Goal: Use online tool/utility: Use online tool/utility

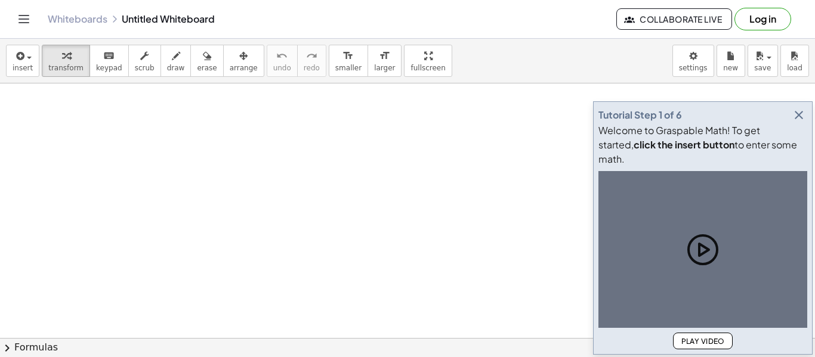
drag, startPoint x: 194, startPoint y: 153, endPoint x: 181, endPoint y: 66, distance: 88.1
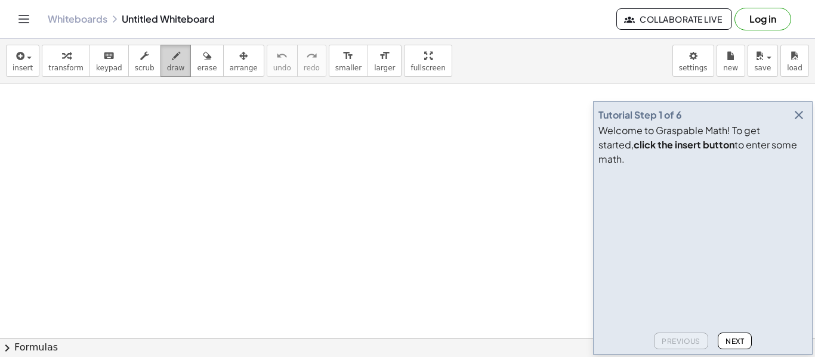
click at [172, 60] on icon "button" at bounding box center [176, 56] width 8 height 14
drag, startPoint x: 154, startPoint y: 142, endPoint x: 292, endPoint y: 140, distance: 137.8
click at [203, 60] on icon "button" at bounding box center [207, 56] width 8 height 14
drag, startPoint x: 194, startPoint y: 152, endPoint x: 230, endPoint y: 120, distance: 48.2
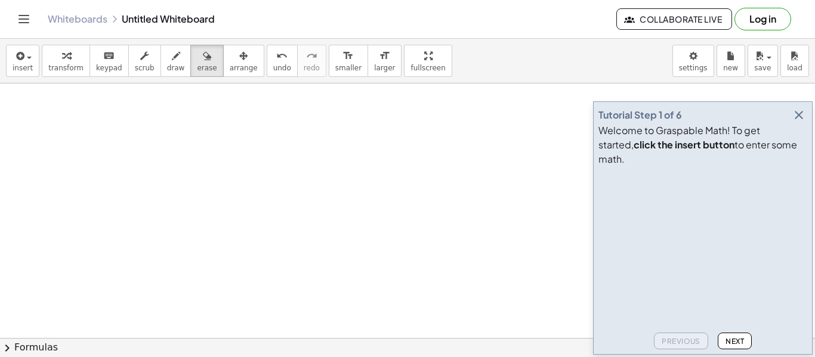
click at [216, 114] on div at bounding box center [407, 198] width 815 height 587
drag, startPoint x: 344, startPoint y: 157, endPoint x: 385, endPoint y: 177, distance: 45.1
click at [372, 201] on div at bounding box center [407, 257] width 815 height 587
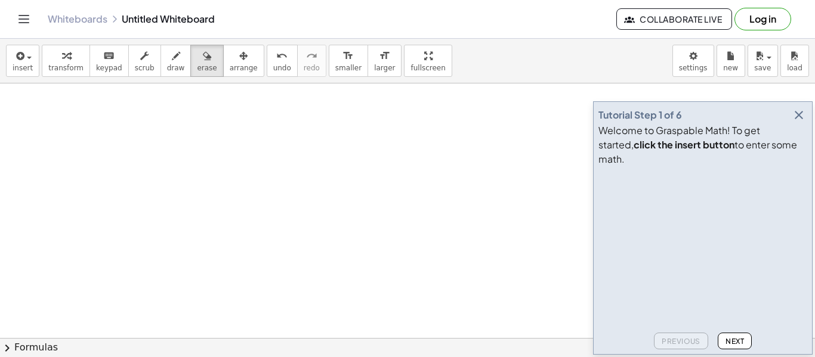
click at [732, 343] on span "Next" at bounding box center [734, 341] width 18 height 9
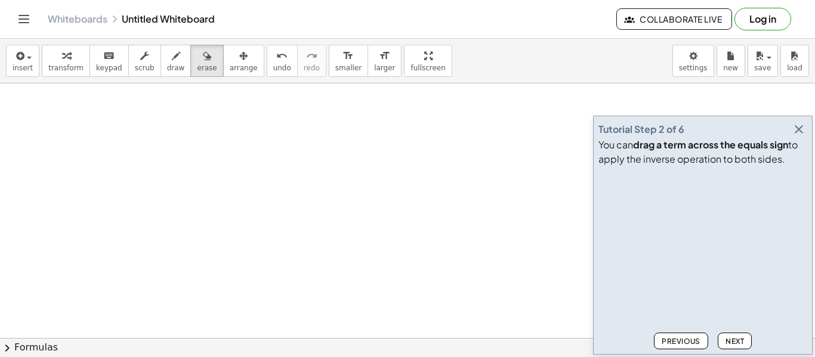
click at [693, 339] on span "Previous" at bounding box center [680, 341] width 39 height 9
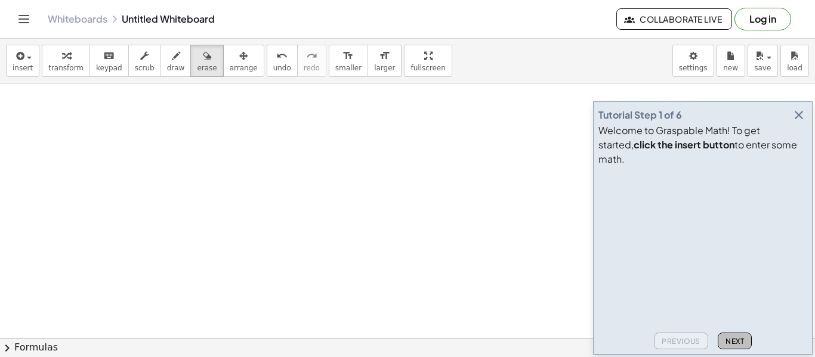
click at [727, 339] on span "Next" at bounding box center [734, 341] width 18 height 9
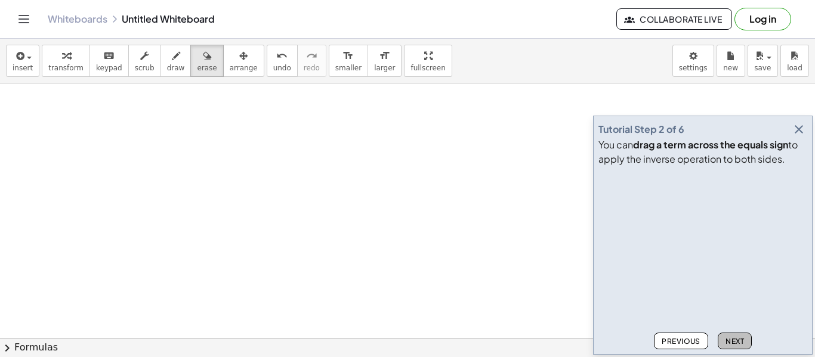
click at [732, 338] on span "Next" at bounding box center [734, 341] width 18 height 9
click at [734, 339] on span "Next" at bounding box center [734, 341] width 18 height 9
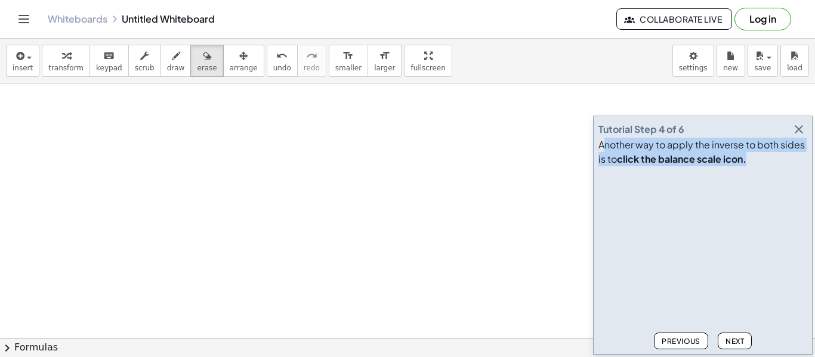
drag, startPoint x: 642, startPoint y: 148, endPoint x: 765, endPoint y: 153, distance: 123.0
click at [765, 153] on div "Another way to apply the inverse to both sides is to click the balance scale ic…" at bounding box center [702, 152] width 209 height 29
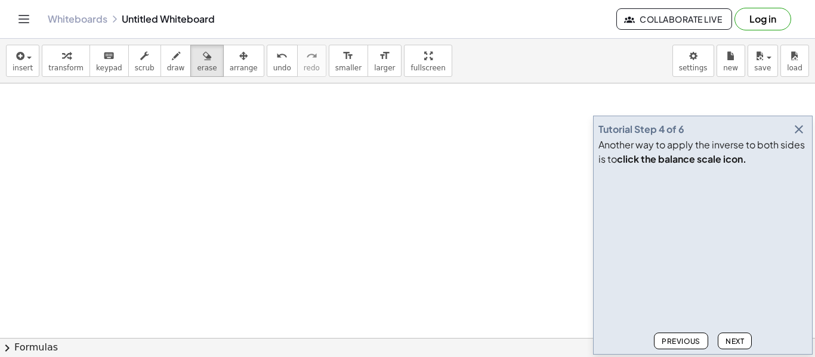
click at [733, 125] on div "Tutorial Step 4 of 6" at bounding box center [702, 129] width 209 height 17
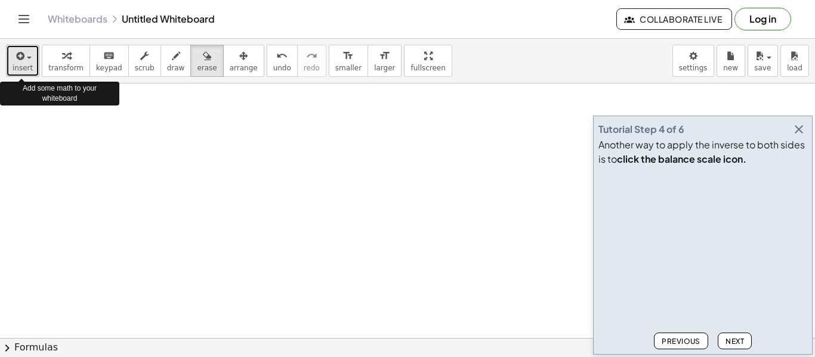
click at [26, 64] on span "insert" at bounding box center [23, 68] width 20 height 8
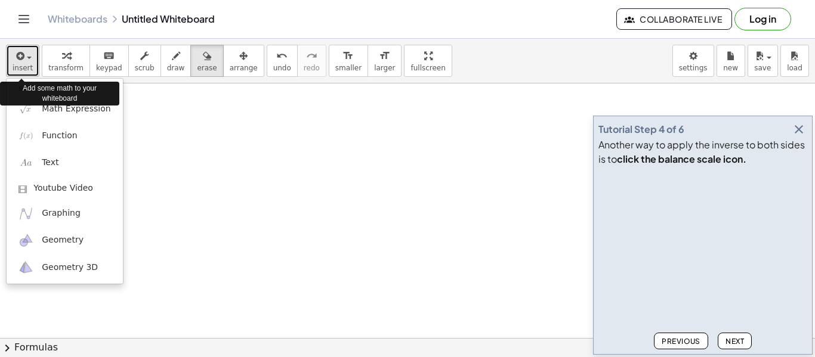
click at [26, 64] on span "insert" at bounding box center [23, 68] width 20 height 8
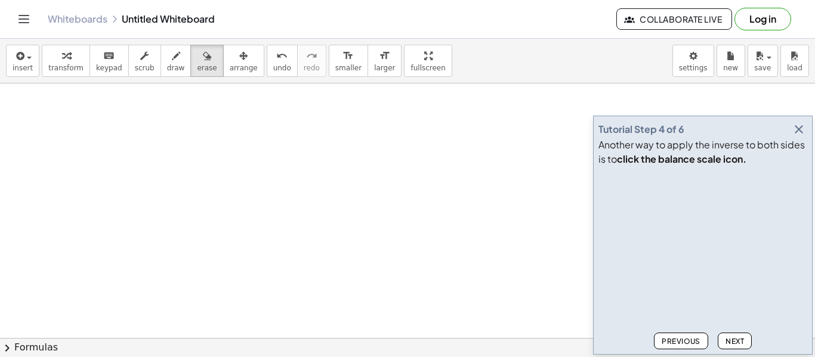
click at [716, 269] on div at bounding box center [702, 249] width 209 height 157
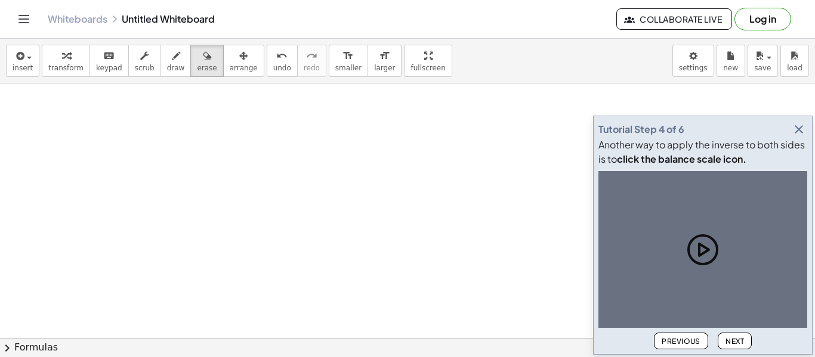
click at [705, 242] on icon at bounding box center [703, 250] width 38 height 38
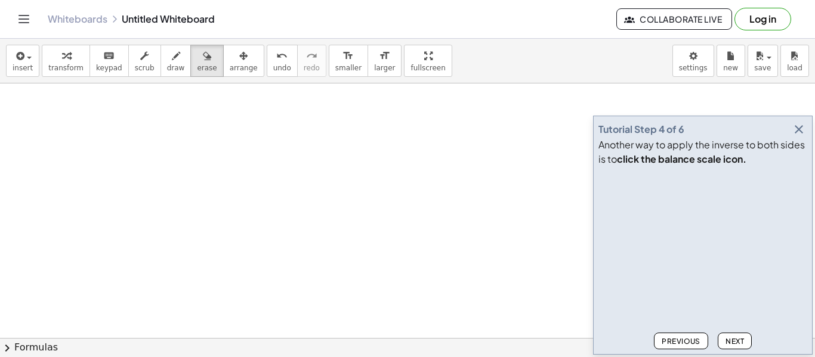
click at [688, 336] on button "Previous" at bounding box center [681, 341] width 54 height 17
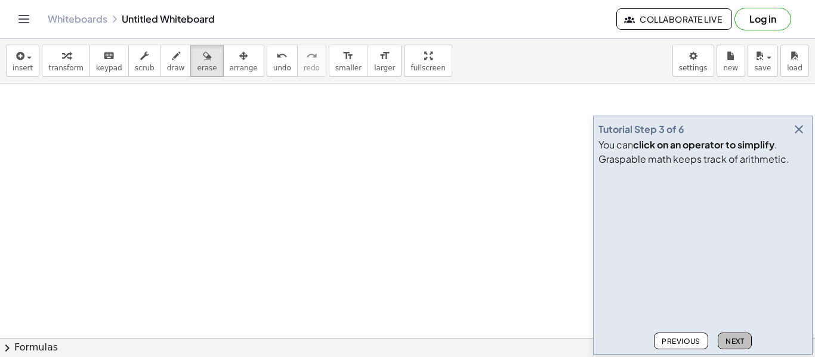
click at [727, 339] on span "Next" at bounding box center [734, 341] width 18 height 9
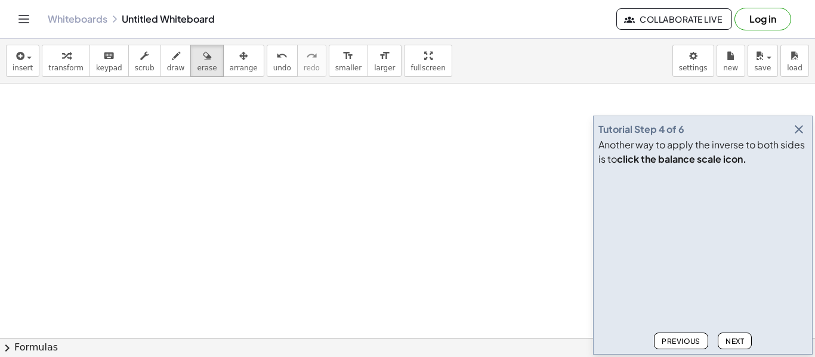
click at [688, 235] on video at bounding box center [687, 215] width 179 height 89
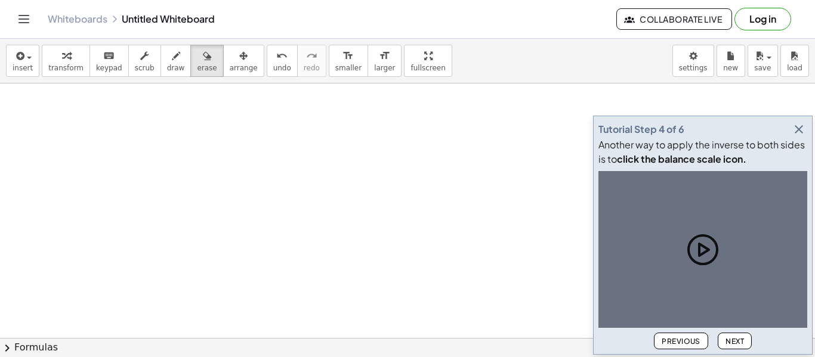
drag, startPoint x: 715, startPoint y: 267, endPoint x: 731, endPoint y: 311, distance: 47.5
click at [715, 268] on icon at bounding box center [703, 250] width 38 height 38
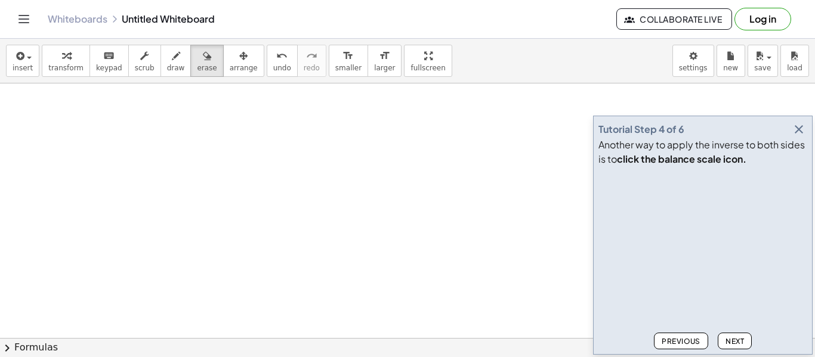
click at [737, 341] on span "Next" at bounding box center [734, 341] width 18 height 9
click at [700, 240] on video at bounding box center [687, 215] width 179 height 89
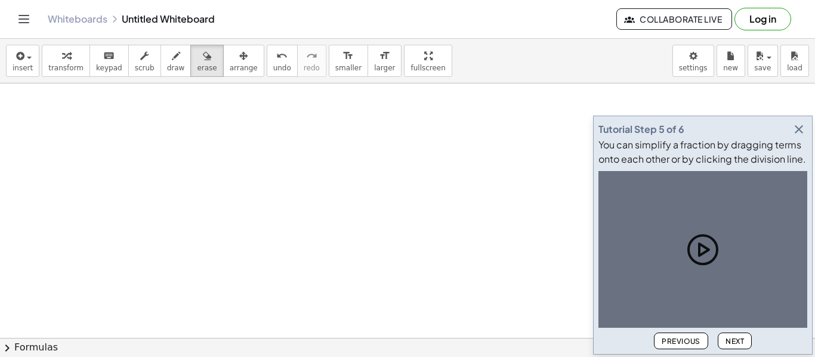
click at [700, 241] on icon at bounding box center [703, 250] width 38 height 38
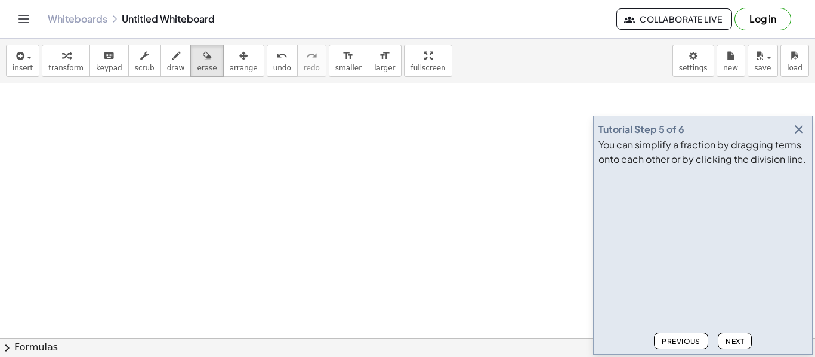
click at [737, 344] on span "Next" at bounding box center [734, 341] width 18 height 9
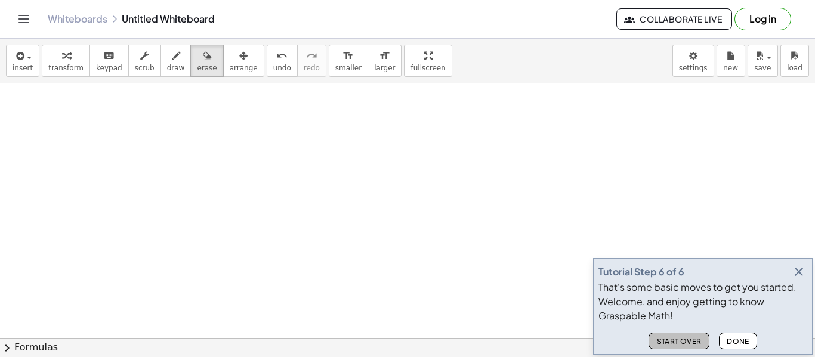
click at [690, 337] on span "Start Over" at bounding box center [678, 341] width 45 height 9
click at [690, 337] on div "Start Over Done" at bounding box center [702, 338] width 209 height 21
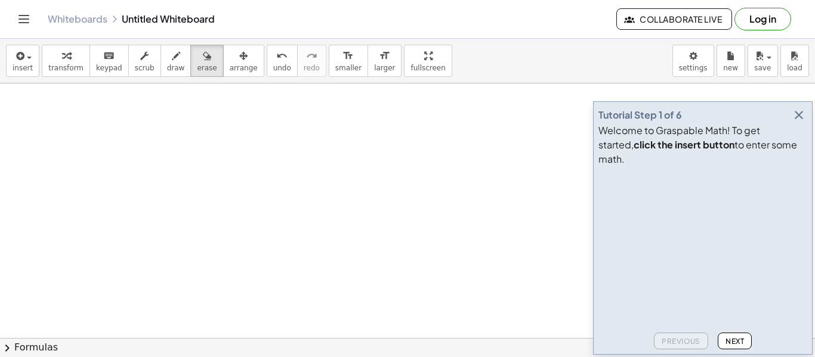
click at [727, 350] on div "Tutorial Step 1 of 6 Welcome to Graspable Math! To get started, click the inser…" at bounding box center [703, 228] width 220 height 254
click at [727, 343] on span "Next" at bounding box center [734, 341] width 18 height 9
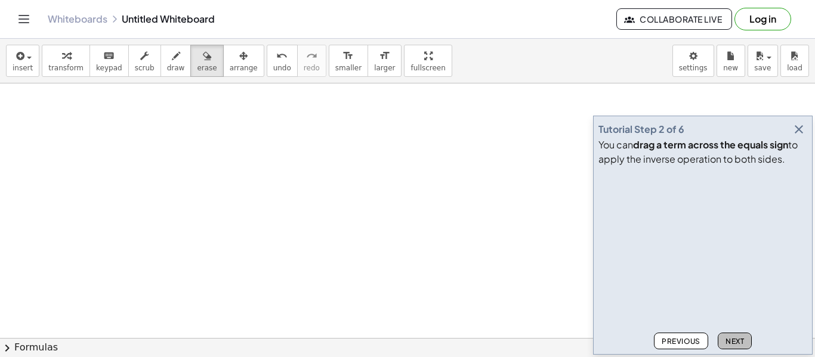
click at [727, 343] on span "Next" at bounding box center [734, 341] width 18 height 9
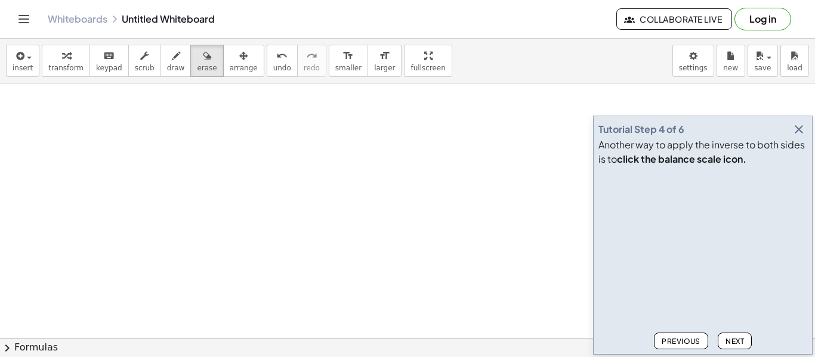
click at [727, 343] on span "Next" at bounding box center [734, 341] width 18 height 9
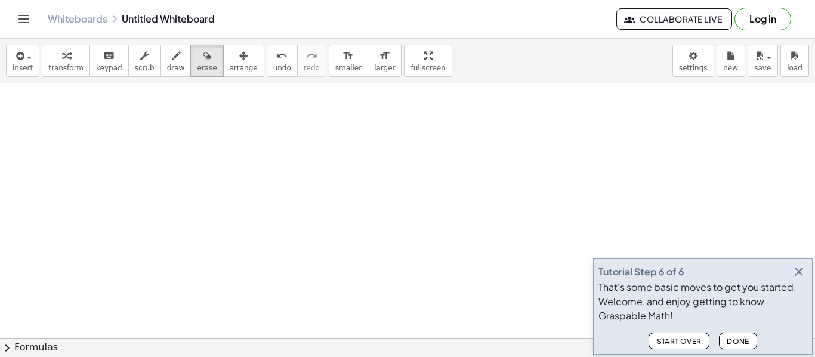
click at [799, 268] on icon "button" at bounding box center [799, 272] width 14 height 14
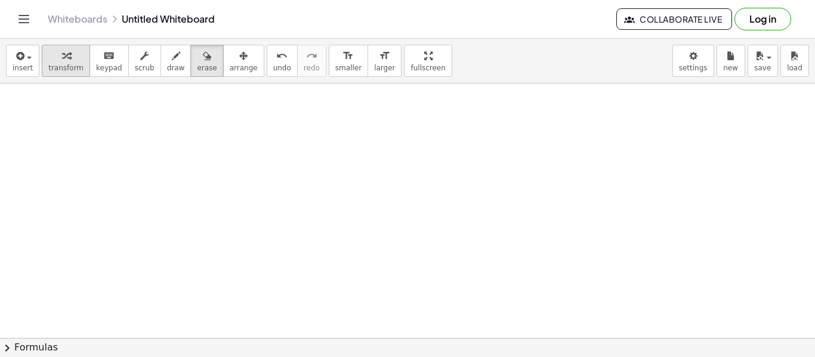
click at [55, 56] on div "button" at bounding box center [65, 55] width 35 height 14
click at [17, 64] on span "insert" at bounding box center [23, 68] width 20 height 8
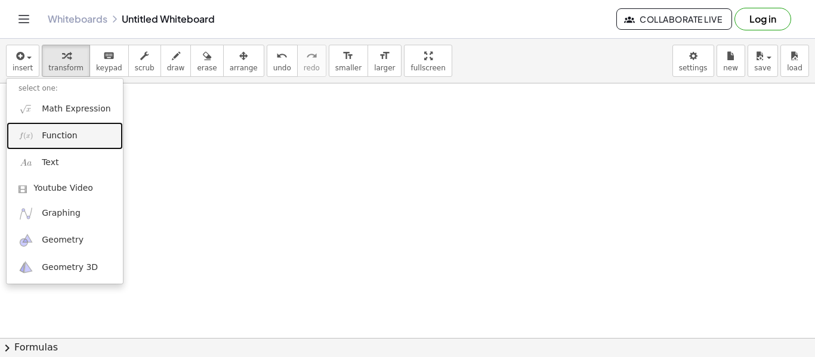
click at [42, 138] on span "Function" at bounding box center [60, 136] width 36 height 12
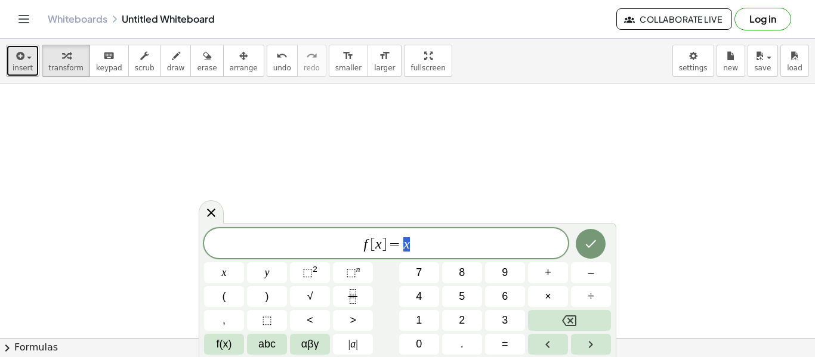
click at [29, 54] on div "button" at bounding box center [23, 55] width 20 height 14
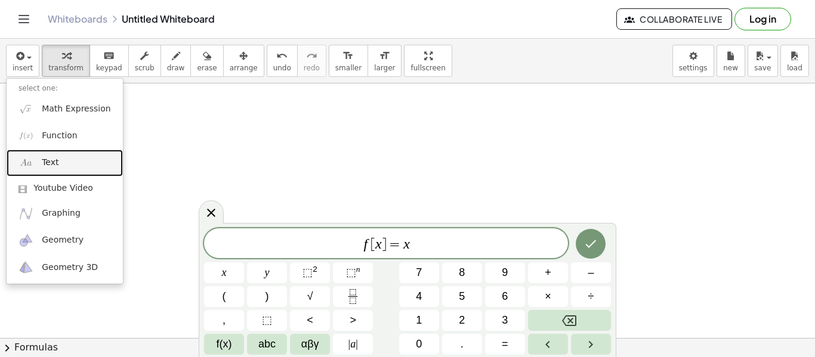
click at [36, 166] on link "Text" at bounding box center [65, 163] width 116 height 27
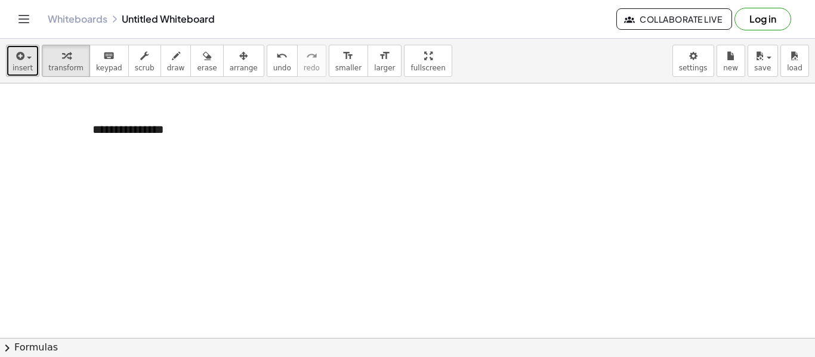
click at [7, 60] on button "insert" at bounding box center [22, 61] width 33 height 32
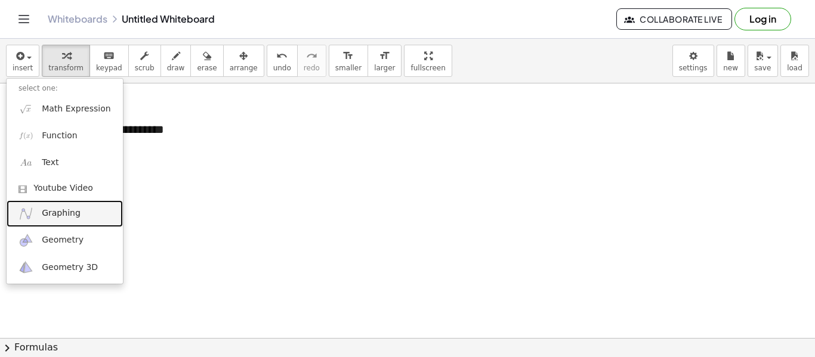
click at [51, 208] on span "Graphing" at bounding box center [61, 214] width 39 height 12
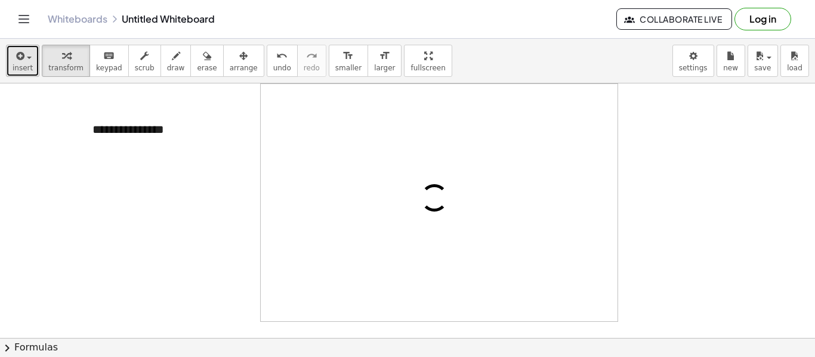
click at [26, 51] on div "button" at bounding box center [23, 55] width 20 height 14
click at [26, 64] on span "insert" at bounding box center [23, 68] width 20 height 8
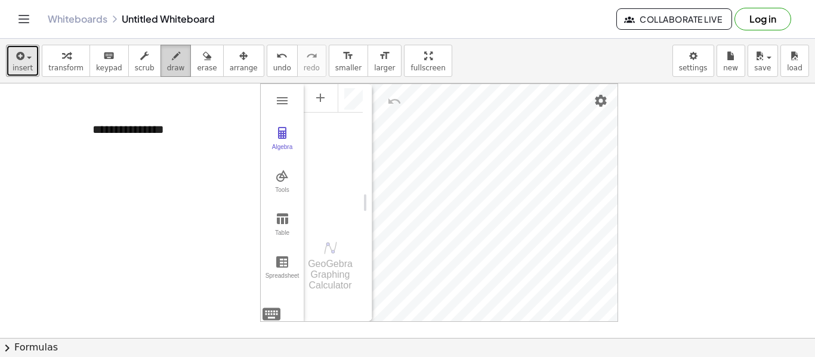
click at [175, 64] on button "draw" at bounding box center [175, 61] width 31 height 32
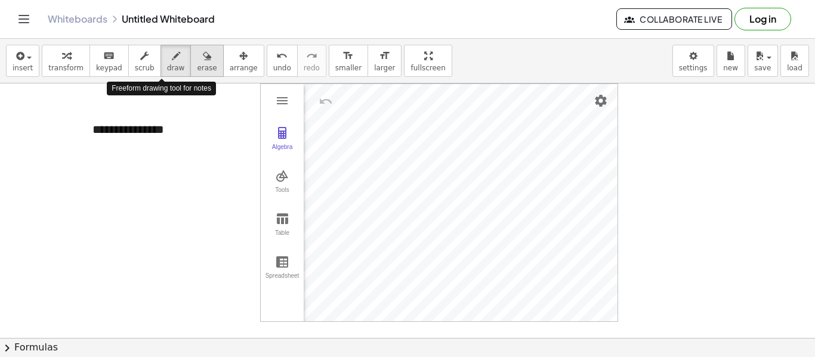
click at [197, 64] on span "erase" at bounding box center [207, 68] width 20 height 8
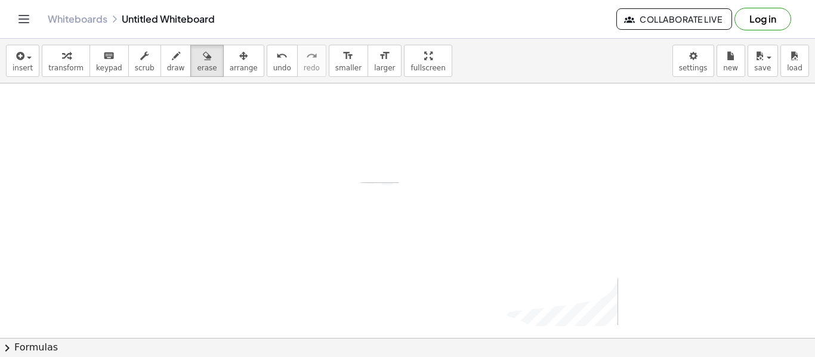
scroll to position [273, 0]
drag, startPoint x: 199, startPoint y: 144, endPoint x: 572, endPoint y: 301, distance: 404.2
click at [571, 304] on div at bounding box center [407, 193] width 815 height 764
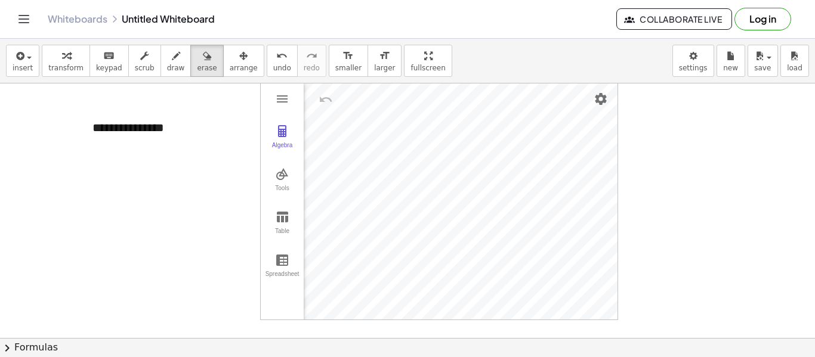
scroll to position [395, 0]
click at [14, 57] on icon "button" at bounding box center [19, 56] width 11 height 14
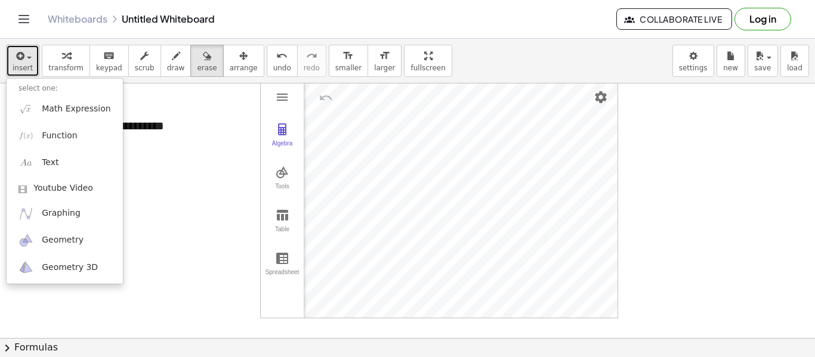
click at [20, 67] on span "insert" at bounding box center [23, 68] width 20 height 8
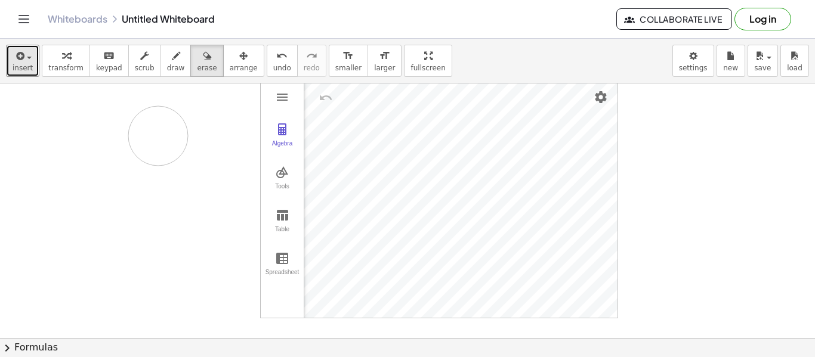
drag, startPoint x: 140, startPoint y: 118, endPoint x: 202, endPoint y: 134, distance: 63.4
click at [201, 133] on div at bounding box center [407, 70] width 815 height 764
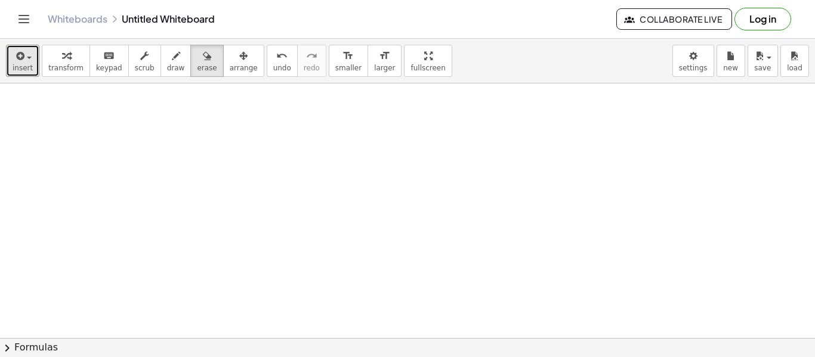
drag, startPoint x: 718, startPoint y: 115, endPoint x: 702, endPoint y: 174, distance: 61.1
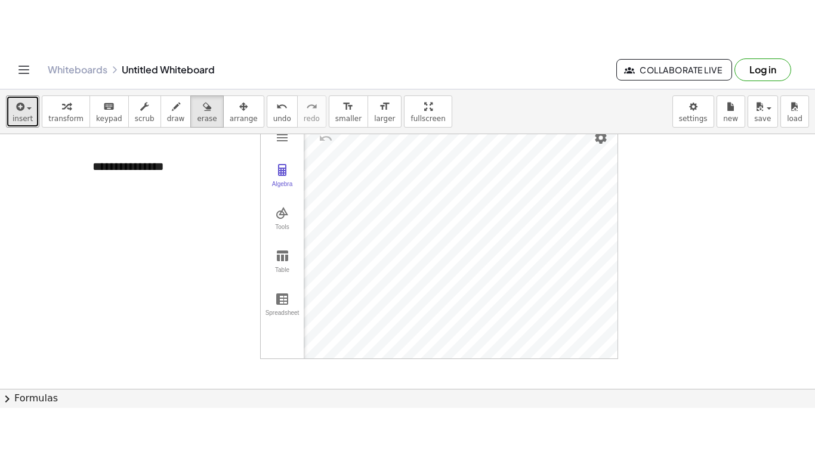
scroll to position [330, 0]
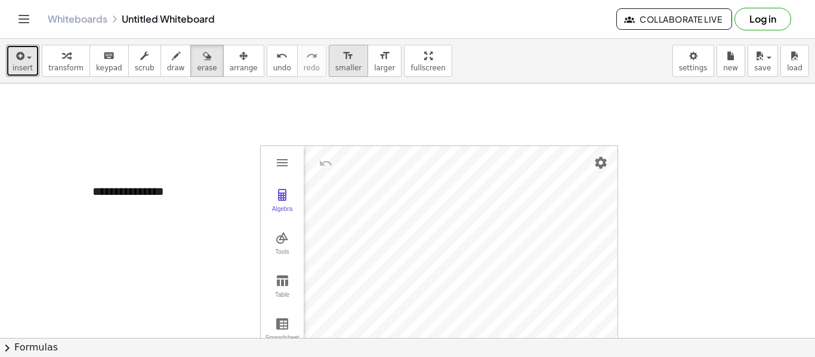
click at [797, 61] on icon "button" at bounding box center [794, 56] width 8 height 14
drag, startPoint x: 382, startPoint y: 61, endPoint x: 385, endPoint y: 135, distance: 73.4
click at [382, 134] on div "**********" at bounding box center [407, 198] width 815 height 319
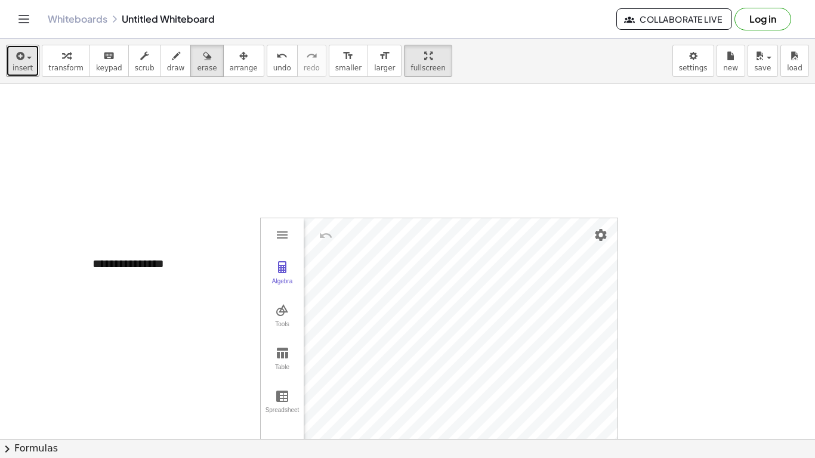
scroll to position [299, 0]
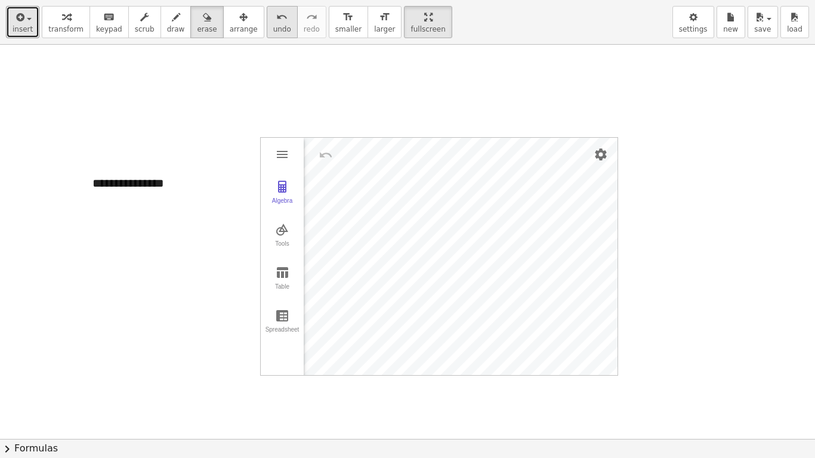
click at [273, 19] on div "undo" at bounding box center [282, 17] width 18 height 14
click at [276, 19] on icon "undo" at bounding box center [281, 17] width 11 height 14
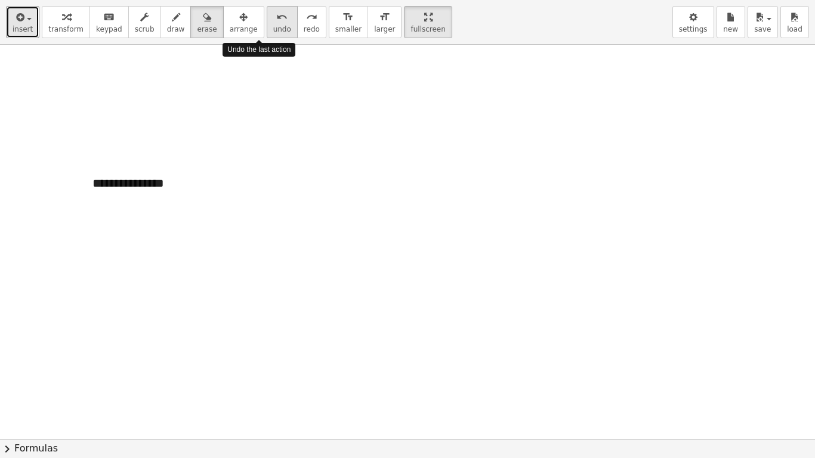
click at [276, 19] on icon "undo" at bounding box center [281, 17] width 11 height 14
click at [276, 23] on icon "undo" at bounding box center [281, 17] width 11 height 14
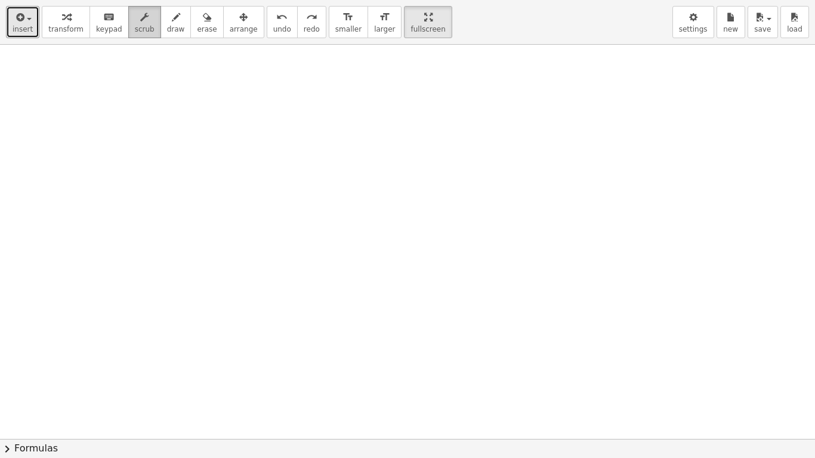
click at [137, 27] on span "scrub" at bounding box center [145, 29] width 20 height 8
drag, startPoint x: 152, startPoint y: 152, endPoint x: 193, endPoint y: 48, distance: 111.1
click at [280, 147] on div at bounding box center [407, 139] width 815 height 789
click at [174, 21] on button "draw" at bounding box center [175, 22] width 31 height 32
drag, startPoint x: 110, startPoint y: 106, endPoint x: 143, endPoint y: 139, distance: 47.2
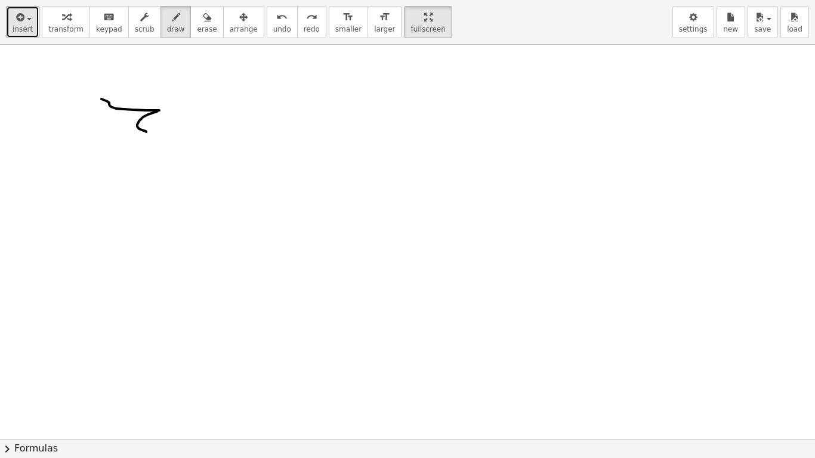
click at [143, 139] on div at bounding box center [407, 139] width 815 height 789
click at [190, 25] on button "erase" at bounding box center [206, 22] width 33 height 32
drag, startPoint x: 159, startPoint y: 114, endPoint x: 169, endPoint y: 98, distance: 19.0
click at [160, 98] on div at bounding box center [407, 139] width 815 height 789
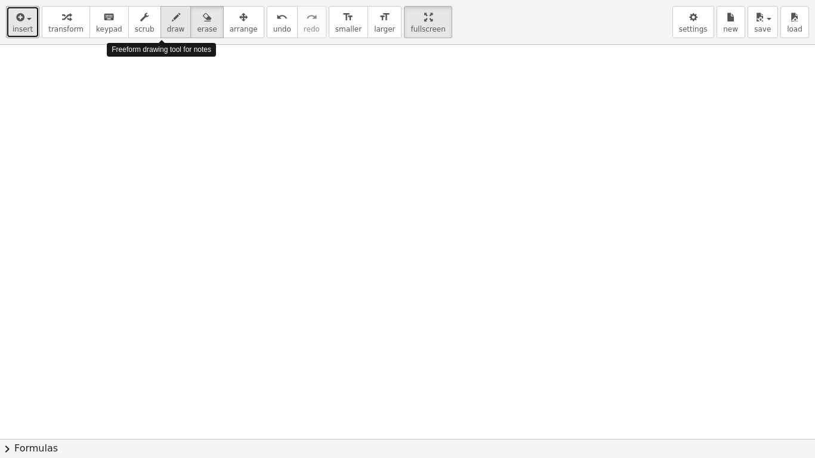
click at [160, 25] on button "draw" at bounding box center [175, 22] width 31 height 32
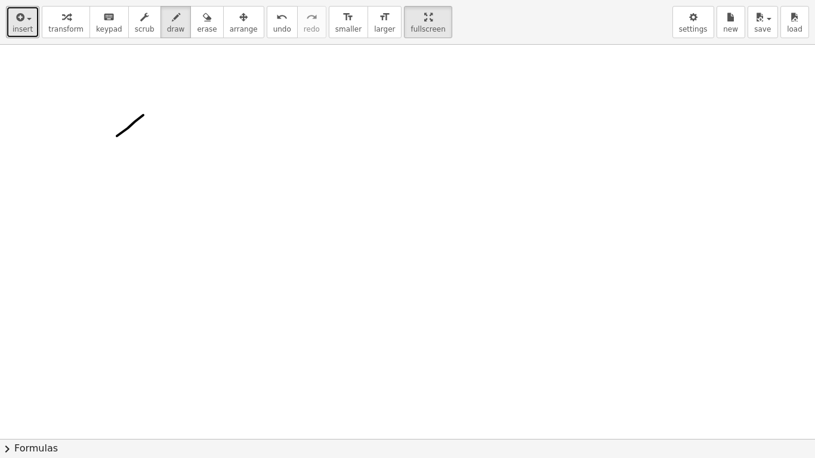
drag, startPoint x: 143, startPoint y: 115, endPoint x: 106, endPoint y: 144, distance: 47.1
click at [107, 144] on div at bounding box center [407, 139] width 815 height 789
click at [128, 132] on div at bounding box center [407, 139] width 815 height 789
click at [197, 18] on div "button" at bounding box center [207, 17] width 20 height 14
drag, startPoint x: 123, startPoint y: 126, endPoint x: 120, endPoint y: 110, distance: 16.3
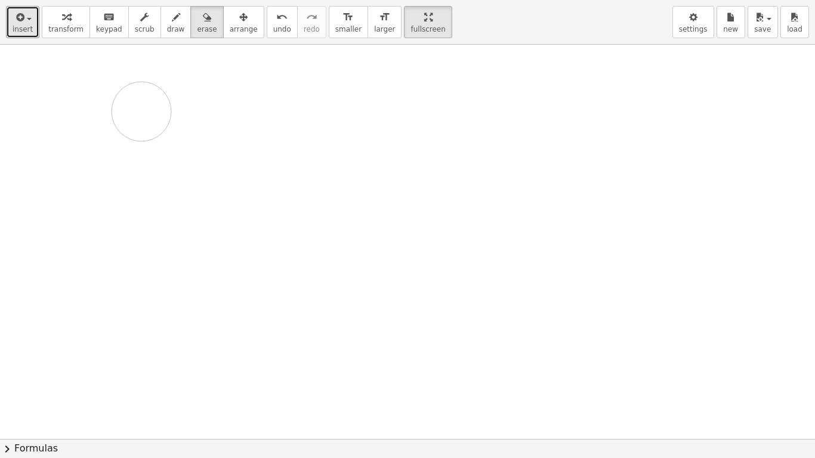
click at [168, 101] on div at bounding box center [407, 139] width 815 height 789
click at [112, 108] on div at bounding box center [407, 139] width 815 height 789
drag, startPoint x: 157, startPoint y: 27, endPoint x: 141, endPoint y: 76, distance: 51.5
click at [167, 33] on span "draw" at bounding box center [176, 29] width 18 height 8
drag, startPoint x: 108, startPoint y: 98, endPoint x: 165, endPoint y: 78, distance: 60.7
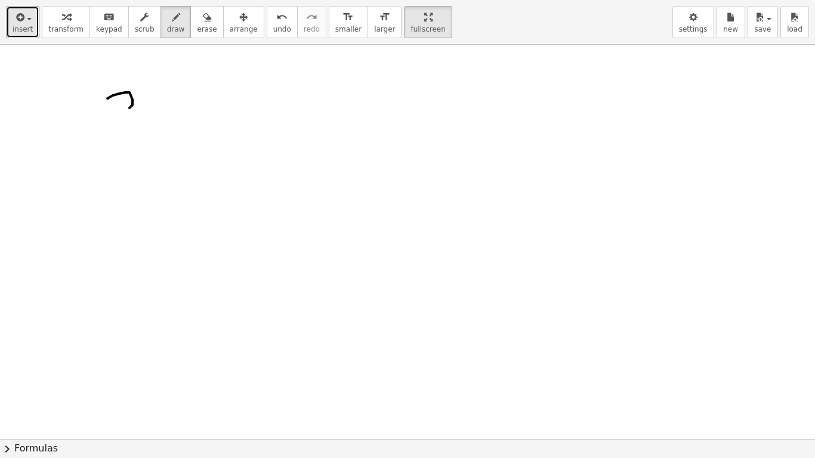
click at [129, 110] on div at bounding box center [407, 139] width 815 height 789
click at [197, 30] on span "erase" at bounding box center [207, 29] width 20 height 8
drag, startPoint x: 139, startPoint y: 72, endPoint x: 138, endPoint y: 96, distance: 24.5
click at [122, 108] on div at bounding box center [407, 139] width 815 height 789
drag, startPoint x: 167, startPoint y: 36, endPoint x: 159, endPoint y: 46, distance: 12.8
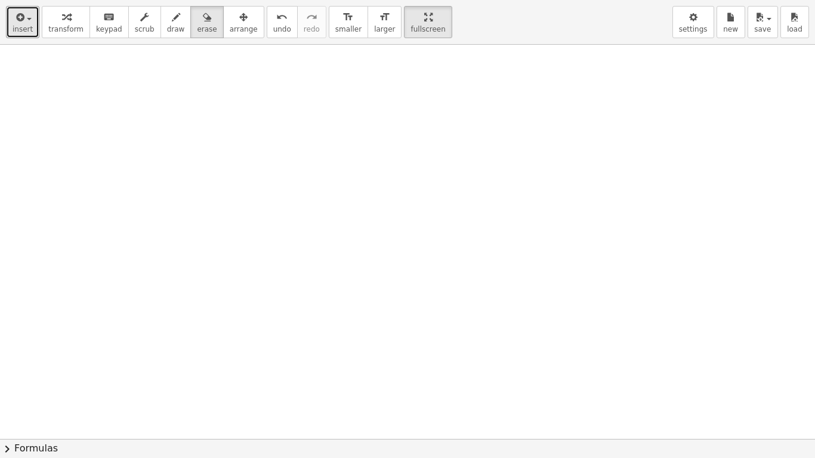
click at [163, 39] on div "insert select one: Math Expression Function Text Youtube Video Graphing Geometr…" at bounding box center [407, 22] width 815 height 45
drag, startPoint x: 138, startPoint y: 97, endPoint x: 118, endPoint y: 93, distance: 20.7
click at [119, 115] on div at bounding box center [407, 139] width 815 height 789
drag, startPoint x: 132, startPoint y: 100, endPoint x: 154, endPoint y: 89, distance: 24.8
click at [148, 118] on div at bounding box center [407, 139] width 815 height 789
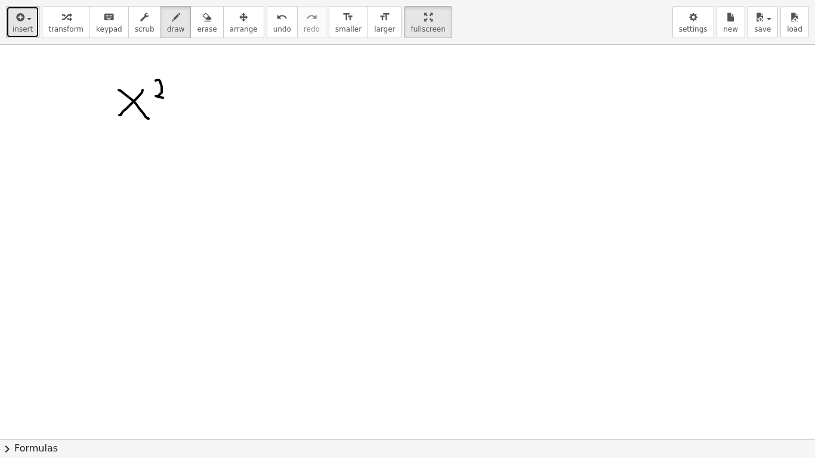
drag, startPoint x: 156, startPoint y: 81, endPoint x: 166, endPoint y: 99, distance: 21.4
click at [166, 98] on div at bounding box center [407, 139] width 815 height 789
drag, startPoint x: 197, startPoint y: 109, endPoint x: 194, endPoint y: 117, distance: 8.3
click at [195, 118] on div at bounding box center [407, 139] width 815 height 789
drag, startPoint x: 184, startPoint y: 106, endPoint x: 212, endPoint y: 102, distance: 28.3
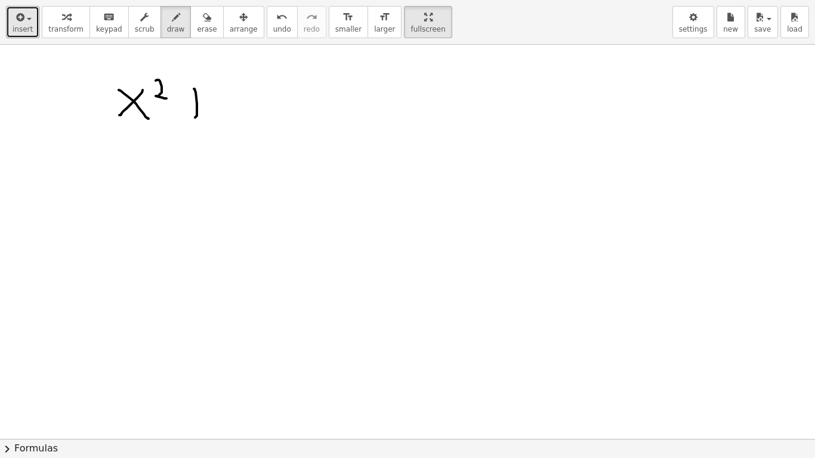
click at [212, 102] on div at bounding box center [407, 139] width 815 height 789
drag, startPoint x: 240, startPoint y: 94, endPoint x: 240, endPoint y: 128, distance: 34.0
click at [240, 128] on div at bounding box center [407, 139] width 815 height 789
drag, startPoint x: 238, startPoint y: 96, endPoint x: 255, endPoint y: 105, distance: 19.5
click at [255, 105] on div at bounding box center [407, 139] width 815 height 789
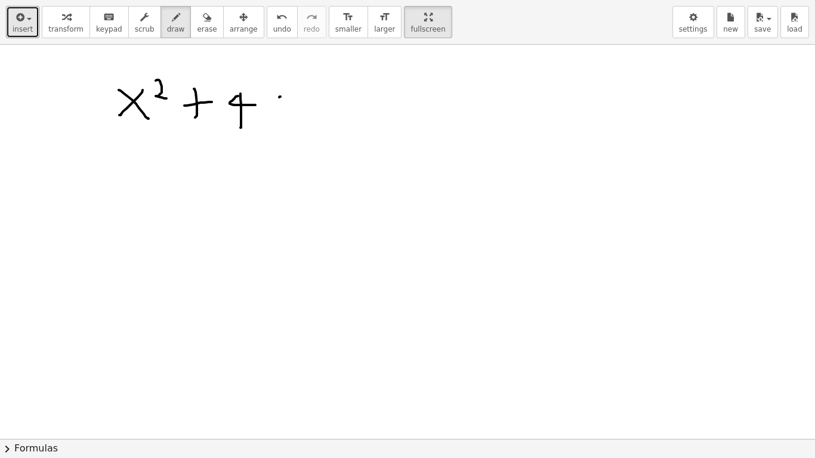
drag, startPoint x: 279, startPoint y: 97, endPoint x: 255, endPoint y: 126, distance: 38.1
click at [255, 128] on div at bounding box center [407, 139] width 815 height 789
drag, startPoint x: 270, startPoint y: 112, endPoint x: 267, endPoint y: 130, distance: 18.7
click at [280, 124] on div at bounding box center [407, 139] width 815 height 789
drag, startPoint x: 109, startPoint y: 137, endPoint x: 303, endPoint y: 135, distance: 193.9
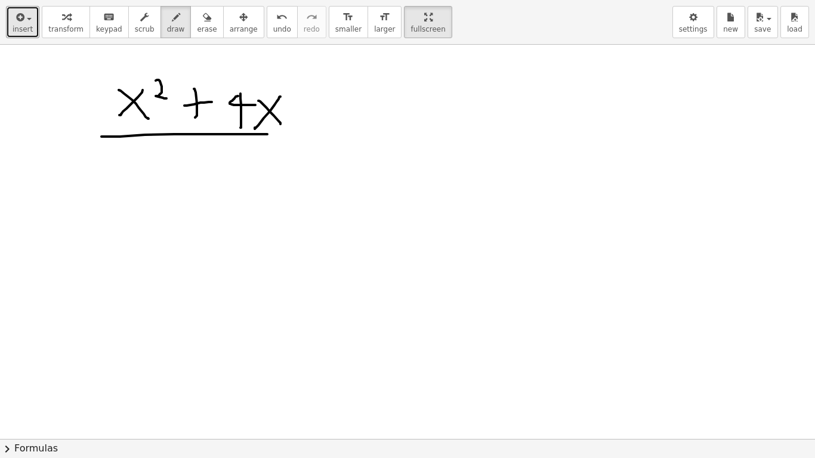
click at [303, 135] on div at bounding box center [407, 139] width 815 height 789
drag, startPoint x: 122, startPoint y: 154, endPoint x: 126, endPoint y: 180, distance: 25.3
click at [126, 181] on div at bounding box center [407, 139] width 815 height 789
drag, startPoint x: 165, startPoint y: 160, endPoint x: 143, endPoint y: 167, distance: 22.6
click at [151, 183] on div at bounding box center [407, 139] width 815 height 789
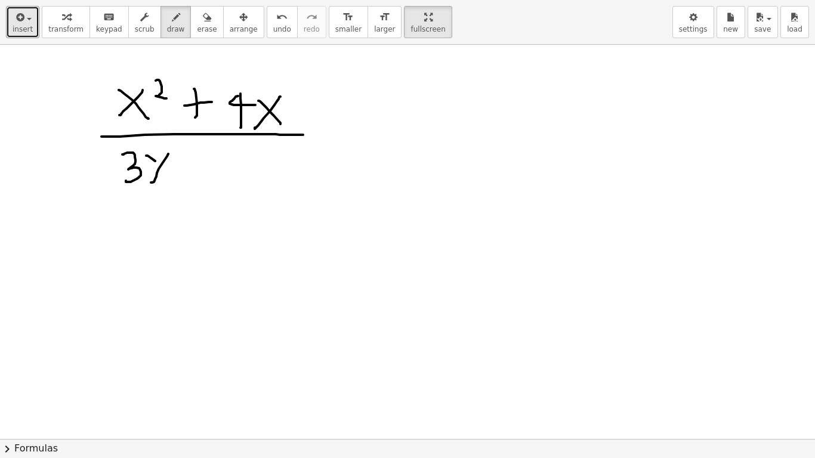
drag, startPoint x: 155, startPoint y: 161, endPoint x: 176, endPoint y: 181, distance: 29.1
click at [174, 180] on div at bounding box center [407, 139] width 815 height 789
drag, startPoint x: 202, startPoint y: 166, endPoint x: 202, endPoint y: 180, distance: 14.3
click at [202, 180] on div at bounding box center [407, 139] width 815 height 789
click at [218, 162] on div at bounding box center [407, 139] width 815 height 789
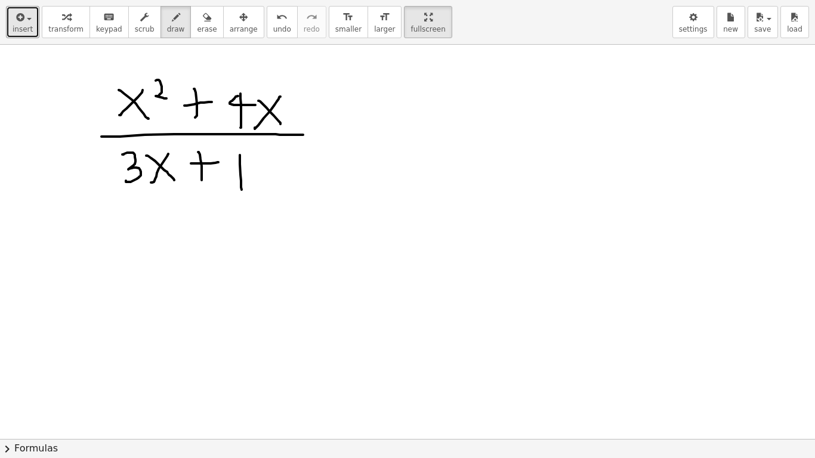
click at [242, 191] on div at bounding box center [407, 139] width 815 height 789
drag, startPoint x: 264, startPoint y: 172, endPoint x: 295, endPoint y: 187, distance: 34.4
click at [281, 194] on div at bounding box center [407, 139] width 815 height 789
drag, startPoint x: 264, startPoint y: 164, endPoint x: 252, endPoint y: 159, distance: 13.1
click at [251, 159] on div at bounding box center [407, 139] width 815 height 789
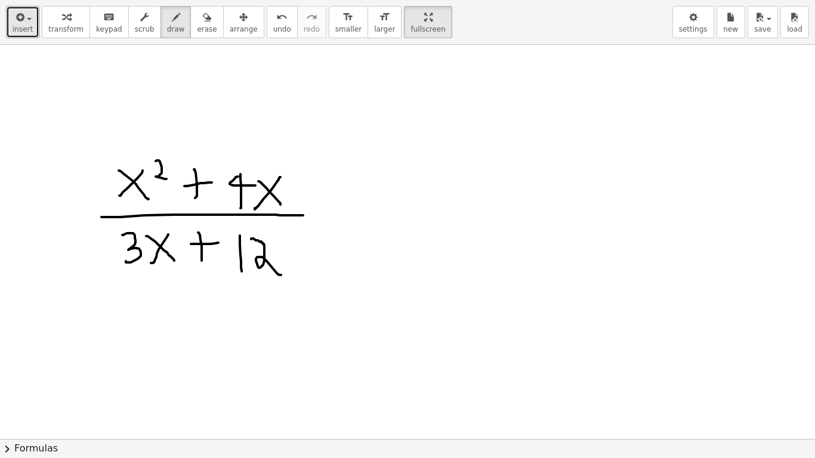
scroll to position [178, 0]
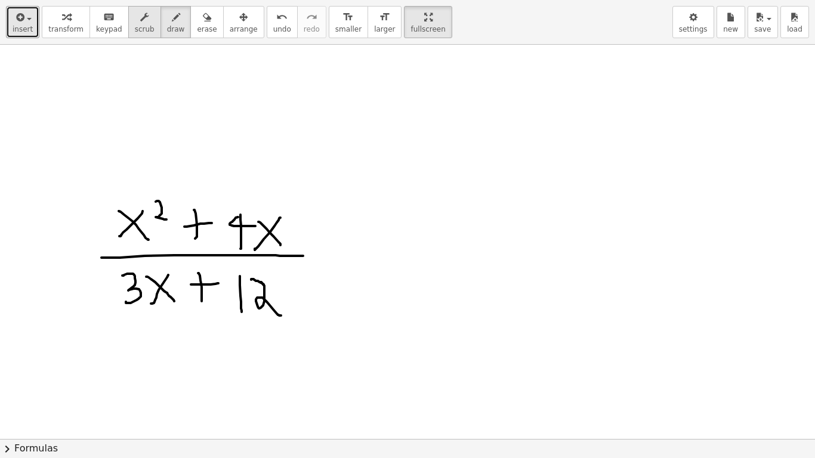
click at [135, 26] on span "scrub" at bounding box center [145, 29] width 20 height 8
drag, startPoint x: 130, startPoint y: 215, endPoint x: 259, endPoint y: 138, distance: 150.4
click at [259, 138] on div at bounding box center [407, 260] width 815 height 789
click at [167, 27] on span "draw" at bounding box center [176, 29] width 18 height 8
click at [167, 26] on span "draw" at bounding box center [176, 29] width 18 height 8
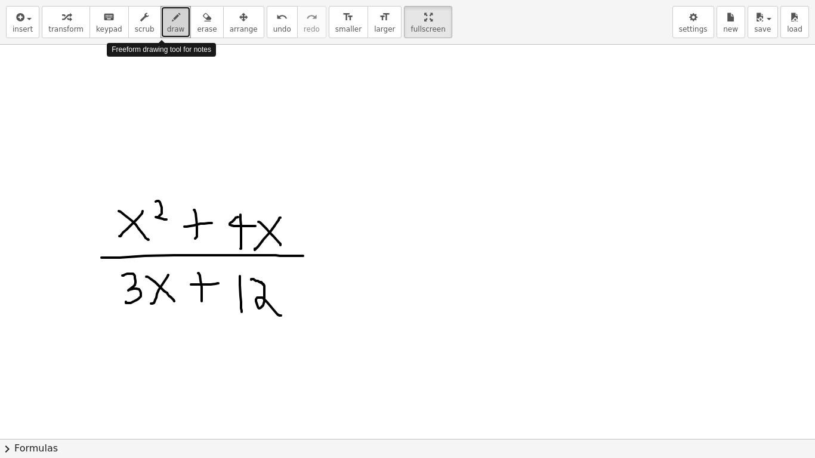
drag, startPoint x: 158, startPoint y: 17, endPoint x: 150, endPoint y: 6, distance: 13.6
click at [160, 6] on button "draw" at bounding box center [175, 22] width 31 height 32
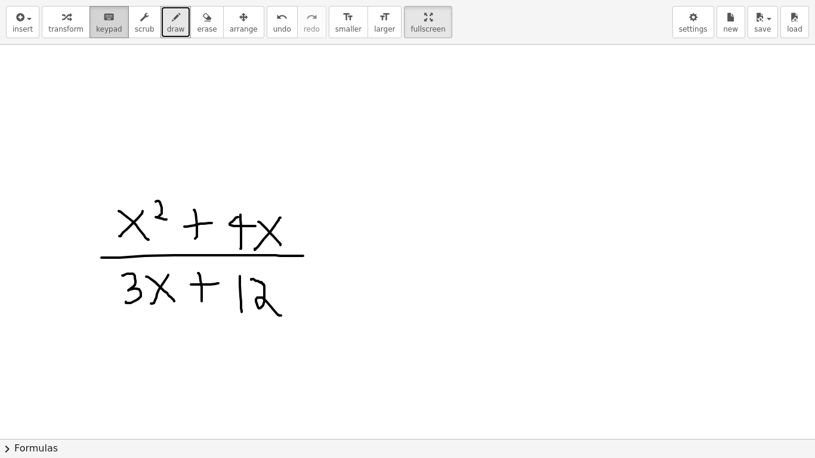
click at [100, 32] on span "keypad" at bounding box center [109, 29] width 26 height 8
click at [100, 25] on span "keypad" at bounding box center [109, 29] width 26 height 8
click at [97, 29] on span "keypad" at bounding box center [109, 29] width 26 height 8
click at [160, 20] on button "draw" at bounding box center [175, 22] width 31 height 32
click at [239, 16] on icon "button" at bounding box center [243, 17] width 8 height 14
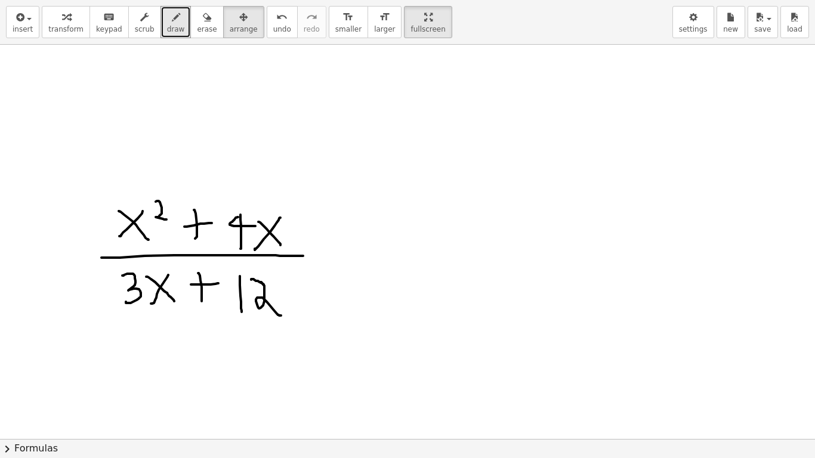
drag, startPoint x: 240, startPoint y: 225, endPoint x: 236, endPoint y: 70, distance: 155.7
click at [236, 148] on div at bounding box center [407, 260] width 815 height 789
click at [172, 20] on icon "button" at bounding box center [176, 17] width 8 height 14
click at [367, 24] on button "format_size larger" at bounding box center [384, 22] width 34 height 32
click at [342, 20] on icon "format_size" at bounding box center [347, 17] width 11 height 14
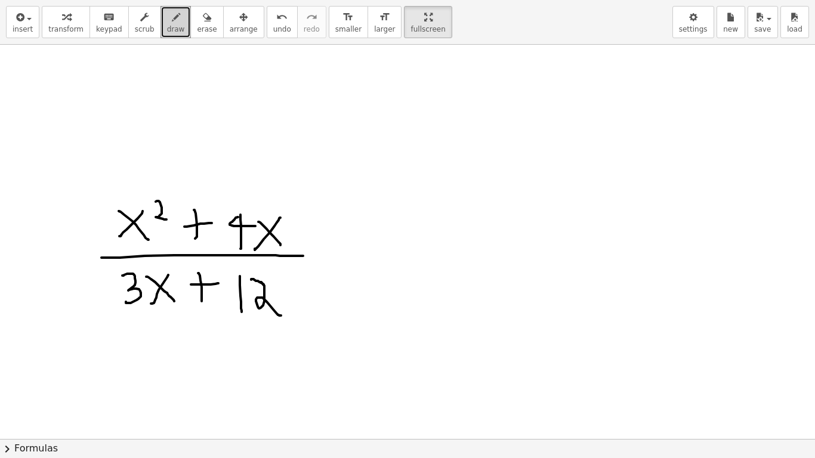
drag, startPoint x: 355, startPoint y: 115, endPoint x: 391, endPoint y: 173, distance: 68.3
click at [375, 174] on div at bounding box center [407, 260] width 815 height 789
drag, startPoint x: 408, startPoint y: 122, endPoint x: 366, endPoint y: 165, distance: 59.5
click at [366, 165] on div at bounding box center [407, 260] width 815 height 789
drag, startPoint x: 416, startPoint y: 153, endPoint x: 433, endPoint y: 160, distance: 18.7
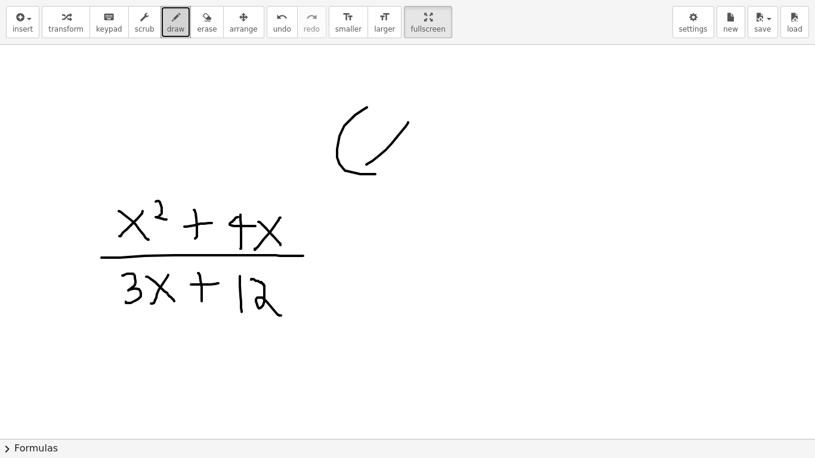
click at [431, 160] on div at bounding box center [407, 260] width 815 height 789
drag, startPoint x: 491, startPoint y: 111, endPoint x: 527, endPoint y: 189, distance: 85.7
click at [527, 189] on div at bounding box center [407, 260] width 815 height 789
drag, startPoint x: 589, startPoint y: 138, endPoint x: 640, endPoint y: 202, distance: 82.0
click at [625, 208] on div at bounding box center [407, 260] width 815 height 789
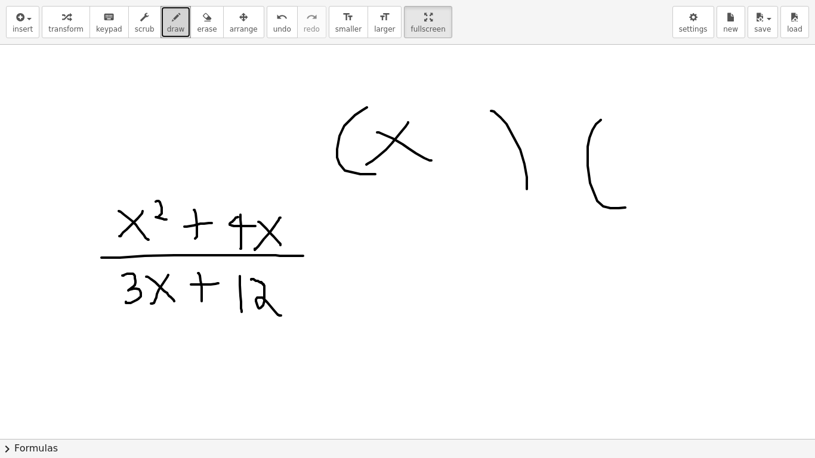
drag
click at [601, 205] on div at bounding box center [407, 260] width 815 height 789
click at [664, 200] on div at bounding box center [407, 260] width 815 height 789
click at [197, 25] on span "erase" at bounding box center [207, 29] width 20 height 8
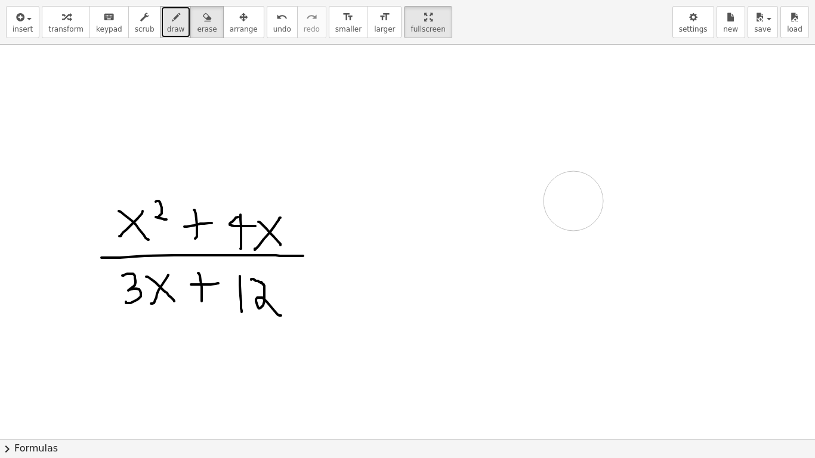
click at [598, 149] on div at bounding box center [407, 260] width 815 height 789
click at [167, 30] on span "draw" at bounding box center [176, 29] width 18 height 8
drag, startPoint x: 243, startPoint y: 90, endPoint x: 261, endPoint y: 128, distance: 41.6
click at [258, 137] on div at bounding box center [407, 260] width 815 height 789
click at [248, 131] on div at bounding box center [407, 260] width 815 height 789
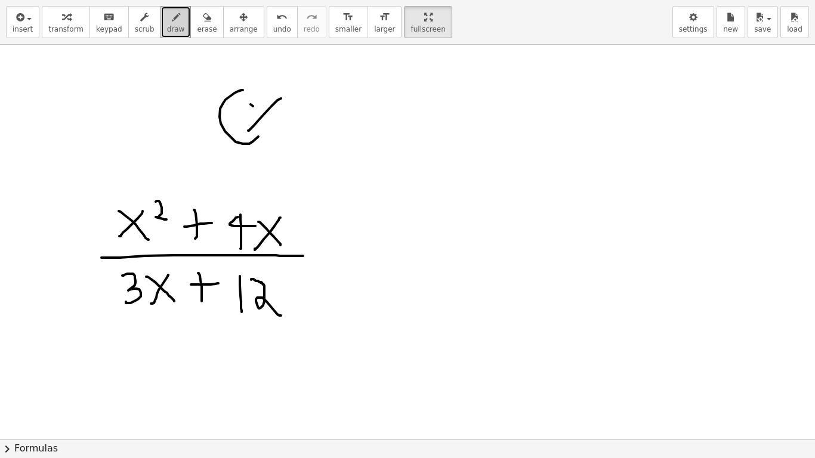
drag, startPoint x: 253, startPoint y: 106, endPoint x: 311, endPoint y: 122, distance: 60.6
click at [292, 133] on div at bounding box center [407, 260] width 815 height 789
click at [319, 120] on div at bounding box center [407, 260] width 815 height 789
drag, startPoint x: 318, startPoint y: 100, endPoint x: 314, endPoint y: 123, distance: 24.2
click at [319, 129] on div at bounding box center [407, 260] width 815 height 789
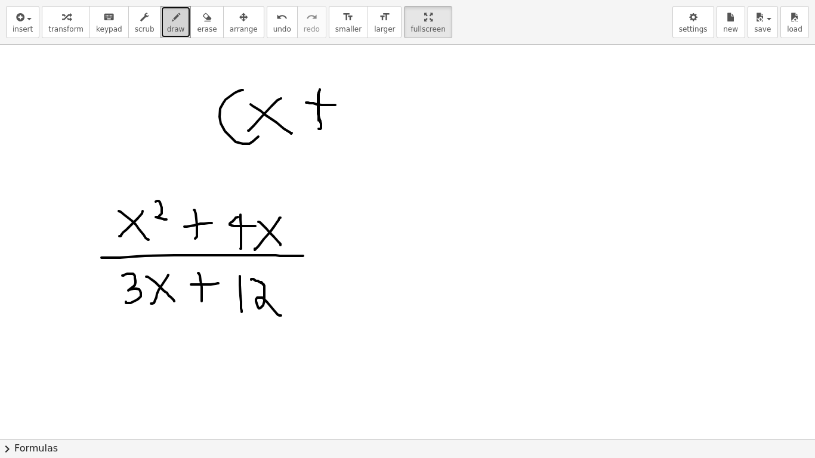
drag, startPoint x: 310, startPoint y: 103, endPoint x: 335, endPoint y: 105, distance: 25.7
click at [335, 105] on div at bounding box center [407, 260] width 815 height 789
drag, startPoint x: 366, startPoint y: 98, endPoint x: 378, endPoint y: 129, distance: 33.2
click at [378, 131] on div at bounding box center [407, 260] width 815 height 789
drag, startPoint x: 392, startPoint y: 85, endPoint x: 415, endPoint y: 145, distance: 64.0
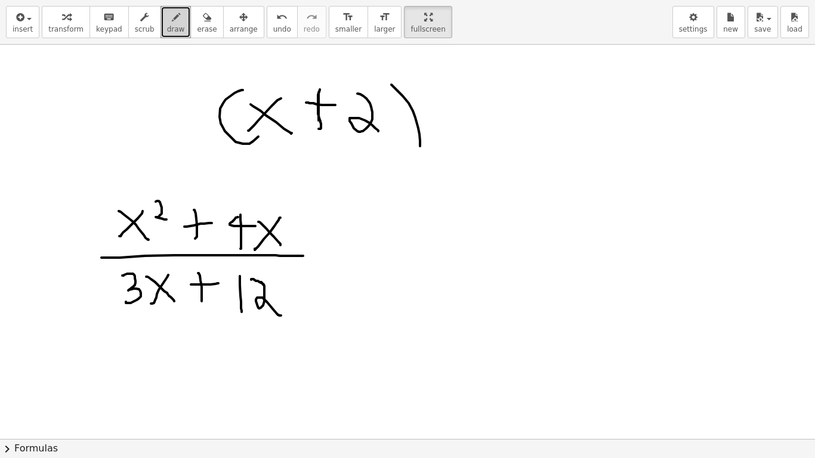
click at [416, 147] on div at bounding box center [407, 260] width 815 height 789
drag, startPoint x: 458, startPoint y: 100, endPoint x: 474, endPoint y: 150, distance: 53.2
click at [473, 150] on div at bounding box center [407, 260] width 815 height 789
drag, startPoint x: 488, startPoint y: 130, endPoint x: 479, endPoint y: 132, distance: 9.3
click at [481, 137] on div at bounding box center [407, 260] width 815 height 789
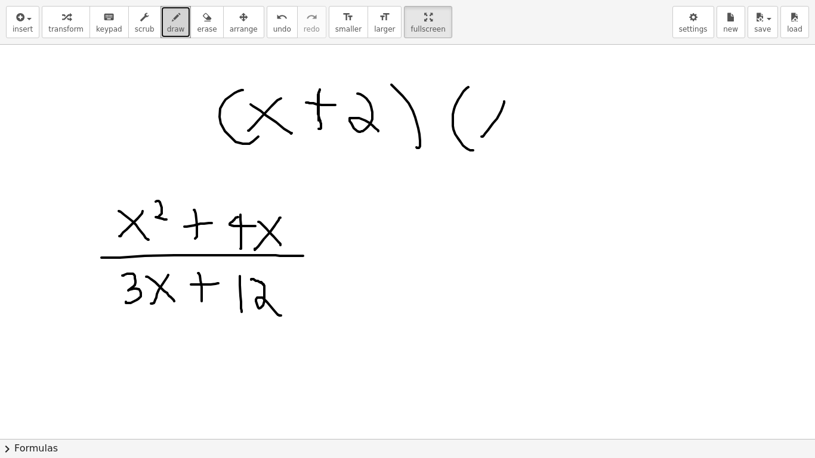
click at [509, 140] on div at bounding box center [407, 260] width 815 height 789
drag, startPoint x: 532, startPoint y: 123, endPoint x: 534, endPoint y: 144, distance: 21.0
click at [534, 144] on div at bounding box center [407, 260] width 815 height 789
click at [536, 119] on div at bounding box center [407, 260] width 815 height 789
drag, startPoint x: 531, startPoint y: 118, endPoint x: 544, endPoint y: 118, distance: 12.5
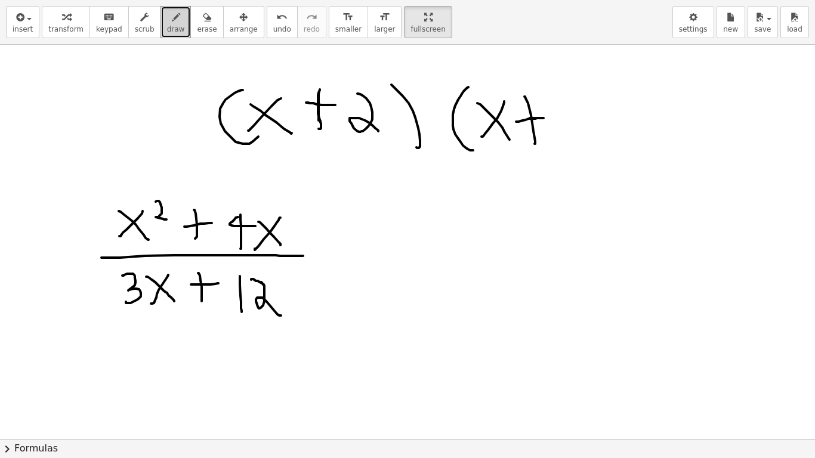
click at [544, 118] on div at bounding box center [407, 260] width 815 height 789
drag, startPoint x: 571, startPoint y: 97, endPoint x: 605, endPoint y: 112, distance: 36.9
click at [589, 145] on div at bounding box center [407, 260] width 815 height 789
drag, startPoint x: 642, startPoint y: 118, endPoint x: 642, endPoint y: 174, distance: 55.5
click at [648, 166] on div at bounding box center [407, 260] width 815 height 789
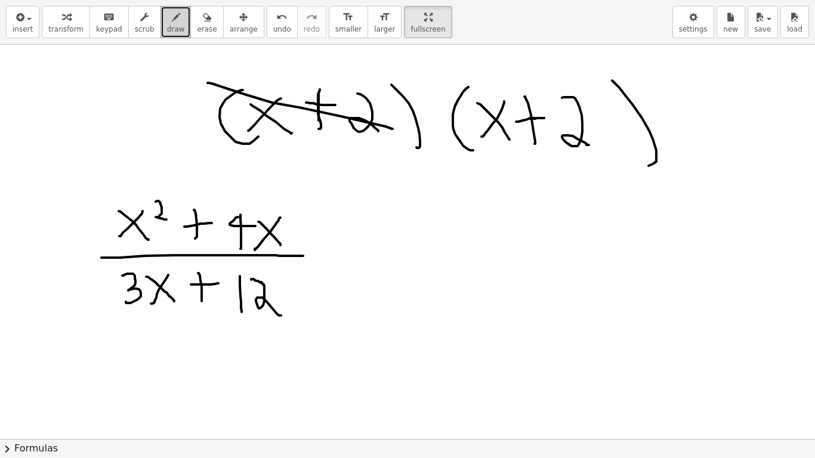
drag, startPoint x: 222, startPoint y: 87, endPoint x: 392, endPoint y: 129, distance: 175.0
click at [392, 129] on div at bounding box center [407, 260] width 815 height 789
drag, startPoint x: 395, startPoint y: 167, endPoint x: 707, endPoint y: 175, distance: 312.7
click at [707, 175] on div at bounding box center [407, 260] width 815 height 789
drag, startPoint x: 467, startPoint y: 192, endPoint x: 456, endPoint y: 220, distance: 30.0
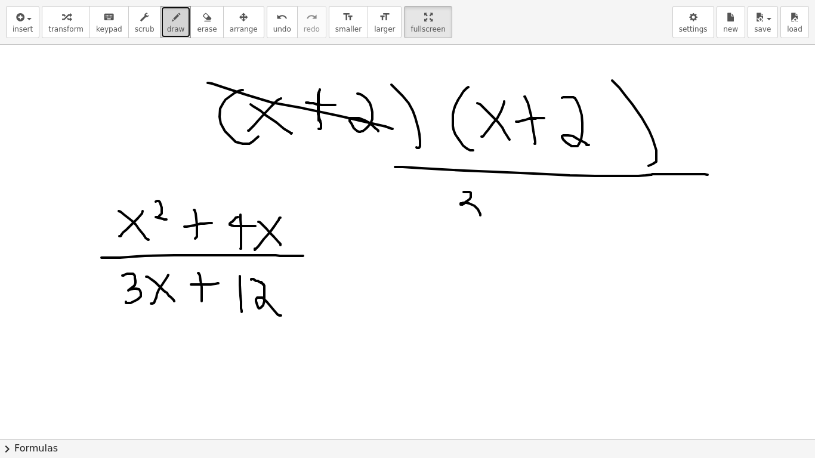
click at [457, 222] on div at bounding box center [407, 260] width 815 height 789
drag, startPoint x: 469, startPoint y: 193, endPoint x: 459, endPoint y: 193, distance: 10.2
click at [455, 193] on div at bounding box center [407, 260] width 815 height 789
drag, startPoint x: 518, startPoint y: 194, endPoint x: 487, endPoint y: 203, distance: 31.5
click at [483, 228] on div at bounding box center [407, 260] width 815 height 789
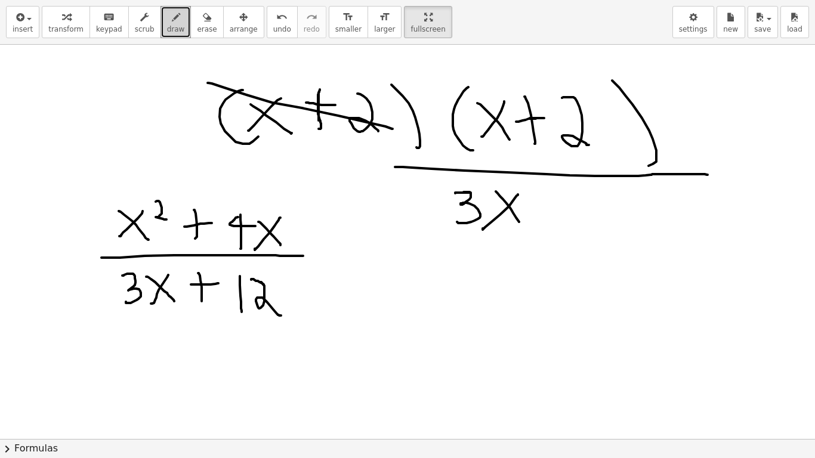
click at [520, 224] on div at bounding box center [407, 260] width 815 height 789
click at [562, 228] on div at bounding box center [407, 260] width 815 height 789
click at [567, 220] on div at bounding box center [407, 260] width 815 height 789
click at [596, 233] on div at bounding box center [407, 260] width 815 height 789
click at [645, 234] on div at bounding box center [407, 260] width 815 height 789
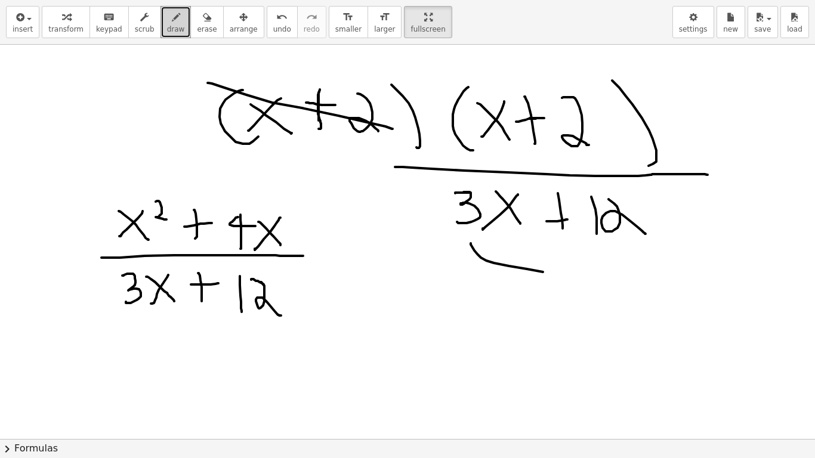
click at [594, 255] on div at bounding box center [407, 260] width 815 height 789
click at [598, 195] on div at bounding box center [407, 260] width 815 height 789
click at [199, 30] on button "erase" at bounding box center [206, 22] width 33 height 32
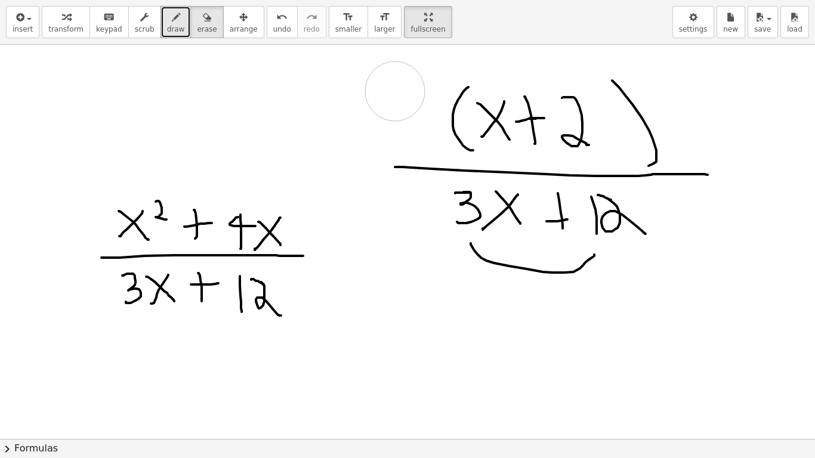
click at [370, 90] on div at bounding box center [407, 260] width 815 height 789
click at [167, 29] on span "draw" at bounding box center [176, 29] width 18 height 8
click at [522, 317] on div at bounding box center [407, 260] width 815 height 789
click at [541, 323] on div at bounding box center [407, 260] width 815 height 789
click at [591, 337] on div at bounding box center [407, 260] width 815 height 789
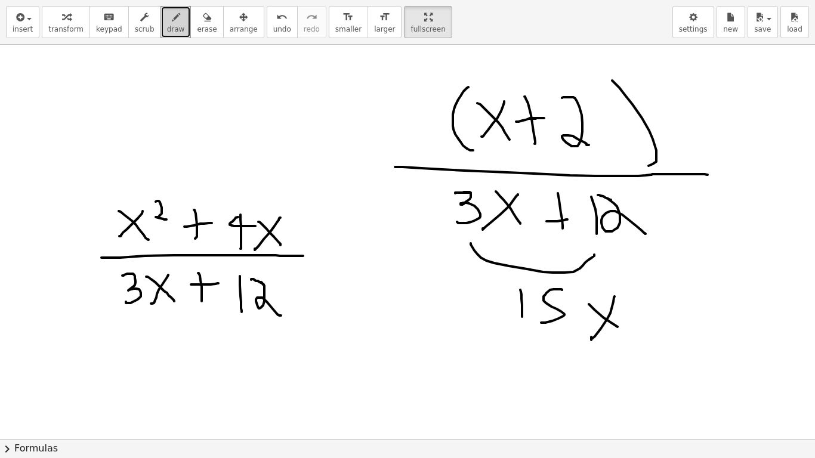
click at [648, 339] on div at bounding box center [407, 260] width 815 height 789
click at [177, 121] on div at bounding box center [407, 260] width 815 height 789
click at [175, 110] on div at bounding box center [407, 260] width 815 height 789
click at [231, 123] on div at bounding box center [407, 260] width 815 height 789
click at [259, 115] on div at bounding box center [407, 260] width 815 height 789
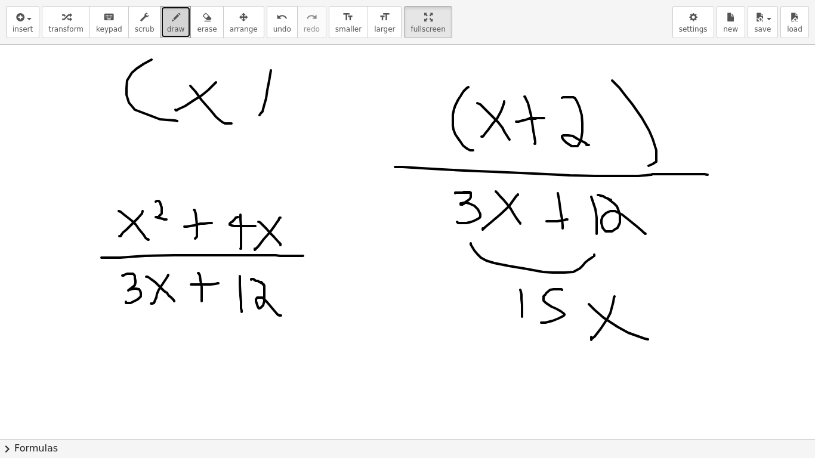
click at [315, 106] on div at bounding box center [407, 260] width 815 height 789
click at [344, 134] on div at bounding box center [407, 260] width 815 height 789
click at [203, 22] on icon "button" at bounding box center [207, 17] width 8 height 14
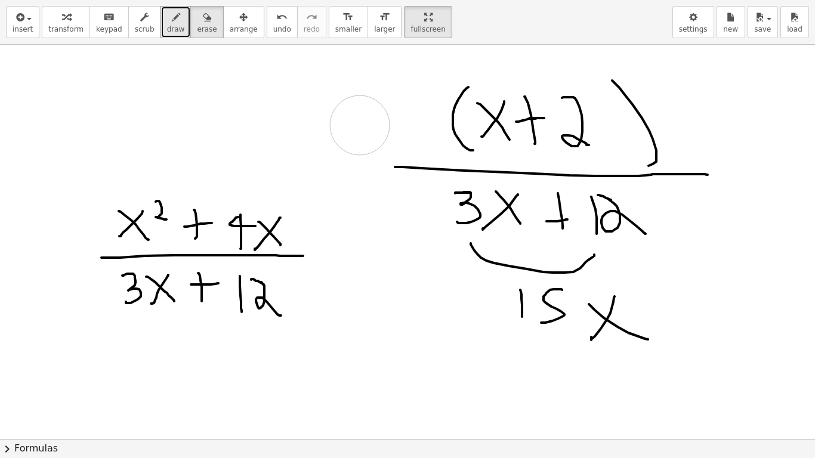
click at [327, 114] on div at bounding box center [407, 260] width 815 height 789
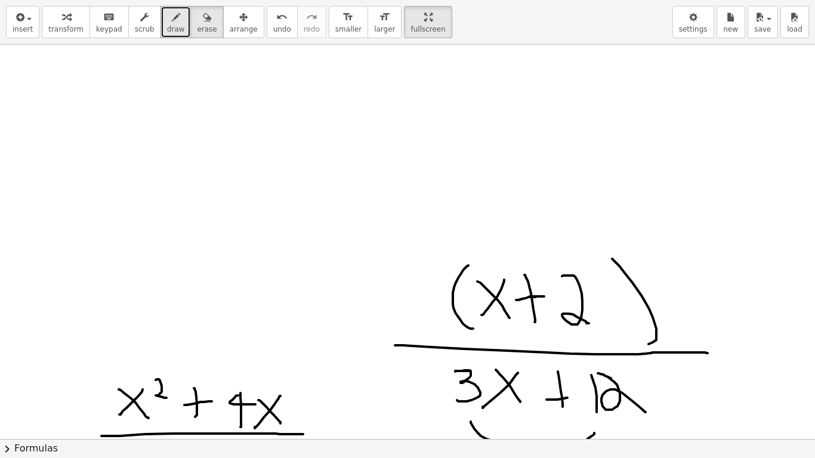
scroll to position [18, 0]
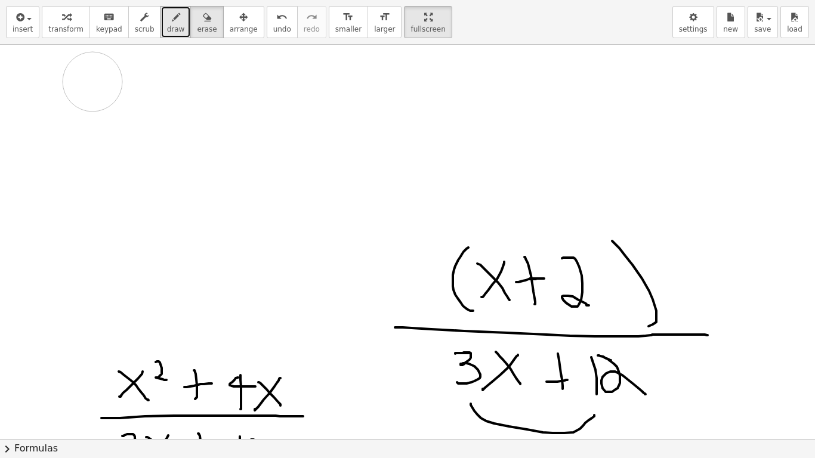
click at [115, 114] on div at bounding box center [407, 421] width 815 height 789
click at [167, 23] on div "button" at bounding box center [176, 17] width 18 height 14
click at [110, 126] on div at bounding box center [407, 421] width 815 height 789
click at [97, 117] on div at bounding box center [407, 421] width 815 height 789
click at [132, 113] on div at bounding box center [407, 421] width 815 height 789
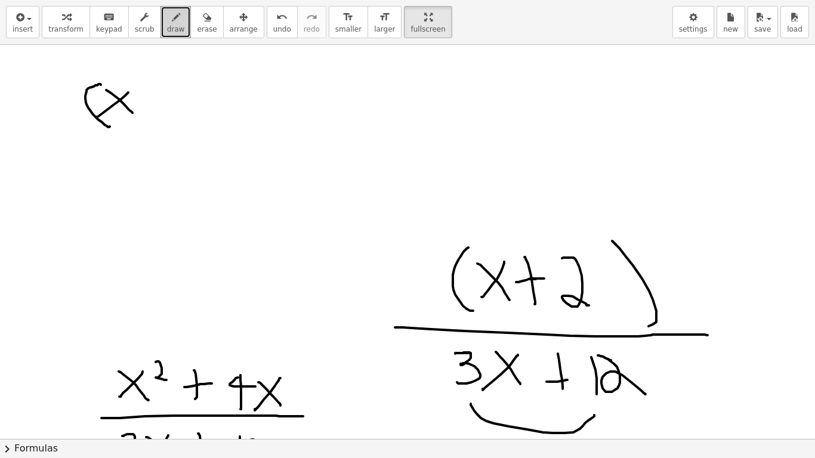
click at [190, 27] on button "erase" at bounding box center [206, 22] width 33 height 32
click at [113, 106] on div at bounding box center [407, 421] width 815 height 789
click at [167, 18] on div "button" at bounding box center [176, 17] width 18 height 14
click at [104, 131] on div at bounding box center [407, 421] width 815 height 789
click at [110, 123] on div at bounding box center [407, 421] width 815 height 789
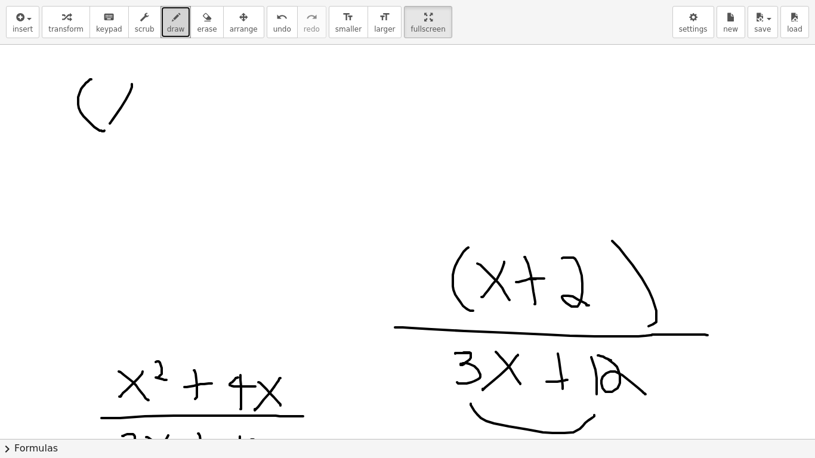
click at [144, 119] on div at bounding box center [407, 421] width 815 height 789
click at [169, 123] on div at bounding box center [407, 421] width 815 height 789
click at [216, 100] on div at bounding box center [407, 421] width 815 height 789
click at [199, 25] on button "erase" at bounding box center [206, 22] width 33 height 32
click at [205, 105] on div at bounding box center [407, 421] width 815 height 789
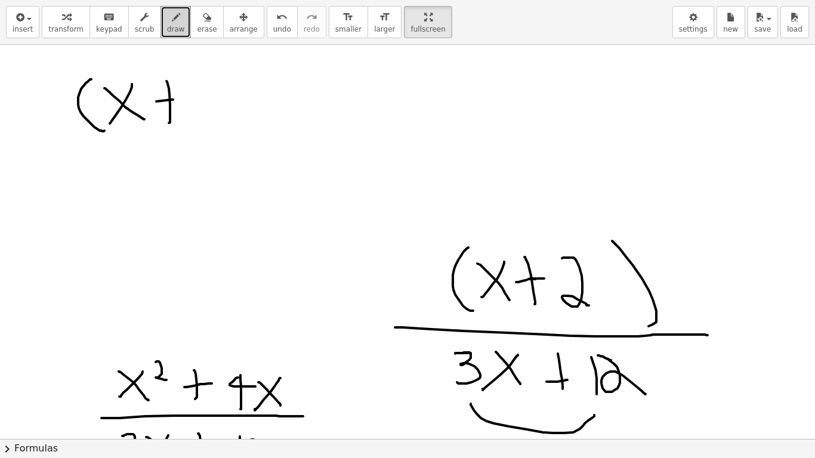
click at [167, 30] on span "draw" at bounding box center [176, 29] width 18 height 8
click at [186, 101] on div at bounding box center [407, 421] width 815 height 789
click at [254, 133] on div at bounding box center [407, 421] width 815 height 789
click at [197, 33] on span "erase" at bounding box center [207, 29] width 20 height 8
click at [232, 126] on div at bounding box center [407, 421] width 815 height 789
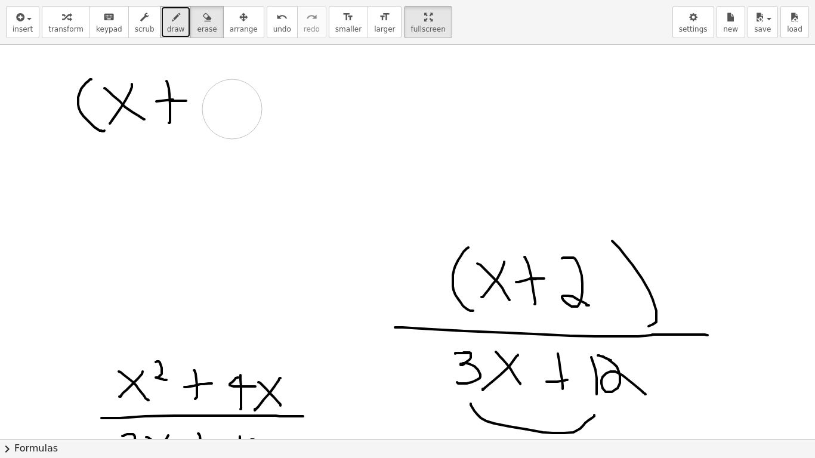
click at [227, 110] on div at bounding box center [407, 421] width 815 height 789
click at [167, 29] on span "draw" at bounding box center [176, 29] width 18 height 8
click at [236, 114] on div at bounding box center [407, 421] width 815 height 789
click at [282, 150] on div at bounding box center [407, 421] width 815 height 789
click at [199, 18] on button "erase" at bounding box center [206, 22] width 33 height 32
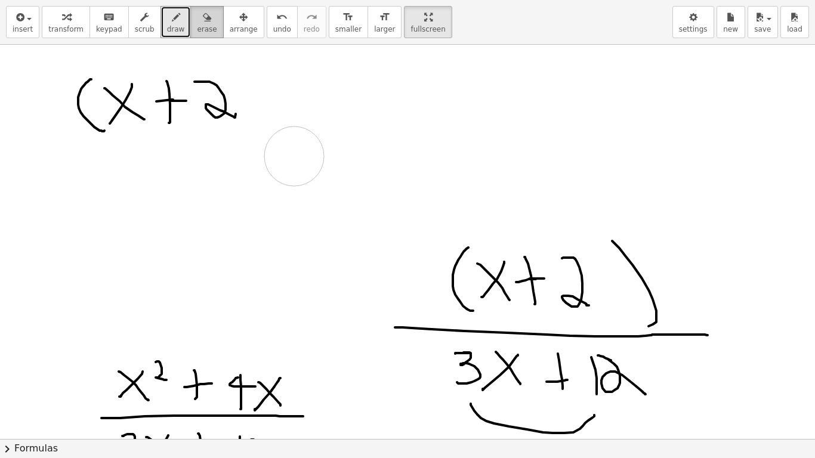
click at [286, 144] on div at bounding box center [407, 421] width 815 height 789
click at [168, 25] on span "draw" at bounding box center [176, 29] width 18 height 8
click at [254, 123] on div at bounding box center [407, 421] width 815 height 789
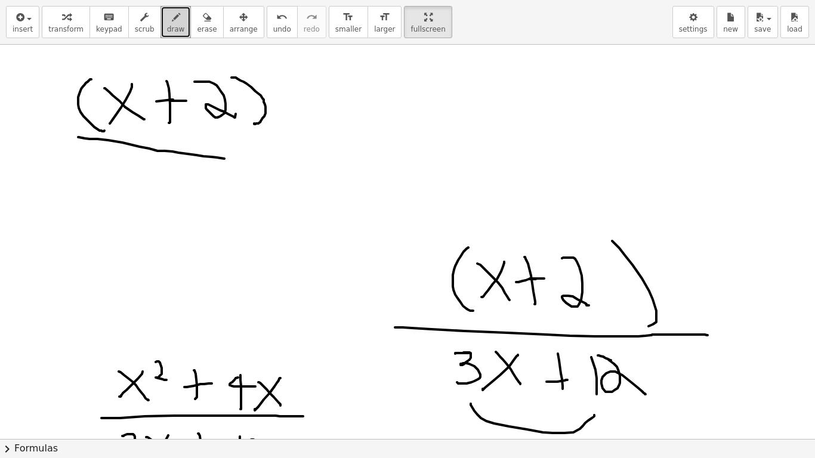
click at [265, 161] on div at bounding box center [407, 421] width 815 height 789
click at [190, 27] on button "erase" at bounding box center [206, 22] width 33 height 32
click at [283, 171] on div at bounding box center [407, 421] width 815 height 789
click at [135, 26] on span "scrub" at bounding box center [145, 29] width 20 height 8
click at [167, 32] on span "draw" at bounding box center [176, 29] width 18 height 8
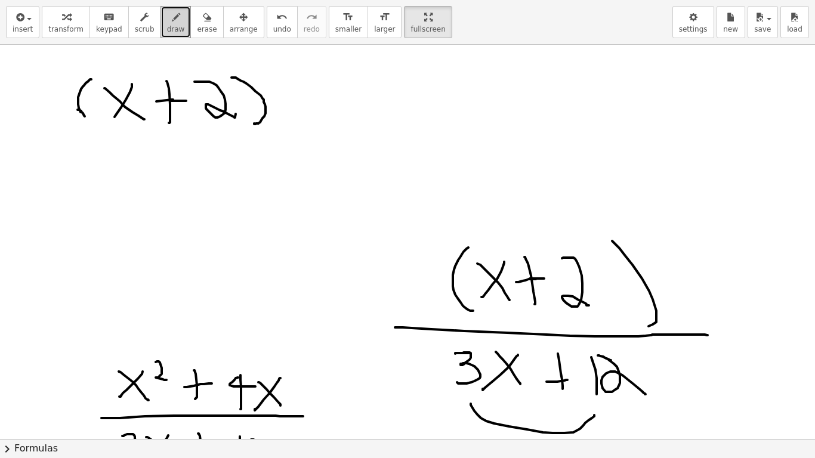
click at [91, 124] on div at bounding box center [407, 421] width 815 height 789
click at [264, 131] on div at bounding box center [407, 421] width 815 height 789
click at [123, 169] on div at bounding box center [407, 421] width 815 height 789
click at [136, 172] on div at bounding box center [407, 421] width 815 height 789
click at [169, 177] on div at bounding box center [407, 421] width 815 height 789
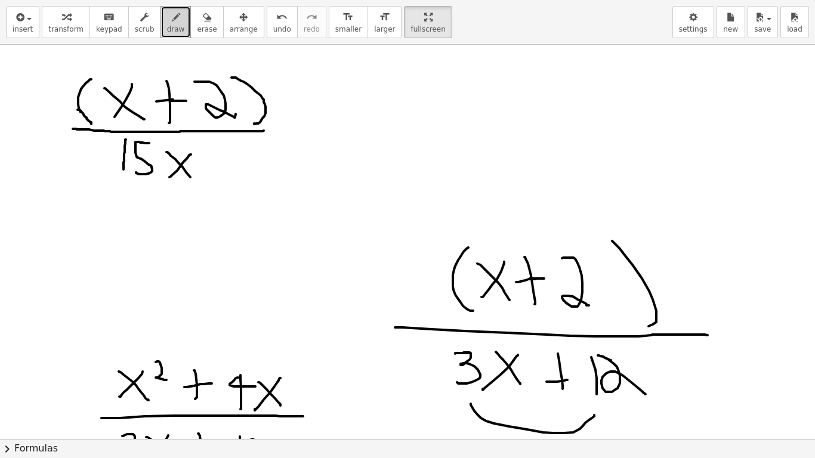
click at [194, 182] on div at bounding box center [407, 421] width 815 height 789
click at [319, 127] on div at bounding box center [407, 421] width 815 height 789
click at [369, 150] on div at bounding box center [407, 421] width 815 height 789
click at [457, 111] on div at bounding box center [407, 421] width 815 height 789
click at [463, 120] on div at bounding box center [407, 421] width 815 height 789
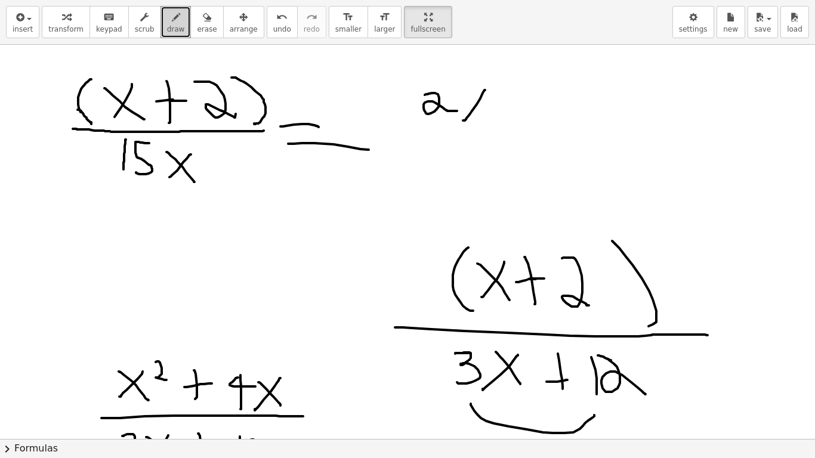
click at [483, 112] on div at bounding box center [407, 421] width 815 height 789
click at [489, 138] on div at bounding box center [407, 421] width 815 height 789
click at [421, 171] on div at bounding box center [407, 421] width 815 height 789
click at [437, 171] on div at bounding box center [407, 421] width 815 height 789
click at [462, 176] on div at bounding box center [407, 421] width 815 height 789
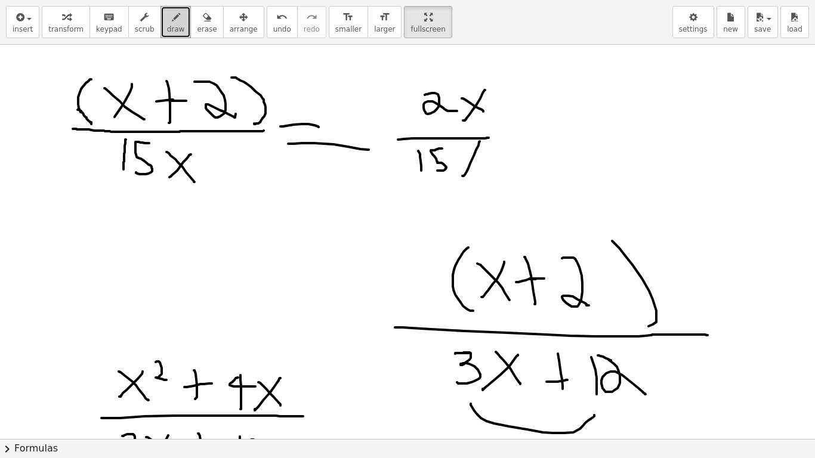
click at [481, 167] on div at bounding box center [407, 421] width 815 height 789
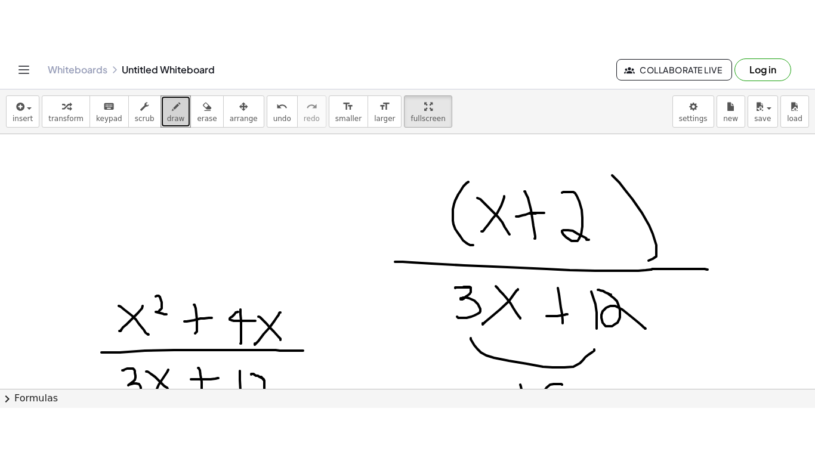
scroll to position [218, 0]
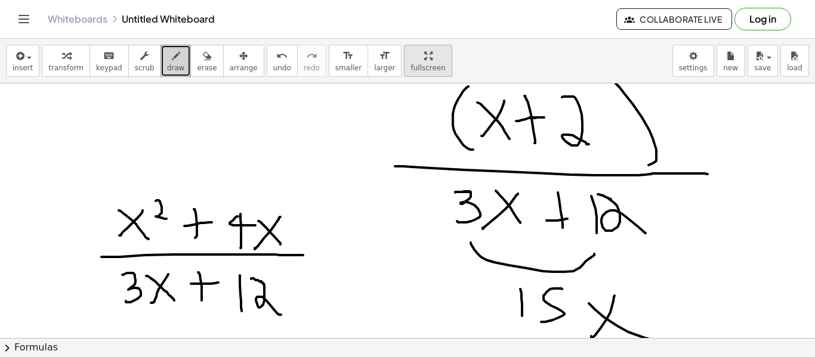
click at [410, 66] on span "fullscreen" at bounding box center [427, 68] width 35 height 8
drag, startPoint x: 403, startPoint y: 66, endPoint x: 403, endPoint y: 138, distance: 72.2
click at [403, 138] on div "insert select one: Math Expression Function Text Youtube Video Graphing Geometr…" at bounding box center [407, 198] width 815 height 319
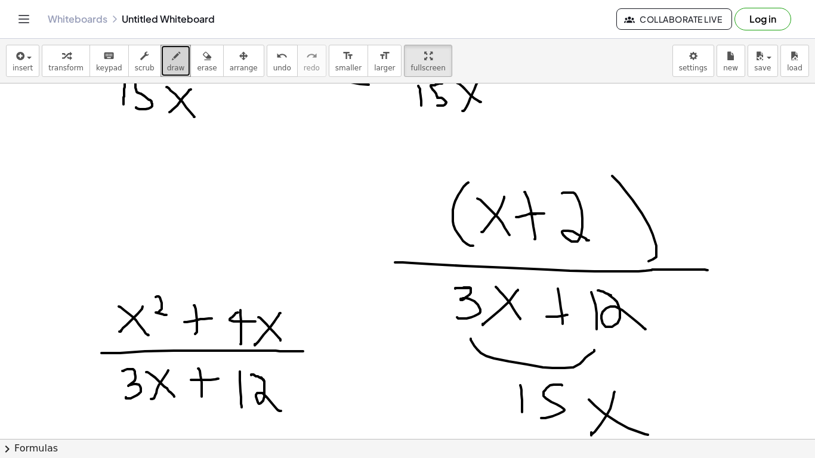
scroll to position [0, 0]
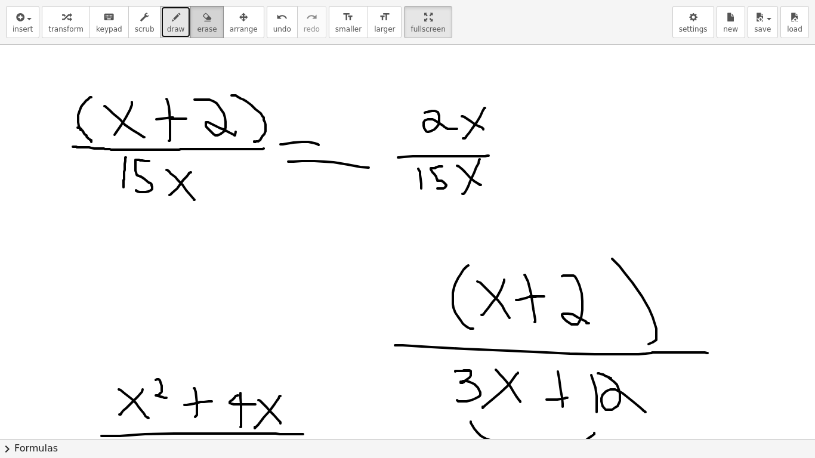
click at [201, 27] on button "erase" at bounding box center [206, 22] width 33 height 32
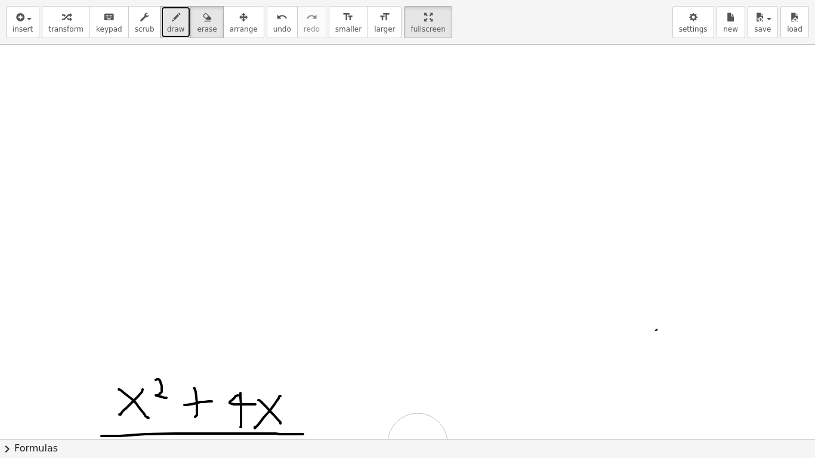
drag, startPoint x: 134, startPoint y: 91, endPoint x: 656, endPoint y: 348, distance: 582.1
click at [651, 288] on div at bounding box center [407, 439] width 815 height 789
drag, startPoint x: 656, startPoint y: 348, endPoint x: 109, endPoint y: 406, distance: 550.0
click at [373, 357] on div at bounding box center [407, 439] width 815 height 789
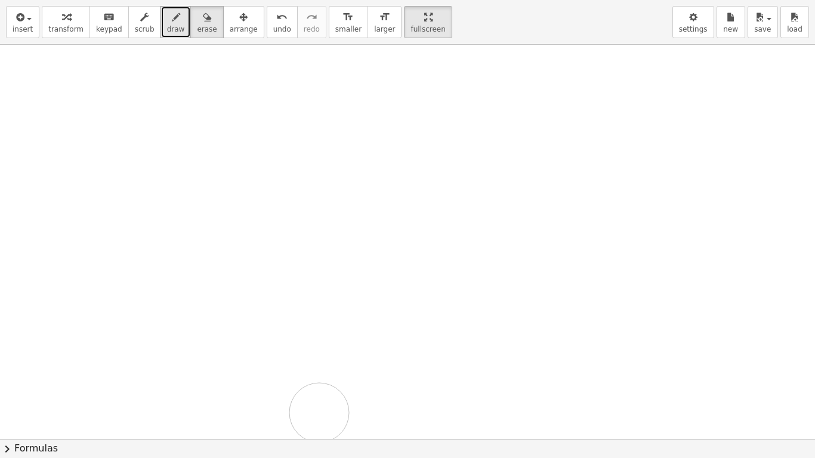
drag, startPoint x: 101, startPoint y: 416, endPoint x: 645, endPoint y: 256, distance: 566.2
click at [330, 357] on div at bounding box center [407, 439] width 815 height 789
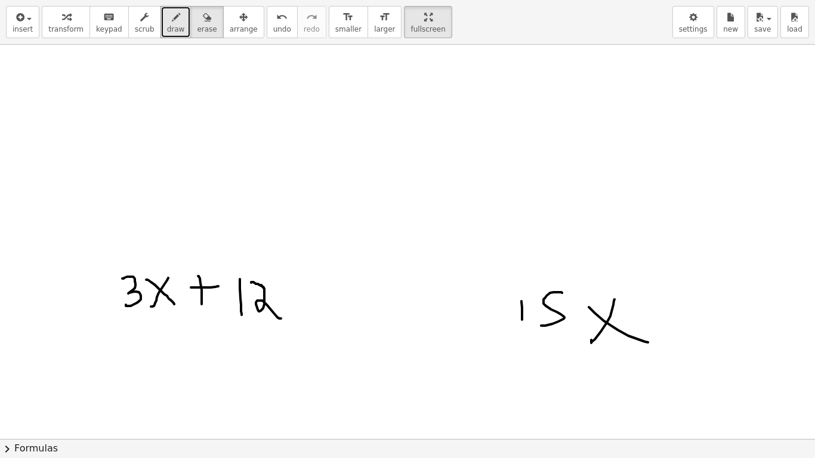
scroll to position [178, 0]
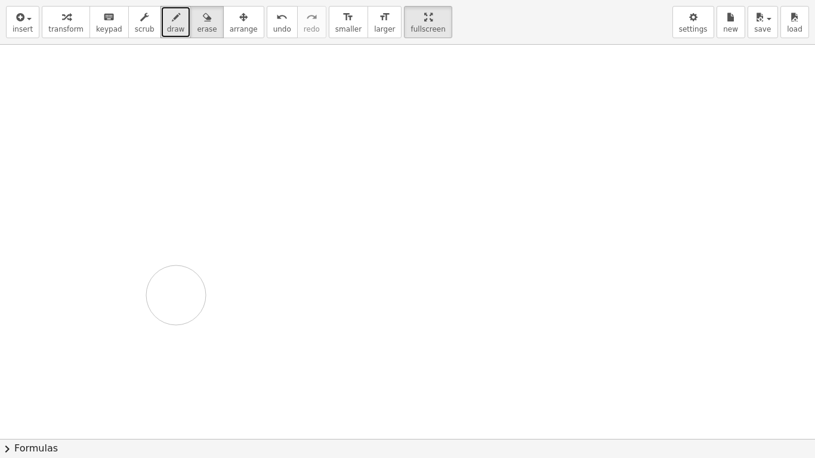
drag, startPoint x: 511, startPoint y: 268, endPoint x: 82, endPoint y: 277, distance: 428.9
click at [107, 286] on div at bounding box center [407, 260] width 815 height 789
click at [16, 25] on span "insert" at bounding box center [23, 29] width 20 height 8
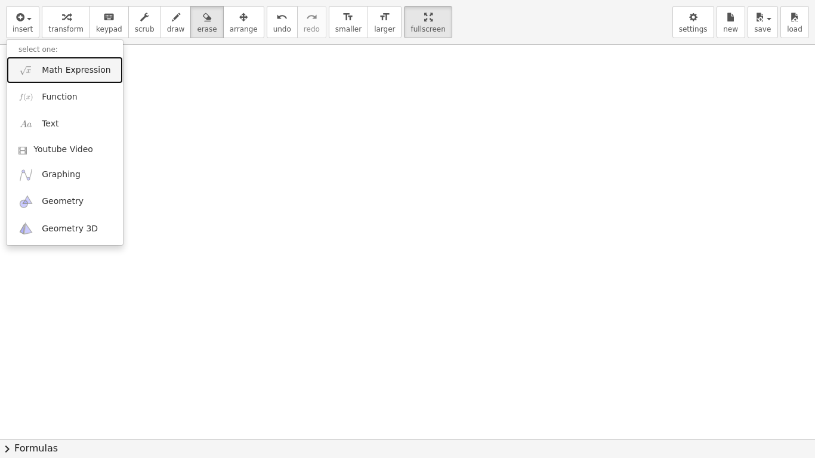
click at [70, 70] on span "Math Expression" at bounding box center [76, 70] width 69 height 12
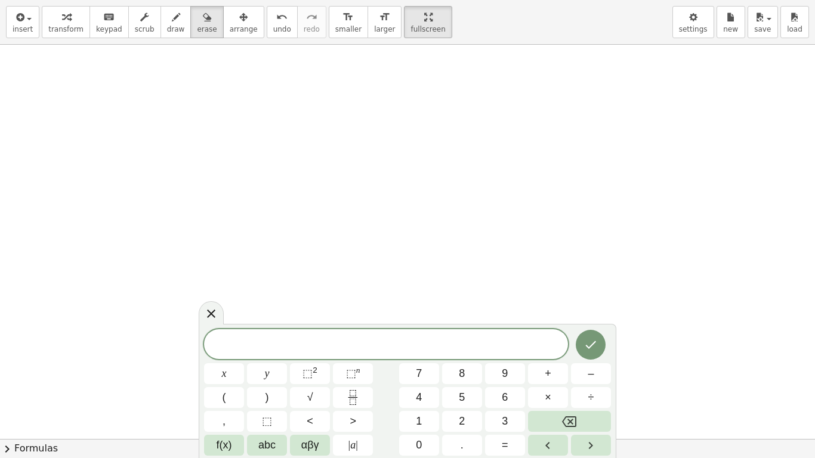
scroll to position [514, 0]
click at [211, 322] on div at bounding box center [211, 312] width 25 height 23
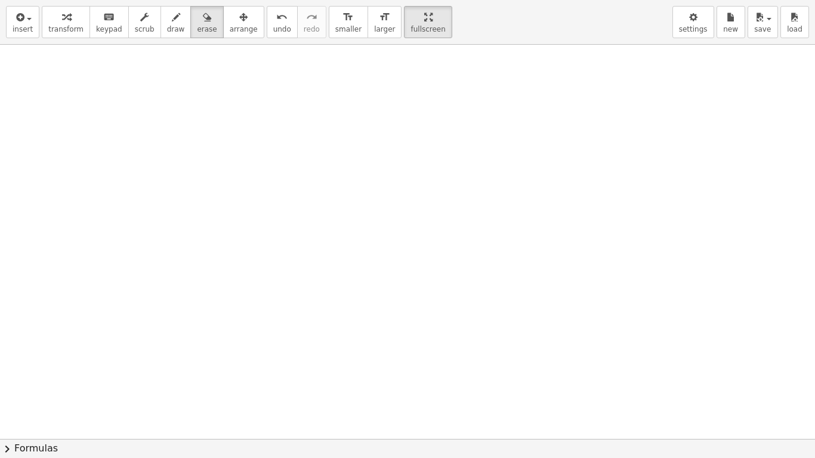
click at [167, 30] on span "draw" at bounding box center [176, 29] width 18 height 8
drag, startPoint x: 185, startPoint y: 137, endPoint x: 192, endPoint y: 172, distance: 35.9
click at [189, 184] on div at bounding box center [407, 122] width 815 height 1183
drag, startPoint x: 191, startPoint y: 172, endPoint x: 234, endPoint y: 199, distance: 50.6
click at [234, 199] on div at bounding box center [407, 122] width 815 height 1183
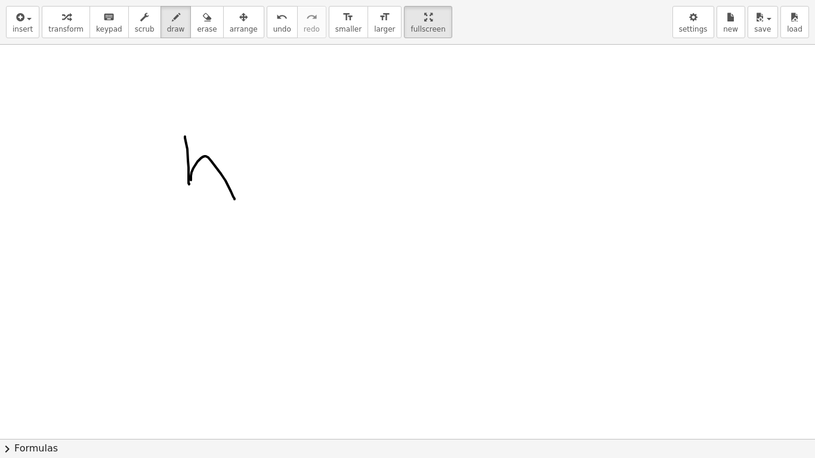
drag, startPoint x: 189, startPoint y: 29, endPoint x: 199, endPoint y: 212, distance: 183.4
click at [197, 30] on span "erase" at bounding box center [207, 29] width 20 height 8
drag, startPoint x: 231, startPoint y: 218, endPoint x: 177, endPoint y: 92, distance: 136.3
click at [193, 172] on div at bounding box center [407, 122] width 815 height 1183
drag, startPoint x: 166, startPoint y: 35, endPoint x: 171, endPoint y: 63, distance: 28.3
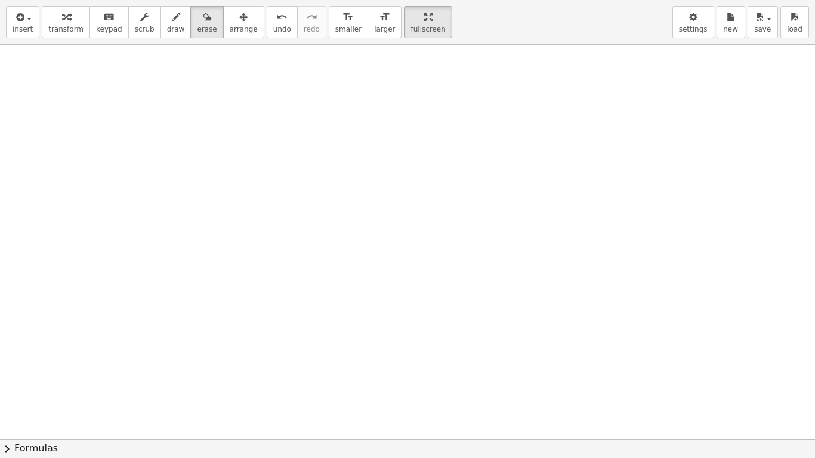
click at [166, 36] on button "draw" at bounding box center [175, 22] width 31 height 32
drag, startPoint x: 175, startPoint y: 84, endPoint x: 207, endPoint y: 132, distance: 58.6
click at [206, 139] on div at bounding box center [407, 122] width 815 height 1183
drag, startPoint x: 209, startPoint y: 129, endPoint x: 237, endPoint y: 106, distance: 36.4
click at [249, 130] on div at bounding box center [407, 122] width 815 height 1183
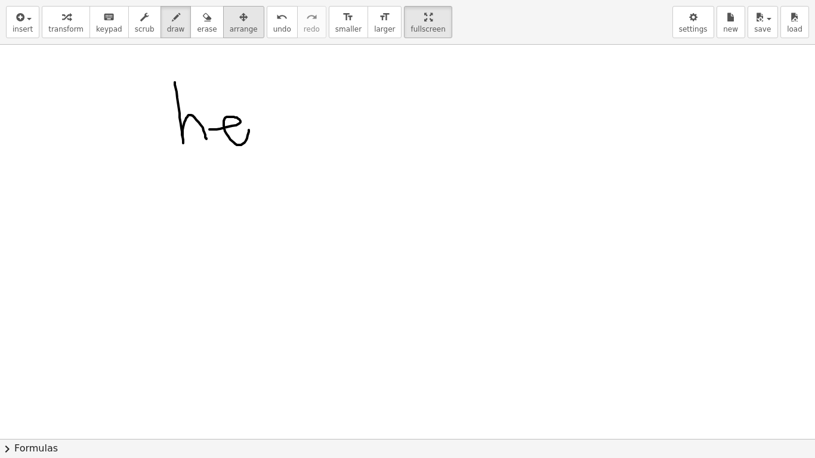
click at [223, 27] on button "arrange" at bounding box center [243, 22] width 41 height 32
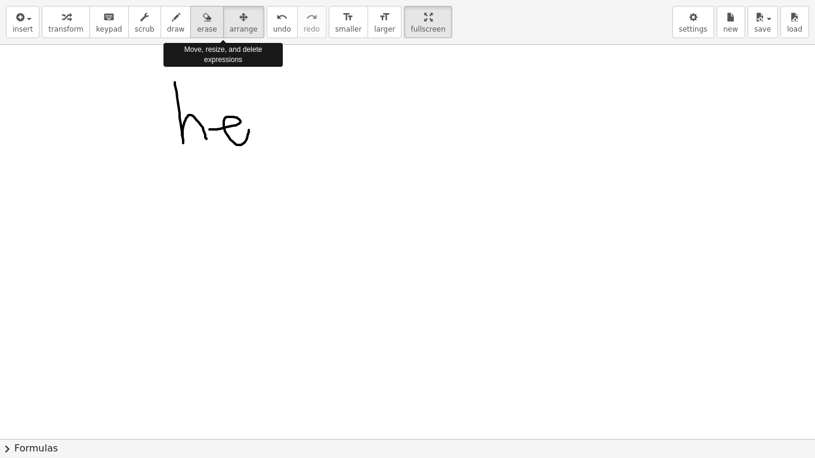
click at [197, 27] on span "erase" at bounding box center [207, 29] width 20 height 8
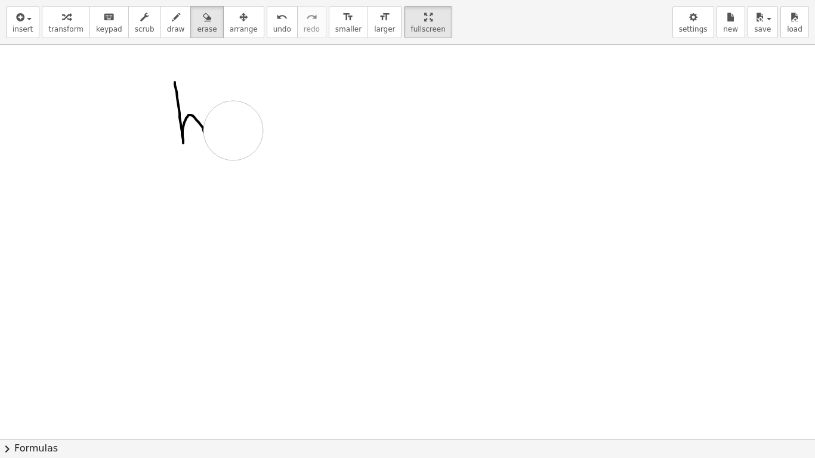
drag, startPoint x: 233, startPoint y: 111, endPoint x: 200, endPoint y: 55, distance: 65.0
click at [232, 127] on div at bounding box center [407, 122] width 815 height 1183
click at [171, 34] on button "draw" at bounding box center [175, 22] width 31 height 32
drag, startPoint x: 202, startPoint y: 124, endPoint x: 205, endPoint y: 134, distance: 10.6
click at [205, 139] on div at bounding box center [407, 122] width 815 height 1183
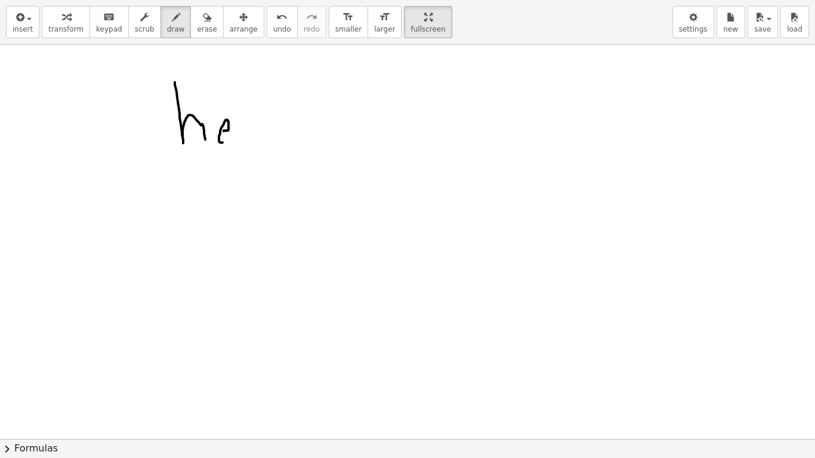
drag, startPoint x: 224, startPoint y: 131, endPoint x: 236, endPoint y: 135, distance: 13.2
click at [236, 135] on div at bounding box center [407, 122] width 815 height 1183
drag, startPoint x: 244, startPoint y: 95, endPoint x: 259, endPoint y: 131, distance: 38.8
click at [258, 135] on div at bounding box center [407, 122] width 815 height 1183
drag, startPoint x: 262, startPoint y: 93, endPoint x: 282, endPoint y: 125, distance: 37.2
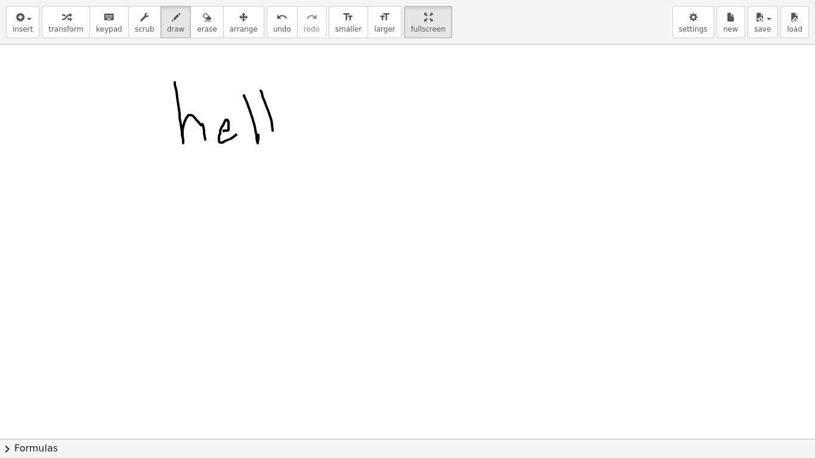
click at [275, 136] on div at bounding box center [407, 122] width 815 height 1183
drag, startPoint x: 290, startPoint y: 112, endPoint x: 324, endPoint y: 92, distance: 39.1
click at [299, 109] on div at bounding box center [407, 122] width 815 height 1183
drag, startPoint x: 329, startPoint y: 80, endPoint x: 326, endPoint y: 135, distance: 55.6
click at [328, 126] on div at bounding box center [407, 122] width 815 height 1183
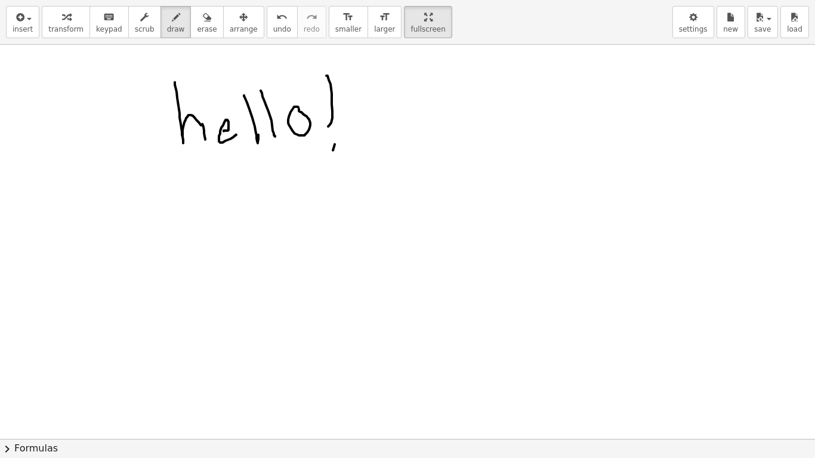
drag, startPoint x: 335, startPoint y: 144, endPoint x: 335, endPoint y: 134, distance: 10.7
click at [335, 137] on div at bounding box center [407, 122] width 815 height 1183
click at [203, 14] on icon "button" at bounding box center [207, 17] width 8 height 14
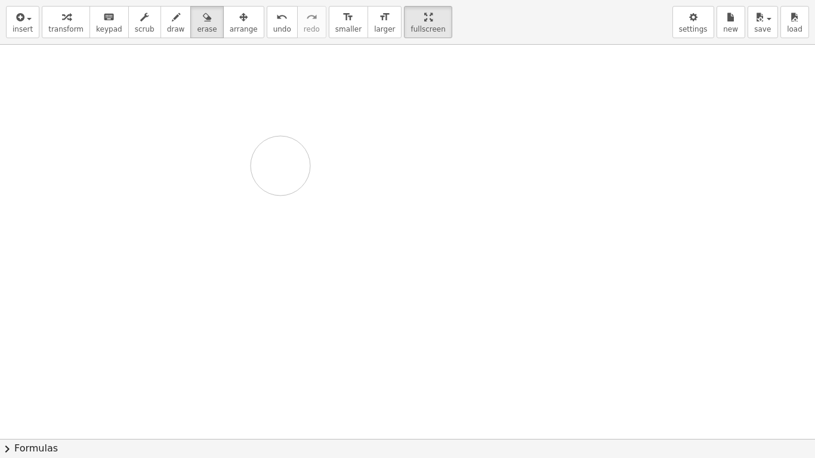
drag, startPoint x: 389, startPoint y: 94, endPoint x: 245, endPoint y: 85, distance: 144.6
click at [280, 118] on div at bounding box center [407, 122] width 815 height 1183
click at [172, 28] on button "draw" at bounding box center [175, 22] width 31 height 32
drag, startPoint x: 104, startPoint y: 106, endPoint x: 104, endPoint y: 131, distance: 25.6
click at [104, 132] on div at bounding box center [407, 122] width 815 height 1183
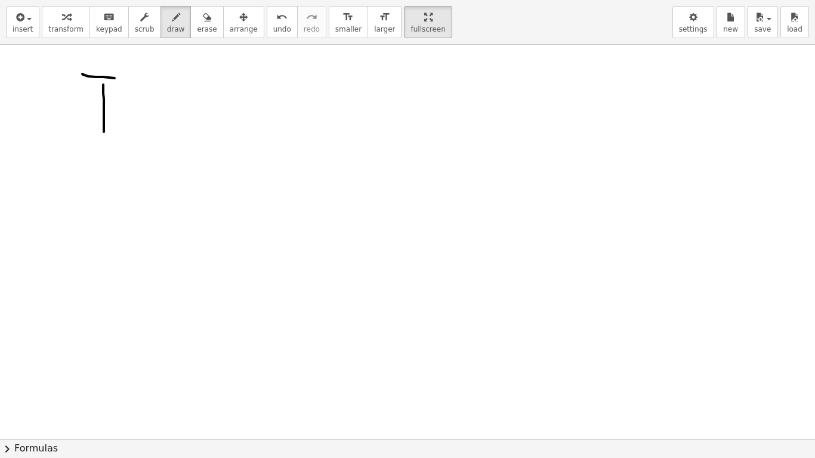
drag, startPoint x: 83, startPoint y: 75, endPoint x: 124, endPoint y: 104, distance: 50.8
click at [122, 79] on div at bounding box center [407, 122] width 815 height 1183
click at [137, 110] on div at bounding box center [407, 122] width 815 height 1183
drag, startPoint x: 179, startPoint y: 126, endPoint x: 196, endPoint y: 140, distance: 21.2
click at [195, 140] on div at bounding box center [407, 122] width 815 height 1183
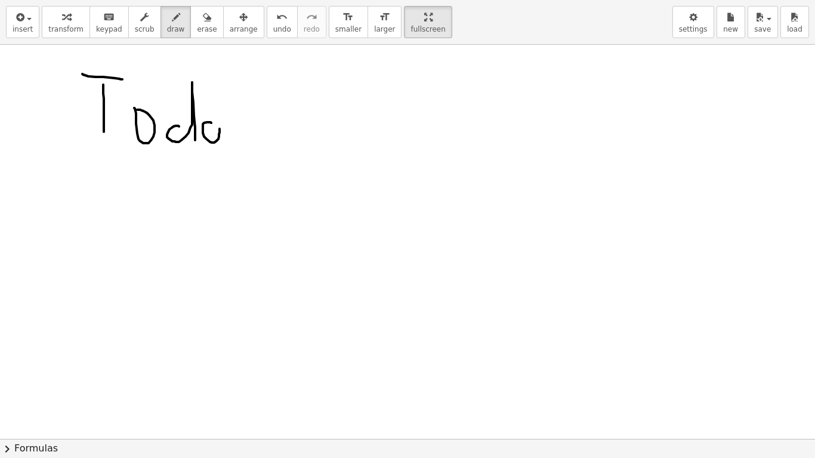
drag, startPoint x: 211, startPoint y: 122, endPoint x: 228, endPoint y: 146, distance: 29.3
click at [228, 146] on div at bounding box center [407, 122] width 815 height 1183
drag, startPoint x: 240, startPoint y: 138, endPoint x: 252, endPoint y: 157, distance: 23.0
click at [264, 148] on div at bounding box center [407, 122] width 815 height 1183
drag, startPoint x: 129, startPoint y: 252, endPoint x: 151, endPoint y: 229, distance: 32.1
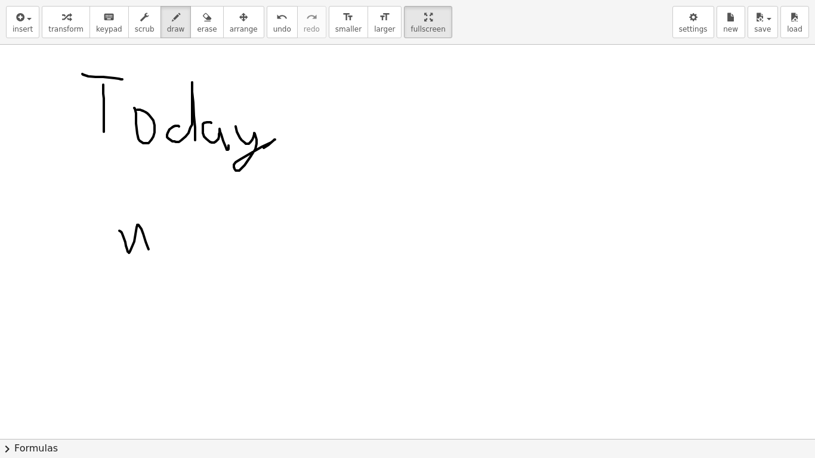
click at [154, 227] on div at bounding box center [407, 122] width 815 height 1183
drag, startPoint x: 167, startPoint y: 245, endPoint x: 182, endPoint y: 257, distance: 19.5
click at [182, 257] on div at bounding box center [407, 122] width 815 height 1183
drag, startPoint x: 228, startPoint y: 231, endPoint x: 222, endPoint y: 259, distance: 29.2
click at [222, 261] on div at bounding box center [407, 122] width 815 height 1183
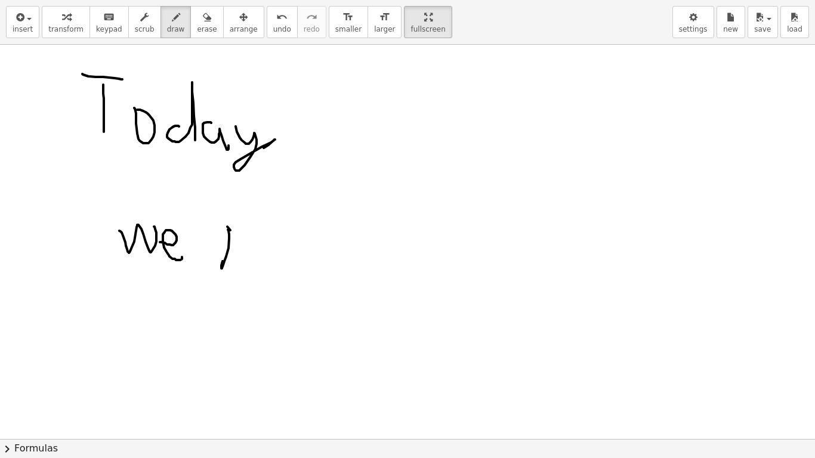
drag, startPoint x: 230, startPoint y: 230, endPoint x: 237, endPoint y: 269, distance: 39.4
click at [243, 274] on div at bounding box center [407, 122] width 815 height 1183
drag, startPoint x: 233, startPoint y: 258, endPoint x: 242, endPoint y: 259, distance: 9.0
click at [242, 259] on div at bounding box center [407, 122] width 815 height 1183
click at [264, 249] on div at bounding box center [407, 122] width 815 height 1183
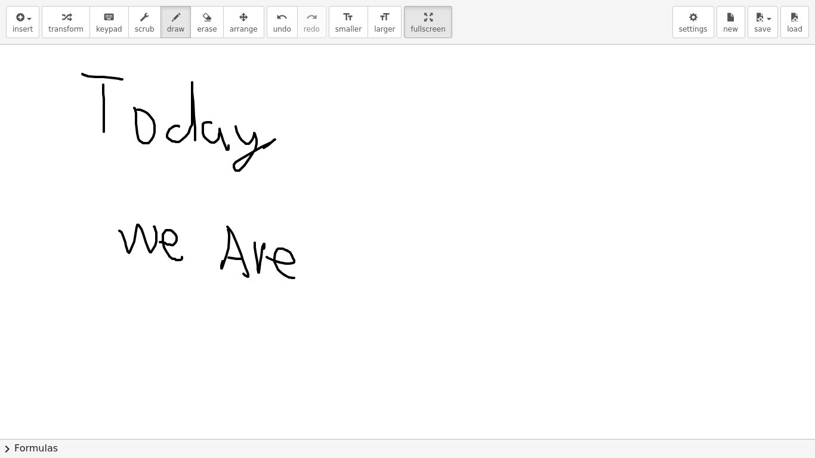
click at [299, 276] on div at bounding box center [407, 122] width 815 height 1183
click at [385, 279] on div at bounding box center [407, 122] width 815 height 1183
click at [393, 265] on div at bounding box center [407, 122] width 815 height 1183
click at [419, 285] on div at bounding box center [407, 122] width 815 height 1183
click at [415, 250] on div at bounding box center [407, 122] width 815 height 1183
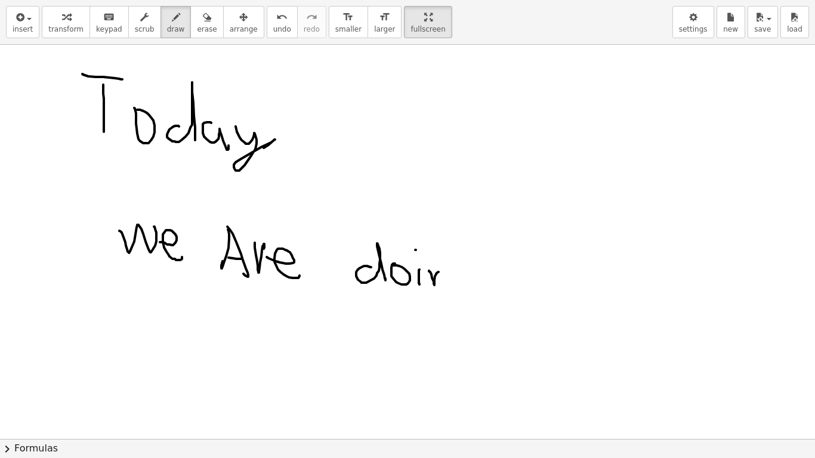
click at [450, 286] on div at bounding box center [407, 122] width 815 height 1183
click at [466, 270] on div at bounding box center [407, 122] width 815 height 1183
click at [459, 305] on div at bounding box center [407, 122] width 815 height 1183
click at [162, 357] on div at bounding box center [407, 122] width 815 height 1183
click at [184, 353] on div at bounding box center [407, 122] width 815 height 1183
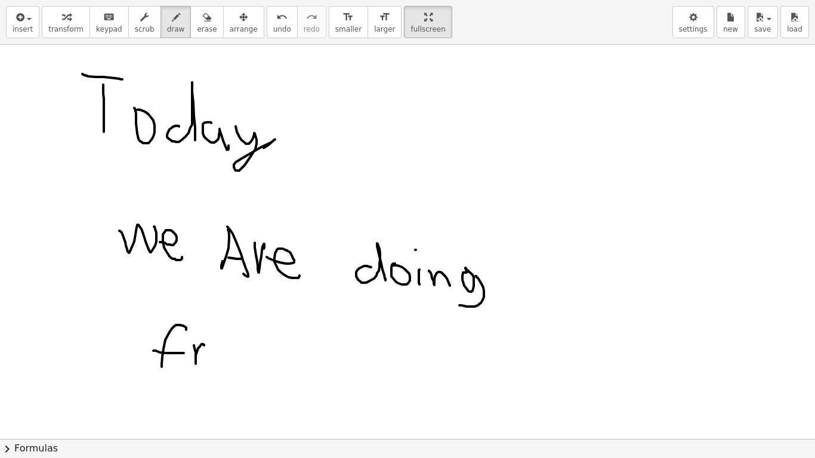
click at [204, 347] on div at bounding box center [407, 122] width 815 height 1183
click at [221, 351] on div at bounding box center [407, 122] width 815 height 1183
click at [234, 357] on div at bounding box center [407, 122] width 815 height 1183
click at [256, 357] on div at bounding box center [407, 122] width 815 height 1183
click at [269, 357] on div at bounding box center [407, 122] width 815 height 1183
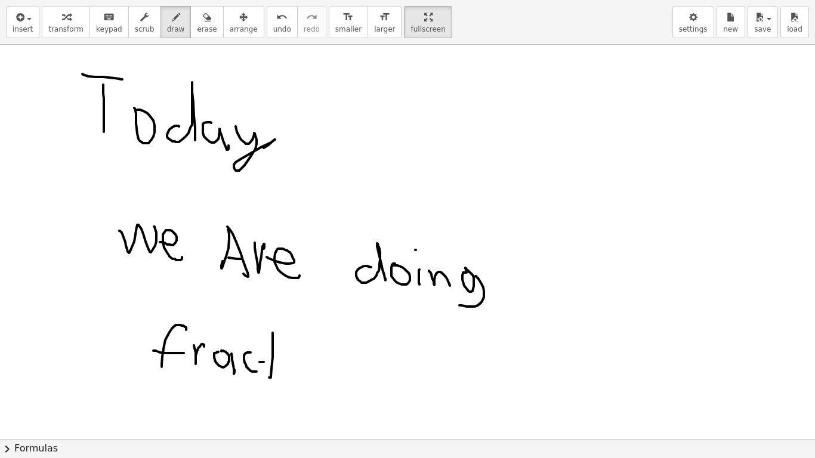
click at [279, 357] on div at bounding box center [407, 122] width 815 height 1183
click at [291, 357] on div at bounding box center [407, 122] width 815 height 1183
click at [289, 347] on div at bounding box center [407, 122] width 815 height 1183
click at [311, 357] on div at bounding box center [407, 122] width 815 height 1183
click at [354, 357] on div at bounding box center [407, 122] width 815 height 1183
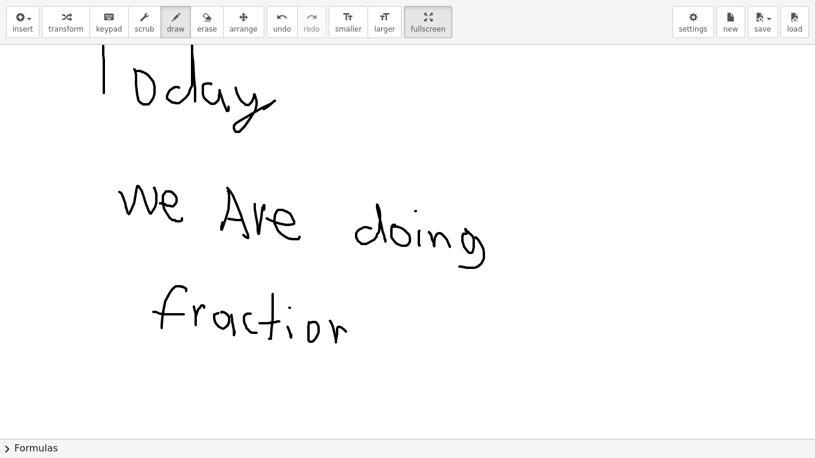
scroll to position [573, 0]
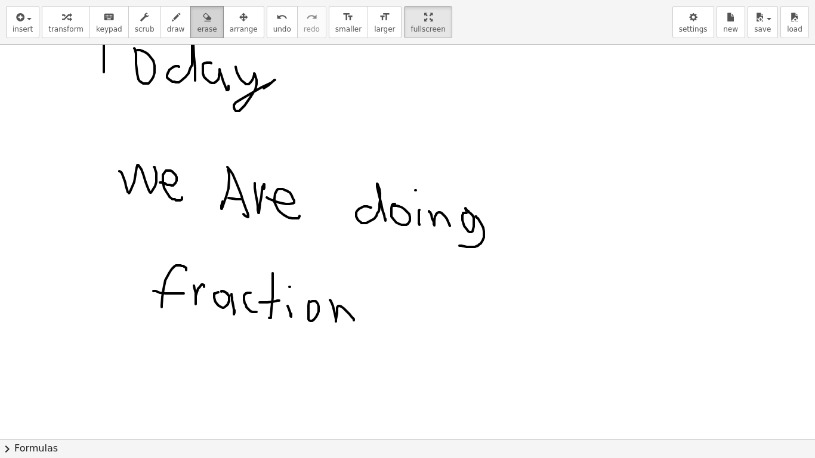
click at [190, 17] on button "erase" at bounding box center [206, 22] width 33 height 32
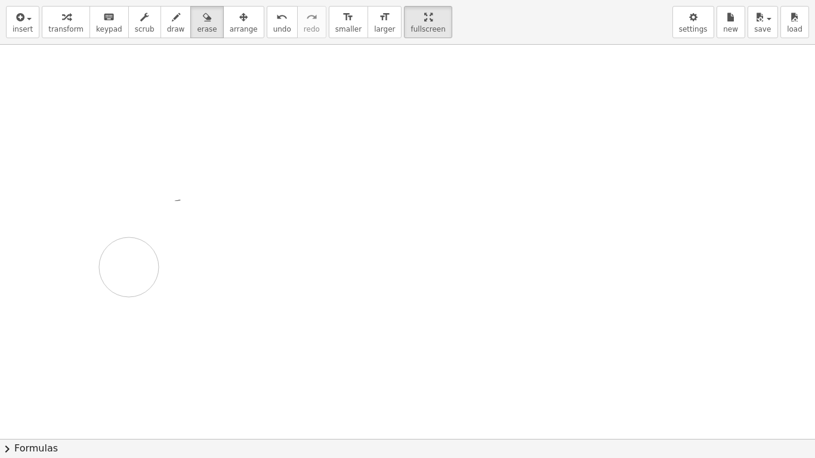
click at [134, 262] on div at bounding box center [407, 63] width 815 height 1183
click at [161, 188] on div at bounding box center [407, 63] width 815 height 1183
click at [167, 23] on div "button" at bounding box center [176, 17] width 18 height 14
drag, startPoint x: 49, startPoint y: 91, endPoint x: 59, endPoint y: 132, distance: 43.0
click at [53, 134] on div at bounding box center [407, 63] width 815 height 1183
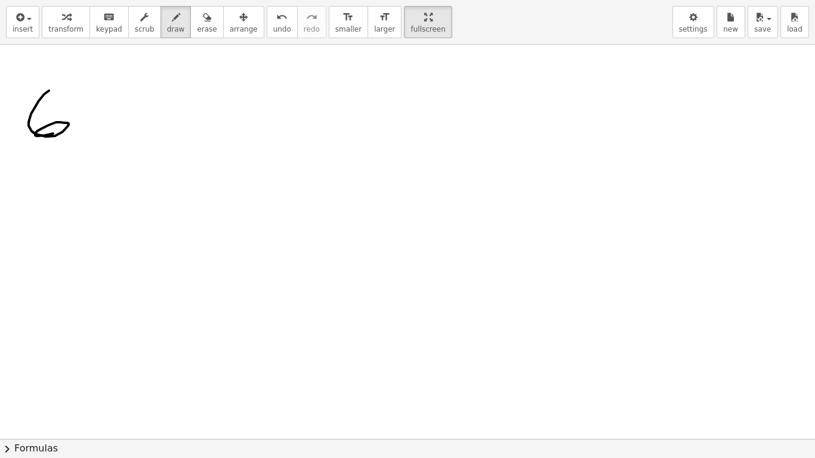
drag, startPoint x: 91, startPoint y: 123, endPoint x: 100, endPoint y: 128, distance: 10.1
click at [98, 122] on div at bounding box center [407, 63] width 815 height 1183
click at [134, 128] on div at bounding box center [407, 63] width 815 height 1183
drag, startPoint x: 195, startPoint y: 24, endPoint x: 172, endPoint y: 50, distance: 34.2
click at [194, 24] on button "erase" at bounding box center [206, 22] width 33 height 32
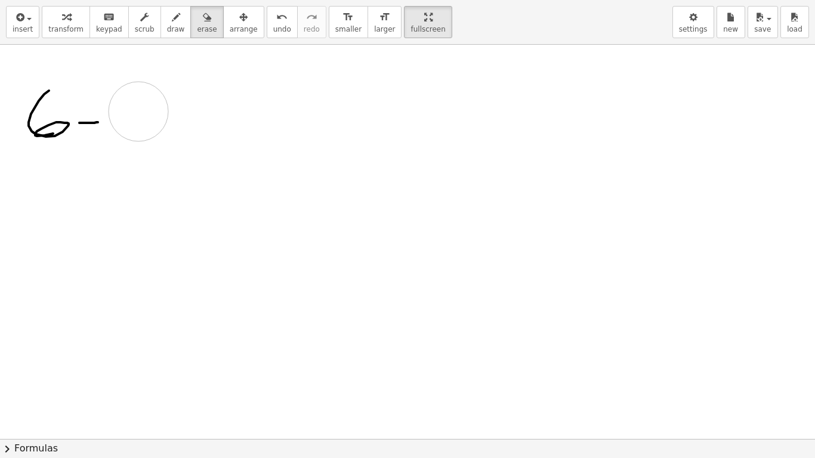
click at [138, 112] on div at bounding box center [407, 63] width 815 height 1183
click at [172, 22] on icon "button" at bounding box center [176, 17] width 8 height 14
click at [132, 128] on div at bounding box center [407, 63] width 815 height 1183
drag, startPoint x: 162, startPoint y: 105, endPoint x: 146, endPoint y: 128, distance: 27.5
click at [146, 128] on div at bounding box center [407, 63] width 815 height 1183
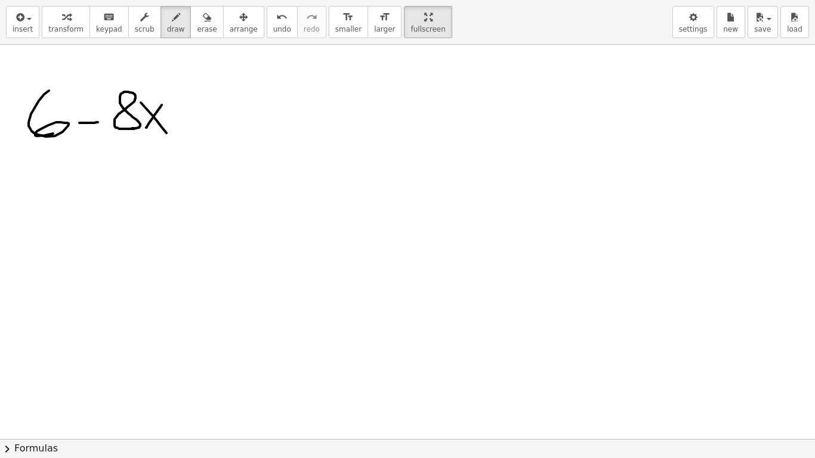
drag, startPoint x: 153, startPoint y: 116, endPoint x: 168, endPoint y: 134, distance: 24.1
click at [168, 134] on div at bounding box center [407, 63] width 815 height 1183
drag, startPoint x: 104, startPoint y: 152, endPoint x: 186, endPoint y: 159, distance: 82.0
click at [186, 158] on div at bounding box center [407, 63] width 815 height 1183
drag, startPoint x: 38, startPoint y: 171, endPoint x: 37, endPoint y: 195, distance: 24.5
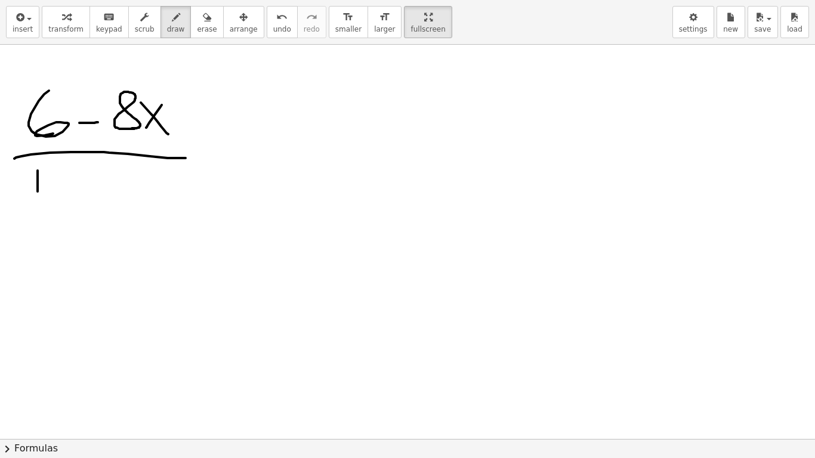
click at [37, 195] on div at bounding box center [407, 63] width 815 height 1183
drag, startPoint x: 37, startPoint y: 171, endPoint x: 42, endPoint y: 181, distance: 11.2
click at [42, 181] on div at bounding box center [407, 63] width 815 height 1183
drag, startPoint x: 58, startPoint y: 175, endPoint x: 47, endPoint y: 193, distance: 21.2
click at [47, 193] on div at bounding box center [407, 63] width 815 height 1183
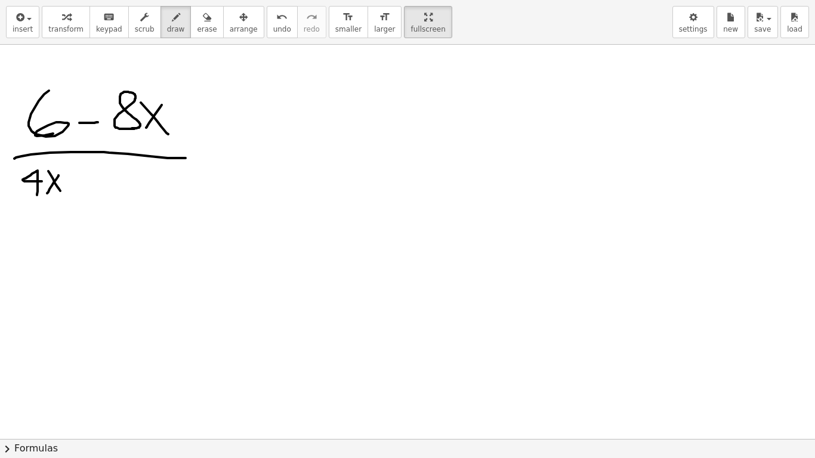
drag, startPoint x: 53, startPoint y: 179, endPoint x: 61, endPoint y: 191, distance: 15.1
click at [61, 191] on div at bounding box center [407, 63] width 815 height 1183
drag, startPoint x: 69, startPoint y: 166, endPoint x: 79, endPoint y: 177, distance: 15.2
click at [79, 177] on div at bounding box center [407, 63] width 815 height 1183
drag, startPoint x: 92, startPoint y: 181, endPoint x: 116, endPoint y: 181, distance: 23.9
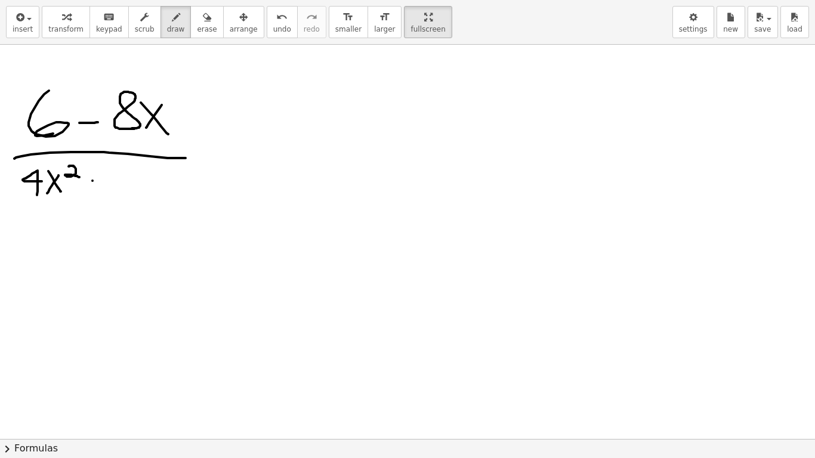
click at [116, 181] on div at bounding box center [407, 63] width 815 height 1183
drag, startPoint x: 134, startPoint y: 172, endPoint x: 144, endPoint y: 191, distance: 20.8
click at [143, 197] on div at bounding box center [407, 63] width 815 height 1183
drag, startPoint x: 163, startPoint y: 183, endPoint x: 154, endPoint y: 195, distance: 14.6
click at [154, 196] on div at bounding box center [407, 63] width 815 height 1183
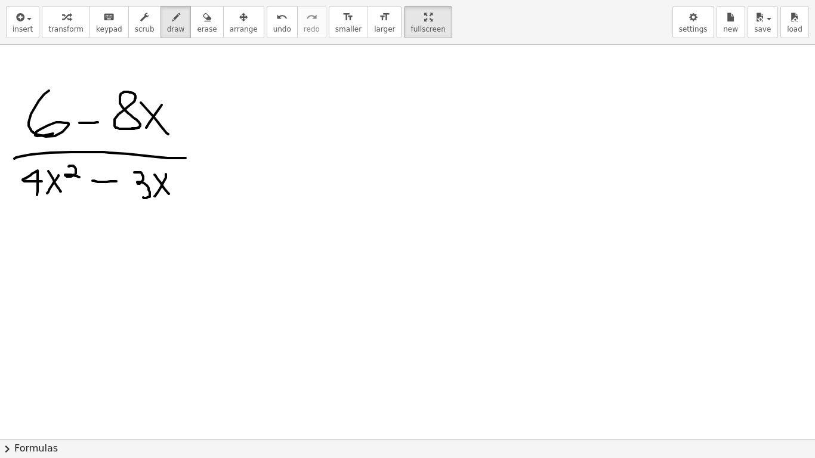
drag, startPoint x: 160, startPoint y: 183, endPoint x: 170, endPoint y: 195, distance: 15.7
click at [170, 195] on div at bounding box center [407, 63] width 815 height 1183
drag, startPoint x: 24, startPoint y: 86, endPoint x: 94, endPoint y: 79, distance: 70.7
click at [29, 79] on div at bounding box center [407, 63] width 815 height 1183
click at [273, 27] on span "undo" at bounding box center [282, 29] width 18 height 8
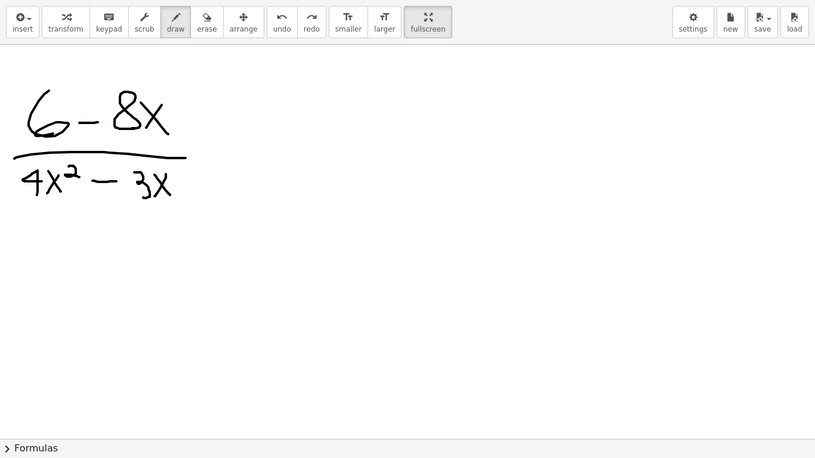
drag, startPoint x: 240, startPoint y: 118, endPoint x: 257, endPoint y: 112, distance: 18.3
click at [257, 112] on div at bounding box center [407, 63] width 815 height 1183
drag, startPoint x: 245, startPoint y: 127, endPoint x: 328, endPoint y: 119, distance: 83.3
click at [285, 119] on div at bounding box center [407, 63] width 815 height 1183
drag, startPoint x: 362, startPoint y: 89, endPoint x: 361, endPoint y: 115, distance: 26.3
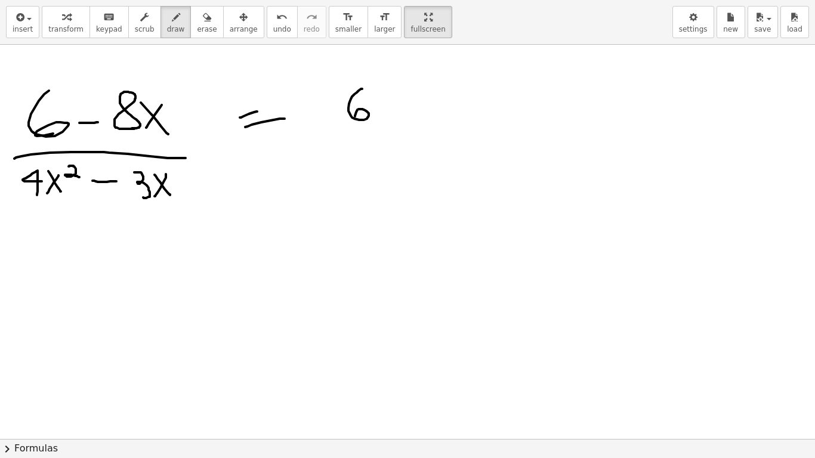
click at [359, 115] on div at bounding box center [407, 63] width 815 height 1183
drag, startPoint x: 407, startPoint y: 86, endPoint x: 446, endPoint y: 123, distance: 53.2
click at [435, 126] on div at bounding box center [407, 63] width 815 height 1183
click at [273, 25] on span "undo" at bounding box center [282, 29] width 18 height 8
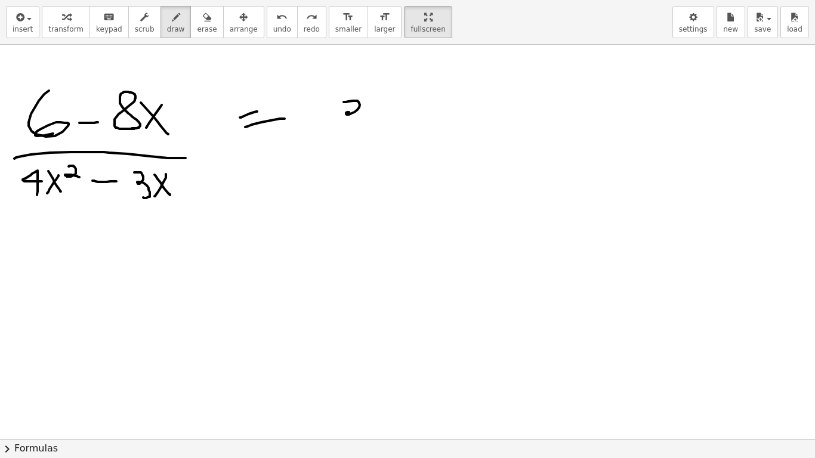
drag, startPoint x: 358, startPoint y: 101, endPoint x: 345, endPoint y: 122, distance: 24.7
click at [346, 122] on div at bounding box center [407, 63] width 815 height 1183
drag, startPoint x: 378, startPoint y: 89, endPoint x: 412, endPoint y: 125, distance: 48.9
click at [385, 126] on div at bounding box center [407, 63] width 815 height 1183
click at [273, 30] on span "undo" at bounding box center [282, 29] width 18 height 8
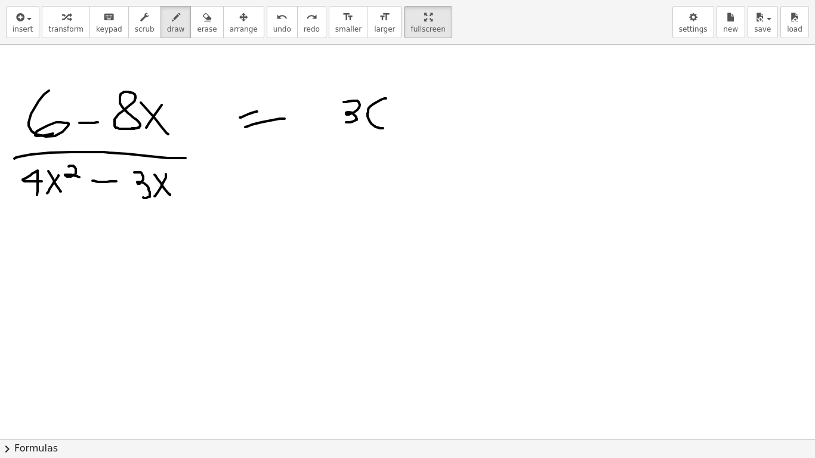
drag, startPoint x: 386, startPoint y: 98, endPoint x: 392, endPoint y: 128, distance: 30.4
click at [392, 128] on div at bounding box center [407, 63] width 815 height 1183
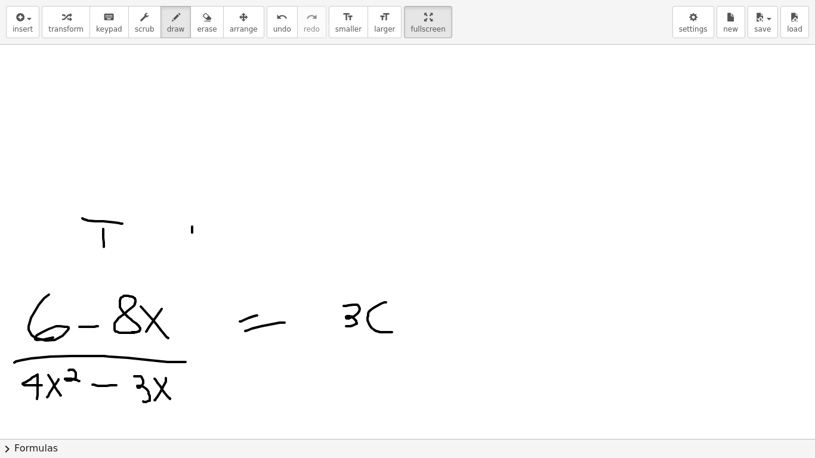
scroll to position [410, 0]
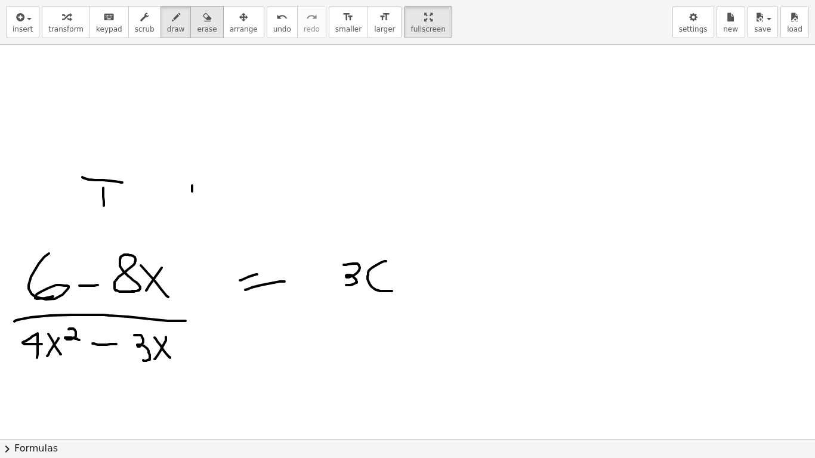
click at [194, 26] on button "erase" at bounding box center [206, 22] width 33 height 32
drag, startPoint x: 157, startPoint y: 184, endPoint x: 234, endPoint y: 161, distance: 79.6
click at [229, 173] on div at bounding box center [407, 225] width 815 height 1183
click at [167, 27] on span "draw" at bounding box center [176, 29] width 18 height 8
drag, startPoint x: 403, startPoint y: 265, endPoint x: 432, endPoint y: 279, distance: 32.0
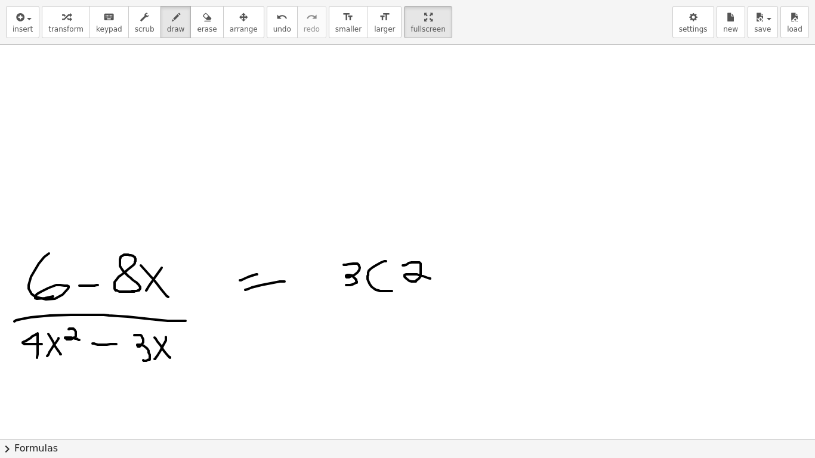
click at [432, 279] on div at bounding box center [407, 225] width 815 height 1183
click at [14, 35] on button "insert" at bounding box center [22, 22] width 33 height 32
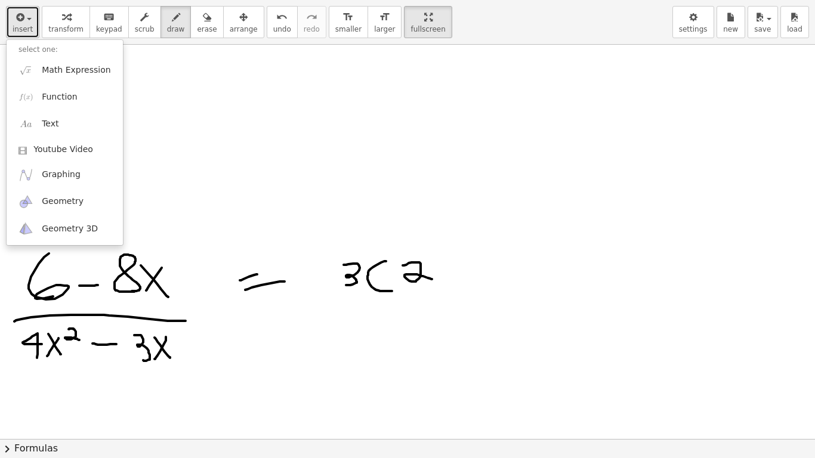
click at [17, 25] on span "insert" at bounding box center [23, 29] width 20 height 8
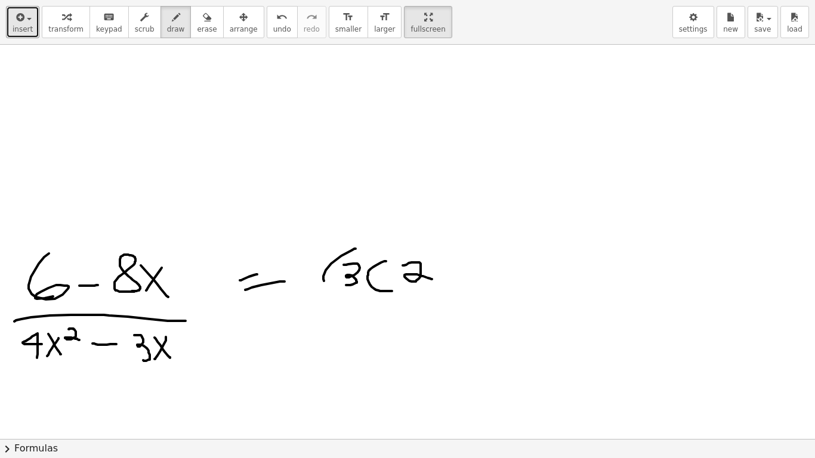
drag, startPoint x: 351, startPoint y: 251, endPoint x: 327, endPoint y: 249, distance: 24.5
click at [378, 275] on div at bounding box center [407, 225] width 815 height 1183
click at [273, 25] on span "undo" at bounding box center [282, 29] width 18 height 8
drag, startPoint x: 86, startPoint y: 186, endPoint x: 34, endPoint y: 262, distance: 93.1
click at [60, 242] on div at bounding box center [407, 225] width 815 height 1183
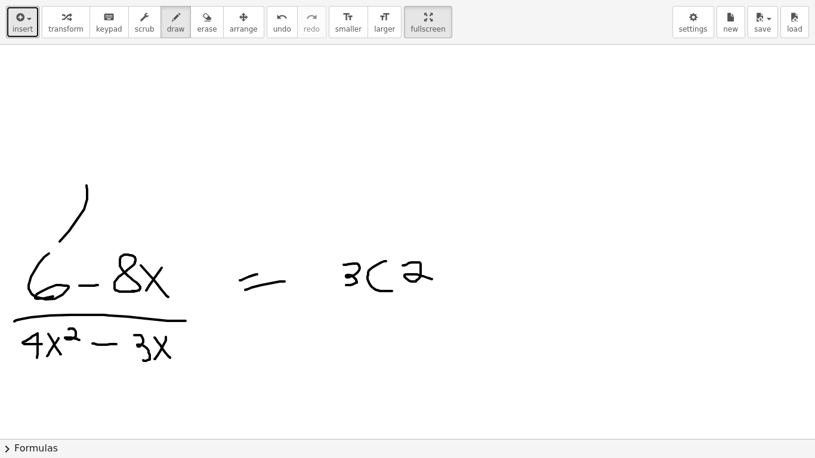
drag, startPoint x: 57, startPoint y: 171, endPoint x: 44, endPoint y: 226, distance: 57.1
click at [58, 165] on div at bounding box center [407, 225] width 815 height 1183
drag, startPoint x: 78, startPoint y: 245, endPoint x: 239, endPoint y: 225, distance: 162.3
click at [217, 228] on div at bounding box center [407, 225] width 815 height 1183
click at [273, 31] on span "undo" at bounding box center [282, 29] width 18 height 8
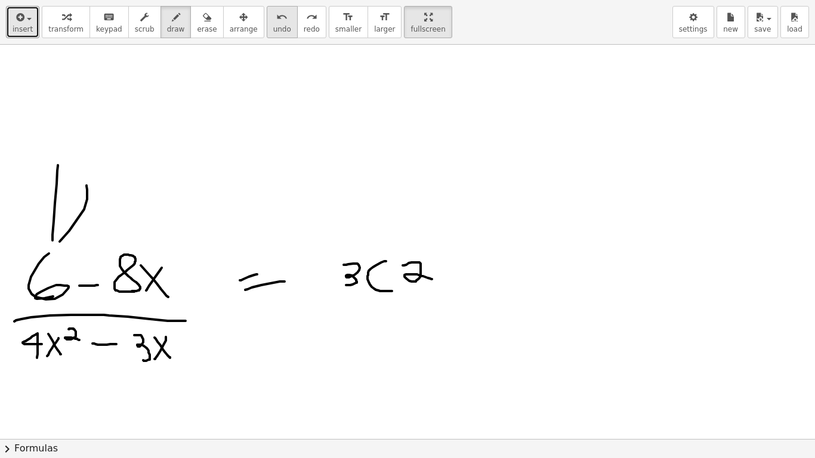
click at [267, 24] on button "undo undo" at bounding box center [282, 22] width 31 height 32
click at [273, 27] on span "undo" at bounding box center [282, 29] width 18 height 8
drag, startPoint x: 388, startPoint y: 260, endPoint x: 382, endPoint y: 324, distance: 64.2
click at [401, 292] on div at bounding box center [407, 225] width 815 height 1183
drag, startPoint x: 354, startPoint y: 248, endPoint x: 408, endPoint y: 245, distance: 53.8
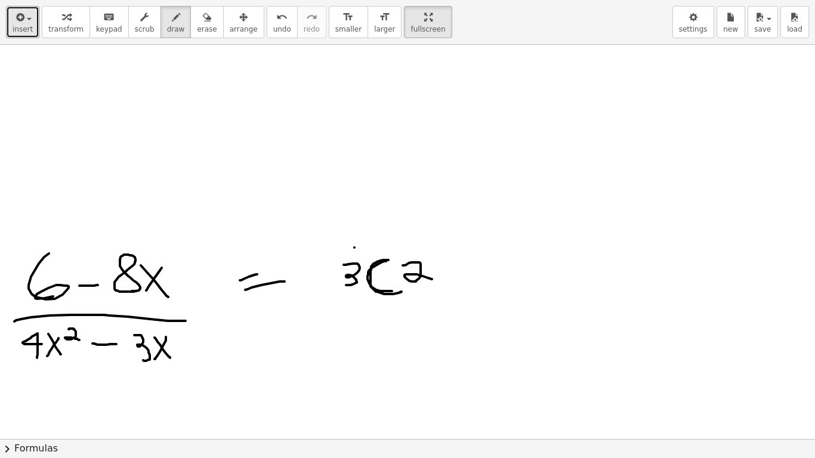
click at [408, 244] on div at bounding box center [407, 225] width 815 height 1183
drag, startPoint x: 382, startPoint y: 191, endPoint x: 412, endPoint y: 173, distance: 34.3
click at [417, 177] on div at bounding box center [407, 225] width 815 height 1183
click at [276, 21] on icon "undo" at bounding box center [281, 17] width 11 height 14
click at [276, 22] on icon "undo" at bounding box center [281, 17] width 11 height 14
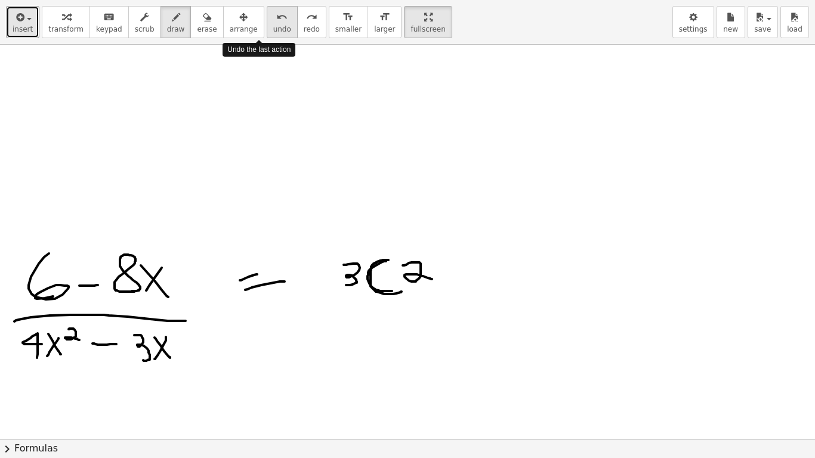
click at [276, 22] on icon "undo" at bounding box center [281, 17] width 11 height 14
drag, startPoint x: 449, startPoint y: 270, endPoint x: 481, endPoint y: 267, distance: 32.3
click at [480, 268] on div at bounding box center [407, 225] width 815 height 1183
drag, startPoint x: 411, startPoint y: 198, endPoint x: 622, endPoint y: 205, distance: 210.7
click at [542, 158] on div at bounding box center [407, 225] width 815 height 1183
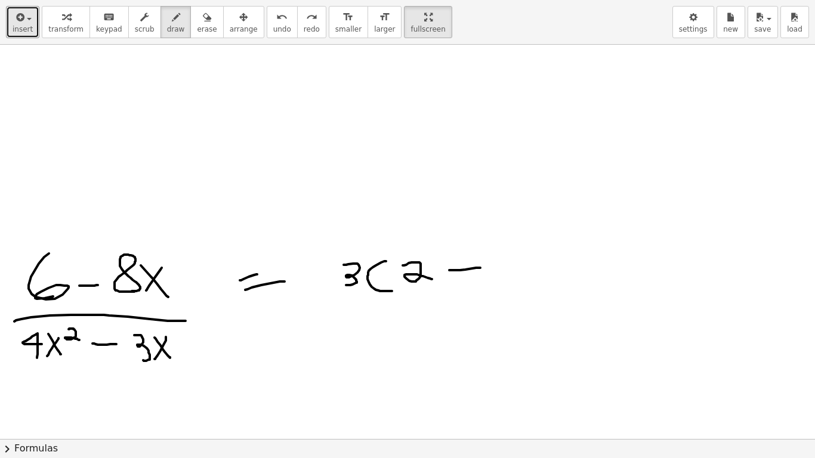
drag, startPoint x: 259, startPoint y: 24, endPoint x: 443, endPoint y: 85, distance: 193.5
click at [273, 25] on span "undo" at bounding box center [282, 29] width 18 height 8
drag, startPoint x: 200, startPoint y: 209, endPoint x: 171, endPoint y: 226, distance: 34.5
click at [167, 225] on div at bounding box center [407, 225] width 815 height 1183
drag, startPoint x: 160, startPoint y: 206, endPoint x: 168, endPoint y: 219, distance: 14.7
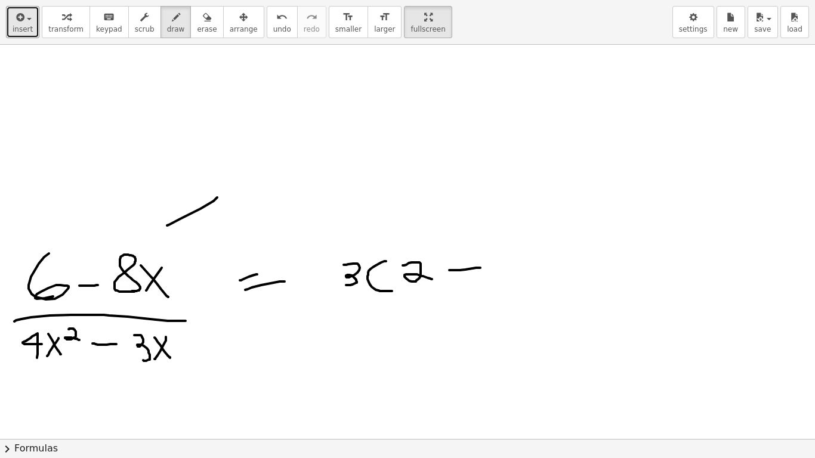
click at [167, 186] on div at bounding box center [407, 225] width 815 height 1183
drag, startPoint x: 168, startPoint y: 239, endPoint x: 258, endPoint y: 268, distance: 95.1
click at [220, 247] on div at bounding box center [407, 225] width 815 height 1183
drag, startPoint x: 278, startPoint y: 159, endPoint x: 245, endPoint y: 177, distance: 37.1
click at [321, 175] on div at bounding box center [407, 225] width 815 height 1183
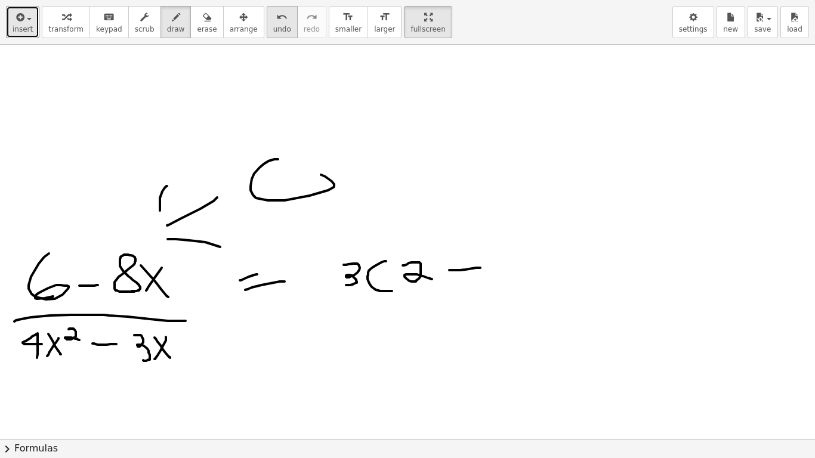
click at [273, 26] on span "undo" at bounding box center [282, 29] width 18 height 8
click at [276, 16] on icon "undo" at bounding box center [281, 17] width 11 height 14
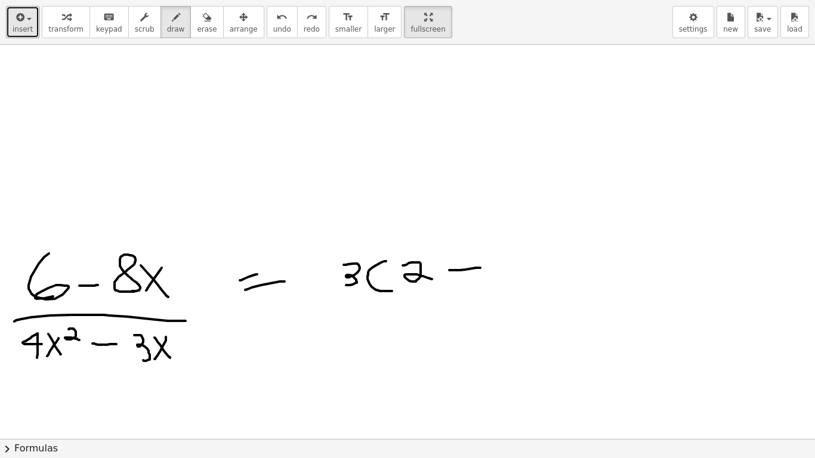
drag, startPoint x: 181, startPoint y: 202, endPoint x: 157, endPoint y: 218, distance: 28.0
click at [154, 218] on div at bounding box center [407, 225] width 815 height 1183
drag, startPoint x: 154, startPoint y: 214, endPoint x: 159, endPoint y: 202, distance: 12.8
click at [157, 203] on div at bounding box center [407, 225] width 815 height 1183
drag, startPoint x: 159, startPoint y: 217, endPoint x: 180, endPoint y: 217, distance: 20.9
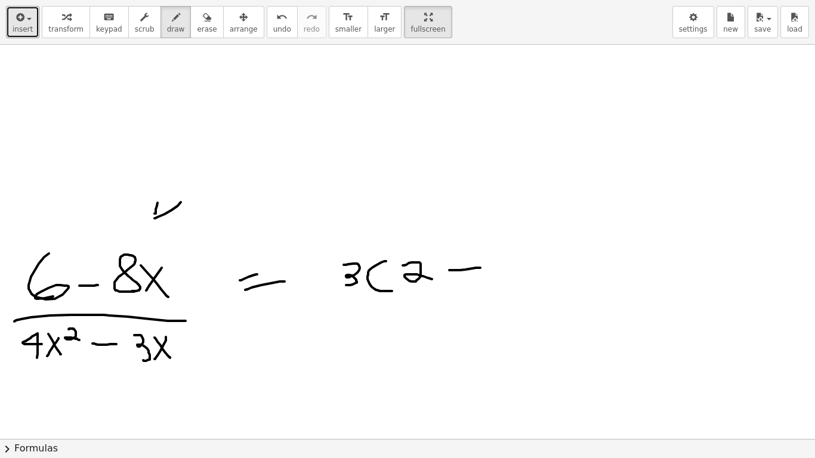
click at [174, 217] on div at bounding box center [407, 225] width 815 height 1183
drag, startPoint x: 199, startPoint y: 200, endPoint x: 220, endPoint y: 185, distance: 25.5
click at [217, 185] on div at bounding box center [407, 225] width 815 height 1183
drag, startPoint x: 222, startPoint y: 188, endPoint x: 232, endPoint y: 181, distance: 12.3
click at [232, 181] on div at bounding box center [407, 225] width 815 height 1183
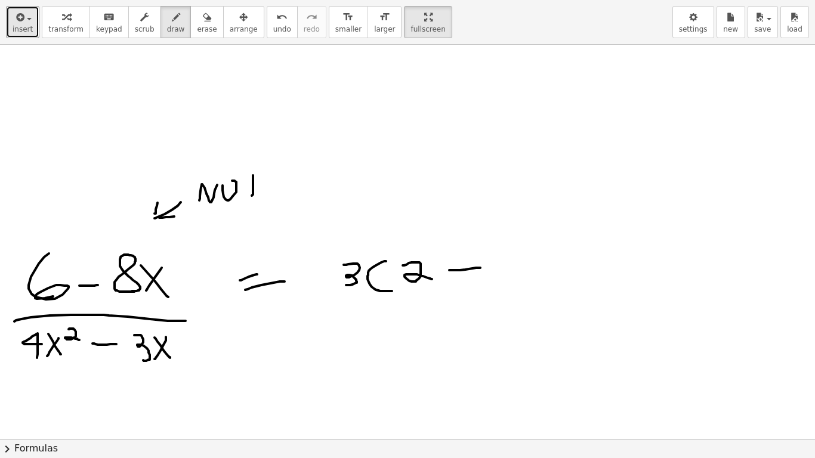
drag, startPoint x: 253, startPoint y: 183, endPoint x: 250, endPoint y: 191, distance: 8.9
click at [251, 196] on div at bounding box center [407, 225] width 815 height 1183
drag, startPoint x: 251, startPoint y: 182, endPoint x: 288, endPoint y: 185, distance: 36.5
click at [288, 183] on div at bounding box center [407, 225] width 815 height 1183
drag, startPoint x: 310, startPoint y: 188, endPoint x: 310, endPoint y: 178, distance: 10.7
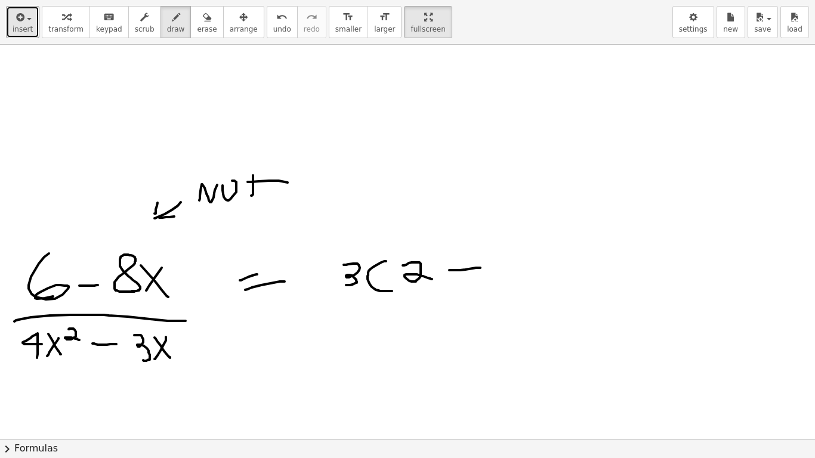
click at [309, 191] on div at bounding box center [407, 225] width 815 height 1183
click at [314, 177] on div at bounding box center [407, 225] width 815 height 1183
click at [267, 36] on button "undo undo" at bounding box center [282, 22] width 31 height 32
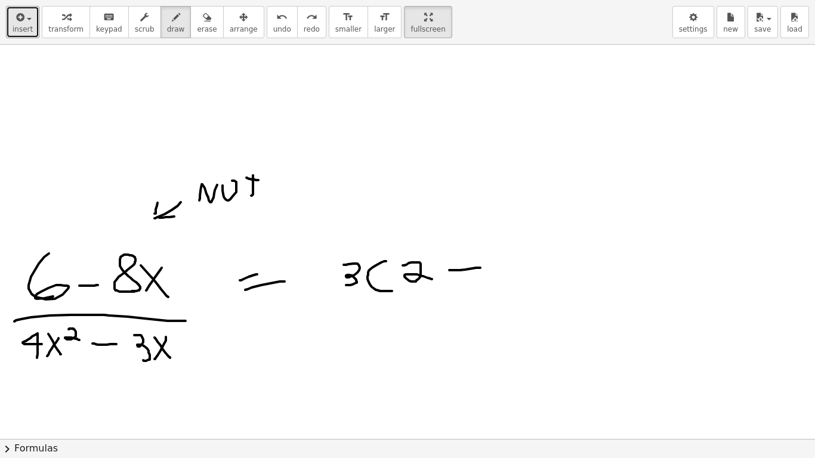
click at [258, 180] on div at bounding box center [407, 225] width 815 height 1183
drag, startPoint x: 246, startPoint y: 221, endPoint x: 254, endPoint y: 218, distance: 8.5
click at [251, 218] on div at bounding box center [407, 225] width 815 height 1183
drag, startPoint x: 262, startPoint y: 222, endPoint x: 270, endPoint y: 217, distance: 9.3
click at [267, 216] on div at bounding box center [407, 225] width 815 height 1183
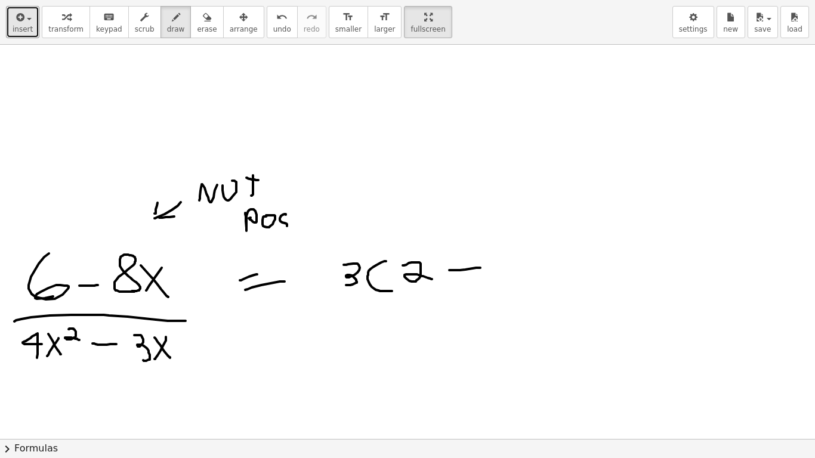
drag, startPoint x: 286, startPoint y: 215, endPoint x: 288, endPoint y: 224, distance: 9.8
click at [283, 227] on div at bounding box center [407, 225] width 815 height 1183
drag, startPoint x: 297, startPoint y: 213, endPoint x: 297, endPoint y: 227, distance: 13.7
click at [293, 229] on div at bounding box center [407, 225] width 815 height 1183
drag, startPoint x: 310, startPoint y: 216, endPoint x: 310, endPoint y: 222, distance: 6.6
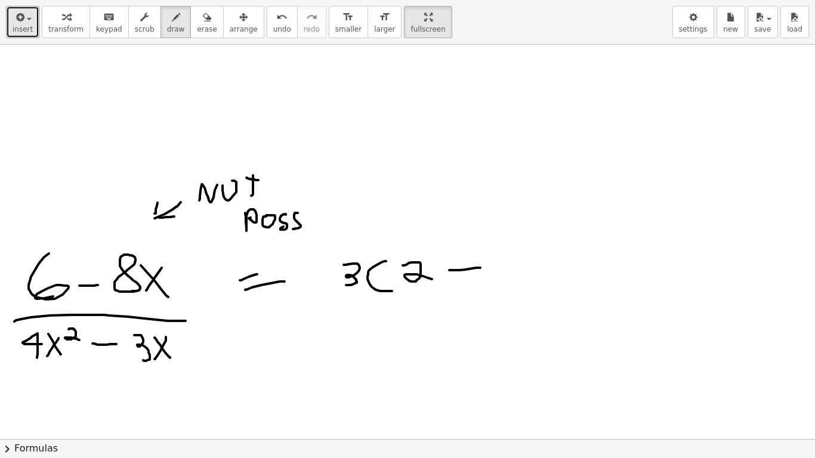
click at [310, 224] on div at bounding box center [407, 225] width 815 height 1183
click at [310, 204] on div at bounding box center [407, 225] width 815 height 1183
drag, startPoint x: 317, startPoint y: 207, endPoint x: 317, endPoint y: 221, distance: 13.7
click at [317, 222] on div at bounding box center [407, 225] width 815 height 1183
drag, startPoint x: 330, startPoint y: 204, endPoint x: 331, endPoint y: 228, distance: 24.5
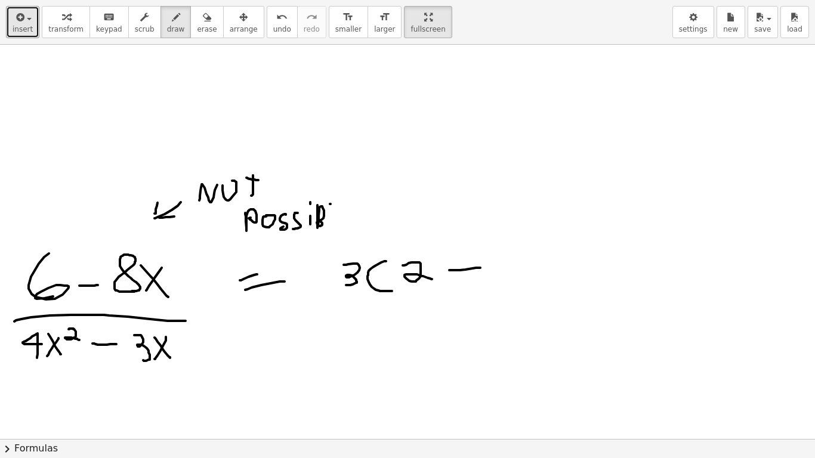
click at [331, 228] on div at bounding box center [407, 225] width 815 height 1183
drag, startPoint x: 345, startPoint y: 217, endPoint x: 323, endPoint y: 205, distance: 24.9
click at [344, 230] on div at bounding box center [407, 225] width 815 height 1183
click at [276, 23] on icon "undo" at bounding box center [281, 17] width 11 height 14
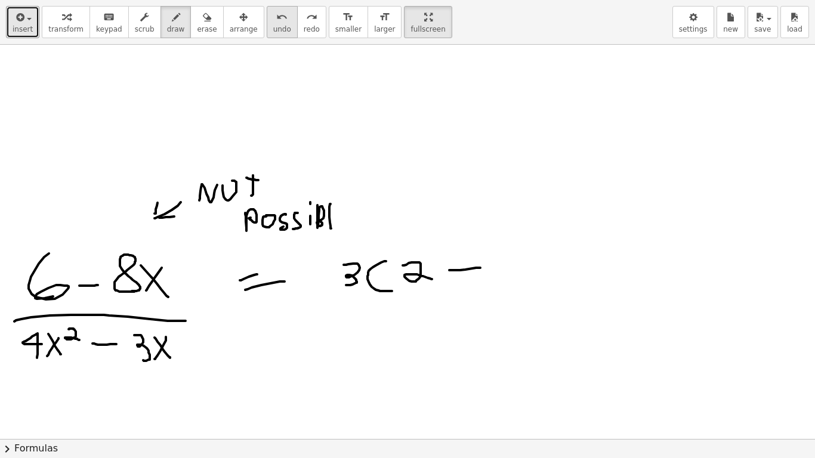
click at [276, 23] on icon "undo" at bounding box center [281, 17] width 11 height 14
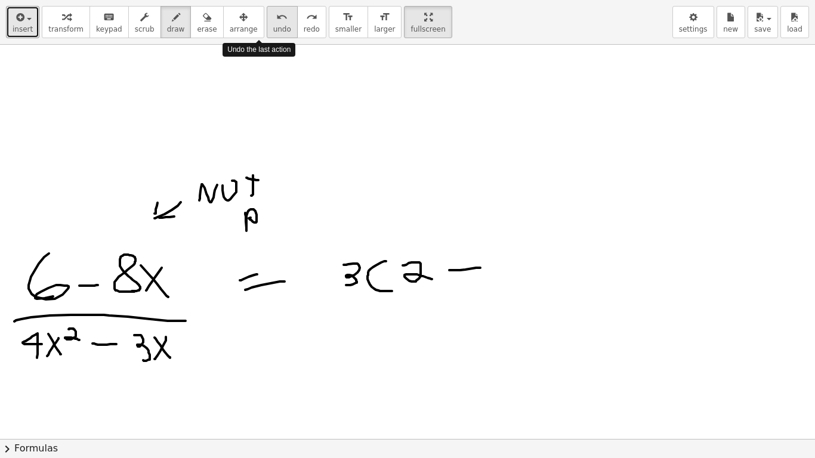
click at [276, 23] on icon "undo" at bounding box center [281, 17] width 11 height 14
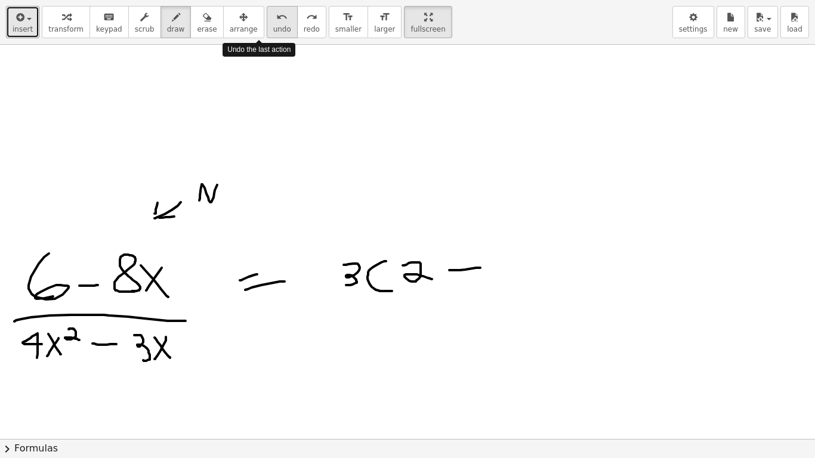
click at [276, 23] on icon "undo" at bounding box center [281, 17] width 11 height 14
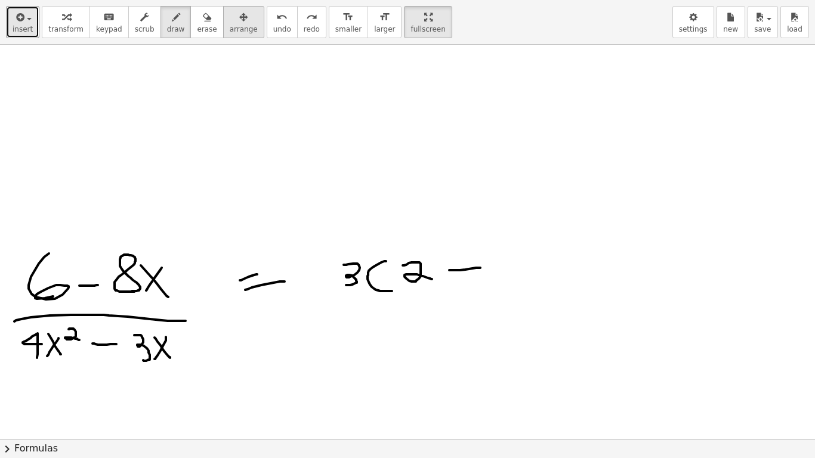
click at [230, 30] on span "arrange" at bounding box center [244, 29] width 28 height 8
click at [564, 325] on div at bounding box center [407, 225] width 815 height 1183
click at [190, 22] on button "erase" at bounding box center [206, 22] width 33 height 32
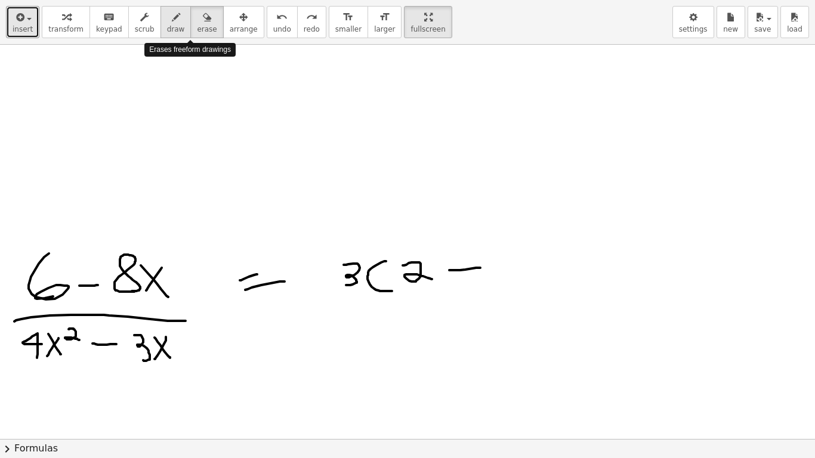
click at [167, 23] on div "button" at bounding box center [176, 17] width 18 height 14
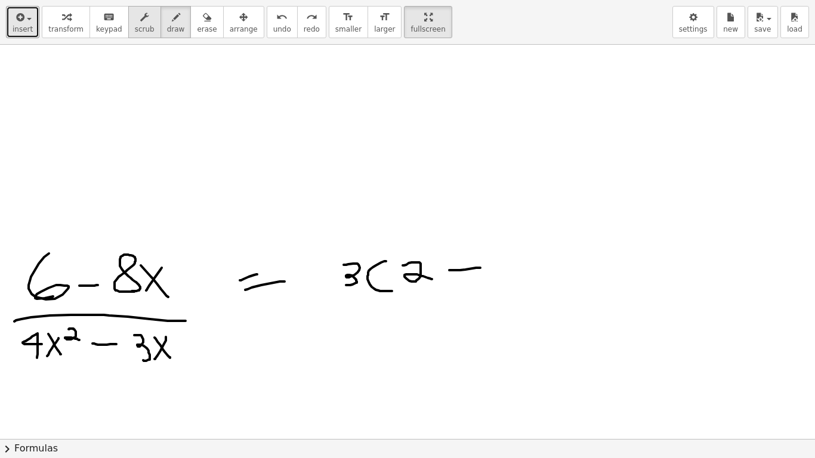
click at [128, 29] on button "scrub" at bounding box center [144, 22] width 33 height 32
click at [123, 268] on div at bounding box center [407, 225] width 815 height 1183
click at [167, 33] on span "draw" at bounding box center [176, 29] width 18 height 8
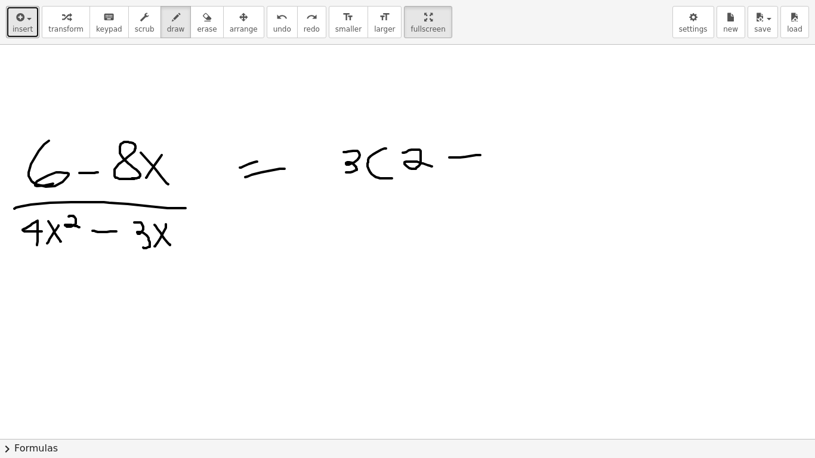
scroll to position [555, 0]
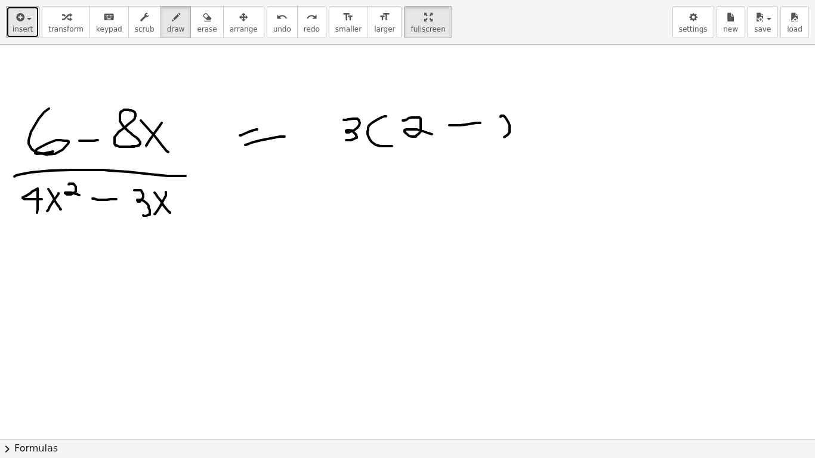
drag, startPoint x: 500, startPoint y: 117, endPoint x: 523, endPoint y: 131, distance: 26.0
click at [522, 131] on div at bounding box center [407, 80] width 815 height 1183
click at [533, 132] on div at bounding box center [407, 80] width 815 height 1183
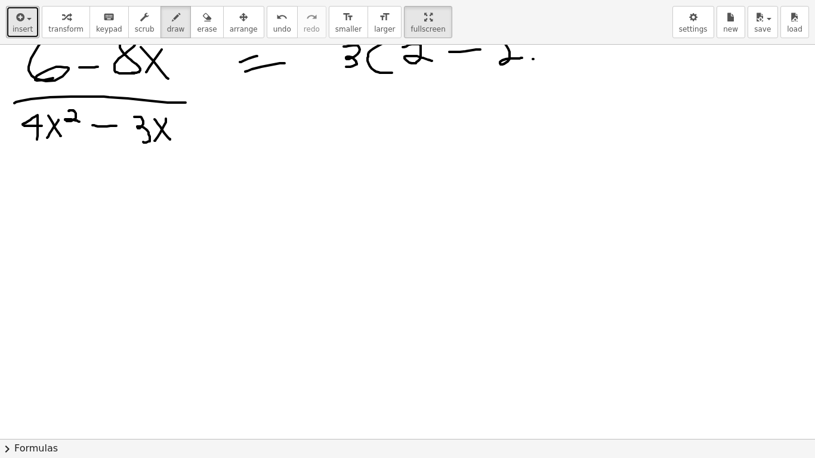
scroll to position [500, 0]
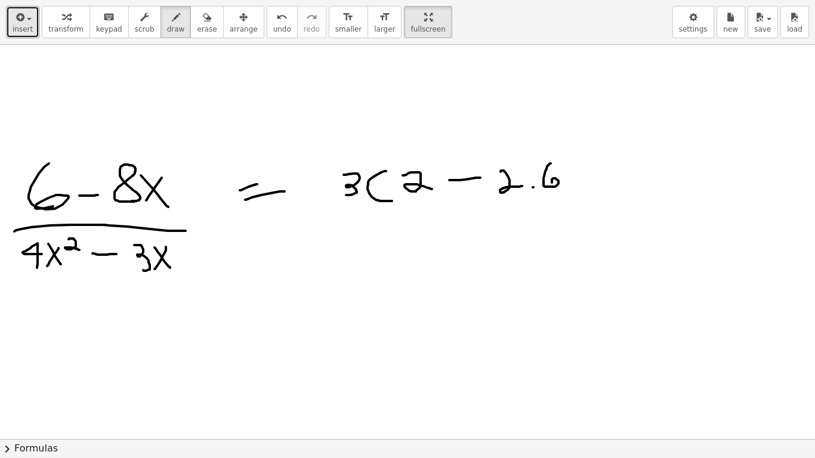
drag, startPoint x: 551, startPoint y: 163, endPoint x: 559, endPoint y: 183, distance: 21.1
click at [552, 187] on div at bounding box center [407, 135] width 815 height 1183
drag, startPoint x: 562, startPoint y: 166, endPoint x: 576, endPoint y: 191, distance: 28.3
click at [576, 191] on div at bounding box center [407, 135] width 815 height 1183
drag, startPoint x: 575, startPoint y: 178, endPoint x: 592, endPoint y: 172, distance: 17.7
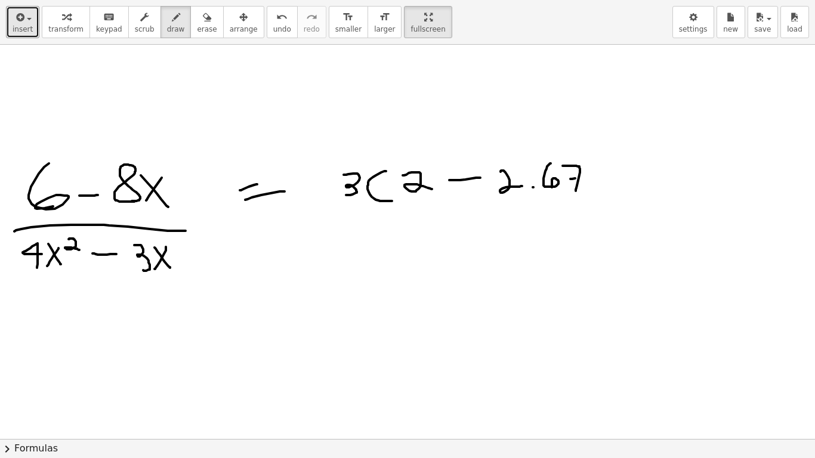
click at [591, 174] on div at bounding box center [407, 135] width 815 height 1183
drag, startPoint x: 616, startPoint y: 191, endPoint x: 558, endPoint y: 227, distance: 67.7
click at [609, 200] on div at bounding box center [407, 135] width 815 height 1183
drag, startPoint x: 381, startPoint y: 213, endPoint x: 740, endPoint y: 222, distance: 359.2
click at [740, 222] on div at bounding box center [407, 135] width 815 height 1183
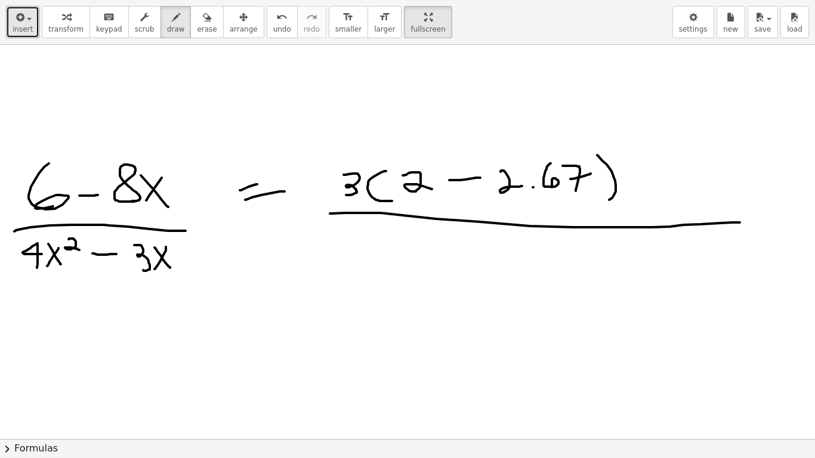
scroll to position [599, 0]
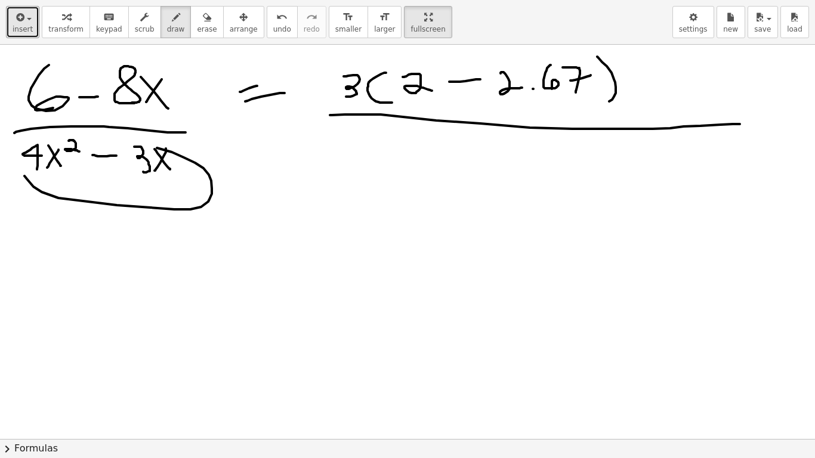
drag, startPoint x: 150, startPoint y: 208, endPoint x: 11, endPoint y: 157, distance: 147.9
click at [10, 157] on div at bounding box center [407, 37] width 815 height 1183
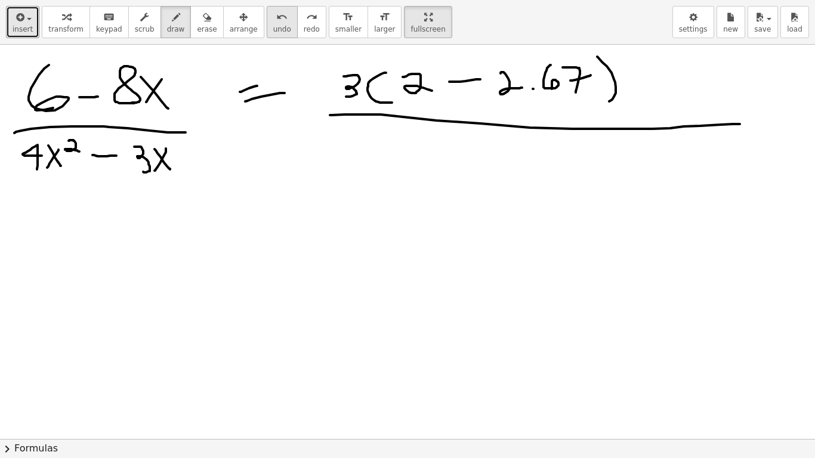
click at [273, 26] on span "undo" at bounding box center [282, 29] width 18 height 8
drag, startPoint x: 237, startPoint y: 157, endPoint x: 285, endPoint y: 157, distance: 47.1
click at [285, 156] on div at bounding box center [407, 37] width 815 height 1183
drag, startPoint x: 261, startPoint y: 177, endPoint x: 334, endPoint y: 183, distance: 73.6
click at [290, 173] on div at bounding box center [407, 37] width 815 height 1183
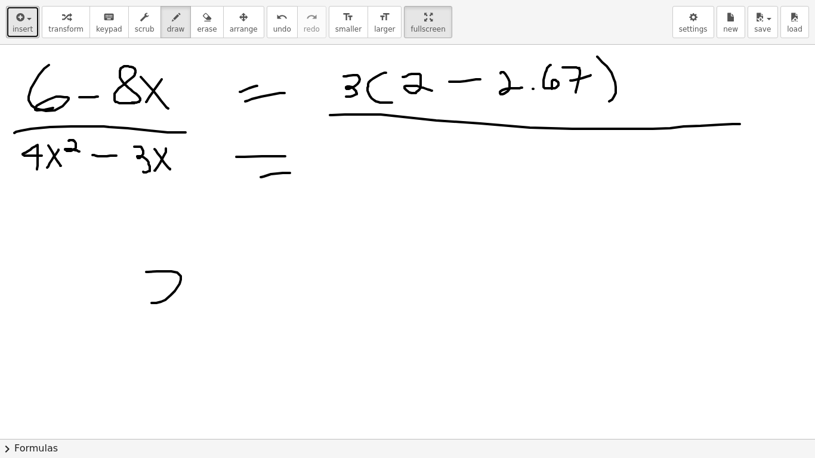
drag, startPoint x: 148, startPoint y: 272, endPoint x: 215, endPoint y: 324, distance: 85.4
click at [215, 325] on div at bounding box center [407, 37] width 815 height 1183
click at [273, 32] on span "undo" at bounding box center [282, 29] width 18 height 8
drag, startPoint x: 78, startPoint y: 303, endPoint x: 115, endPoint y: 316, distance: 38.5
click at [101, 330] on div at bounding box center [407, 37] width 815 height 1183
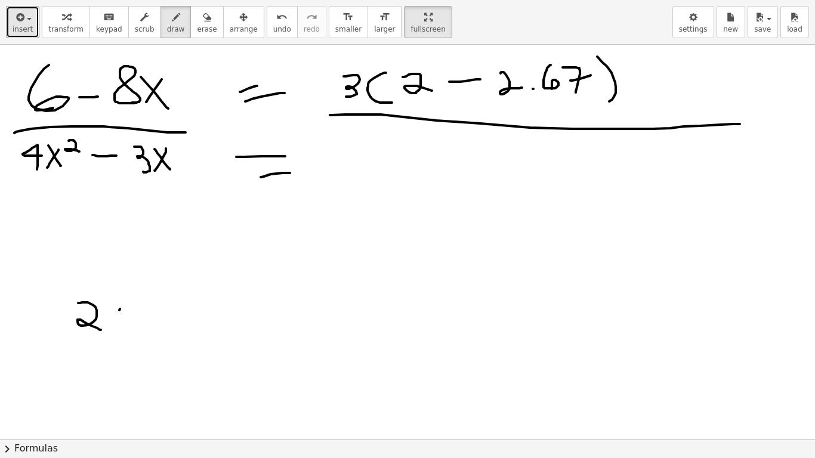
drag, startPoint x: 120, startPoint y: 309, endPoint x: 101, endPoint y: 330, distance: 28.3
click at [101, 330] on div at bounding box center [407, 37] width 815 height 1183
click at [126, 338] on div at bounding box center [407, 37] width 815 height 1183
drag, startPoint x: 191, startPoint y: 296, endPoint x: 190, endPoint y: 360, distance: 63.8
click at [170, 357] on div at bounding box center [407, 37] width 815 height 1183
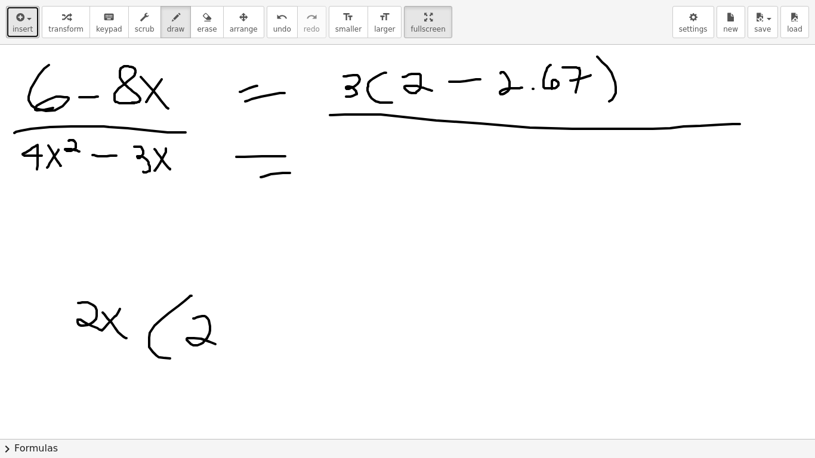
drag, startPoint x: 196, startPoint y: 318, endPoint x: 259, endPoint y: 332, distance: 64.8
click at [221, 345] on div at bounding box center [407, 37] width 815 height 1183
drag, startPoint x: 243, startPoint y: 337, endPoint x: 229, endPoint y: 341, distance: 14.2
click at [228, 346] on div at bounding box center [407, 37] width 815 height 1183
click at [266, 348] on div at bounding box center [407, 37] width 815 height 1183
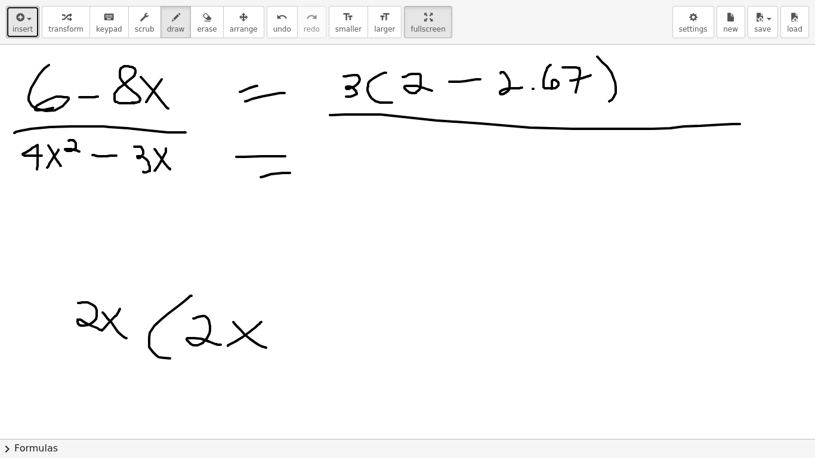
drag, startPoint x: 309, startPoint y: 330, endPoint x: 360, endPoint y: 337, distance: 51.1
click at [358, 332] on div at bounding box center [407, 37] width 815 height 1183
click at [14, 357] on span "chevron_right" at bounding box center [7, 449] width 14 height 14
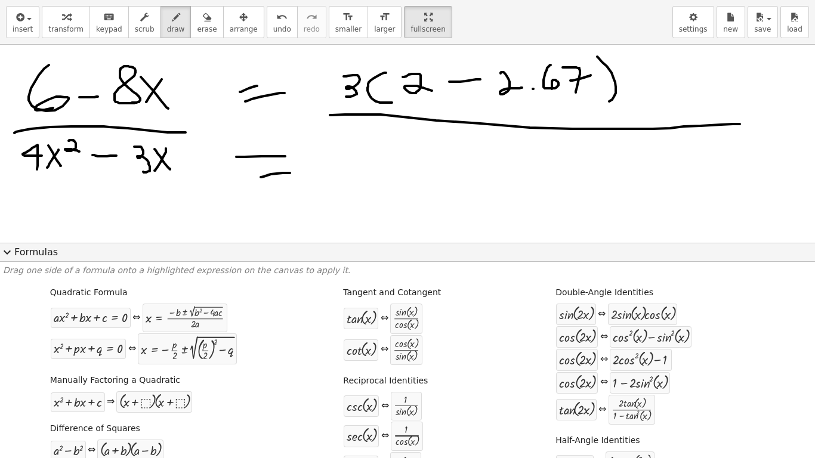
drag, startPoint x: 307, startPoint y: 261, endPoint x: 329, endPoint y: 229, distance: 38.6
click at [329, 229] on div "insert select one: Math Expression Function Text Youtube Video Graphing Geometr…" at bounding box center [407, 229] width 815 height 458
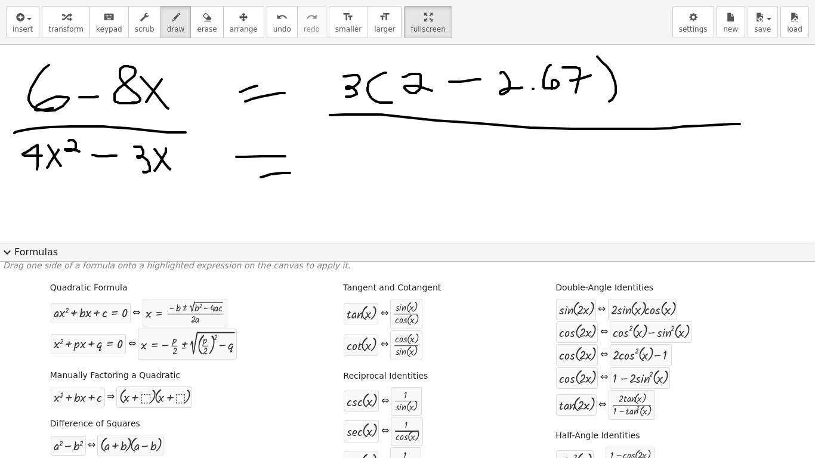
scroll to position [0, 0]
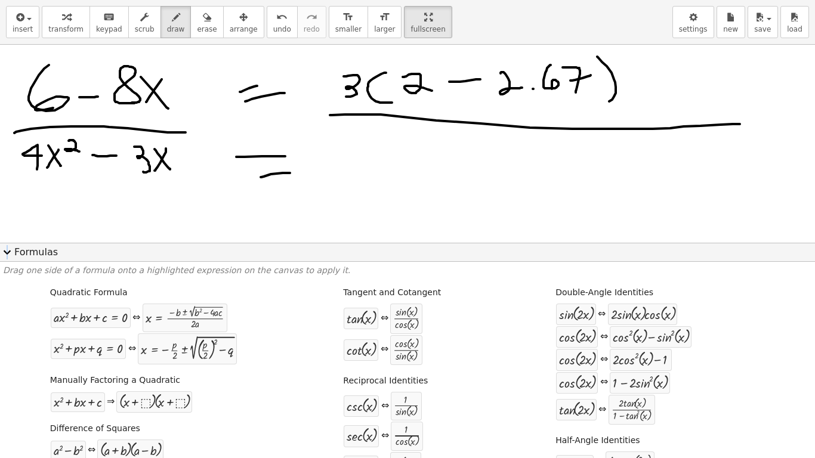
click at [8, 252] on span "expand_more" at bounding box center [7, 252] width 14 height 14
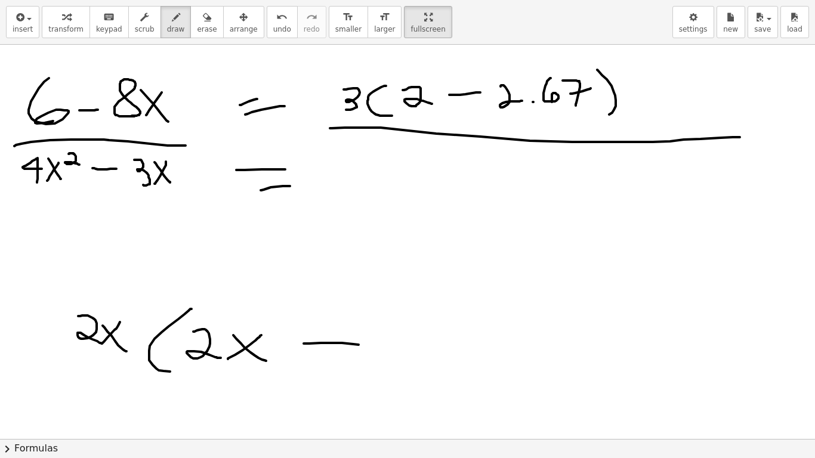
scroll to position [614, 0]
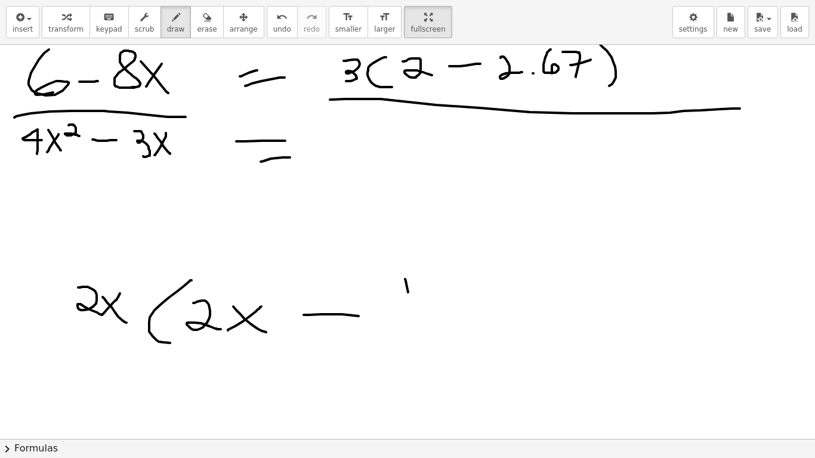
drag, startPoint x: 406, startPoint y: 281, endPoint x: 408, endPoint y: 310, distance: 29.3
click at [409, 310] on div at bounding box center [407, 218] width 815 height 1577
drag, startPoint x: 425, startPoint y: 310, endPoint x: 442, endPoint y: 293, distance: 24.0
click at [426, 310] on div at bounding box center [407, 218] width 815 height 1577
drag, startPoint x: 445, startPoint y: 288, endPoint x: 440, endPoint y: 323, distance: 36.2
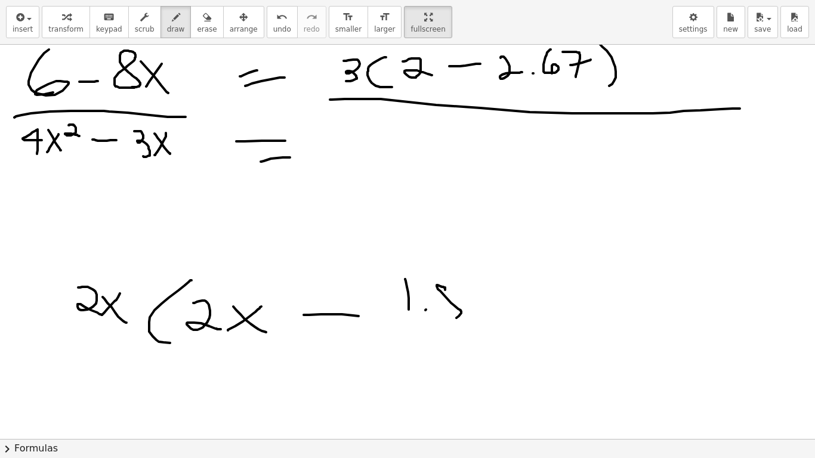
click at [442, 323] on div at bounding box center [407, 218] width 815 height 1577
drag, startPoint x: 496, startPoint y: 319, endPoint x: 479, endPoint y: 344, distance: 30.9
click at [499, 327] on div at bounding box center [407, 218] width 815 height 1577
drag, startPoint x: 345, startPoint y: 133, endPoint x: 369, endPoint y: 148, distance: 27.6
click at [368, 148] on div at bounding box center [407, 218] width 815 height 1577
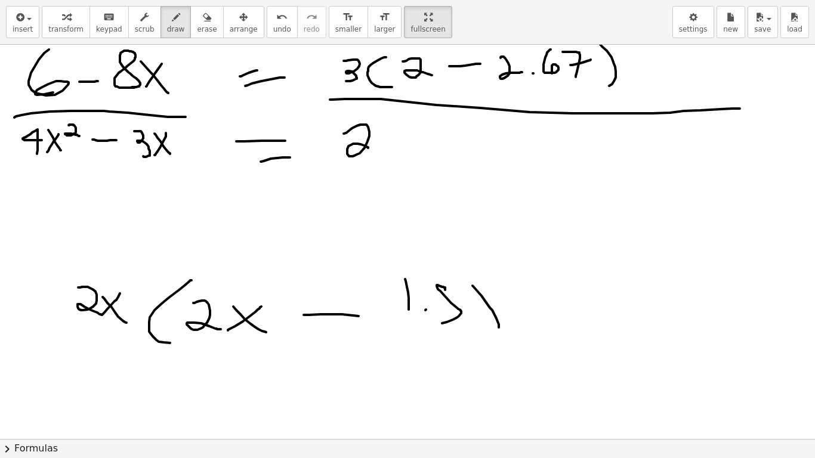
drag, startPoint x: 398, startPoint y: 136, endPoint x: 378, endPoint y: 147, distance: 22.4
click at [379, 152] on div at bounding box center [407, 218] width 815 height 1577
click at [406, 152] on div at bounding box center [407, 218] width 815 height 1577
drag, startPoint x: 428, startPoint y: 136, endPoint x: 441, endPoint y: 162, distance: 29.1
click at [440, 162] on div at bounding box center [407, 218] width 815 height 1577
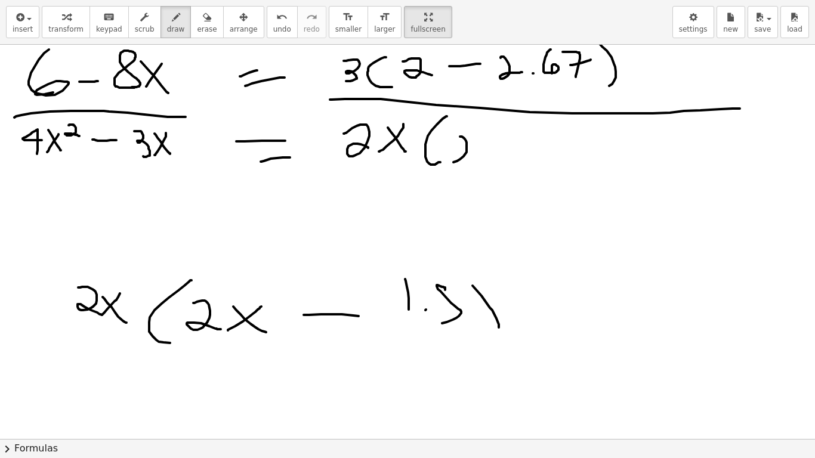
drag, startPoint x: 466, startPoint y: 141, endPoint x: 472, endPoint y: 161, distance: 21.1
click at [471, 161] on div at bounding box center [407, 218] width 815 height 1577
drag, startPoint x: 504, startPoint y: 139, endPoint x: 481, endPoint y: 165, distance: 34.7
click at [483, 165] on div at bounding box center [407, 218] width 815 height 1577
drag, startPoint x: 506, startPoint y: 157, endPoint x: 531, endPoint y: 147, distance: 27.3
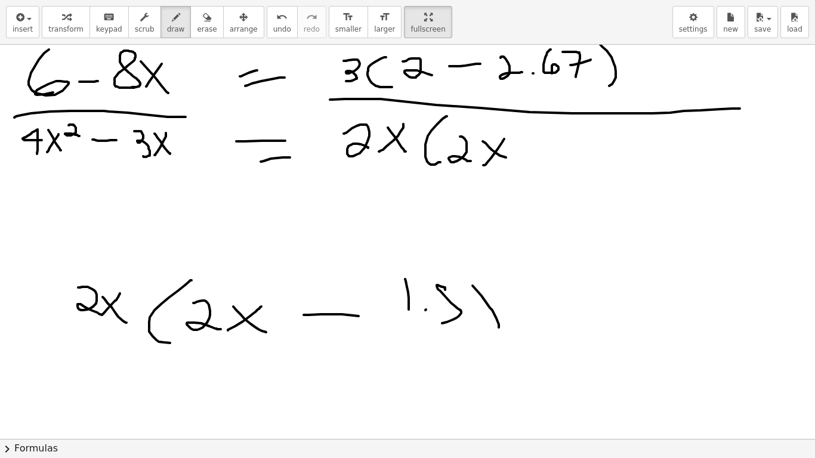
click at [511, 158] on div at bounding box center [407, 218] width 815 height 1577
click at [559, 150] on div at bounding box center [407, 218] width 815 height 1577
click at [599, 160] on div at bounding box center [407, 218] width 815 height 1577
click at [613, 156] on div at bounding box center [407, 218] width 815 height 1577
drag, startPoint x: 629, startPoint y: 137, endPoint x: 626, endPoint y: 148, distance: 11.0
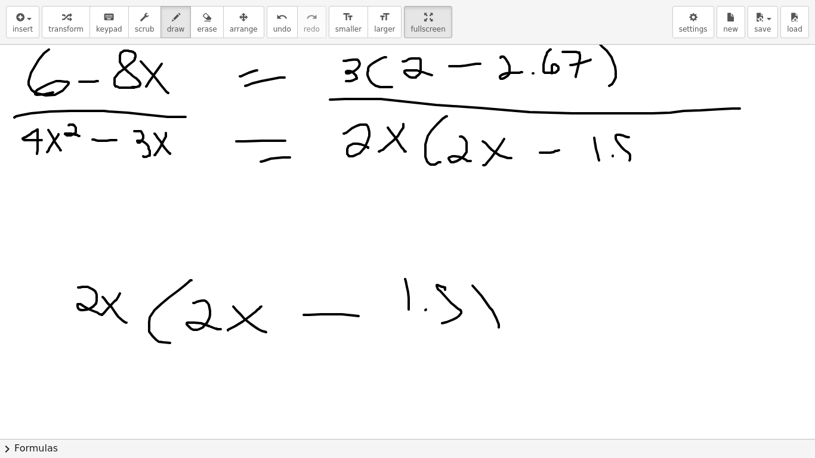
click at [621, 159] on div at bounding box center [407, 218] width 815 height 1577
drag, startPoint x: 679, startPoint y: 150, endPoint x: 613, endPoint y: 162, distance: 66.7
click at [669, 166] on div at bounding box center [407, 218] width 815 height 1577
click at [199, 25] on button "erase" at bounding box center [206, 22] width 33 height 32
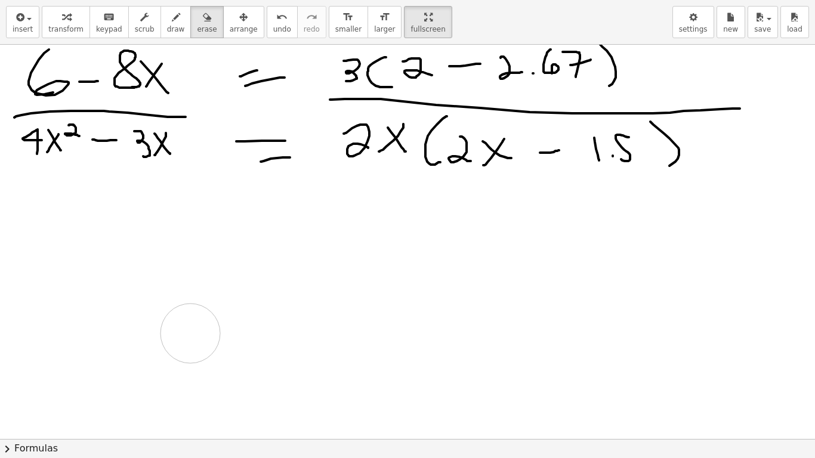
drag, startPoint x: 499, startPoint y: 302, endPoint x: 239, endPoint y: 202, distance: 278.7
click at [282, 320] on div at bounding box center [407, 218] width 815 height 1577
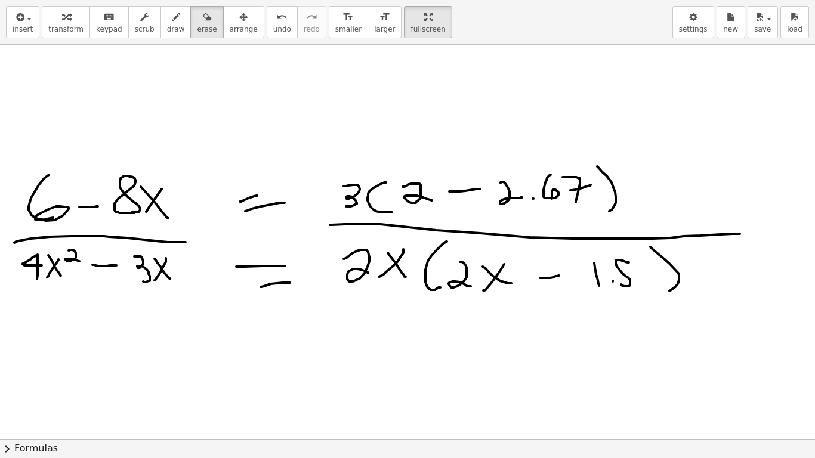
scroll to position [459, 0]
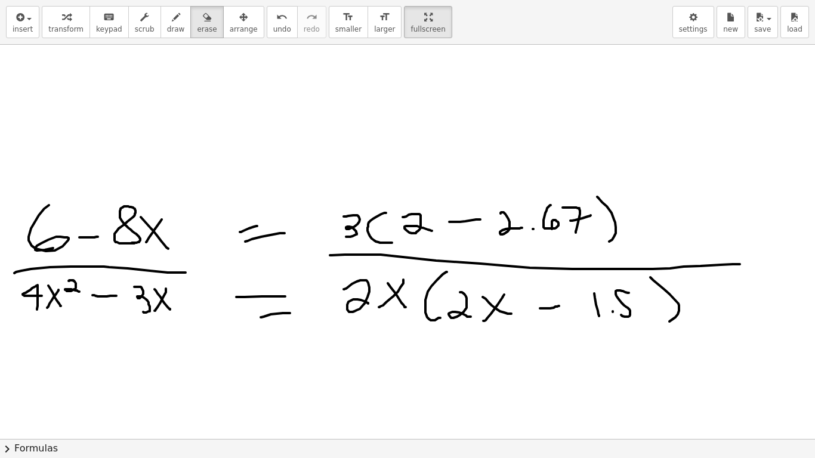
drag, startPoint x: 168, startPoint y: 26, endPoint x: 173, endPoint y: 45, distance: 20.4
click at [168, 26] on span "draw" at bounding box center [176, 29] width 18 height 8
drag, startPoint x: 410, startPoint y: 95, endPoint x: 438, endPoint y: 132, distance: 47.2
click at [440, 125] on div at bounding box center [407, 374] width 815 height 1577
click at [438, 140] on div at bounding box center [407, 374] width 815 height 1577
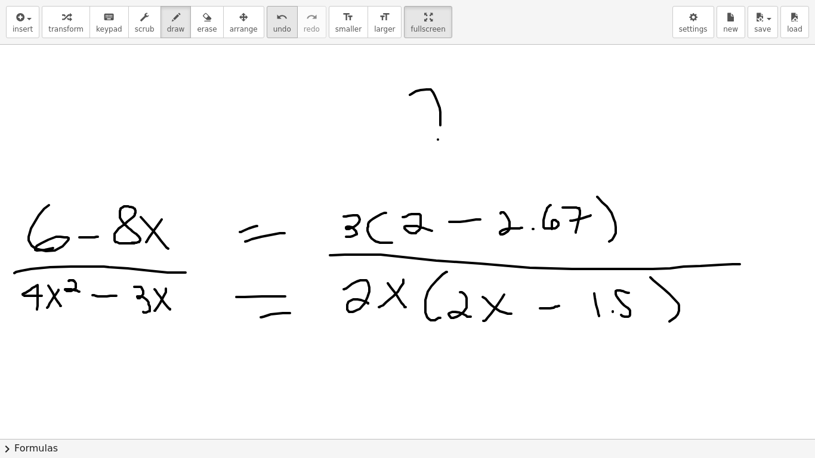
click at [267, 24] on button "undo undo" at bounding box center [282, 22] width 31 height 32
click at [276, 19] on icon "undo" at bounding box center [281, 17] width 11 height 14
drag, startPoint x: 493, startPoint y: 285, endPoint x: 341, endPoint y: 313, distance: 154.1
click at [342, 313] on div at bounding box center [407, 374] width 815 height 1577
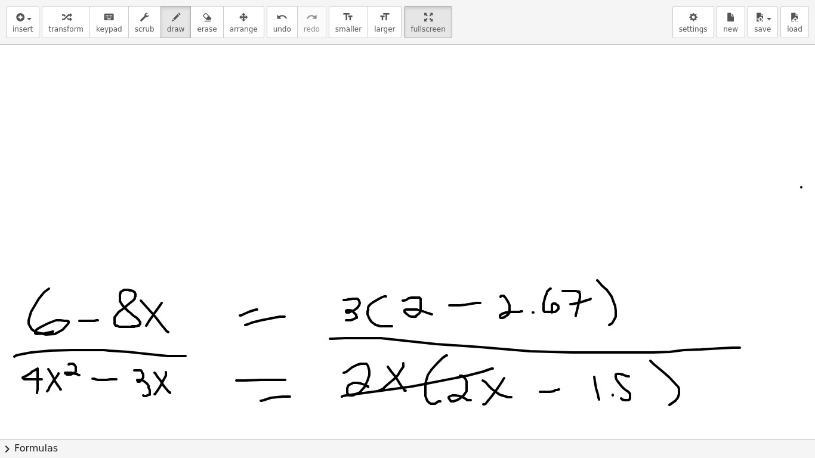
drag, startPoint x: 801, startPoint y: 187, endPoint x: 814, endPoint y: 248, distance: 61.7
click at [814, 247] on div "×" at bounding box center [407, 242] width 815 height 394
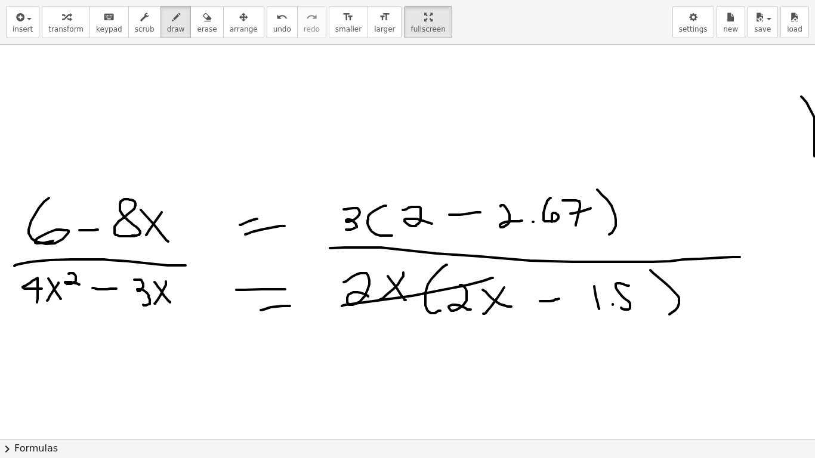
scroll to position [530, 0]
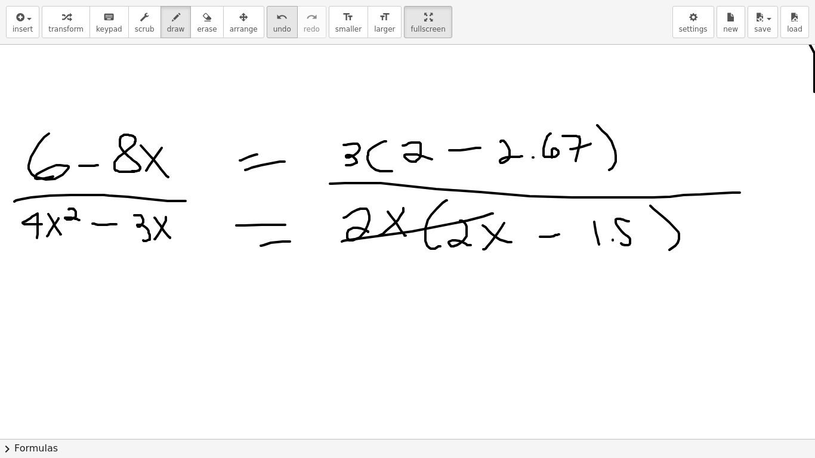
click at [273, 26] on span "undo" at bounding box center [282, 29] width 18 height 8
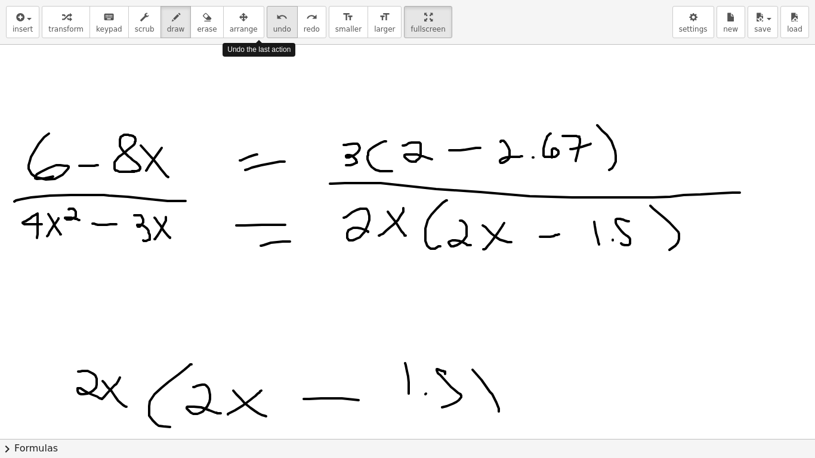
click at [273, 26] on span "undo" at bounding box center [282, 29] width 18 height 8
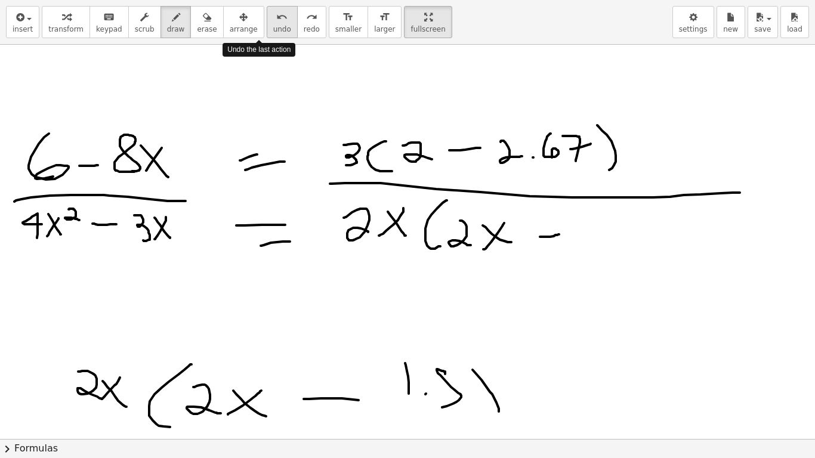
click at [273, 26] on span "undo" at bounding box center [282, 29] width 18 height 8
drag, startPoint x: 196, startPoint y: 26, endPoint x: 723, endPoint y: 253, distance: 573.4
click at [206, 34] on div "transform keyboard keypad scrub draw erase arrange" at bounding box center [153, 22] width 222 height 32
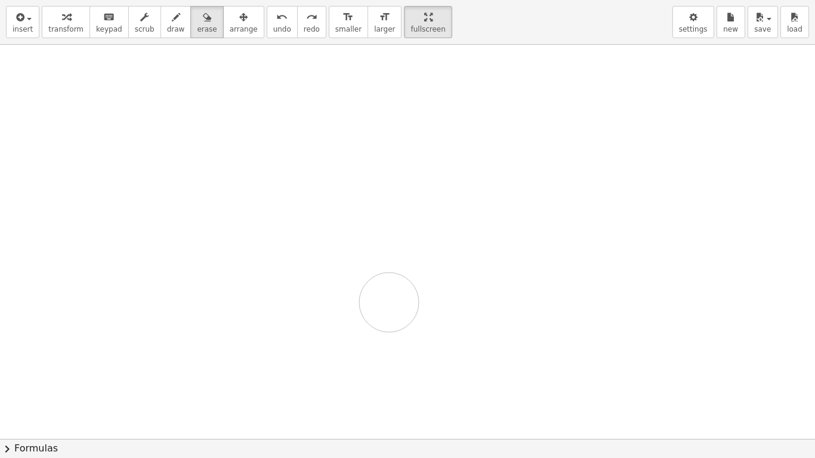
drag, startPoint x: 723, startPoint y: 253, endPoint x: 809, endPoint y: 191, distance: 105.6
click at [793, 173] on div at bounding box center [409, 302] width 818 height 1577
click at [692, 18] on icon "button" at bounding box center [693, 17] width 8 height 14
click at [678, 32] on button "settings" at bounding box center [693, 22] width 42 height 32
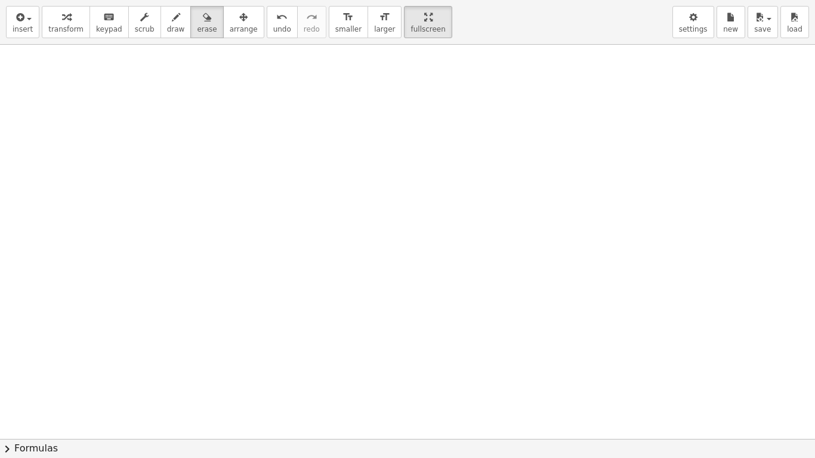
scroll to position [201, 0]
click at [7, 21] on button "insert" at bounding box center [22, 22] width 33 height 32
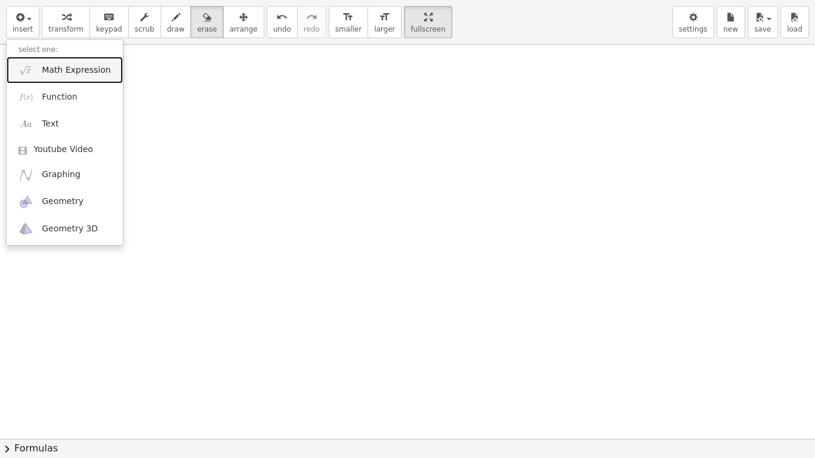
click at [50, 76] on span "Math Expression" at bounding box center [76, 70] width 69 height 12
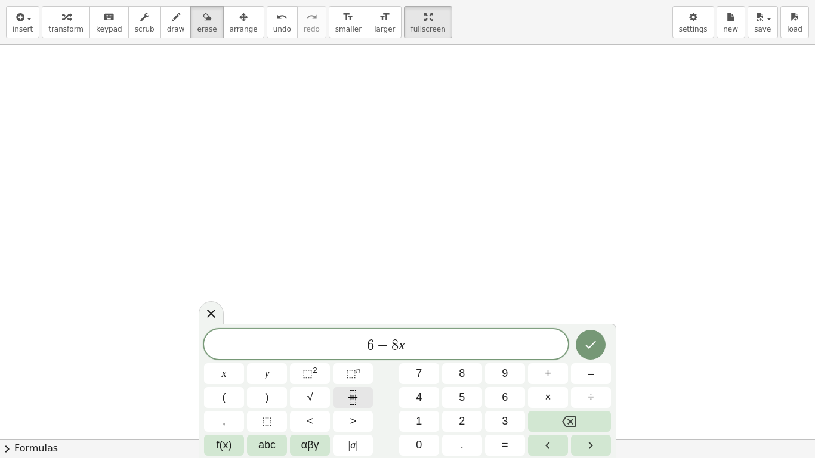
click at [356, 357] on icon "Fraction" at bounding box center [352, 397] width 15 height 15
click at [354, 357] on icon "Fraction" at bounding box center [352, 397] width 15 height 15
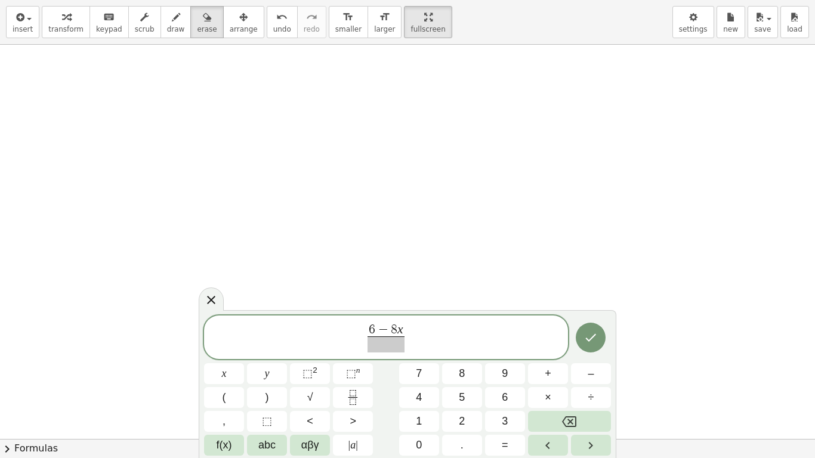
click at [384, 345] on span at bounding box center [385, 344] width 37 height 16
click at [322, 357] on button "⬚ 2" at bounding box center [310, 373] width 40 height 21
click at [582, 336] on button "Done" at bounding box center [591, 335] width 30 height 30
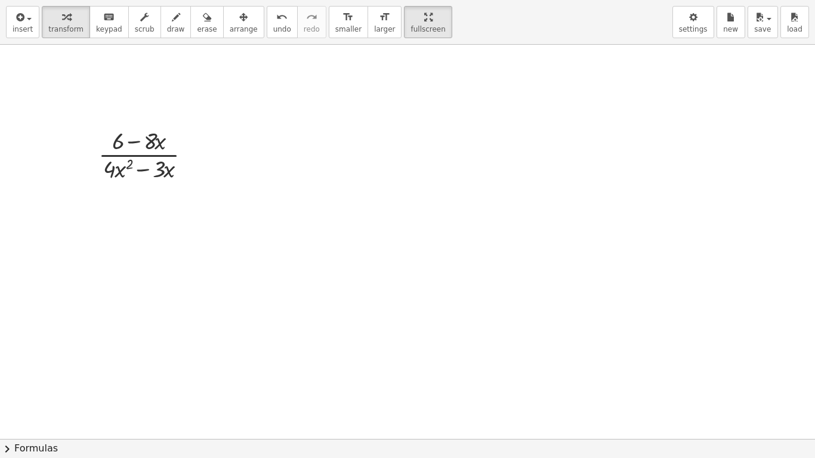
scroll to position [152, 0]
drag, startPoint x: 194, startPoint y: 163, endPoint x: 282, endPoint y: 162, distance: 87.7
click at [282, 162] on div "· ( + 6 − · 8 · x ) · ( + · 4 · x 2 − · 3 · x )" at bounding box center [409, 287] width 818 height 789
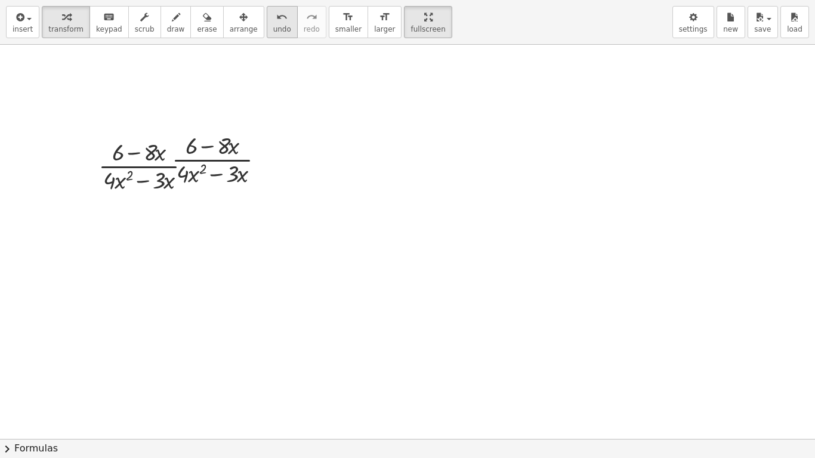
click at [276, 22] on icon "undo" at bounding box center [281, 17] width 11 height 14
click at [141, 203] on icon at bounding box center [139, 206] width 10 height 10
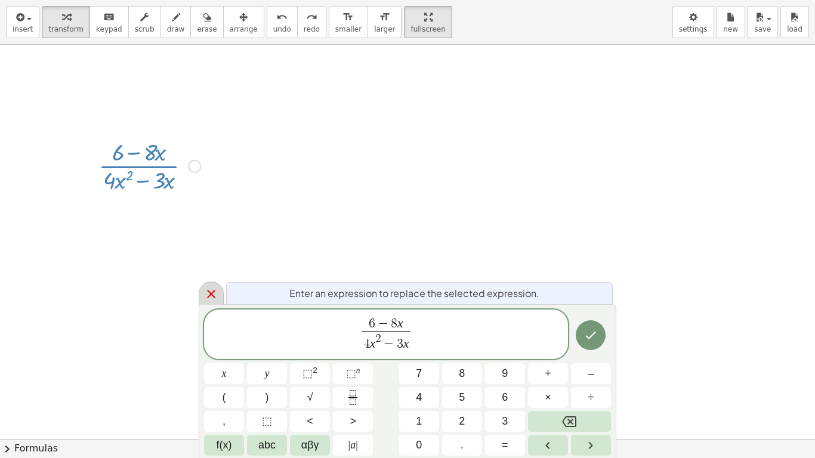
click at [214, 284] on div at bounding box center [211, 293] width 25 height 23
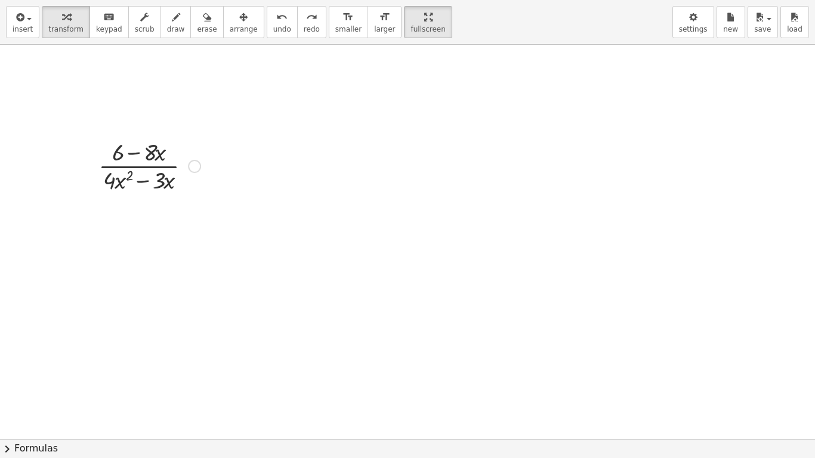
click at [379, 23] on icon "format_size" at bounding box center [384, 17] width 11 height 14
click at [115, 154] on div at bounding box center [149, 165] width 130 height 70
click at [134, 152] on div at bounding box center [149, 165] width 130 height 70
click at [140, 186] on div at bounding box center [149, 165] width 130 height 70
drag, startPoint x: 206, startPoint y: 165, endPoint x: 385, endPoint y: 221, distance: 186.8
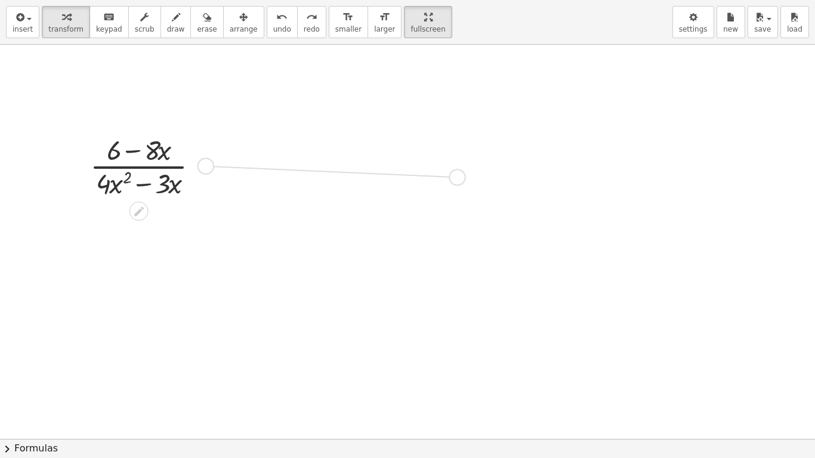
click at [466, 176] on div "· ( + 6 − · 8 · x ) · ( + · 4 · x 2 − · 3 · x )" at bounding box center [409, 287] width 818 height 789
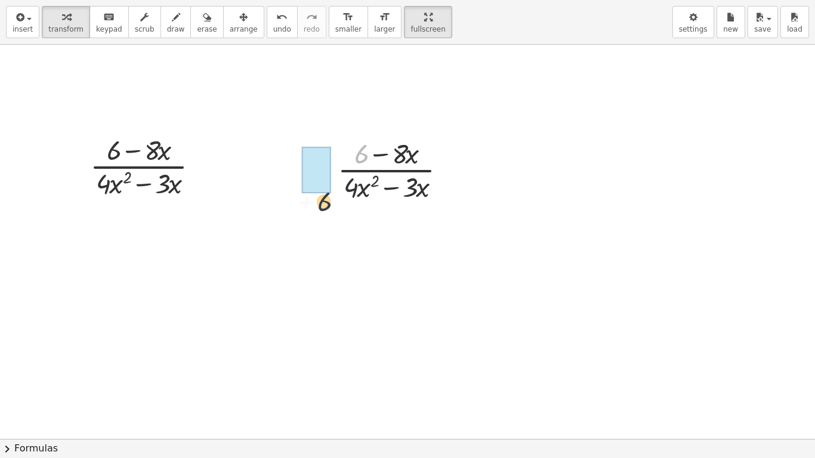
drag, startPoint x: 358, startPoint y: 158, endPoint x: 298, endPoint y: 276, distance: 132.3
click at [292, 282] on div "· ( + 6 − · 8 · x ) · ( + · 4 · x 2 − · 3 · x ) + 6 · ( + 6 − · 8 · x ) · ( + ·…" at bounding box center [409, 287] width 818 height 789
drag, startPoint x: 359, startPoint y: 190, endPoint x: 402, endPoint y: 190, distance: 43.0
click at [402, 190] on div at bounding box center [397, 169] width 130 height 70
drag, startPoint x: 367, startPoint y: 192, endPoint x: 421, endPoint y: 190, distance: 53.1
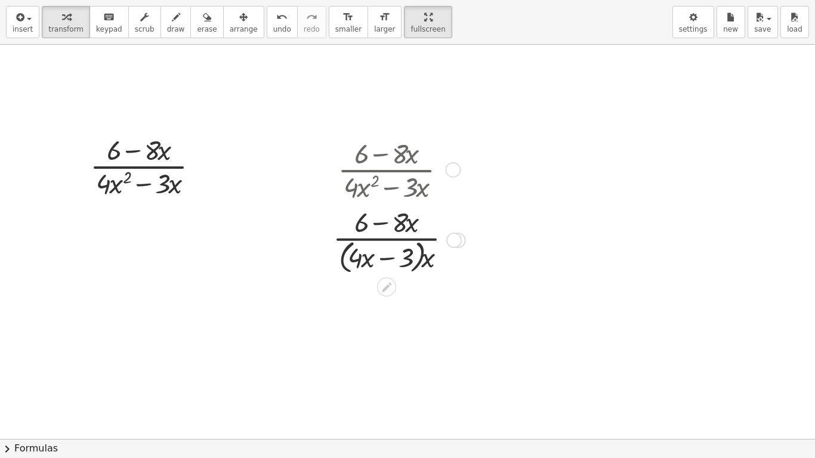
drag, startPoint x: 363, startPoint y: 152, endPoint x: 379, endPoint y: 175, distance: 28.2
click at [379, 173] on div at bounding box center [397, 169] width 140 height 70
drag, startPoint x: 367, startPoint y: 259, endPoint x: 435, endPoint y: 265, distance: 68.9
click at [443, 256] on div at bounding box center [397, 239] width 140 height 75
drag, startPoint x: 361, startPoint y: 261, endPoint x: 401, endPoint y: 273, distance: 41.0
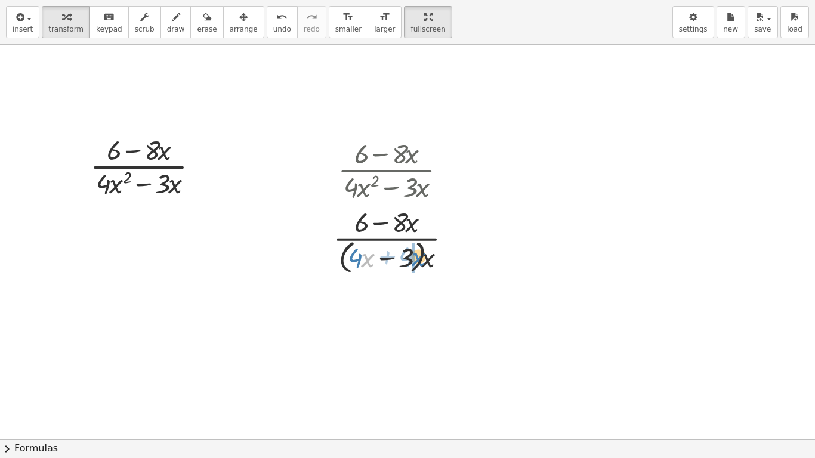
click at [409, 259] on div at bounding box center [397, 239] width 140 height 75
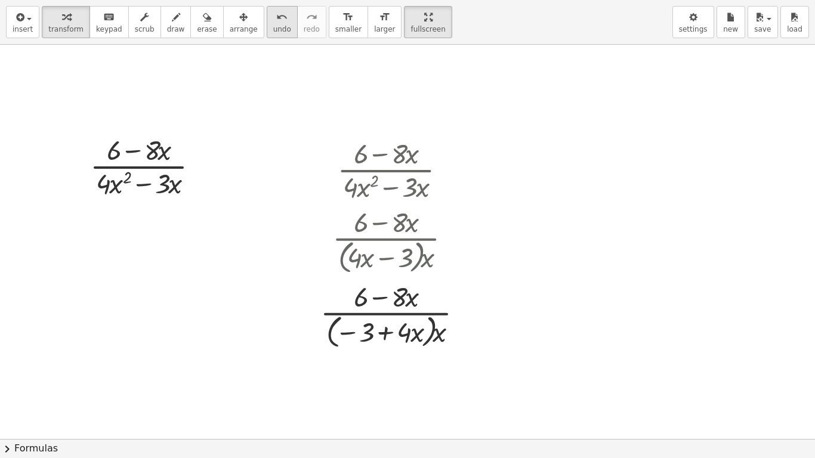
click at [273, 28] on span "undo" at bounding box center [282, 29] width 18 height 8
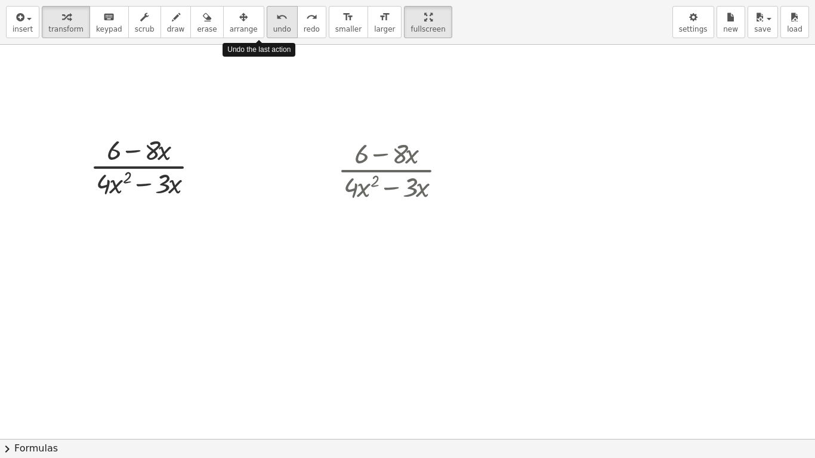
click at [273, 28] on span "undo" at bounding box center [282, 29] width 18 height 8
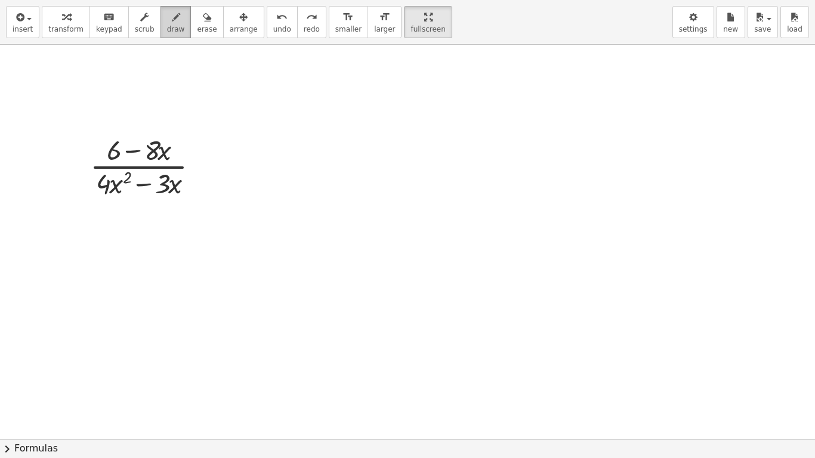
drag, startPoint x: 157, startPoint y: 18, endPoint x: 158, endPoint y: 33, distance: 15.5
click at [172, 19] on icon "button" at bounding box center [176, 17] width 8 height 14
drag, startPoint x: 212, startPoint y: 153, endPoint x: 234, endPoint y: 154, distance: 22.1
click at [230, 154] on div at bounding box center [409, 287] width 818 height 789
drag, startPoint x: 218, startPoint y: 170, endPoint x: 357, endPoint y: 177, distance: 139.7
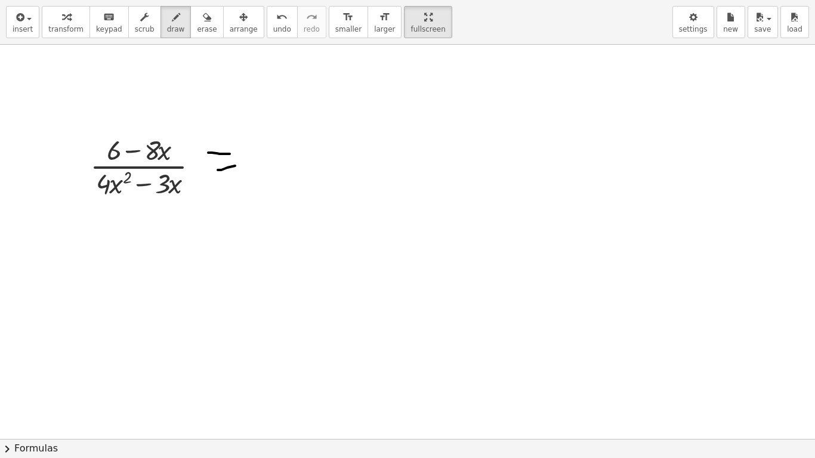
click at [255, 166] on div at bounding box center [409, 287] width 818 height 789
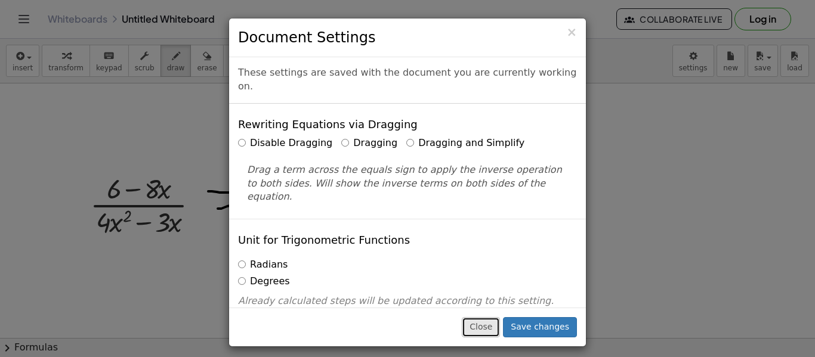
click at [491, 323] on button "Close" at bounding box center [481, 327] width 38 height 20
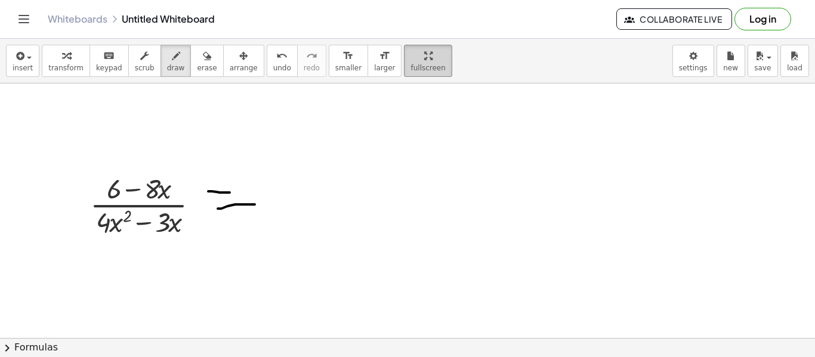
click at [410, 67] on span "fullscreen" at bounding box center [427, 68] width 35 height 8
drag, startPoint x: 386, startPoint y: 63, endPoint x: 386, endPoint y: 135, distance: 72.2
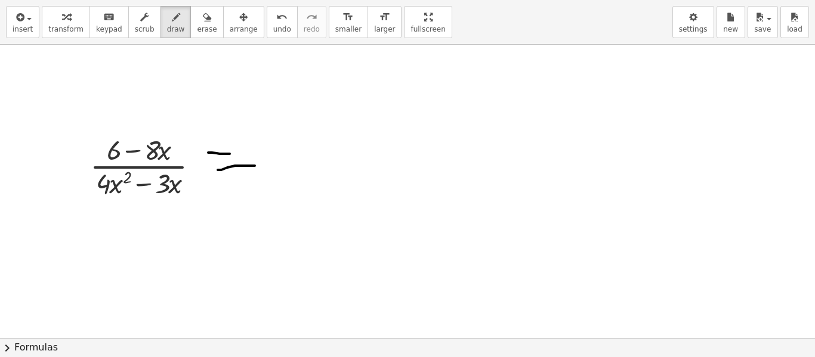
click at [386, 135] on div "insert select one: Math Expression Function Text Youtube Video Graphing Geometr…" at bounding box center [407, 178] width 815 height 357
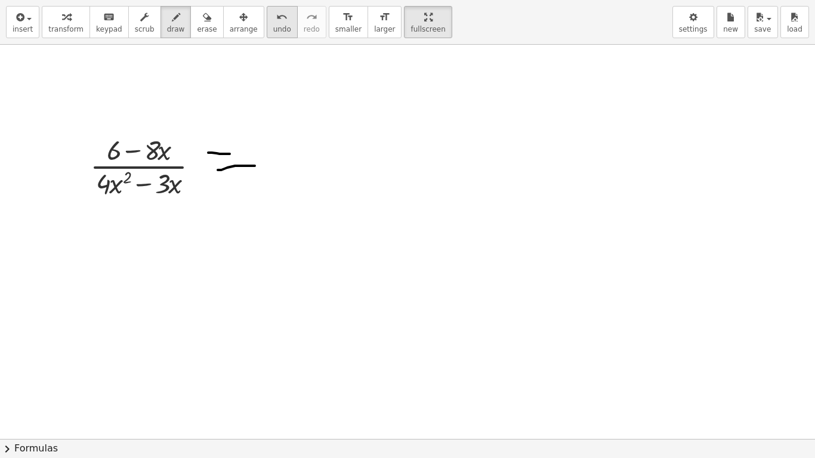
click at [276, 23] on icon "undo" at bounding box center [281, 17] width 11 height 14
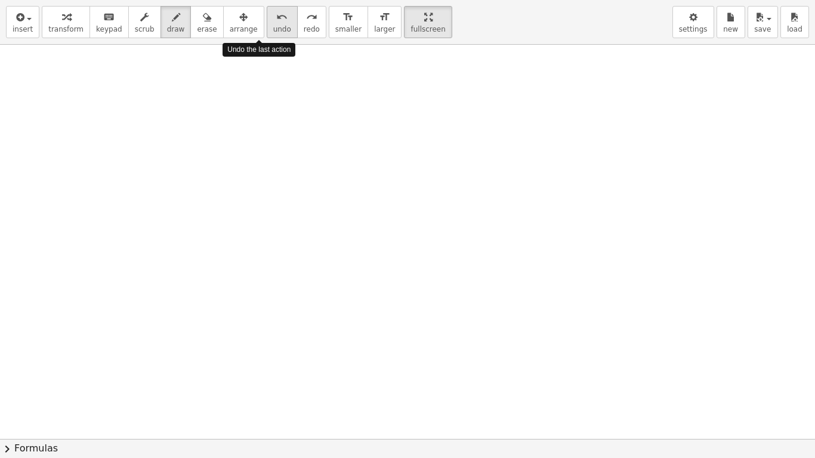
click at [276, 23] on icon "undo" at bounding box center [281, 17] width 11 height 14
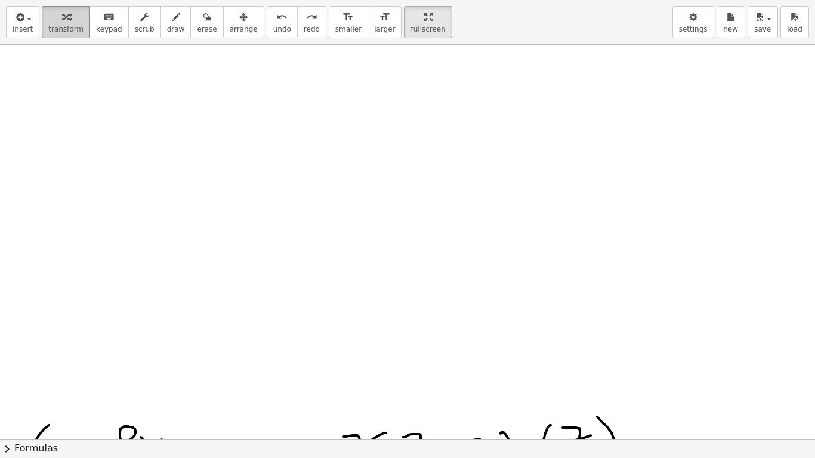
click at [72, 20] on div "button" at bounding box center [65, 17] width 35 height 14
click at [33, 24] on button "insert" at bounding box center [22, 22] width 33 height 32
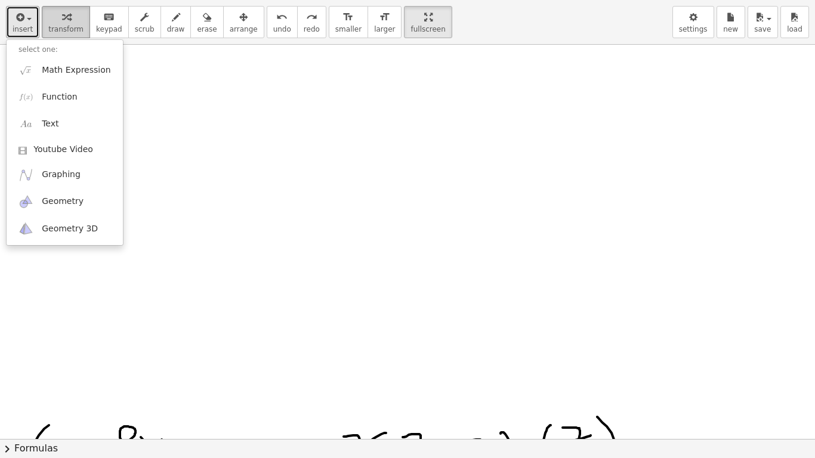
click at [62, 17] on icon "button" at bounding box center [66, 17] width 8 height 14
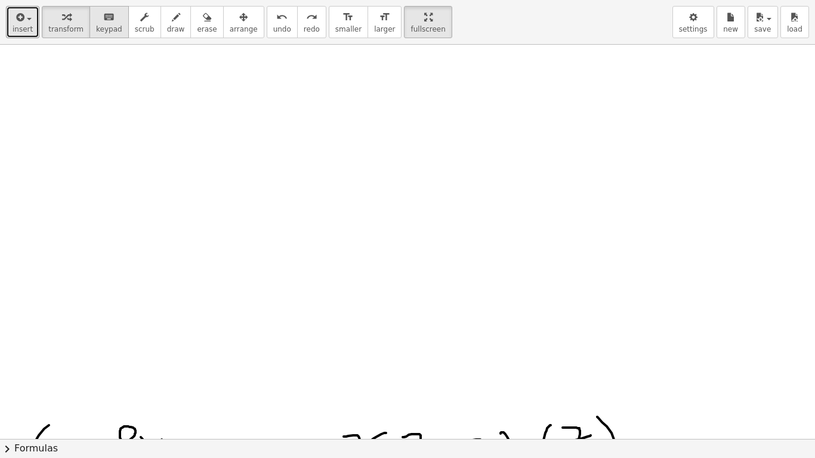
drag, startPoint x: 160, startPoint y: 20, endPoint x: 109, endPoint y: 29, distance: 52.1
click at [172, 21] on icon "button" at bounding box center [176, 17] width 8 height 14
click at [30, 25] on span "insert" at bounding box center [23, 29] width 20 height 8
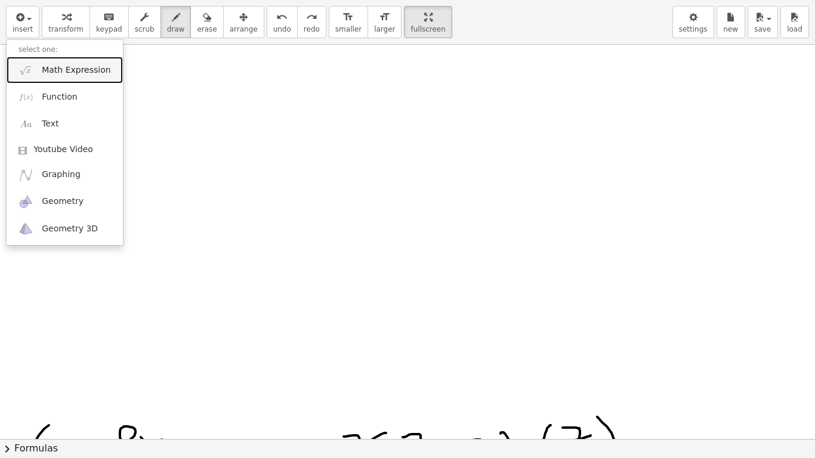
drag, startPoint x: 47, startPoint y: 72, endPoint x: 78, endPoint y: 77, distance: 32.1
click at [48, 72] on span "Math Expression" at bounding box center [76, 70] width 69 height 12
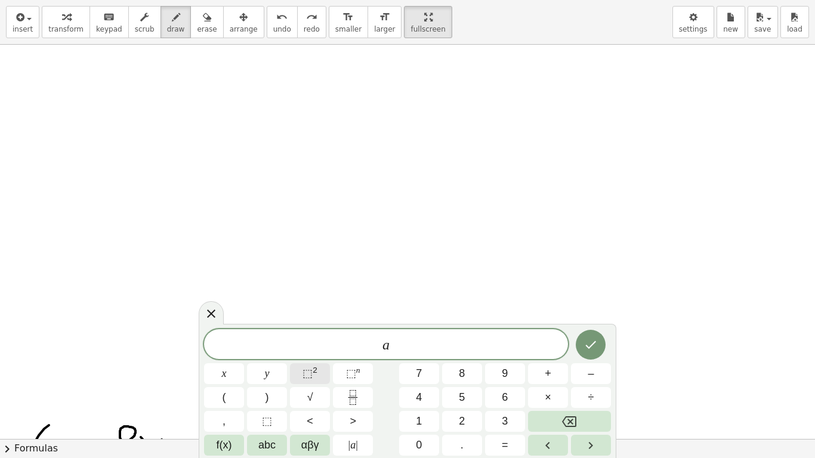
click at [319, 357] on button "⬚ 2" at bounding box center [310, 373] width 40 height 21
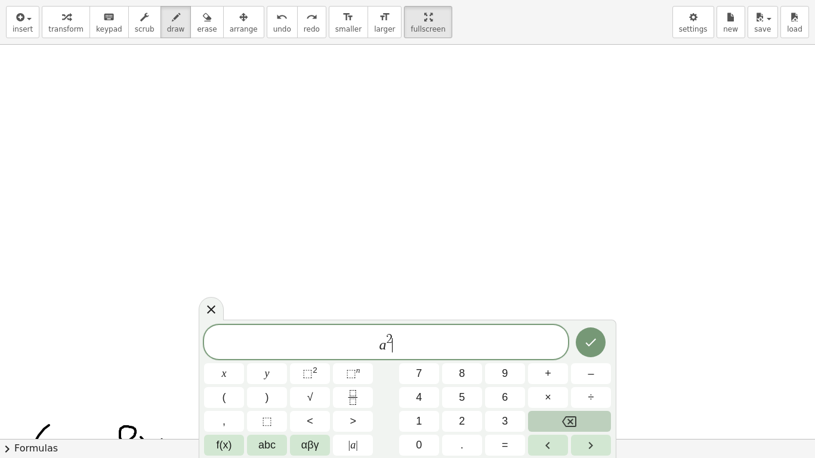
click at [581, 357] on button "Backspace" at bounding box center [569, 421] width 83 height 21
click at [579, 357] on button "Backspace" at bounding box center [569, 421] width 83 height 21
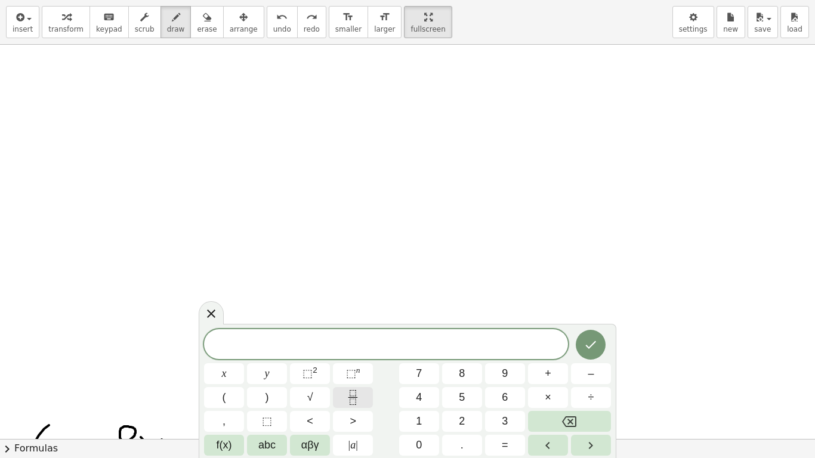
click at [362, 357] on button "Fraction" at bounding box center [353, 397] width 40 height 21
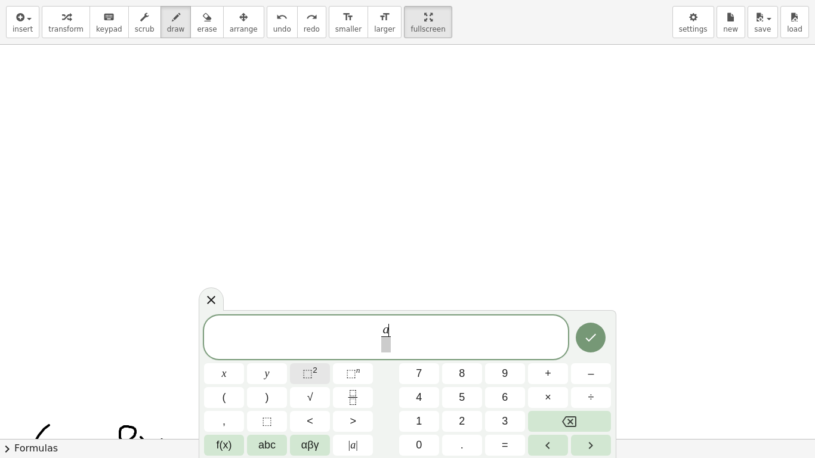
click at [301, 357] on button "⬚ 2" at bounding box center [310, 373] width 40 height 21
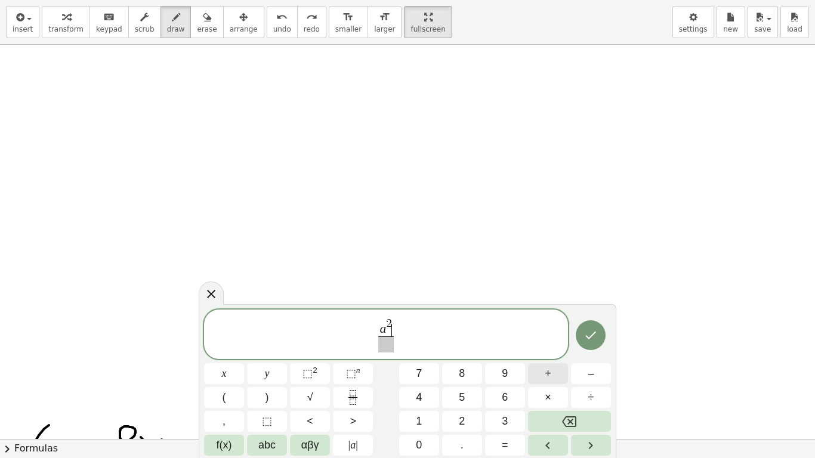
click at [559, 357] on button "+" at bounding box center [548, 373] width 40 height 21
click at [393, 345] on span at bounding box center [385, 344] width 43 height 16
click at [552, 357] on button "+" at bounding box center [548, 373] width 40 height 21
click at [589, 332] on icon "Done" at bounding box center [590, 335] width 14 height 14
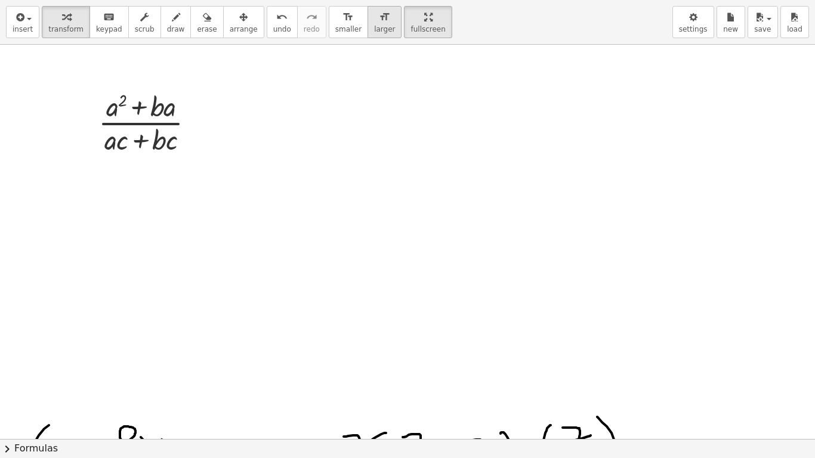
click at [374, 25] on span "larger" at bounding box center [384, 29] width 21 height 8
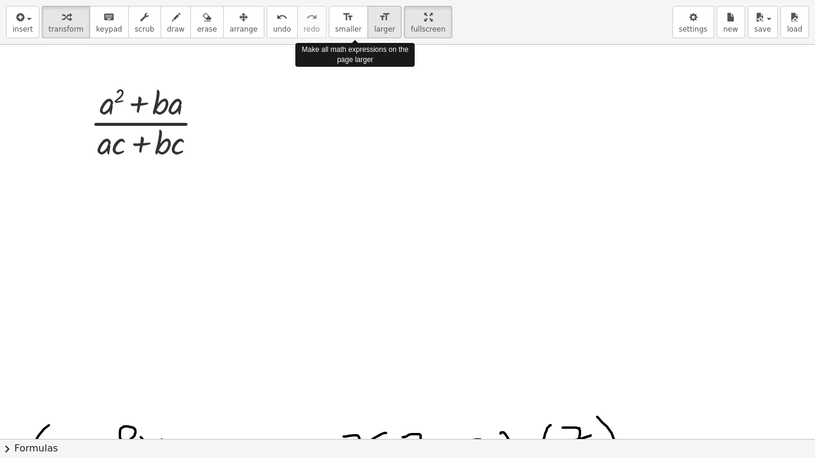
click at [367, 24] on button "format_size larger" at bounding box center [384, 22] width 34 height 32
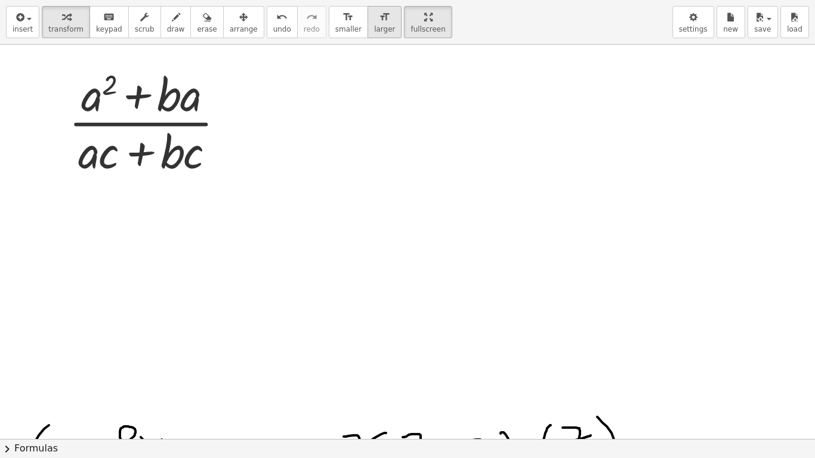
click at [374, 30] on span "larger" at bounding box center [384, 29] width 21 height 8
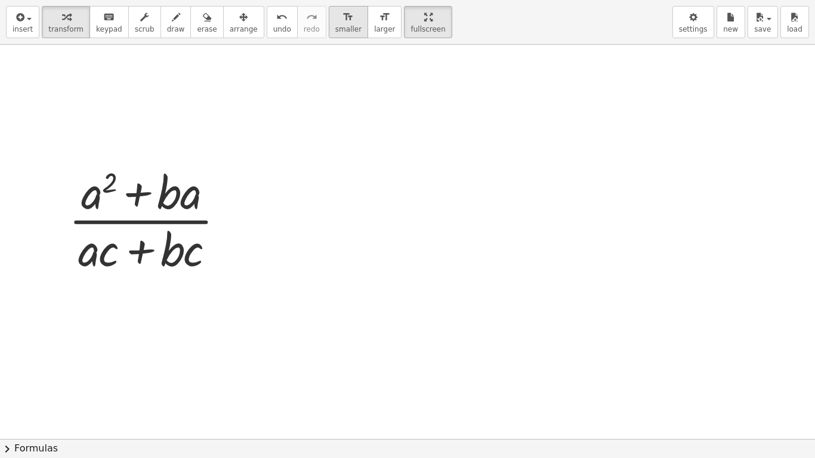
click at [335, 27] on span "smaller" at bounding box center [348, 29] width 26 height 8
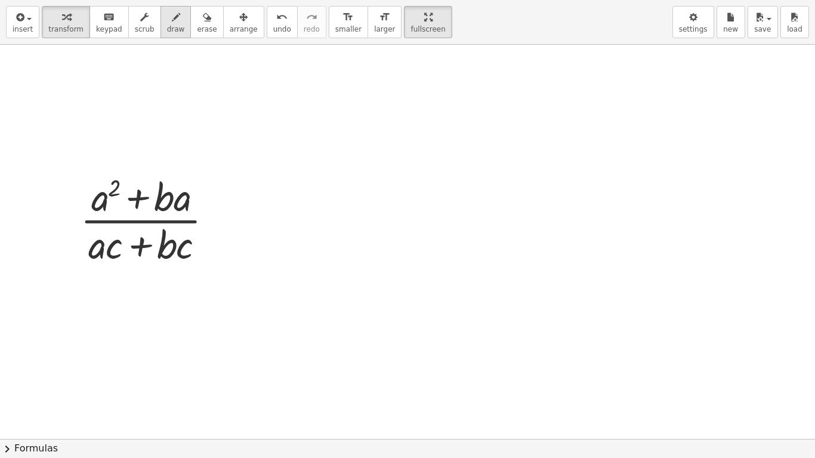
click at [172, 22] on icon "button" at bounding box center [176, 17] width 8 height 14
drag, startPoint x: 217, startPoint y: 202, endPoint x: 239, endPoint y: 202, distance: 21.5
click at [240, 197] on div at bounding box center [409, 362] width 818 height 917
click at [254, 210] on div at bounding box center [409, 362] width 818 height 917
drag, startPoint x: 369, startPoint y: 161, endPoint x: 422, endPoint y: 193, distance: 61.3
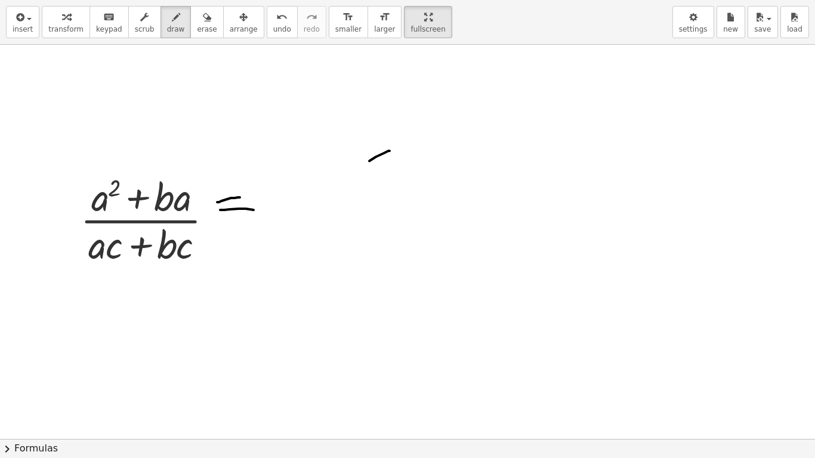
click at [398, 197] on div at bounding box center [409, 362] width 818 height 917
drag, startPoint x: 419, startPoint y: 163, endPoint x: 429, endPoint y: 184, distance: 23.5
click at [429, 184] on div at bounding box center [409, 362] width 818 height 917
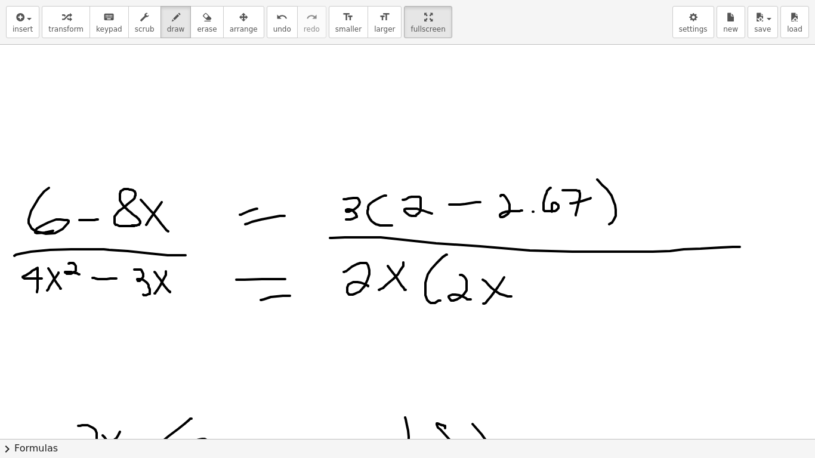
scroll to position [499, 0]
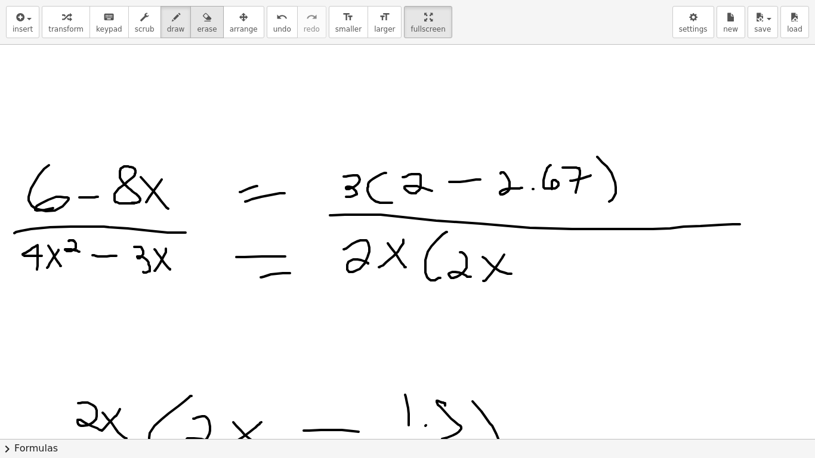
click at [197, 19] on div "button" at bounding box center [207, 17] width 20 height 14
click at [140, 185] on div at bounding box center [409, 4] width 818 height 917
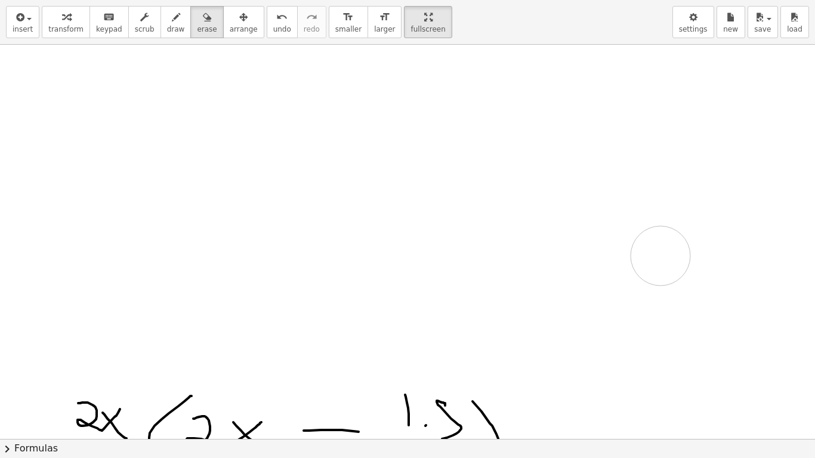
drag, startPoint x: 96, startPoint y: 174, endPoint x: 767, endPoint y: 289, distance: 680.9
click at [651, 246] on div at bounding box center [409, 4] width 818 height 917
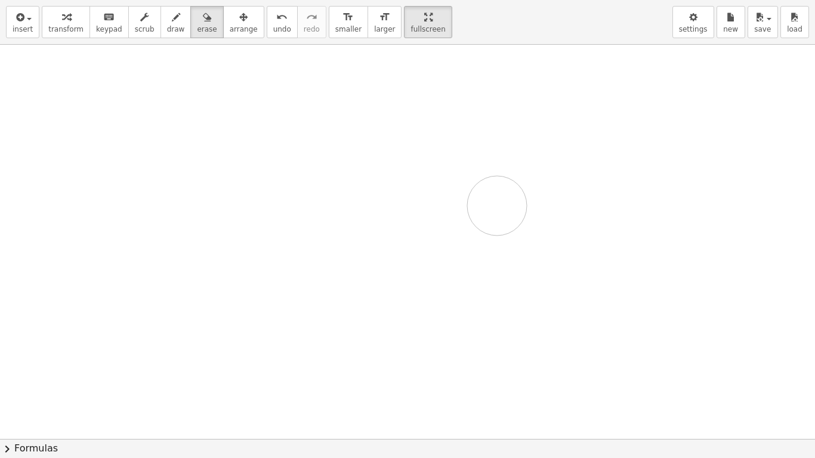
drag, startPoint x: 137, startPoint y: 181, endPoint x: 814, endPoint y: 341, distance: 696.2
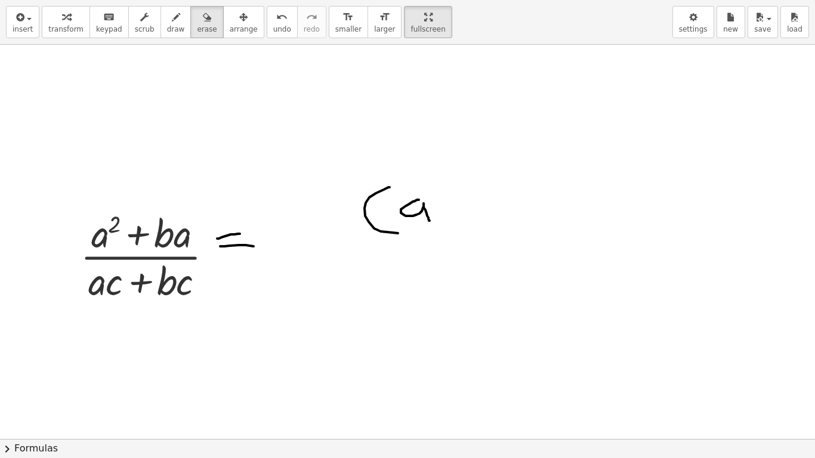
scroll to position [100, 0]
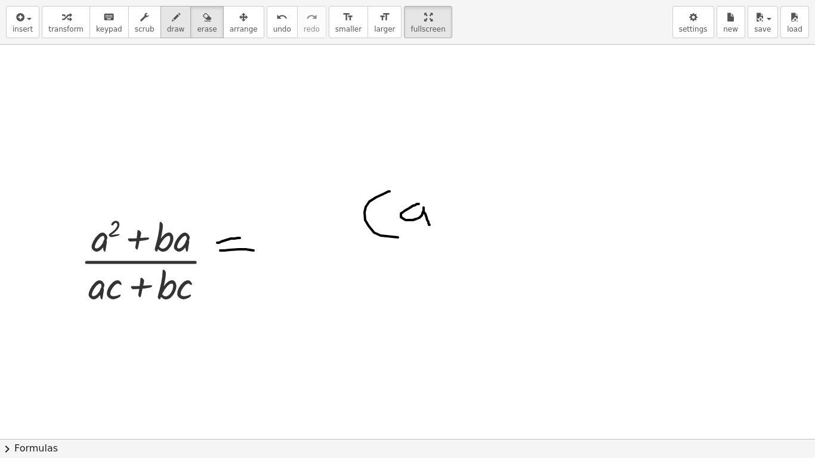
click at [172, 20] on icon "button" at bounding box center [176, 17] width 8 height 14
drag, startPoint x: 455, startPoint y: 202, endPoint x: 455, endPoint y: 225, distance: 23.3
click at [456, 224] on div at bounding box center [409, 339] width 818 height 789
drag, startPoint x: 447, startPoint y: 215, endPoint x: 464, endPoint y: 215, distance: 16.7
click at [462, 214] on div at bounding box center [409, 339] width 818 height 789
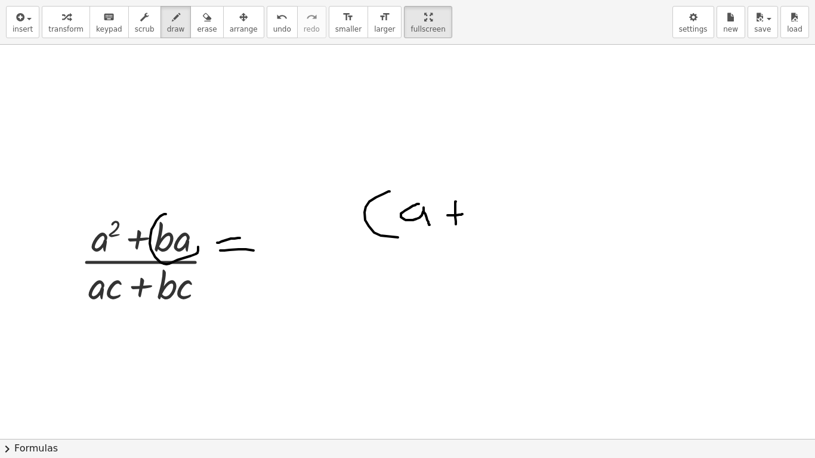
drag, startPoint x: 165, startPoint y: 214, endPoint x: 174, endPoint y: 229, distance: 17.1
click at [190, 234] on div at bounding box center [409, 339] width 818 height 789
drag, startPoint x: 188, startPoint y: 161, endPoint x: 220, endPoint y: 163, distance: 32.3
click at [220, 163] on div at bounding box center [409, 339] width 818 height 789
drag, startPoint x: 224, startPoint y: 180, endPoint x: 244, endPoint y: 180, distance: 20.3
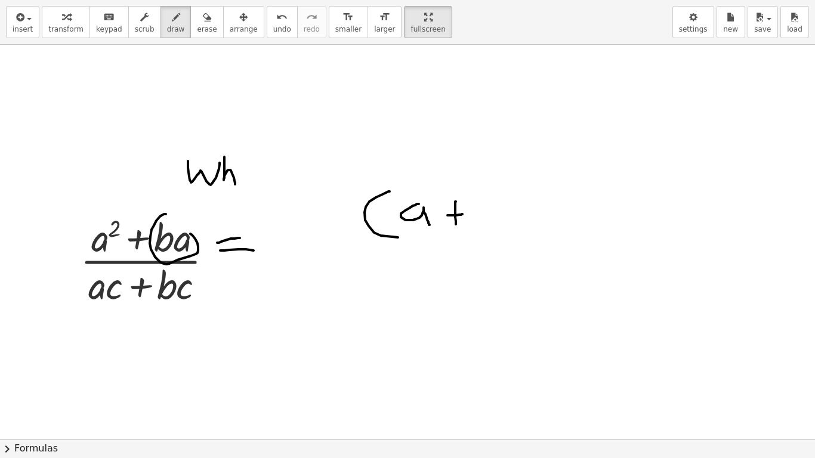
click at [235, 183] on div at bounding box center [409, 339] width 818 height 789
drag, startPoint x: 245, startPoint y: 174, endPoint x: 270, endPoint y: 160, distance: 28.6
click at [257, 178] on div at bounding box center [409, 339] width 818 height 789
drag, startPoint x: 267, startPoint y: 171, endPoint x: 262, endPoint y: 188, distance: 17.9
click at [262, 190] on div at bounding box center [409, 339] width 818 height 789
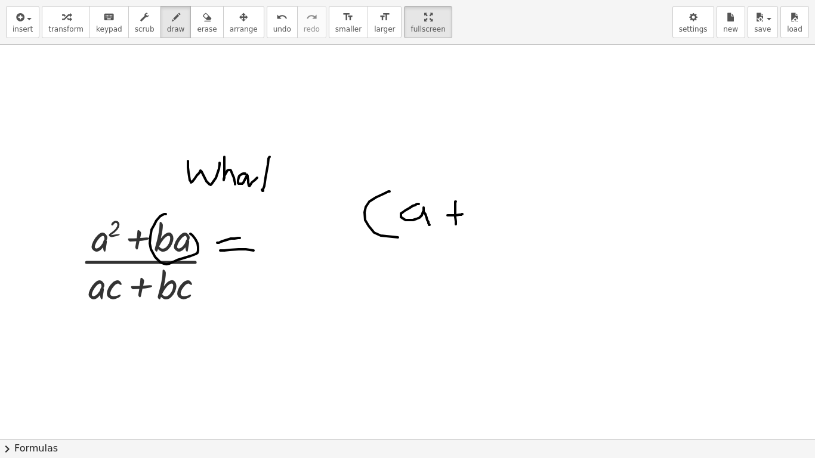
click at [268, 179] on div at bounding box center [409, 339] width 818 height 789
drag, startPoint x: 269, startPoint y: 182, endPoint x: 281, endPoint y: 190, distance: 14.2
click at [270, 184] on div at bounding box center [409, 339] width 818 height 789
click at [273, 26] on span "undo" at bounding box center [282, 29] width 18 height 8
drag, startPoint x: 272, startPoint y: 195, endPoint x: 280, endPoint y: 195, distance: 8.4
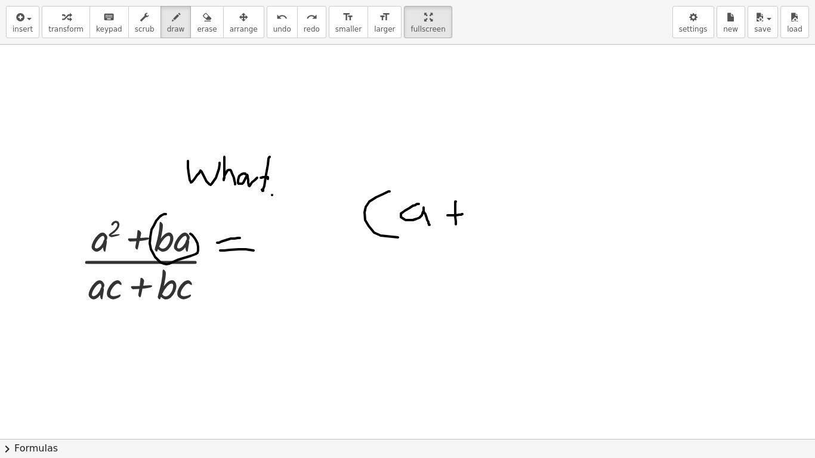
click at [273, 195] on div at bounding box center [409, 339] width 818 height 789
click at [286, 196] on div at bounding box center [409, 339] width 818 height 789
click at [299, 199] on div at bounding box center [409, 339] width 818 height 789
click at [273, 26] on span "undo" at bounding box center [282, 29] width 18 height 8
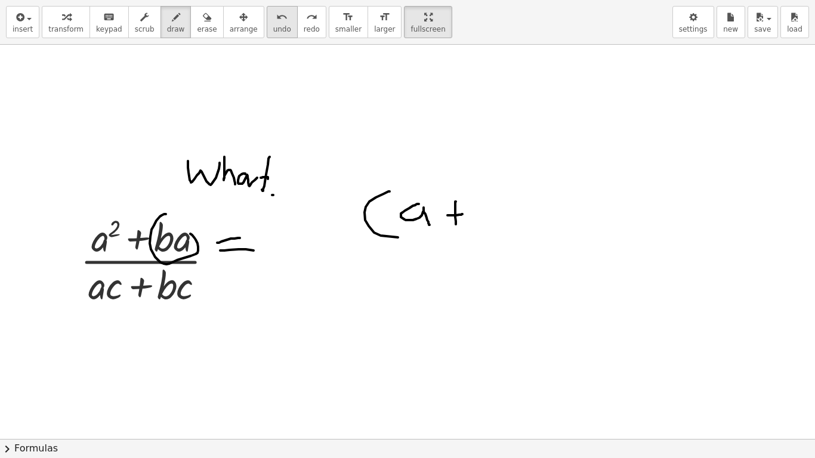
click at [273, 26] on span "undo" at bounding box center [282, 29] width 18 height 8
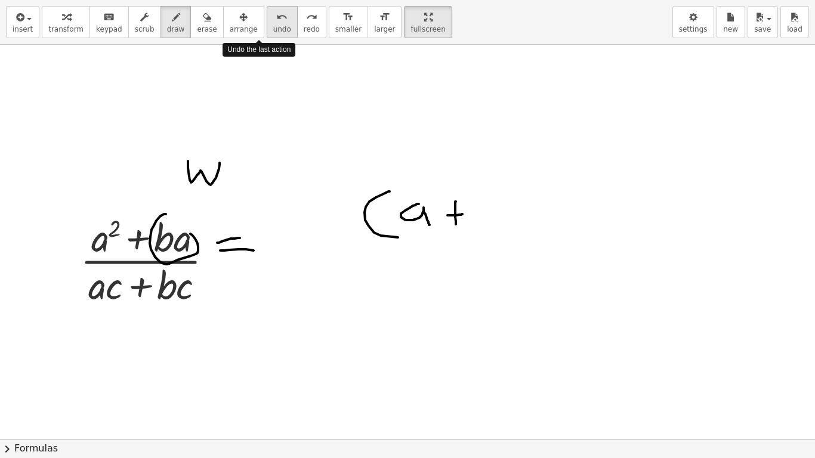
click at [273, 26] on span "undo" at bounding box center [282, 29] width 18 height 8
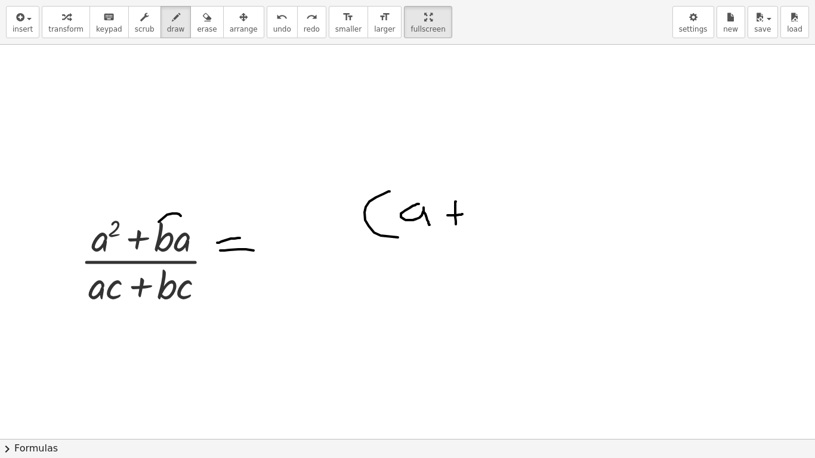
drag, startPoint x: 159, startPoint y: 222, endPoint x: 191, endPoint y: 212, distance: 34.2
click at [226, 231] on div at bounding box center [409, 339] width 818 height 789
click at [273, 23] on div "undo" at bounding box center [282, 17] width 18 height 14
drag, startPoint x: 478, startPoint y: 226, endPoint x: 477, endPoint y: 203, distance: 22.7
click at [478, 230] on div at bounding box center [409, 339] width 818 height 789
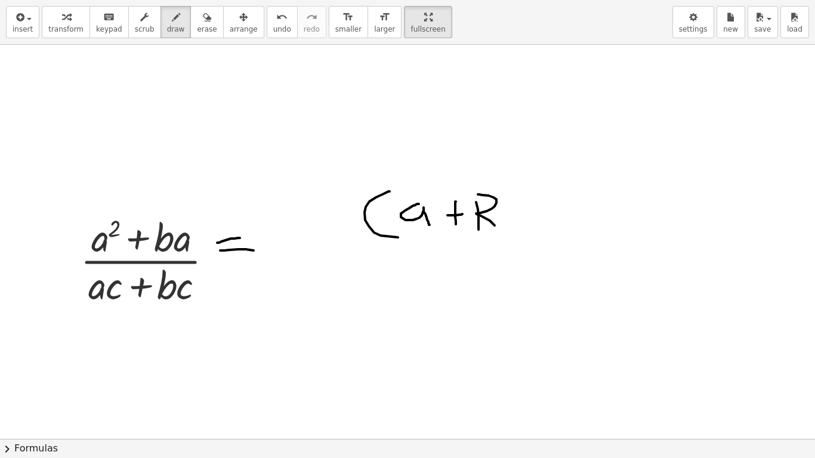
drag, startPoint x: 479, startPoint y: 194, endPoint x: 478, endPoint y: 206, distance: 11.4
click at [485, 228] on div at bounding box center [409, 339] width 818 height 789
drag, startPoint x: 504, startPoint y: 203, endPoint x: 503, endPoint y: 195, distance: 7.8
click at [505, 226] on div at bounding box center [409, 339] width 818 height 789
drag, startPoint x: 514, startPoint y: 208, endPoint x: 501, endPoint y: 217, distance: 15.1
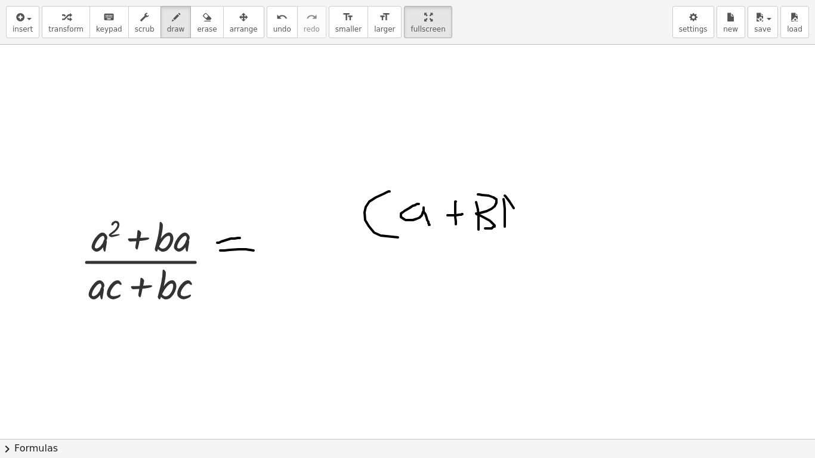
click at [515, 225] on div at bounding box center [409, 339] width 818 height 789
click at [515, 217] on div at bounding box center [409, 339] width 818 height 789
click at [537, 240] on div at bounding box center [409, 339] width 818 height 789
drag, startPoint x: 577, startPoint y: 186, endPoint x: 604, endPoint y: 227, distance: 50.0
click at [585, 242] on div at bounding box center [409, 339] width 818 height 789
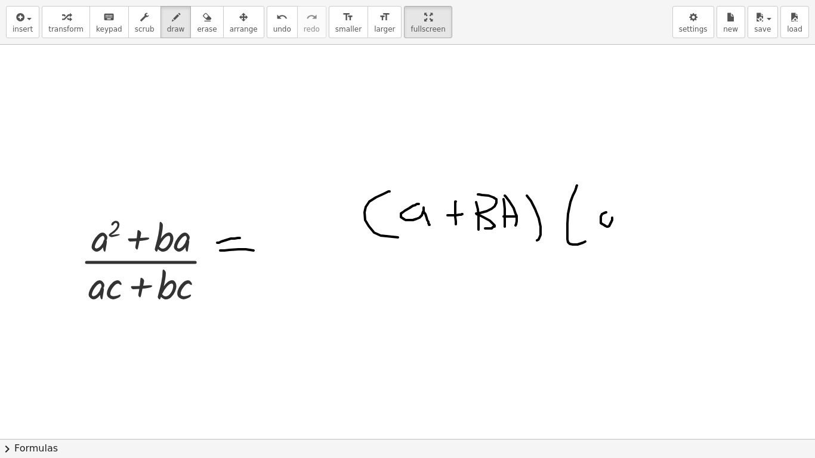
drag, startPoint x: 605, startPoint y: 226, endPoint x: 620, endPoint y: 244, distance: 23.3
click at [620, 244] on div at bounding box center [409, 339] width 818 height 789
click at [640, 195] on div at bounding box center [409, 339] width 818 height 789
drag, startPoint x: 640, startPoint y: 195, endPoint x: 638, endPoint y: 244, distance: 48.9
click at [638, 244] on div at bounding box center [409, 339] width 818 height 789
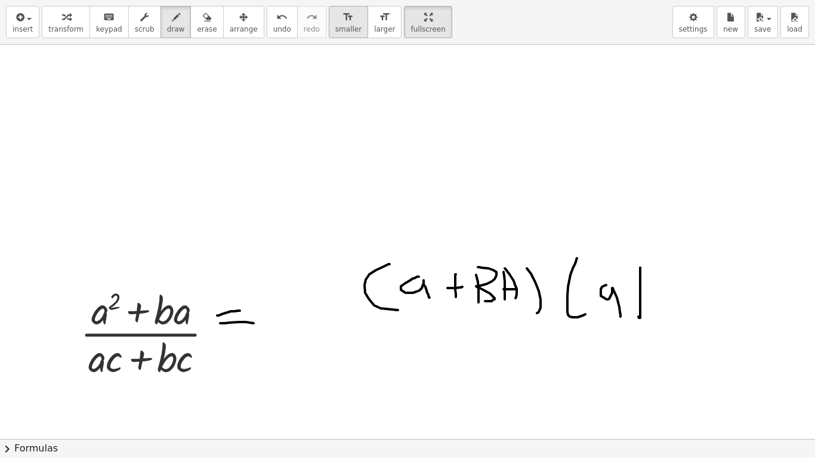
scroll to position [0, 0]
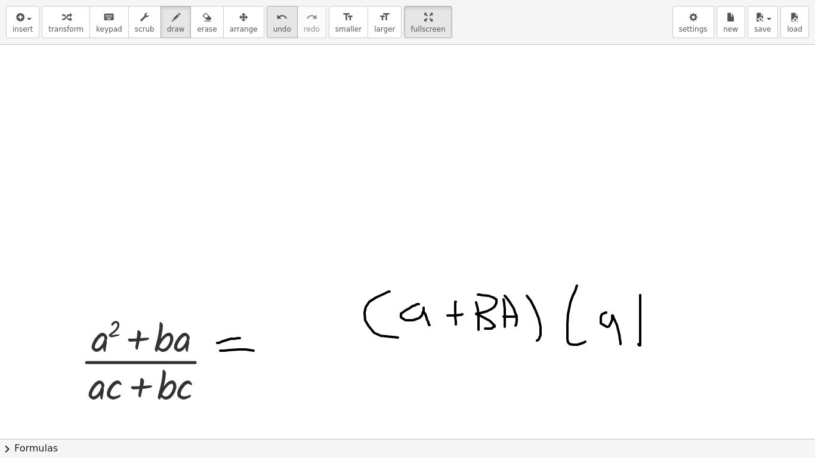
click at [276, 23] on icon "undo" at bounding box center [281, 17] width 11 height 14
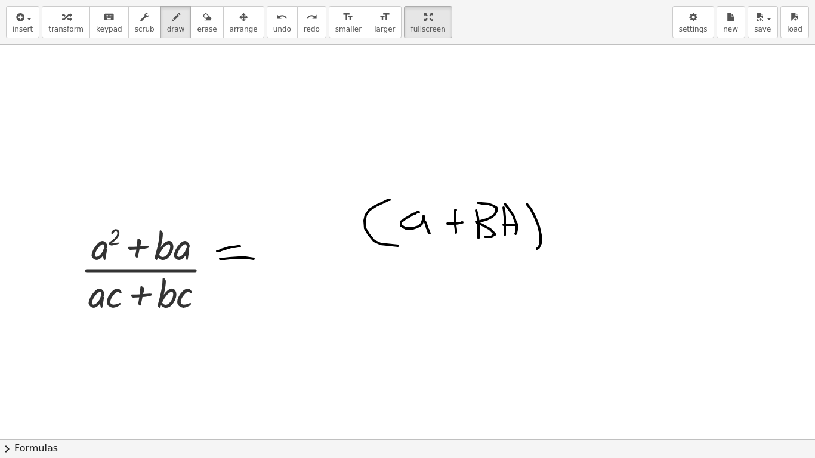
scroll to position [134, 0]
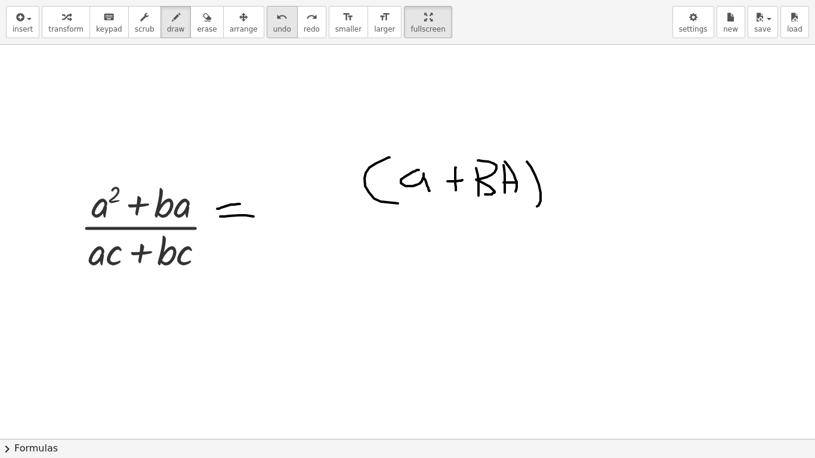
click at [276, 20] on icon "undo" at bounding box center [281, 17] width 11 height 14
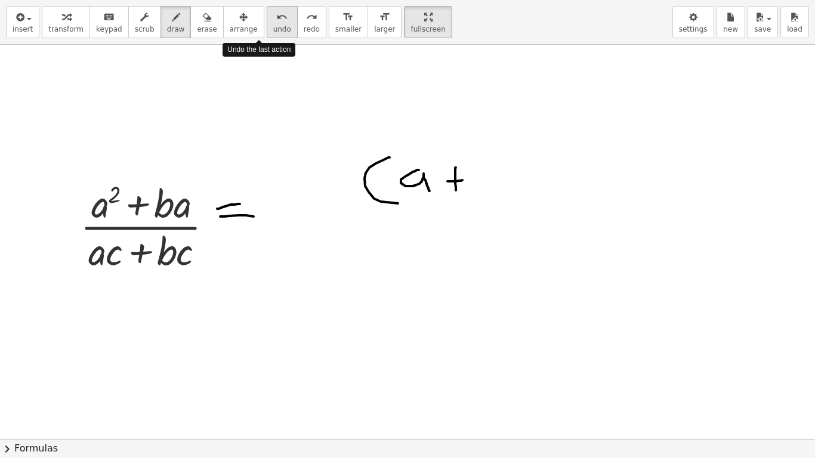
click at [276, 20] on icon "undo" at bounding box center [281, 17] width 11 height 14
drag, startPoint x: 480, startPoint y: 176, endPoint x: 477, endPoint y: 166, distance: 10.8
click at [478, 188] on div at bounding box center [409, 305] width 818 height 789
drag, startPoint x: 491, startPoint y: 165, endPoint x: 474, endPoint y: 189, distance: 29.8
click at [474, 189] on div at bounding box center [409, 305] width 818 height 789
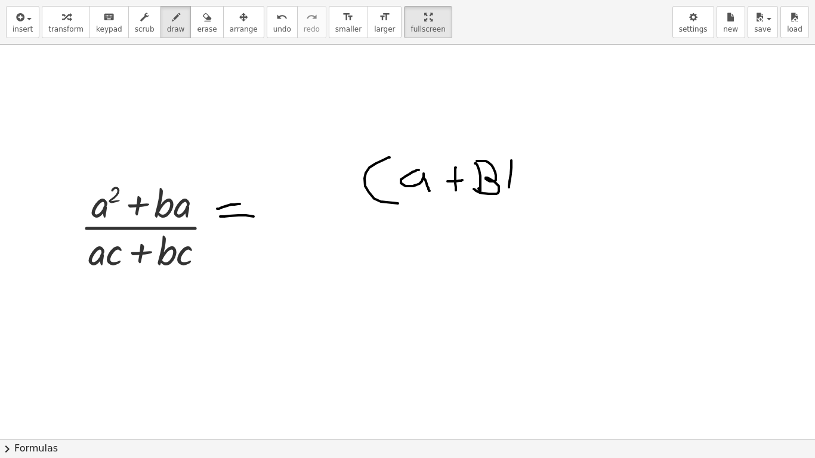
click at [509, 187] on div at bounding box center [409, 305] width 818 height 789
drag, startPoint x: 512, startPoint y: 157, endPoint x: 514, endPoint y: 179, distance: 21.5
click at [522, 189] on div at bounding box center [409, 305] width 818 height 789
drag, startPoint x: 510, startPoint y: 175, endPoint x: 518, endPoint y: 176, distance: 8.4
click at [518, 176] on div at bounding box center [409, 305] width 818 height 789
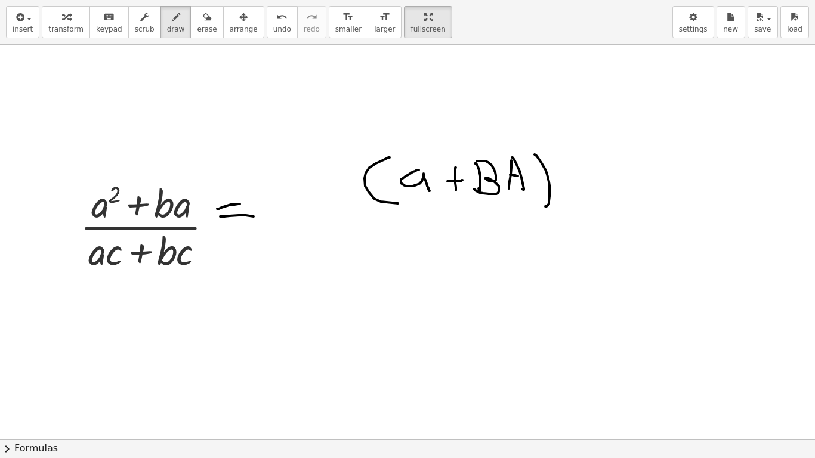
drag, startPoint x: 538, startPoint y: 158, endPoint x: 549, endPoint y: 200, distance: 43.8
click at [545, 205] on div at bounding box center [409, 305] width 818 height 789
drag, startPoint x: 593, startPoint y: 160, endPoint x: 592, endPoint y: 205, distance: 44.8
click at [592, 205] on div at bounding box center [409, 305] width 818 height 789
drag, startPoint x: 606, startPoint y: 184, endPoint x: 625, endPoint y: 205, distance: 28.3
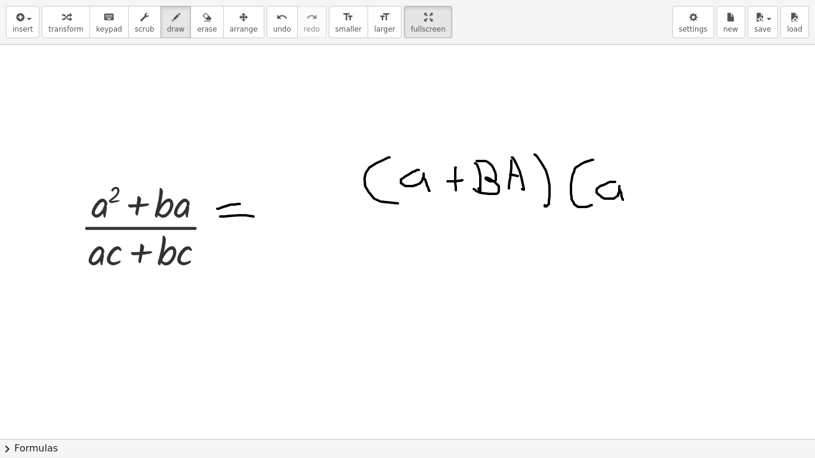
click at [625, 205] on div at bounding box center [409, 305] width 818 height 789
click at [273, 27] on span "undo" at bounding box center [282, 29] width 18 height 8
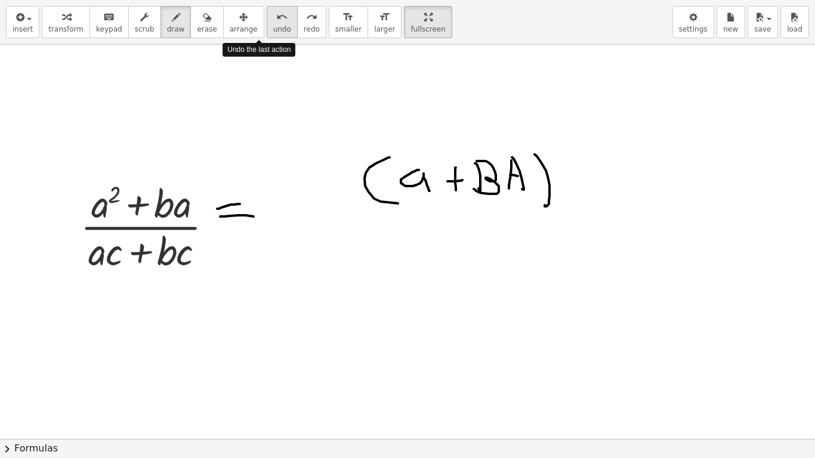
click at [273, 27] on span "undo" at bounding box center [282, 29] width 18 height 8
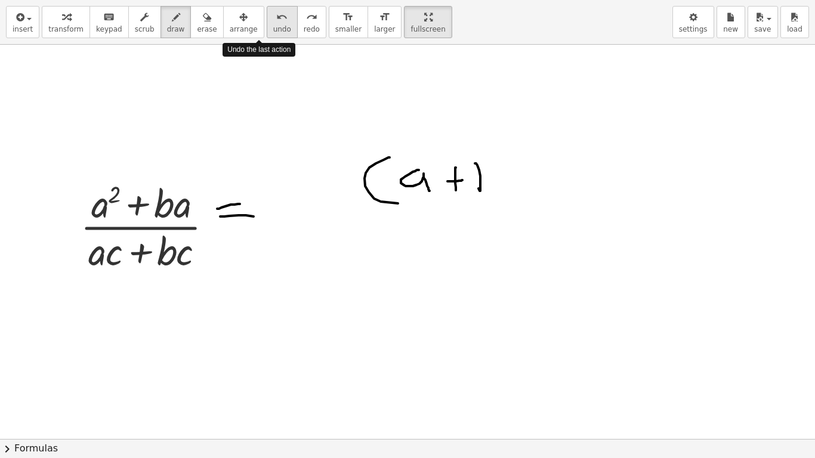
click at [273, 27] on span "undo" at bounding box center [282, 29] width 18 height 8
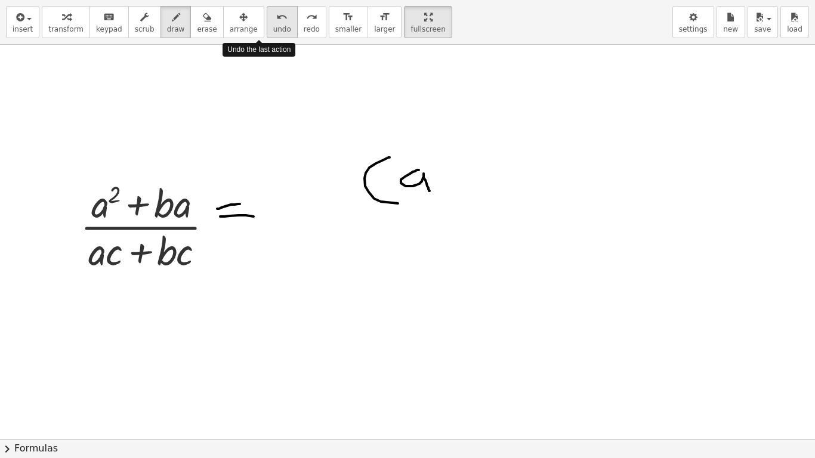
click at [273, 27] on span "undo" at bounding box center [282, 29] width 18 height 8
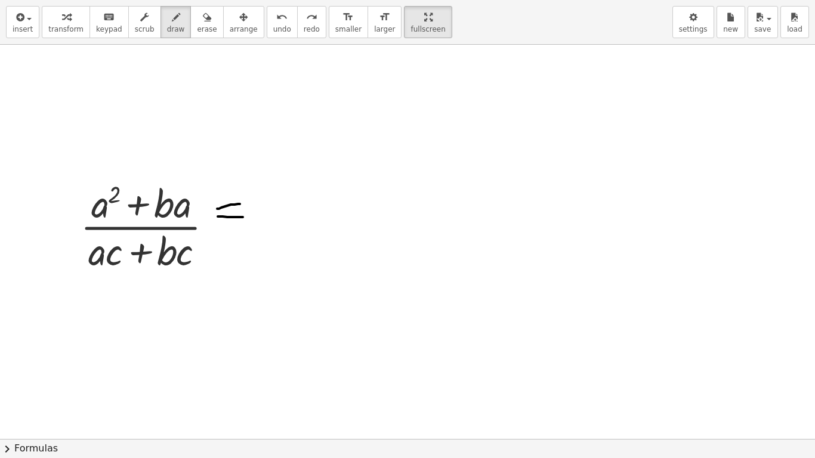
drag, startPoint x: 218, startPoint y: 217, endPoint x: 265, endPoint y: 217, distance: 47.1
click at [263, 217] on div at bounding box center [409, 369] width 818 height 917
click at [273, 30] on span "undo" at bounding box center [282, 29] width 18 height 8
drag, startPoint x: 225, startPoint y: 200, endPoint x: 245, endPoint y: 200, distance: 19.7
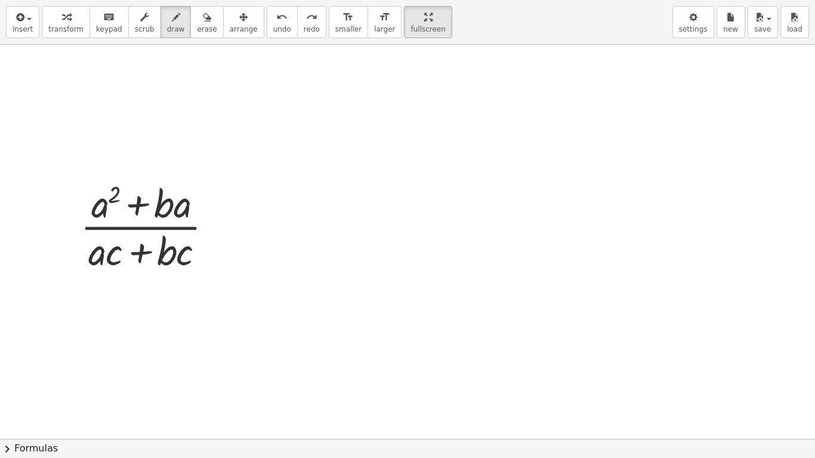
click at [245, 200] on div at bounding box center [409, 369] width 818 height 917
click at [242, 212] on div at bounding box center [409, 369] width 818 height 917
drag, startPoint x: 298, startPoint y: 196, endPoint x: 307, endPoint y: 213, distance: 18.7
click at [307, 213] on div at bounding box center [409, 369] width 818 height 917
drag, startPoint x: 335, startPoint y: 186, endPoint x: 351, endPoint y: 218, distance: 36.5
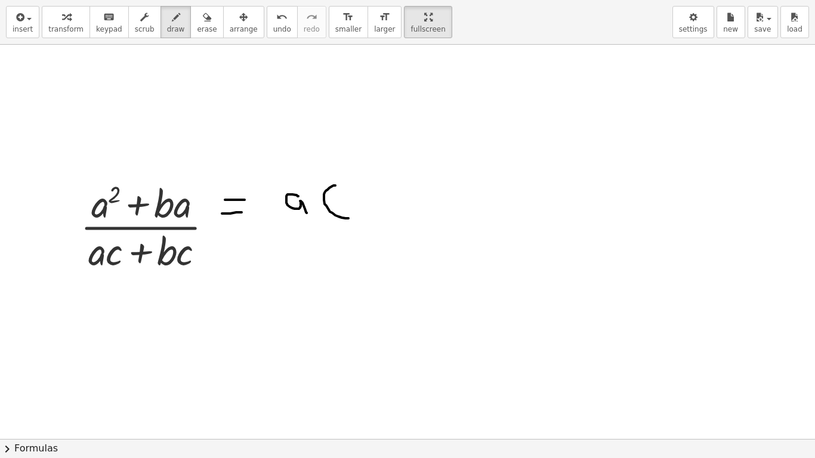
click at [351, 218] on div at bounding box center [409, 369] width 818 height 917
click at [276, 220] on div at bounding box center [409, 369] width 818 height 917
click at [276, 17] on icon "undo" at bounding box center [281, 17] width 11 height 14
drag, startPoint x: 275, startPoint y: 221, endPoint x: 274, endPoint y: 231, distance: 10.2
click at [274, 231] on div at bounding box center [409, 369] width 818 height 917
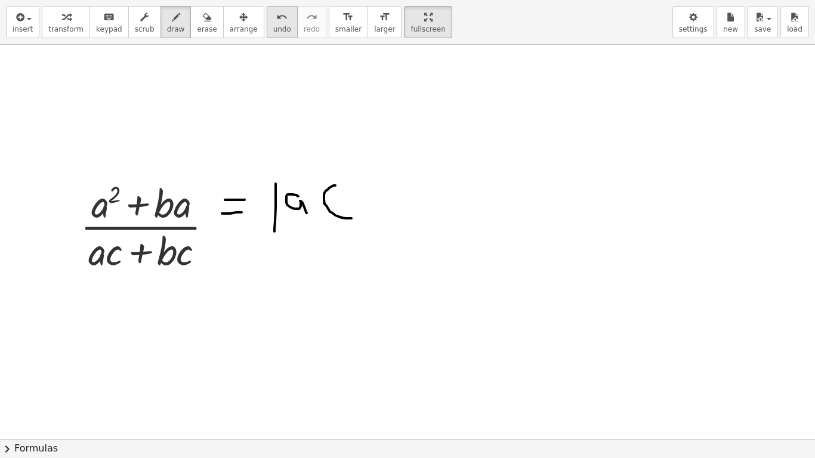
click at [273, 25] on span "undo" at bounding box center [282, 29] width 18 height 8
drag, startPoint x: 277, startPoint y: 188, endPoint x: 286, endPoint y: 203, distance: 16.9
click at [280, 209] on div at bounding box center [409, 369] width 818 height 917
drag, startPoint x: 250, startPoint y: 27, endPoint x: 354, endPoint y: 210, distance: 210.8
click at [267, 27] on button "undo undo" at bounding box center [282, 22] width 31 height 32
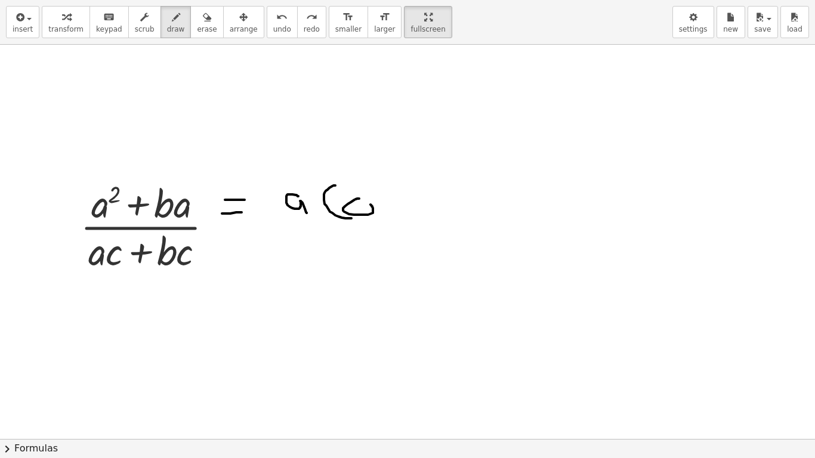
drag, startPoint x: 357, startPoint y: 199, endPoint x: 364, endPoint y: 200, distance: 6.7
click at [363, 200] on div at bounding box center [409, 369] width 818 height 917
click at [273, 29] on span "undo" at bounding box center [282, 29] width 18 height 8
click at [376, 200] on div at bounding box center [409, 369] width 818 height 917
drag, startPoint x: 376, startPoint y: 202, endPoint x: 387, endPoint y: 211, distance: 14.1
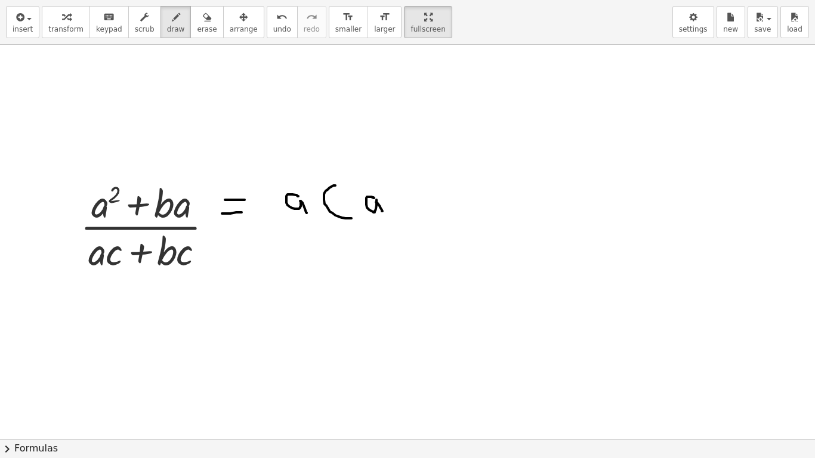
click at [382, 212] on div at bounding box center [409, 369] width 818 height 917
drag, startPoint x: 382, startPoint y: 209, endPoint x: 406, endPoint y: 194, distance: 28.1
click at [384, 214] on div at bounding box center [409, 369] width 818 height 917
drag, startPoint x: 409, startPoint y: 188, endPoint x: 411, endPoint y: 211, distance: 22.8
click at [411, 211] on div at bounding box center [409, 369] width 818 height 917
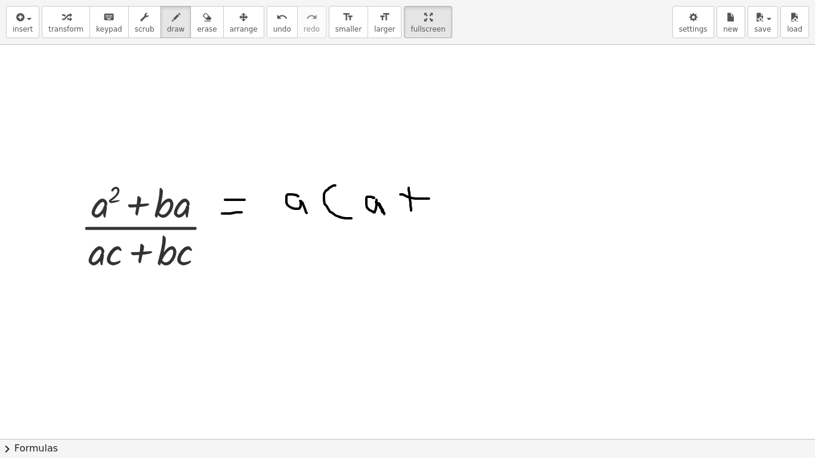
drag, startPoint x: 407, startPoint y: 197, endPoint x: 429, endPoint y: 199, distance: 21.5
click at [429, 199] on div at bounding box center [409, 369] width 818 height 917
click at [449, 210] on div at bounding box center [409, 369] width 818 height 917
drag, startPoint x: 449, startPoint y: 193, endPoint x: 463, endPoint y: 204, distance: 18.3
click at [448, 211] on div at bounding box center [409, 369] width 818 height 917
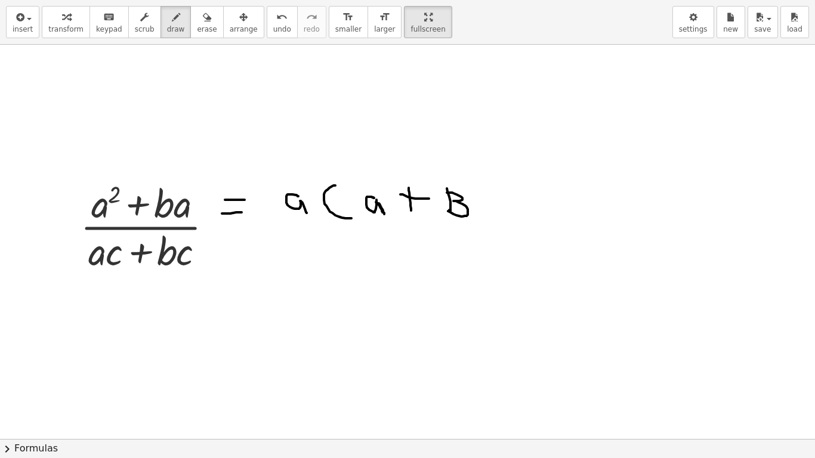
drag, startPoint x: 514, startPoint y: 217, endPoint x: 505, endPoint y: 224, distance: 11.0
click at [507, 224] on div at bounding box center [409, 369] width 818 height 917
click at [367, 113] on div at bounding box center [409, 369] width 818 height 917
click at [273, 27] on span "undo" at bounding box center [282, 29] width 18 height 8
drag, startPoint x: 205, startPoint y: 201, endPoint x: 213, endPoint y: 179, distance: 23.4
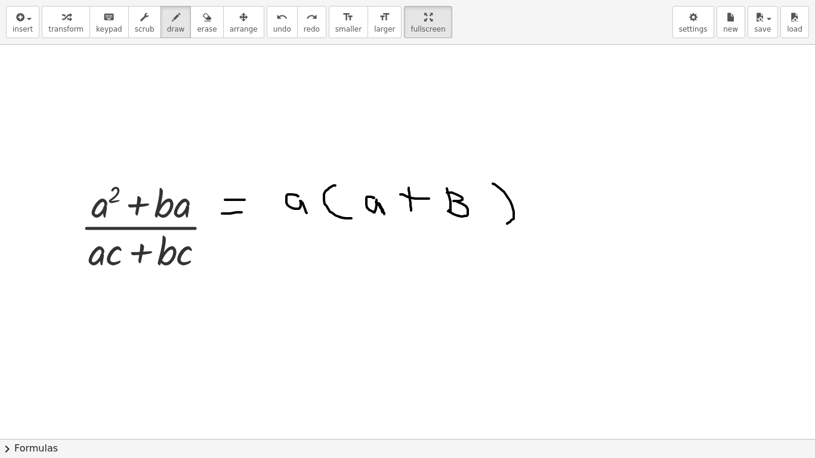
click at [212, 183] on div at bounding box center [409, 369] width 818 height 917
click at [242, 254] on div at bounding box center [409, 369] width 818 height 917
drag, startPoint x: 231, startPoint y: 265, endPoint x: 250, endPoint y: 266, distance: 19.1
click at [248, 266] on div at bounding box center [409, 369] width 818 height 917
drag, startPoint x: 271, startPoint y: 228, endPoint x: 529, endPoint y: 245, distance: 258.8
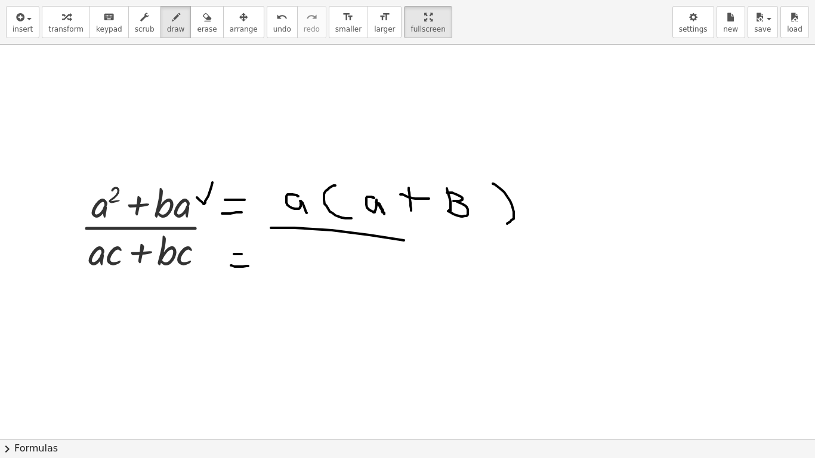
click at [529, 245] on div at bounding box center [409, 369] width 818 height 917
drag, startPoint x: 112, startPoint y: 239, endPoint x: 143, endPoint y: 251, distance: 33.2
click at [144, 256] on div at bounding box center [409, 369] width 818 height 917
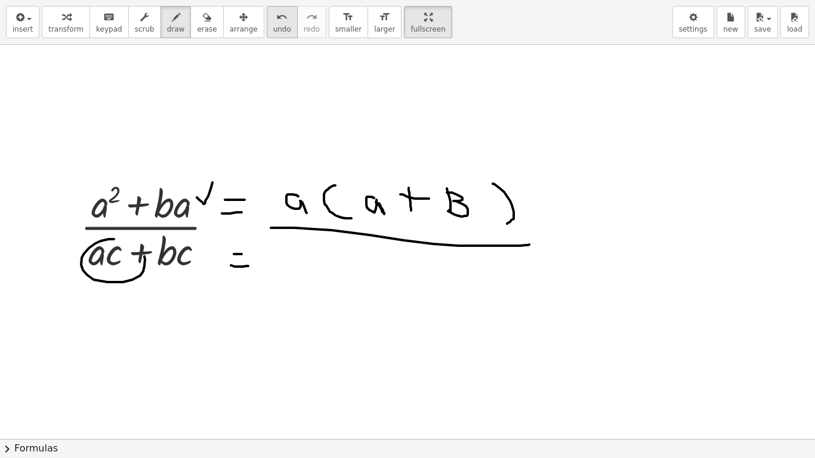
click at [276, 18] on icon "undo" at bounding box center [281, 17] width 11 height 14
drag, startPoint x: 299, startPoint y: 261, endPoint x: 306, endPoint y: 278, distance: 18.7
click at [306, 278] on div at bounding box center [409, 369] width 818 height 917
drag, startPoint x: 332, startPoint y: 256, endPoint x: 331, endPoint y: 288, distance: 32.2
click at [330, 288] on div at bounding box center [409, 369] width 818 height 917
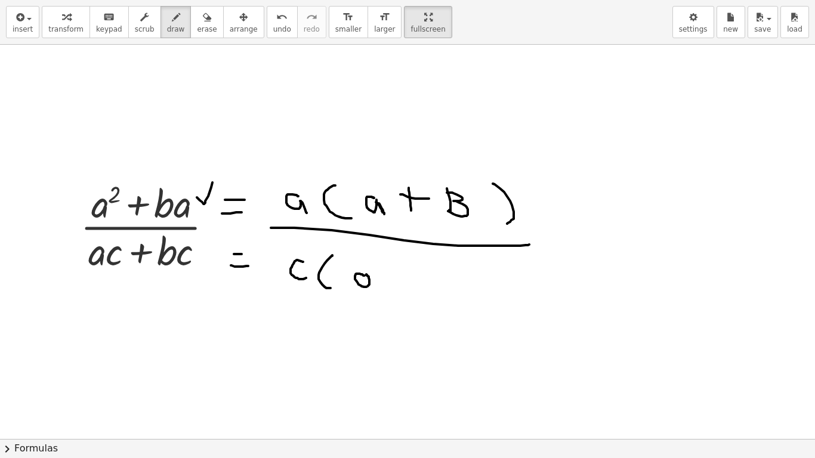
click at [366, 276] on div at bounding box center [409, 369] width 818 height 917
drag, startPoint x: 376, startPoint y: 283, endPoint x: 379, endPoint y: 293, distance: 11.1
click at [378, 294] on div at bounding box center [409, 369] width 818 height 917
drag, startPoint x: 405, startPoint y: 267, endPoint x: 397, endPoint y: 287, distance: 21.7
click at [403, 294] on div at bounding box center [409, 369] width 818 height 917
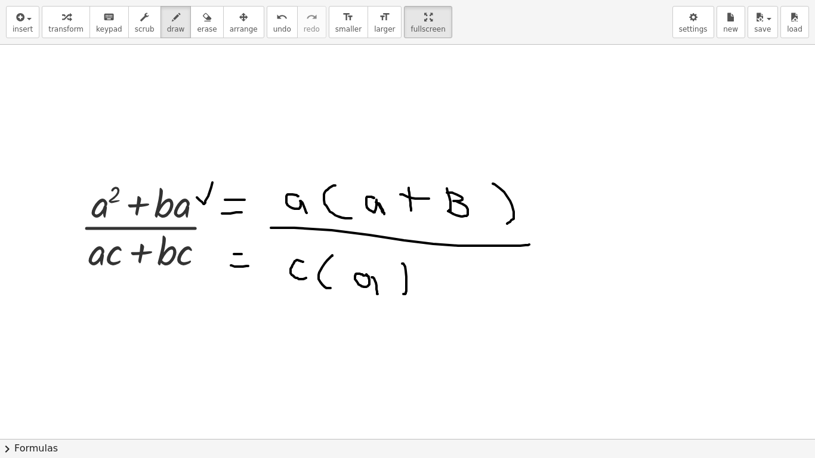
drag, startPoint x: 409, startPoint y: 281, endPoint x: 418, endPoint y: 286, distance: 9.6
click at [417, 281] on div at bounding box center [409, 369] width 818 height 917
drag, startPoint x: 171, startPoint y: 238, endPoint x: 180, endPoint y: 238, distance: 9.5
click at [184, 240] on div at bounding box center [409, 369] width 818 height 917
click at [267, 36] on button "undo undo" at bounding box center [282, 22] width 31 height 32
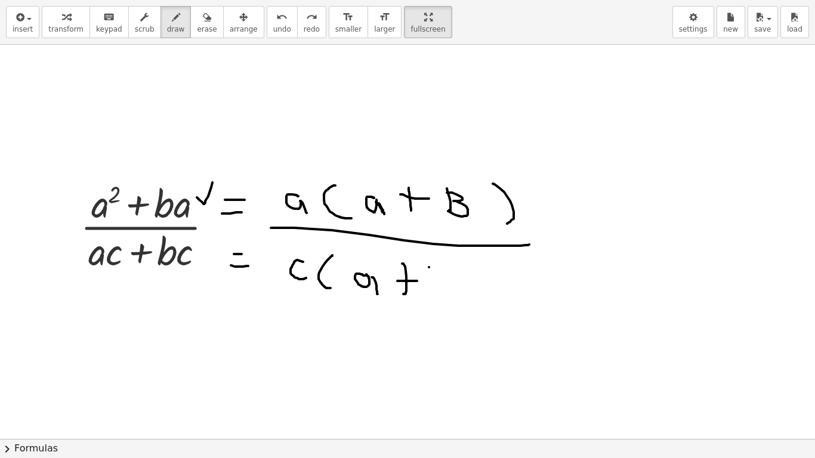
drag, startPoint x: 429, startPoint y: 267, endPoint x: 437, endPoint y: 292, distance: 26.2
click at [437, 293] on div at bounding box center [409, 369] width 818 height 917
drag, startPoint x: 439, startPoint y: 264, endPoint x: 440, endPoint y: 288, distance: 23.9
click at [440, 292] on div at bounding box center [409, 369] width 818 height 917
drag, startPoint x: 494, startPoint y: 289, endPoint x: 486, endPoint y: 293, distance: 9.6
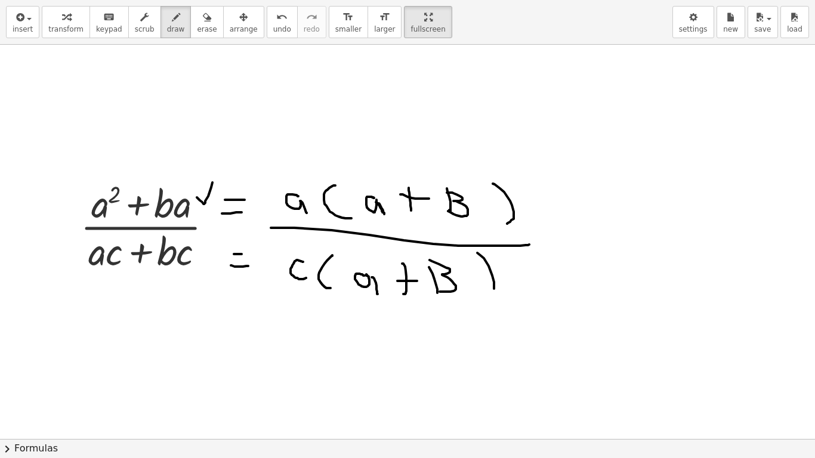
click at [489, 298] on div at bounding box center [409, 369] width 818 height 917
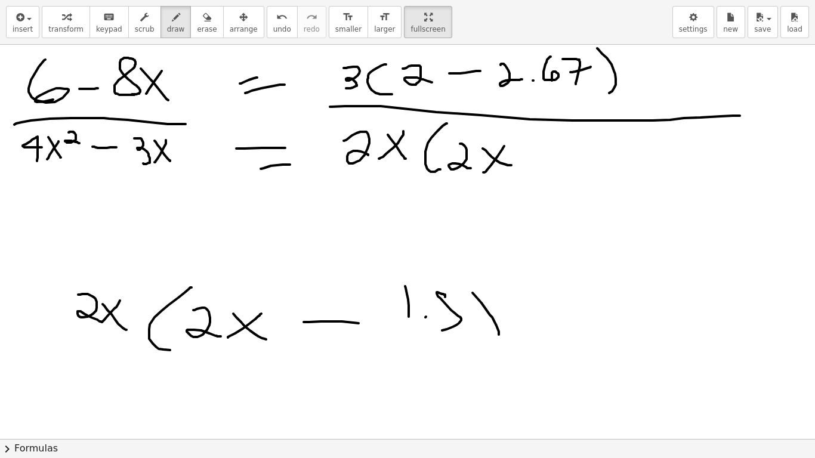
scroll to position [605, 0]
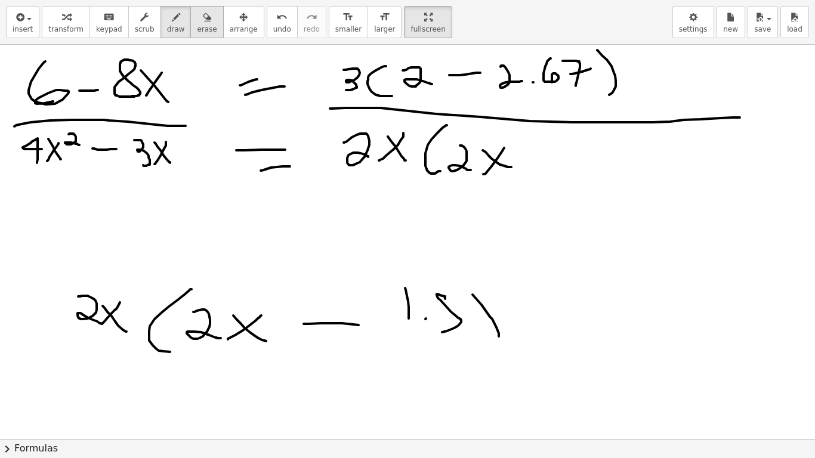
click at [190, 25] on button "erase" at bounding box center [206, 22] width 33 height 32
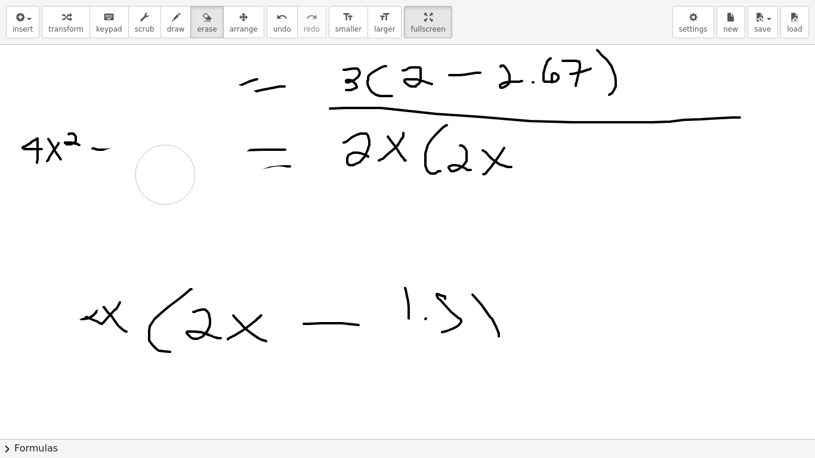
drag, startPoint x: 21, startPoint y: 85, endPoint x: 79, endPoint y: 153, distance: 90.1
click at [138, 174] on div at bounding box center [409, 30] width 818 height 1183
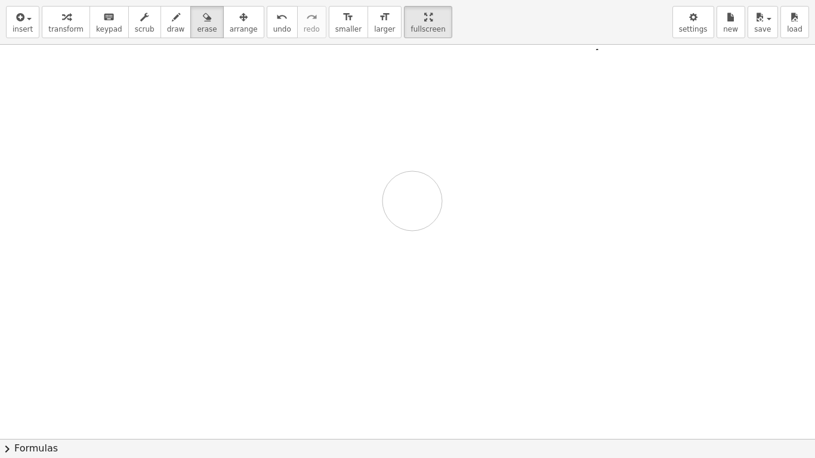
drag, startPoint x: 32, startPoint y: 151, endPoint x: 790, endPoint y: 269, distance: 767.9
click at [503, 171] on div at bounding box center [409, 30] width 818 height 1183
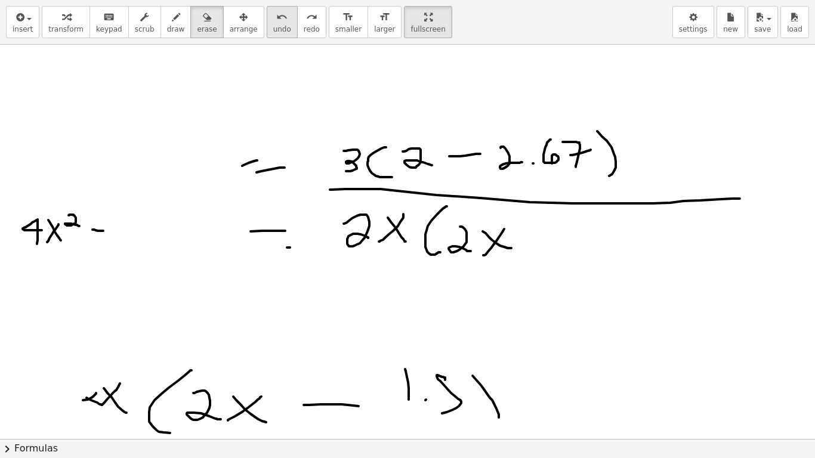
click at [276, 21] on icon "undo" at bounding box center [281, 17] width 11 height 14
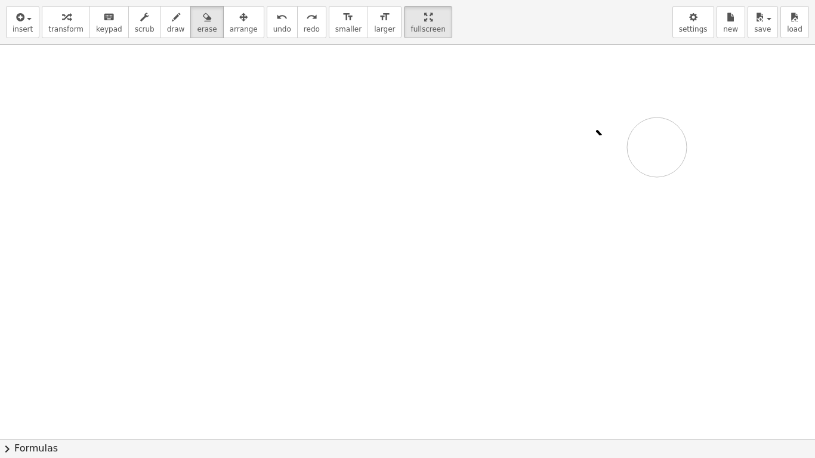
drag, startPoint x: 68, startPoint y: 189, endPoint x: 806, endPoint y: 246, distance: 740.7
click at [650, 120] on div at bounding box center [409, 111] width 818 height 1183
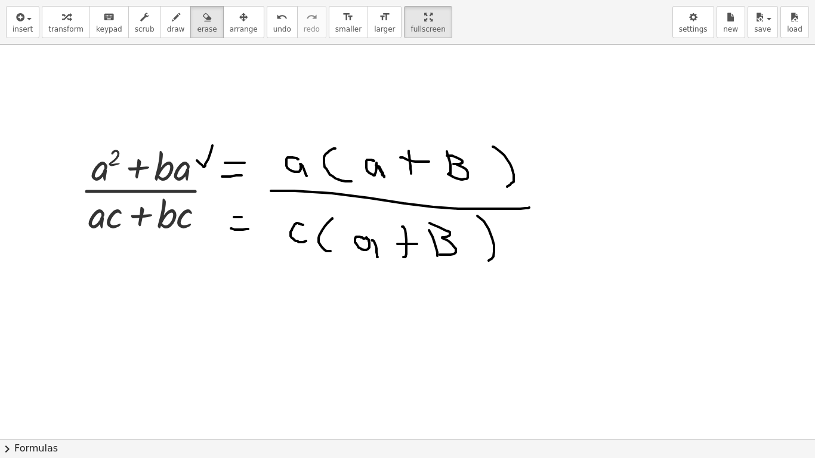
scroll to position [141, 0]
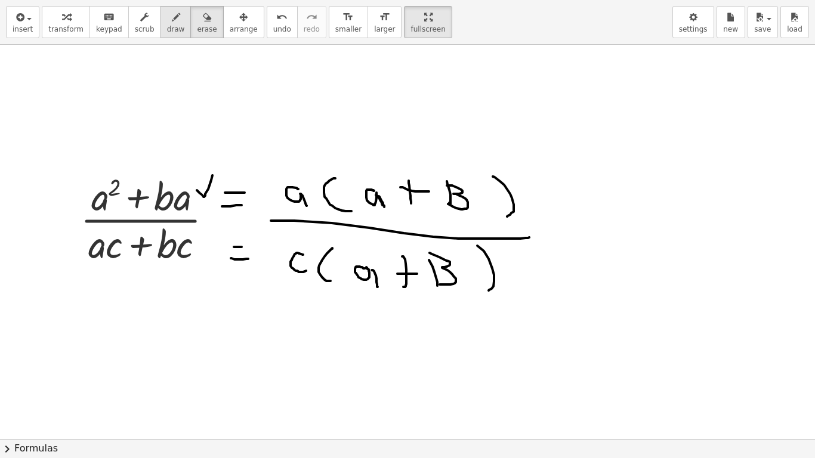
click at [167, 21] on div "button" at bounding box center [176, 17] width 18 height 14
drag, startPoint x: 295, startPoint y: 174, endPoint x: 357, endPoint y: 174, distance: 62.6
click at [358, 174] on div at bounding box center [409, 297] width 818 height 789
drag, startPoint x: 294, startPoint y: 134, endPoint x: 317, endPoint y: 148, distance: 26.8
click at [316, 150] on div at bounding box center [409, 297] width 818 height 789
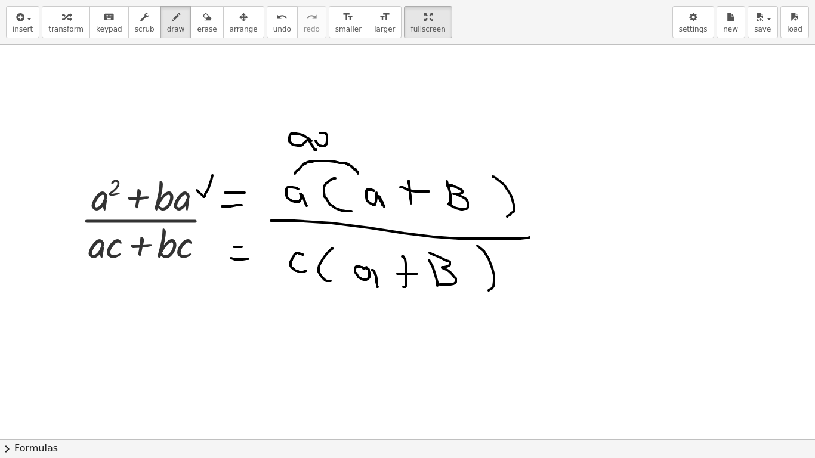
drag, startPoint x: 322, startPoint y: 133, endPoint x: 332, endPoint y: 145, distance: 15.7
click at [332, 144] on div at bounding box center [409, 297] width 818 height 789
drag, startPoint x: 309, startPoint y: 181, endPoint x: 426, endPoint y: 166, distance: 117.8
click at [432, 166] on div at bounding box center [409, 297] width 818 height 789
drag, startPoint x: 425, startPoint y: 137, endPoint x: 436, endPoint y: 143, distance: 12.5
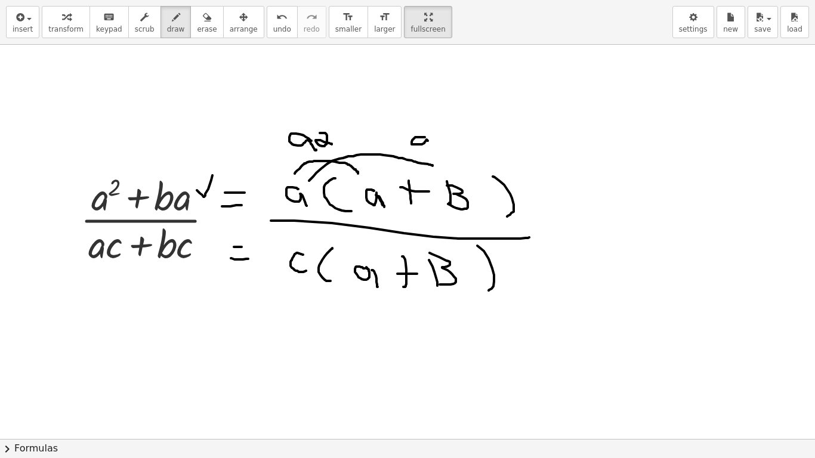
click at [433, 148] on div at bounding box center [409, 297] width 818 height 789
drag, startPoint x: 437, startPoint y: 134, endPoint x: 435, endPoint y: 150, distance: 16.2
click at [434, 148] on div at bounding box center [409, 297] width 818 height 789
drag, startPoint x: 295, startPoint y: 280, endPoint x: 345, endPoint y: 294, distance: 51.4
click at [350, 292] on div at bounding box center [409, 297] width 818 height 789
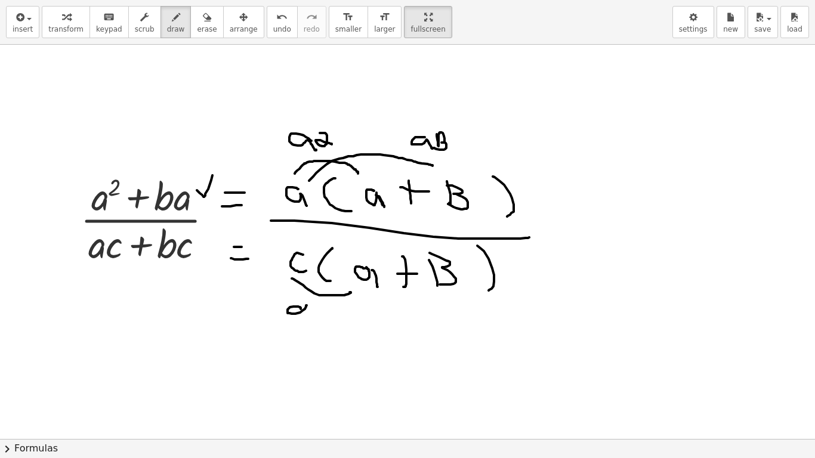
drag, startPoint x: 293, startPoint y: 307, endPoint x: 332, endPoint y: 315, distance: 39.1
click at [317, 315] on div at bounding box center [409, 297] width 818 height 789
drag, startPoint x: 329, startPoint y: 305, endPoint x: 350, endPoint y: 318, distance: 24.3
click at [339, 320] on div at bounding box center [409, 297] width 818 height 789
click at [273, 28] on span "undo" at bounding box center [282, 29] width 18 height 8
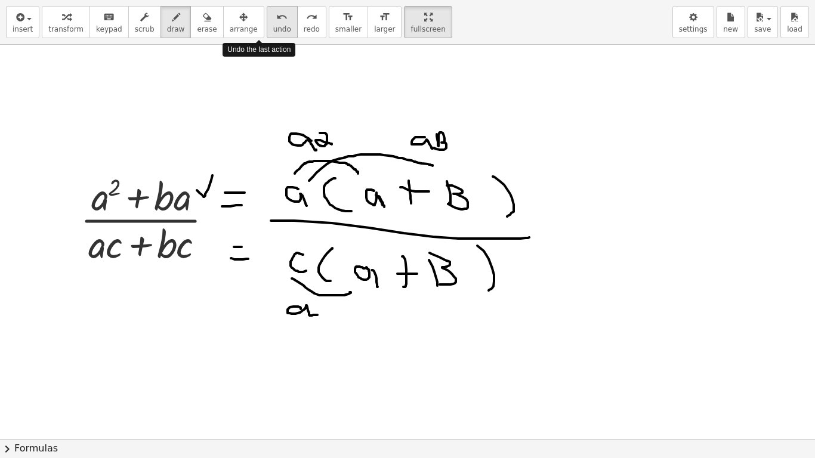
click at [273, 29] on span "undo" at bounding box center [282, 29] width 18 height 8
drag, startPoint x: 299, startPoint y: 255, endPoint x: 310, endPoint y: 277, distance: 24.5
click at [309, 277] on div at bounding box center [409, 297] width 818 height 789
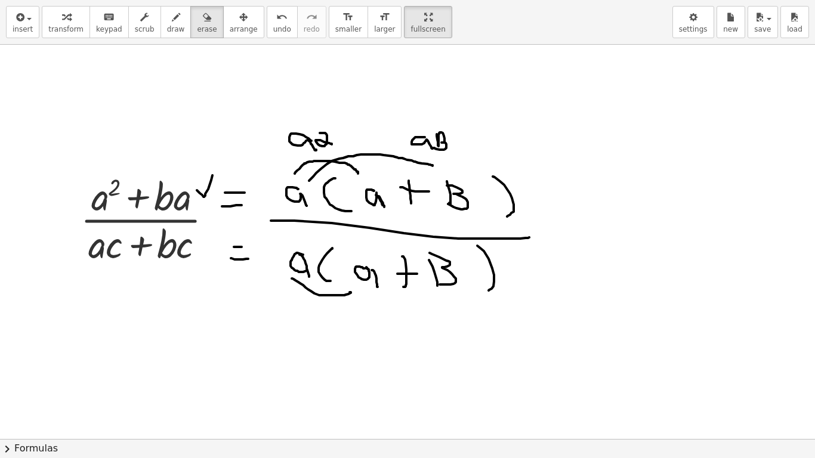
drag, startPoint x: 195, startPoint y: 16, endPoint x: 208, endPoint y: 60, distance: 45.5
click at [197, 19] on div "button" at bounding box center [207, 17] width 20 height 14
drag, startPoint x: 297, startPoint y: 255, endPoint x: 302, endPoint y: 259, distance: 6.8
click at [298, 255] on div at bounding box center [409, 297] width 818 height 789
click at [358, 270] on div at bounding box center [409, 297] width 818 height 789
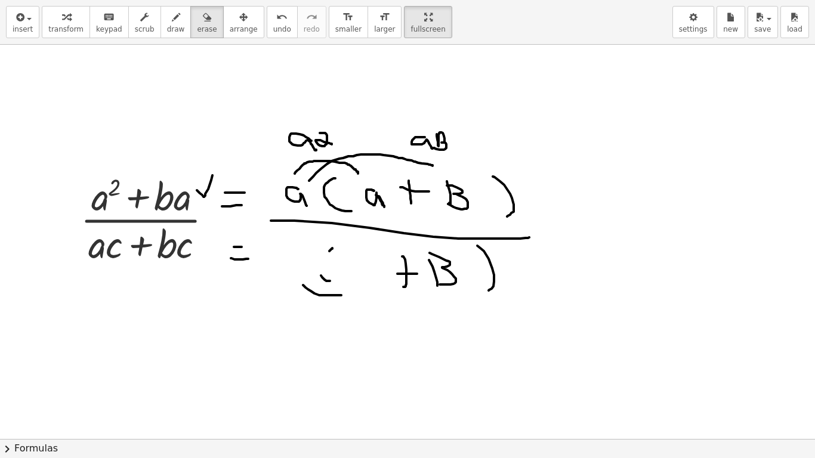
drag, startPoint x: 322, startPoint y: 260, endPoint x: 326, endPoint y: 287, distance: 27.2
click at [323, 261] on div at bounding box center [409, 297] width 818 height 789
drag, startPoint x: 326, startPoint y: 287, endPoint x: 329, endPoint y: 212, distance: 74.6
click at [302, 289] on div at bounding box center [409, 297] width 818 height 789
drag, startPoint x: 159, startPoint y: 24, endPoint x: 305, endPoint y: 207, distance: 233.9
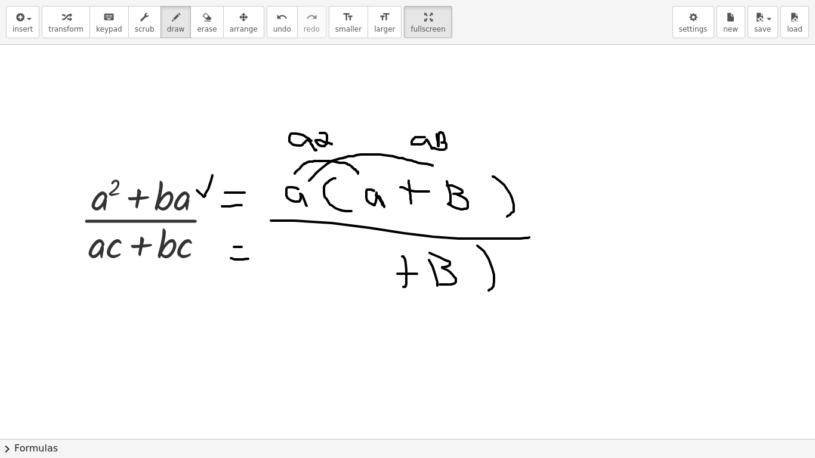
click at [160, 24] on button "draw" at bounding box center [175, 22] width 31 height 32
drag, startPoint x: 358, startPoint y: 253, endPoint x: 346, endPoint y: 282, distance: 31.8
click at [359, 287] on div at bounding box center [409, 297] width 818 height 789
drag, startPoint x: 308, startPoint y: 263, endPoint x: 326, endPoint y: 277, distance: 22.1
click at [318, 278] on div at bounding box center [409, 297] width 818 height 789
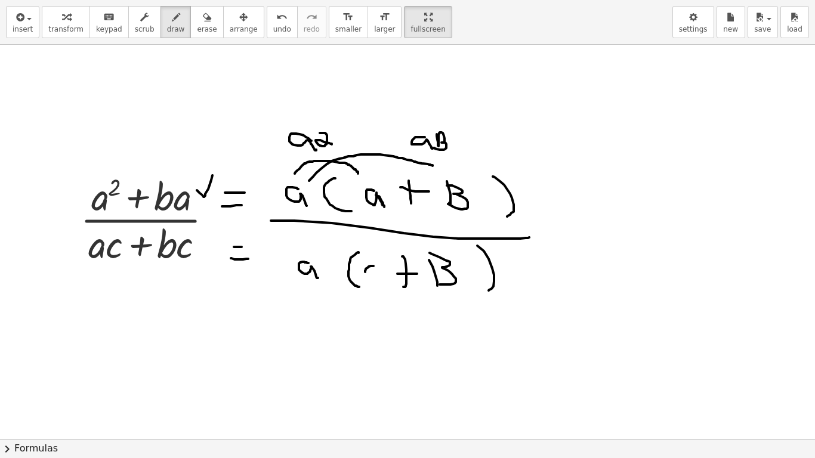
drag, startPoint x: 373, startPoint y: 266, endPoint x: 382, endPoint y: 288, distance: 23.0
click at [382, 288] on div at bounding box center [409, 297] width 818 height 789
drag, startPoint x: 306, startPoint y: 182, endPoint x: 278, endPoint y: 211, distance: 40.1
click at [278, 210] on div at bounding box center [409, 297] width 818 height 789
drag, startPoint x: 306, startPoint y: 274, endPoint x: 322, endPoint y: 281, distance: 16.8
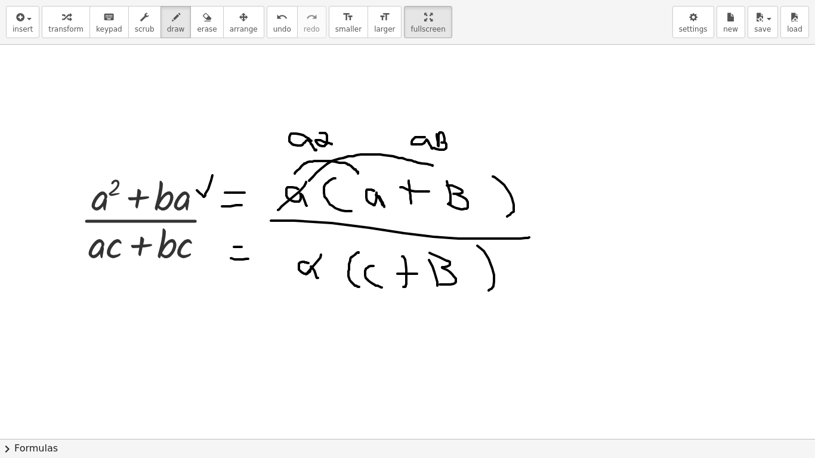
click at [288, 290] on div at bounding box center [409, 297] width 818 height 789
drag, startPoint x: 570, startPoint y: 214, endPoint x: 553, endPoint y: 262, distance: 50.8
click at [574, 214] on div at bounding box center [409, 297] width 818 height 789
drag, startPoint x: 556, startPoint y: 270, endPoint x: 593, endPoint y: 270, distance: 37.0
click at [586, 262] on div at bounding box center [409, 297] width 818 height 789
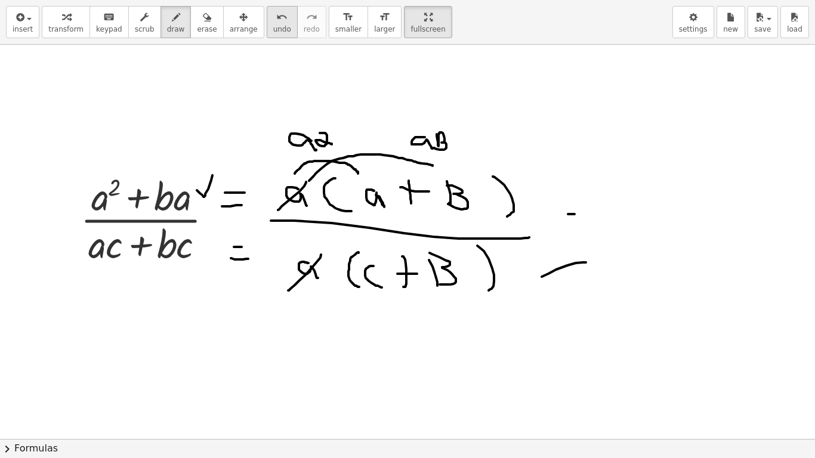
click at [273, 29] on span "undo" at bounding box center [282, 29] width 18 height 8
drag, startPoint x: 555, startPoint y: 231, endPoint x: 565, endPoint y: 231, distance: 10.1
click at [565, 231] on div at bounding box center [409, 297] width 818 height 789
drag, startPoint x: 560, startPoint y: 247, endPoint x: 566, endPoint y: 245, distance: 6.2
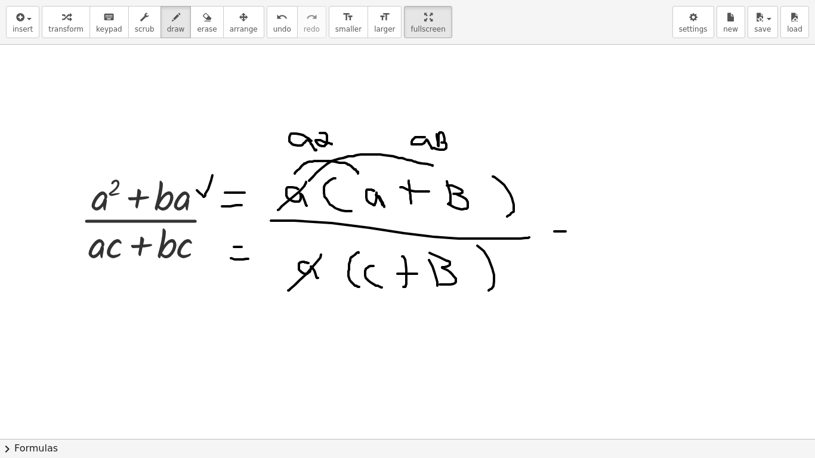
click at [565, 245] on div at bounding box center [409, 297] width 818 height 789
drag, startPoint x: 616, startPoint y: 233, endPoint x: 728, endPoint y: 234, distance: 112.7
click at [740, 231] on div at bounding box center [409, 297] width 818 height 789
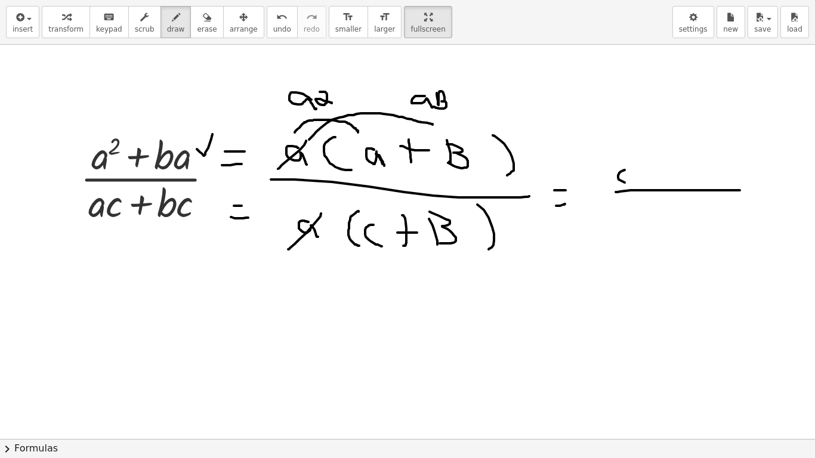
scroll to position [201, 0]
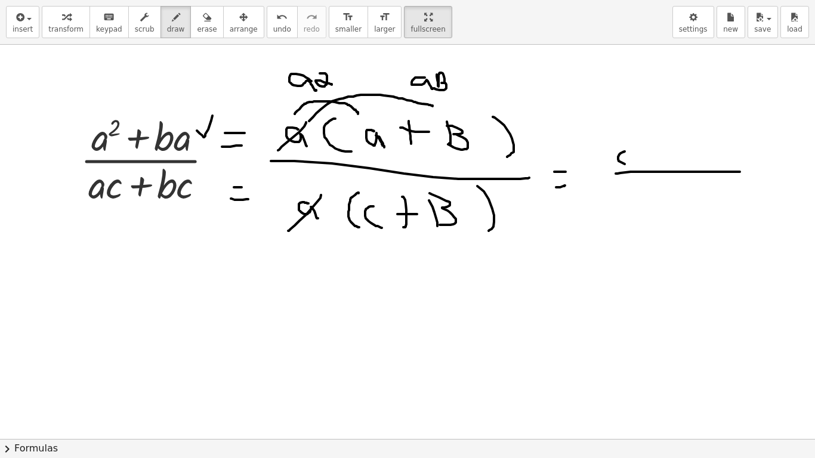
drag, startPoint x: 620, startPoint y: 205, endPoint x: 627, endPoint y: 215, distance: 12.1
click at [628, 216] on div at bounding box center [409, 238] width 818 height 789
click at [273, 25] on span "undo" at bounding box center [282, 29] width 18 height 8
drag, startPoint x: 628, startPoint y: 138, endPoint x: 642, endPoint y: 168, distance: 33.1
click at [637, 173] on div at bounding box center [409, 238] width 818 height 789
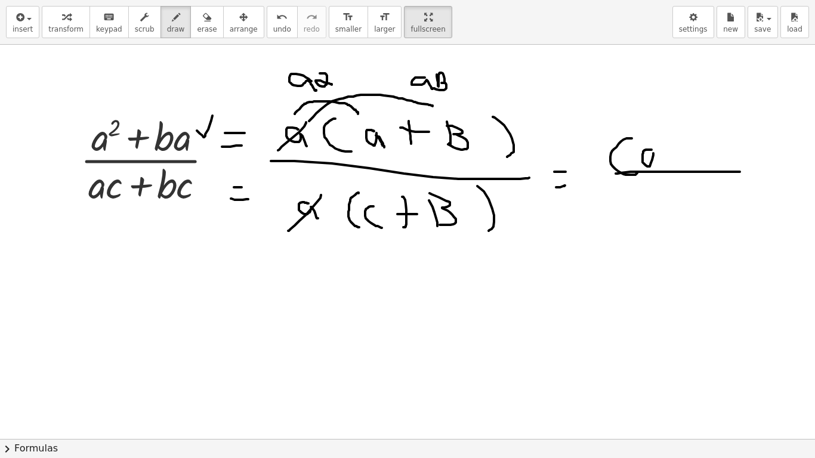
drag, startPoint x: 651, startPoint y: 150, endPoint x: 662, endPoint y: 169, distance: 22.4
click at [662, 169] on div at bounding box center [409, 238] width 818 height 789
click at [676, 171] on div at bounding box center [409, 238] width 818 height 789
click at [685, 153] on div at bounding box center [409, 238] width 818 height 789
click at [698, 169] on div at bounding box center [409, 238] width 818 height 789
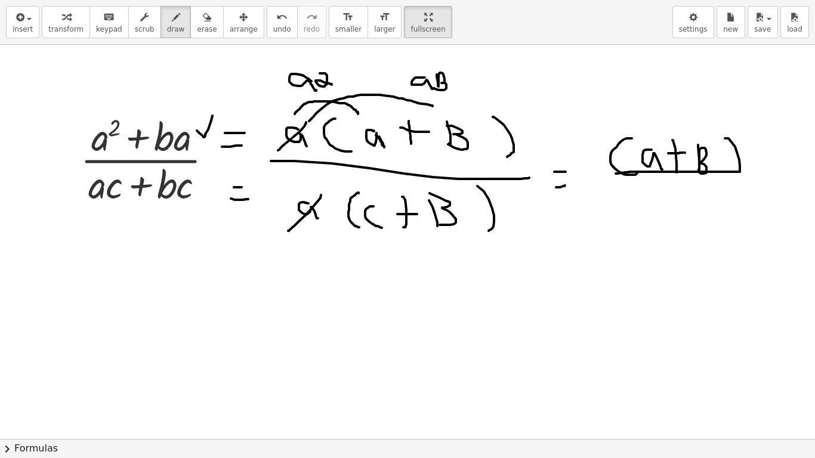
click at [734, 190] on div at bounding box center [409, 238] width 818 height 789
click at [637, 206] on div at bounding box center [409, 238] width 818 height 789
click at [661, 202] on div at bounding box center [409, 238] width 818 height 789
click at [683, 205] on div at bounding box center [409, 238] width 818 height 789
click at [700, 193] on div at bounding box center [409, 238] width 818 height 789
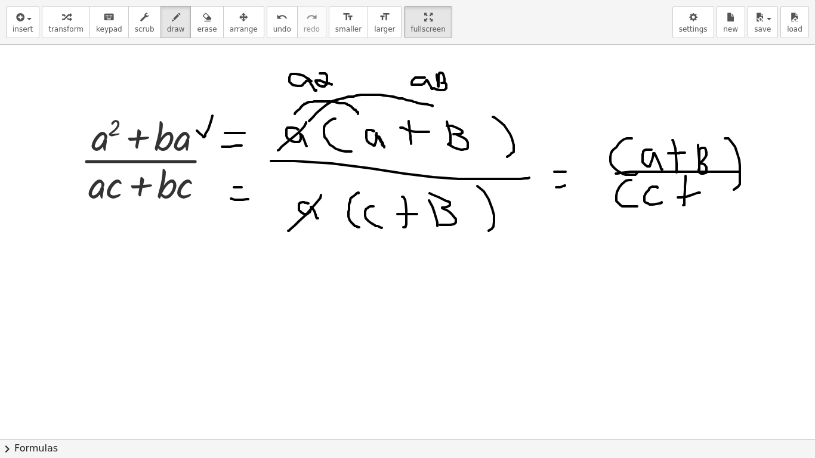
click at [706, 197] on div at bounding box center [409, 238] width 818 height 789
click at [710, 204] on div at bounding box center [409, 238] width 818 height 789
click at [743, 219] on div at bounding box center [409, 238] width 818 height 789
click at [276, 18] on icon "undo" at bounding box center [281, 17] width 11 height 14
click at [660, 211] on div at bounding box center [409, 238] width 818 height 789
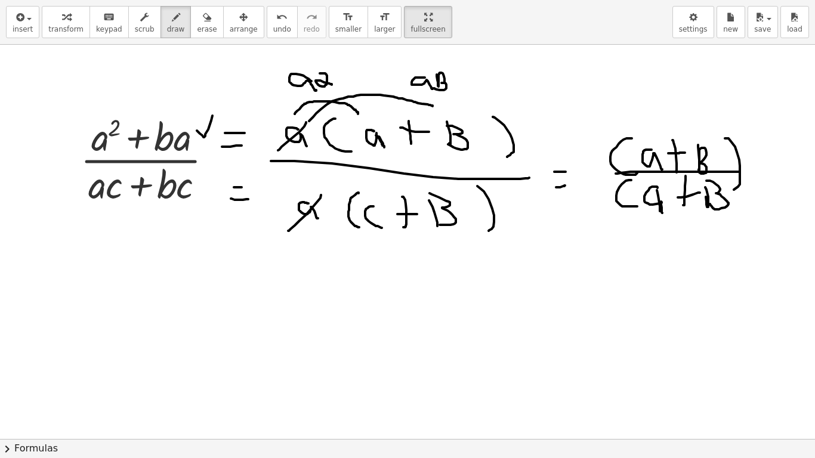
click at [662, 214] on div at bounding box center [409, 238] width 818 height 789
click at [746, 212] on div at bounding box center [409, 238] width 818 height 789
click at [376, 233] on div at bounding box center [409, 238] width 818 height 789
click at [323, 221] on div at bounding box center [409, 238] width 818 height 789
click at [273, 30] on span "undo" at bounding box center [282, 29] width 18 height 8
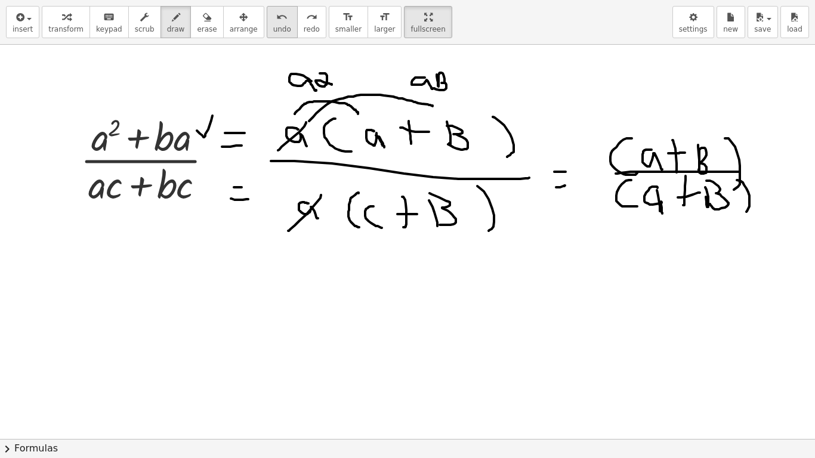
click at [273, 30] on span "undo" at bounding box center [282, 29] width 18 height 8
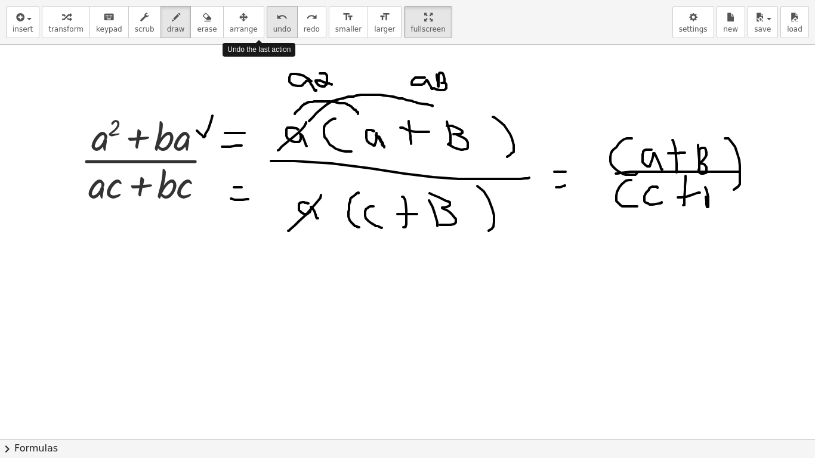
click at [273, 30] on span "undo" at bounding box center [282, 29] width 18 height 8
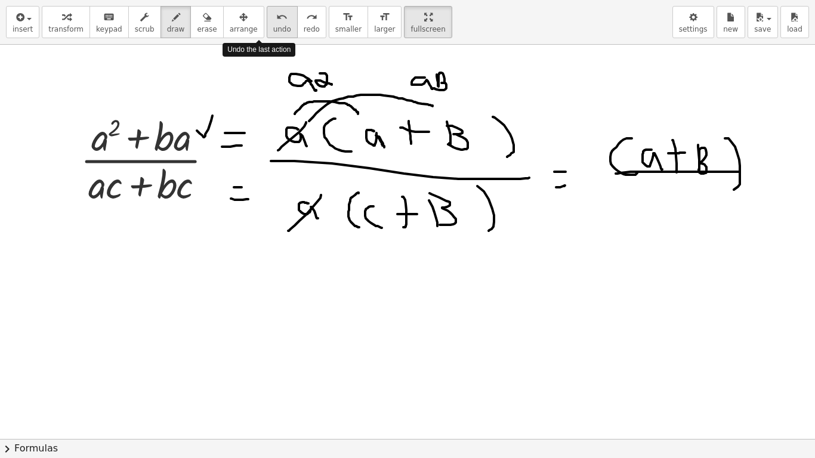
click at [273, 30] on span "undo" at bounding box center [282, 29] width 18 height 8
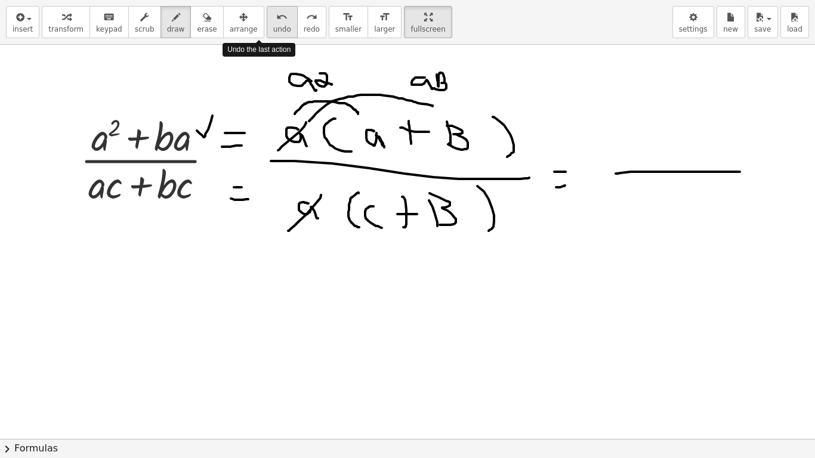
click at [273, 30] on span "undo" at bounding box center [282, 29] width 18 height 8
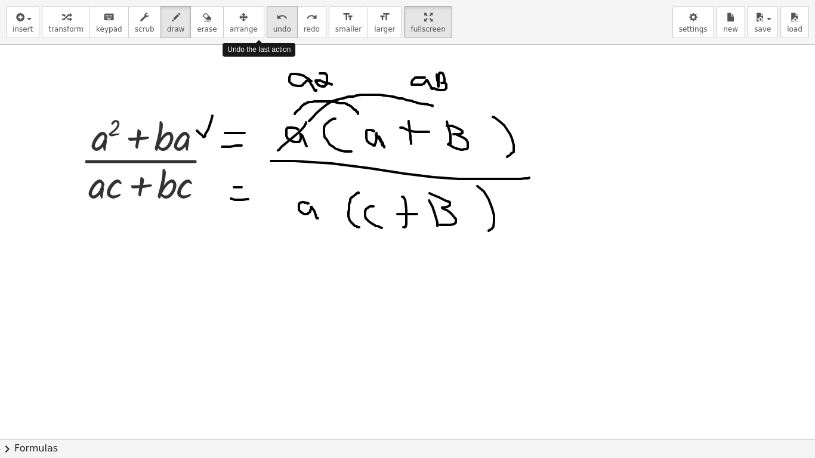
click at [273, 30] on span "undo" at bounding box center [282, 29] width 18 height 8
click at [273, 28] on span "undo" at bounding box center [282, 29] width 18 height 8
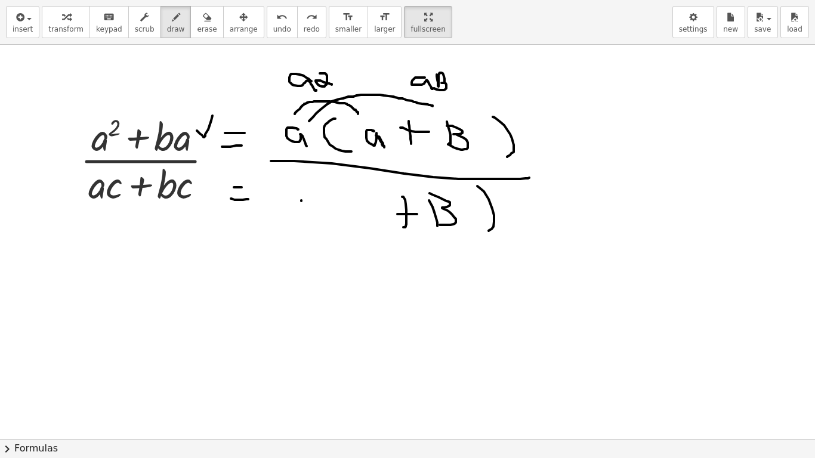
click at [311, 225] on div at bounding box center [409, 238] width 818 height 789
click at [370, 229] on div at bounding box center [409, 238] width 818 height 789
click at [384, 234] on div at bounding box center [409, 238] width 818 height 789
click at [411, 255] on div at bounding box center [409, 238] width 818 height 789
click at [337, 286] on div at bounding box center [409, 238] width 818 height 789
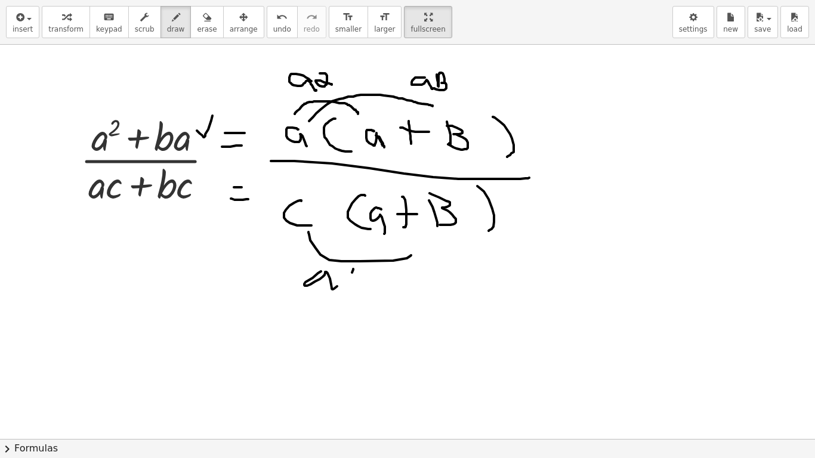
click at [397, 296] on div at bounding box center [409, 238] width 818 height 789
click at [503, 246] on div at bounding box center [409, 238] width 818 height 789
click at [444, 310] on div at bounding box center [409, 238] width 818 height 789
click at [524, 314] on div at bounding box center [409, 238] width 818 height 789
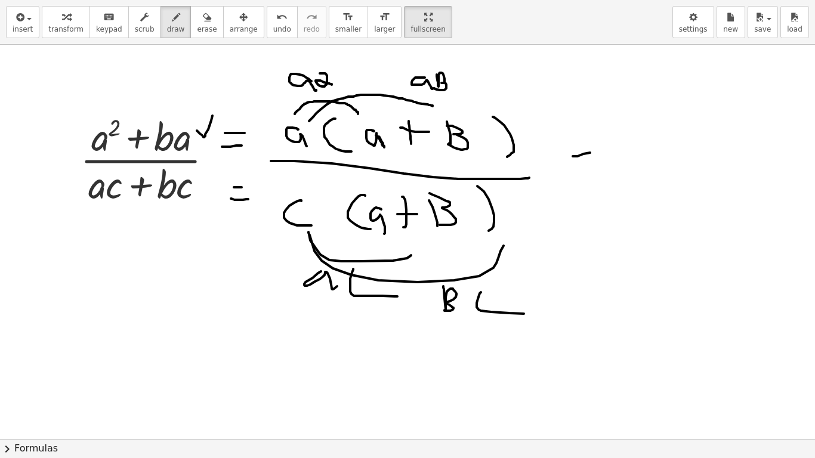
click at [591, 153] on div at bounding box center [409, 238] width 818 height 789
click at [607, 181] on div at bounding box center [409, 238] width 818 height 789
click at [379, 224] on div at bounding box center [409, 238] width 818 height 789
click at [664, 157] on div at bounding box center [409, 238] width 818 height 789
click at [707, 162] on div at bounding box center [409, 238] width 818 height 789
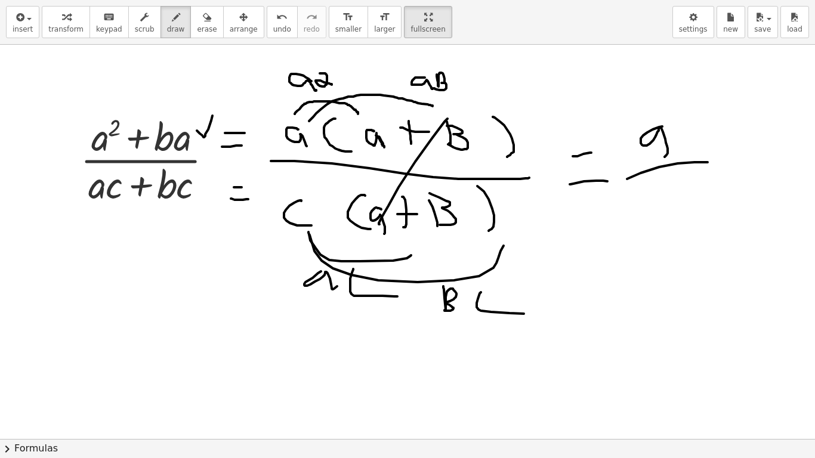
click at [692, 198] on div at bounding box center [409, 238] width 818 height 789
click at [685, 173] on div at bounding box center [409, 238] width 818 height 789
click at [273, 23] on div "undo" at bounding box center [282, 17] width 18 height 14
click at [267, 24] on button "undo undo" at bounding box center [282, 22] width 31 height 32
click at [666, 194] on div at bounding box center [409, 238] width 818 height 789
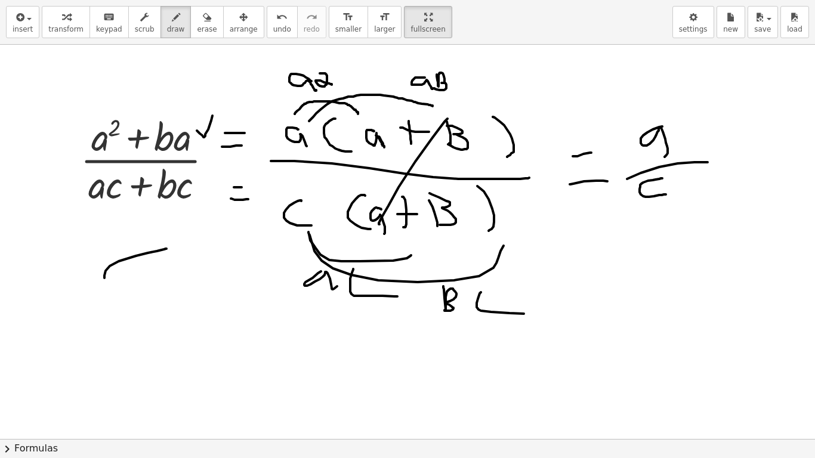
click at [228, 268] on div at bounding box center [409, 238] width 818 height 789
click at [273, 33] on span "undo" at bounding box center [282, 29] width 18 height 8
click at [192, 283] on div at bounding box center [409, 238] width 818 height 789
click at [273, 18] on div "undo" at bounding box center [282, 17] width 18 height 14
click at [190, 212] on div at bounding box center [409, 238] width 818 height 789
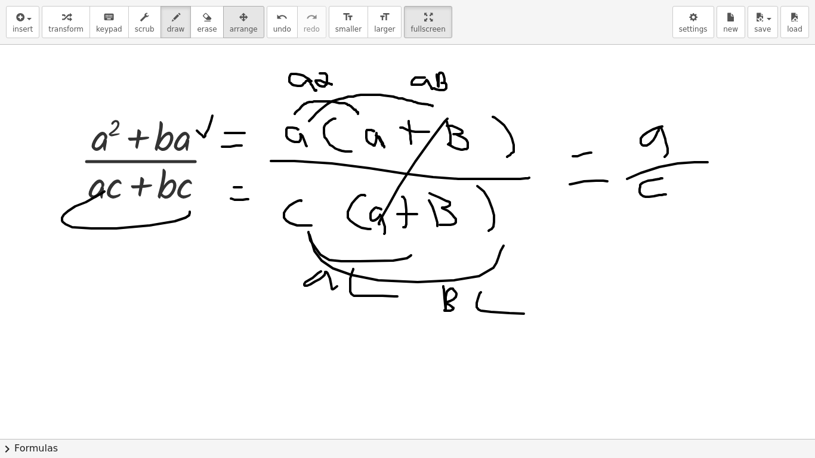
click at [267, 24] on button "undo undo" at bounding box center [282, 22] width 31 height 32
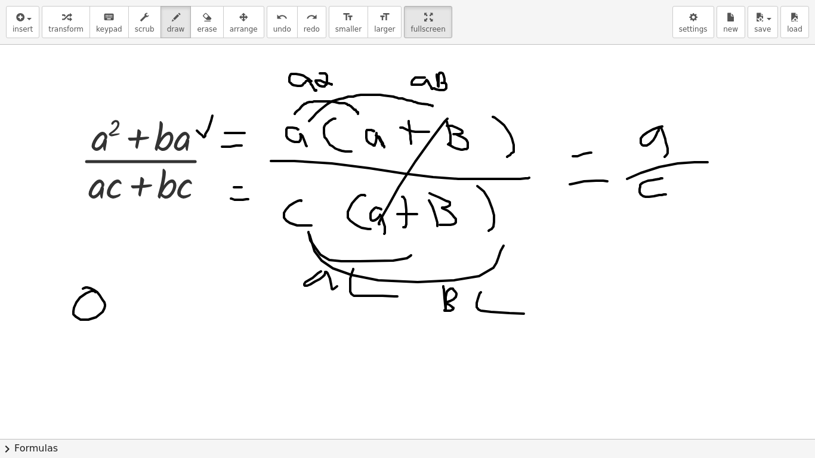
click at [83, 290] on div at bounding box center [409, 238] width 818 height 789
click at [126, 293] on div at bounding box center [409, 238] width 818 height 789
click at [165, 283] on div at bounding box center [409, 238] width 818 height 789
click at [124, 327] on div at bounding box center [409, 238] width 818 height 789
click at [181, 330] on div at bounding box center [409, 238] width 818 height 789
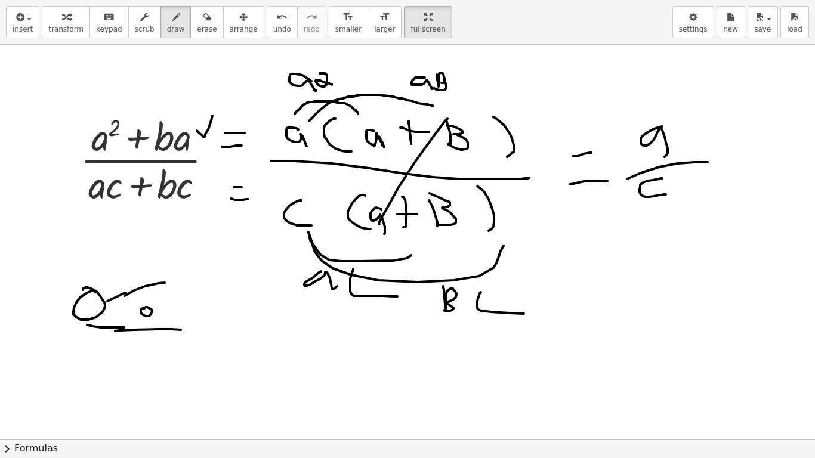
click at [144, 308] on div at bounding box center [409, 238] width 818 height 789
click at [154, 305] on div at bounding box center [409, 238] width 818 height 789
click at [156, 306] on div at bounding box center [409, 238] width 818 height 789
click at [154, 302] on div at bounding box center [409, 238] width 818 height 789
click at [276, 22] on icon "undo" at bounding box center [281, 17] width 11 height 14
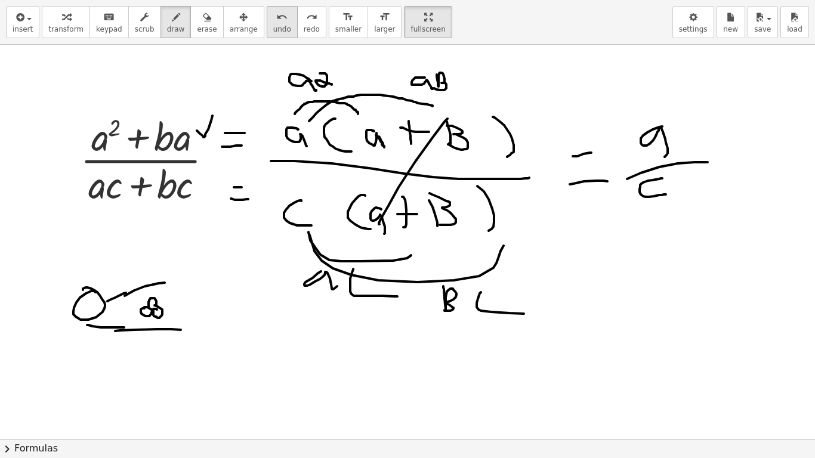
click at [276, 22] on icon "undo" at bounding box center [281, 17] width 11 height 14
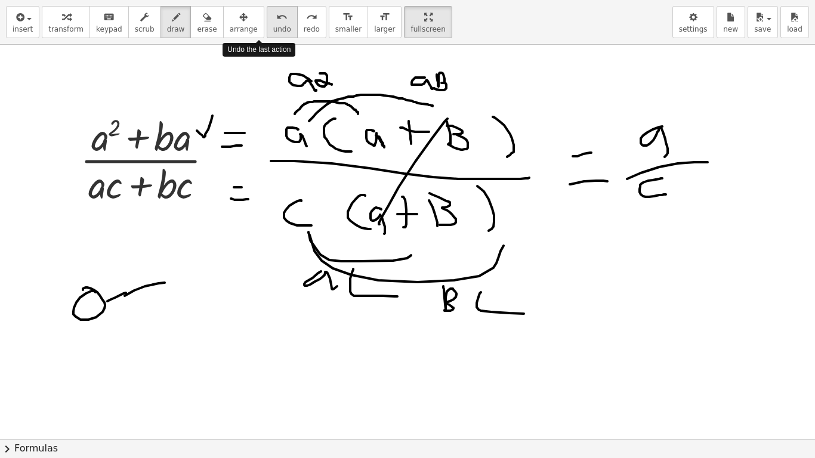
click at [276, 22] on icon "undo" at bounding box center [281, 17] width 11 height 14
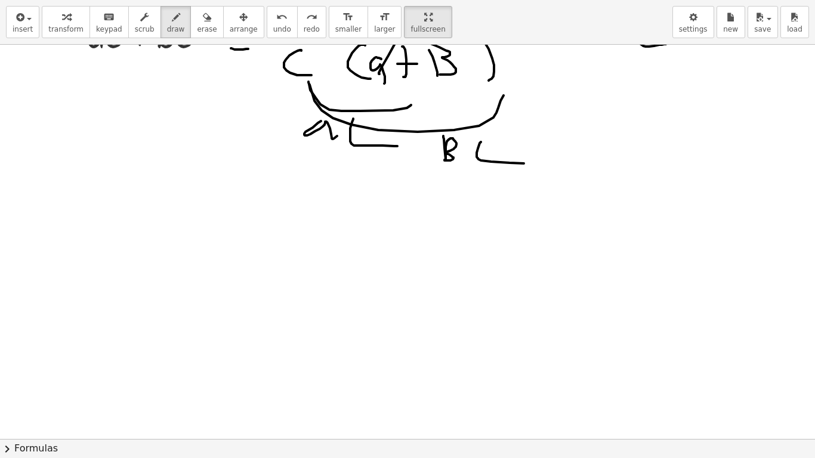
scroll to position [404, 0]
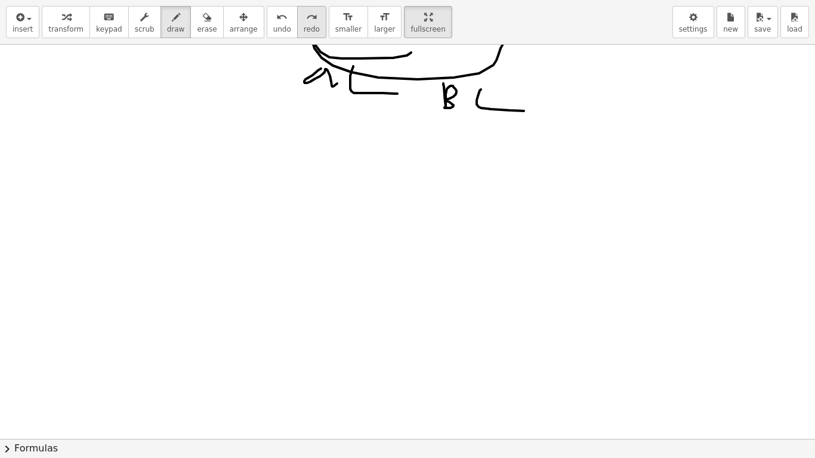
click at [298, 21] on button "redo redo" at bounding box center [311, 22] width 29 height 32
click at [297, 21] on button "redo redo" at bounding box center [311, 22] width 29 height 32
click
drag, startPoint x: 249, startPoint y: 27, endPoint x: 294, endPoint y: 29, distance: 45.3
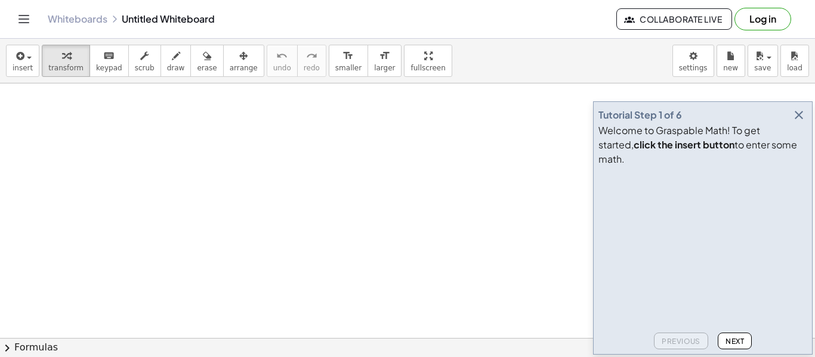
click at [800, 122] on icon "button" at bounding box center [799, 115] width 14 height 14
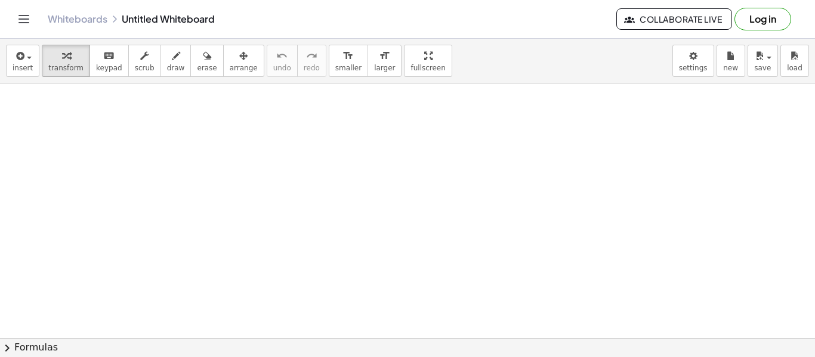
drag, startPoint x: 386, startPoint y: 64, endPoint x: 365, endPoint y: 139, distance: 77.4
click at [386, 137] on div "insert select one: Math Expression Function Text Youtube Video Graphing Geometr…" at bounding box center [407, 198] width 815 height 319
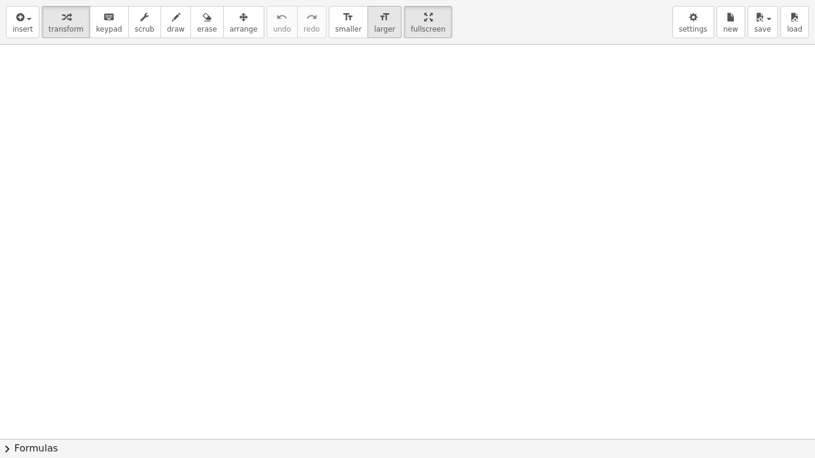
click at [379, 18] on icon "format_size" at bounding box center [384, 17] width 11 height 14
click at [26, 26] on span "insert" at bounding box center [23, 29] width 20 height 8
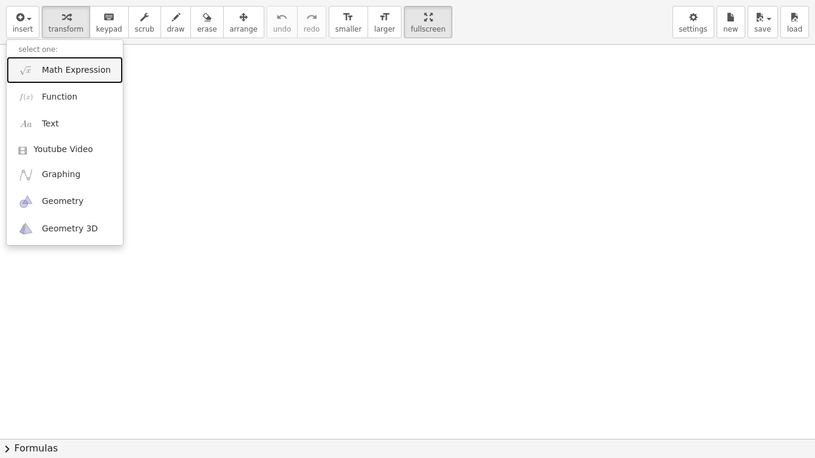
click at [57, 72] on span "Math Expression" at bounding box center [76, 70] width 69 height 12
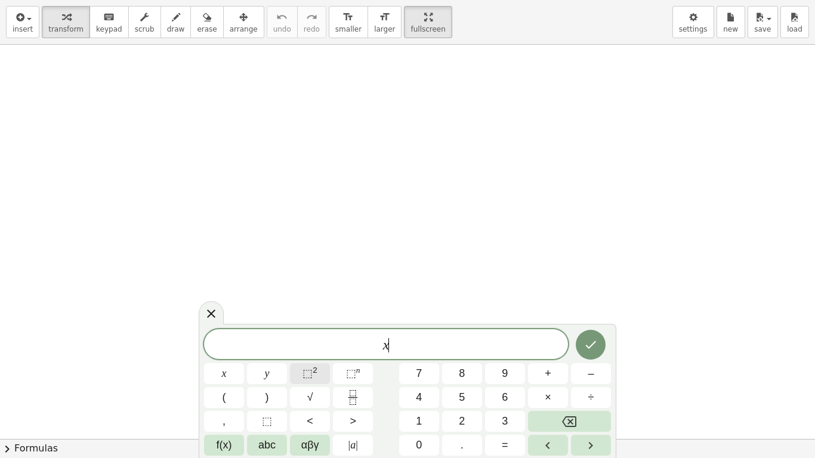
click at [316, 357] on sup "2" at bounding box center [315, 370] width 5 height 9
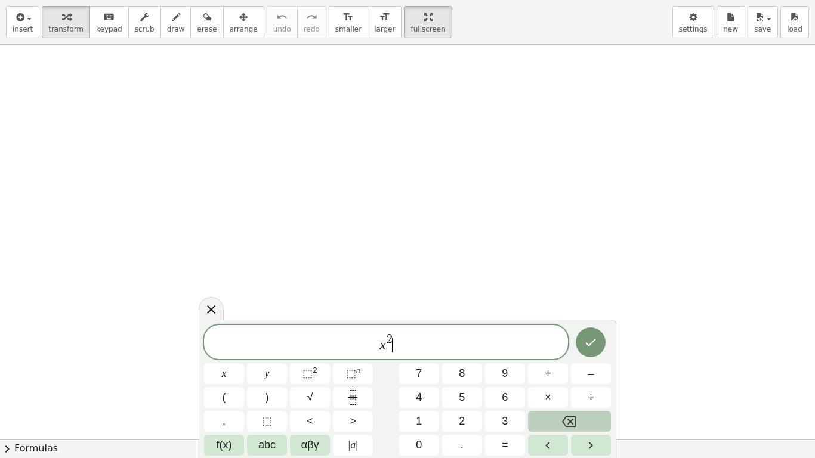
click at [570, 357] on icon "Backspace" at bounding box center [569, 422] width 14 height 14
click at [568, 357] on icon "Backspace" at bounding box center [569, 422] width 14 height 14
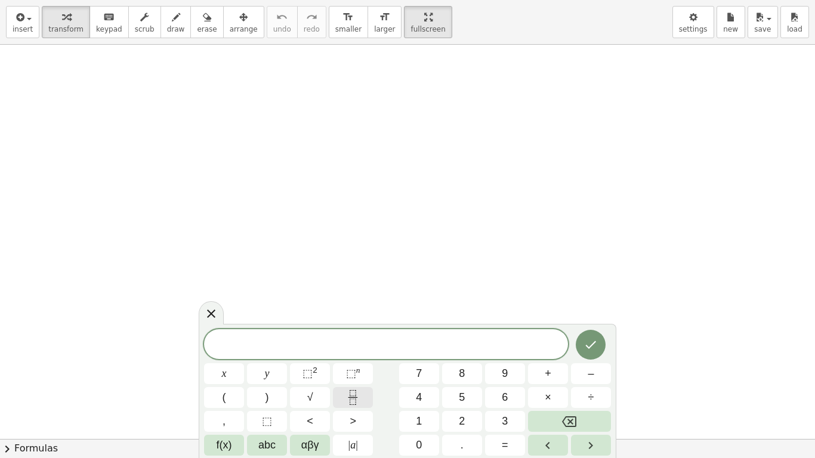
click at [356, 357] on icon "Fraction" at bounding box center [352, 397] width 15 height 15
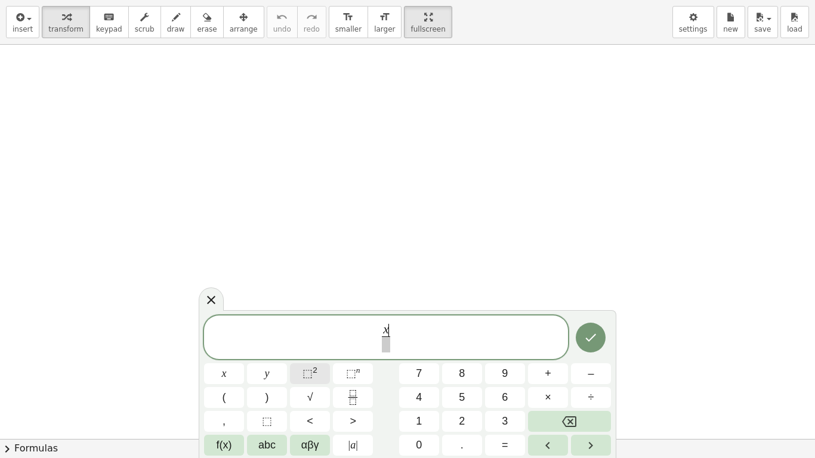
click at [320, 357] on button "⬚ 2" at bounding box center [310, 373] width 40 height 21
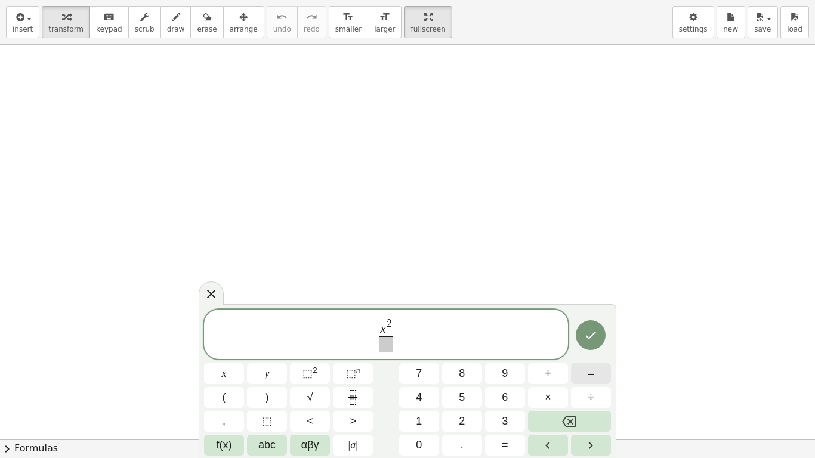
click at [593, 357] on span "–" at bounding box center [591, 374] width 6 height 16
click at [469, 357] on button "2" at bounding box center [462, 421] width 40 height 21
click at [592, 357] on span "–" at bounding box center [591, 374] width 6 height 16
click at [373, 351] on span "​" at bounding box center [386, 344] width 70 height 16
click at [305, 357] on span "⬚" at bounding box center [307, 373] width 10 height 12
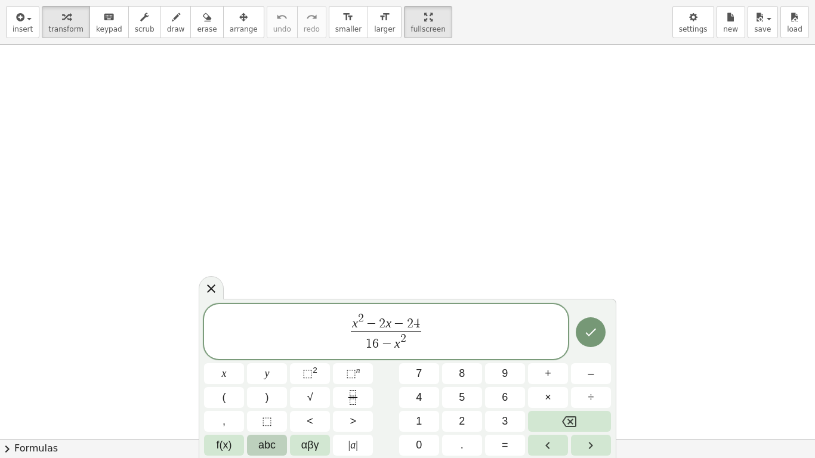
click at [259, 357] on span "abc" at bounding box center [266, 445] width 17 height 16
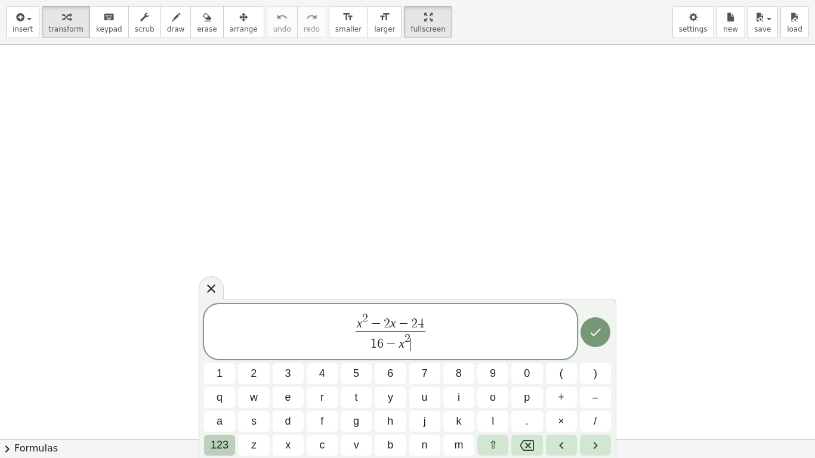
click at [224, 357] on span "123" at bounding box center [220, 445] width 18 height 16
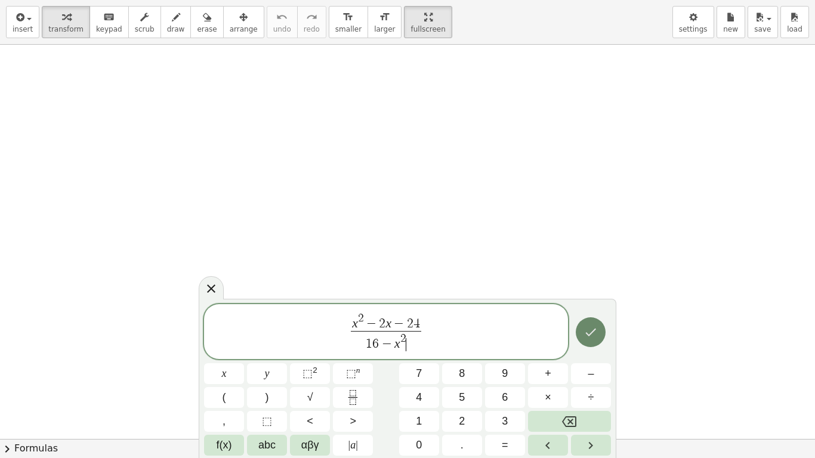
click at [592, 332] on icon "Done" at bounding box center [590, 332] width 14 height 14
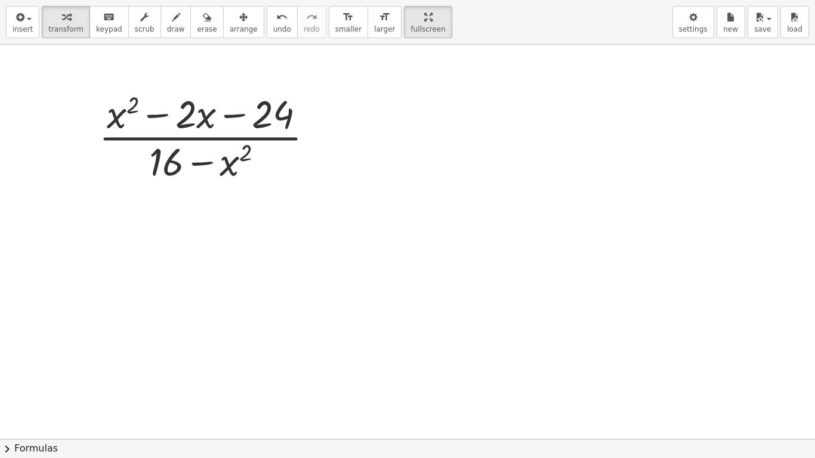
click at [374, 30] on span "larger" at bounding box center [384, 29] width 21 height 8
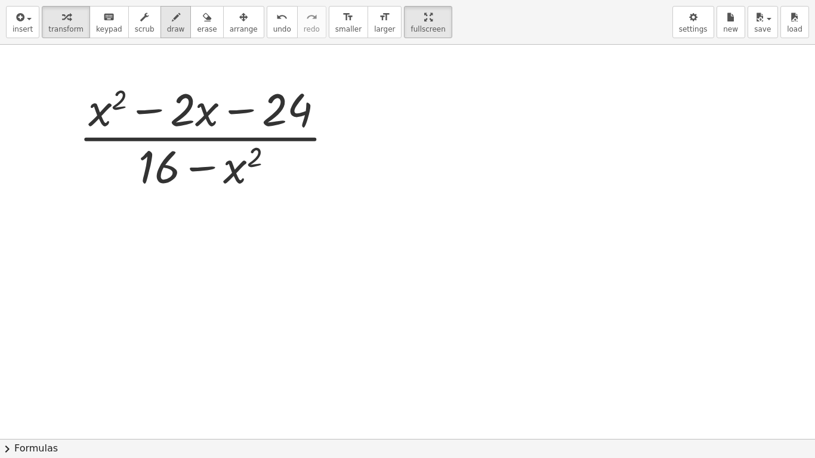
click at [172, 20] on icon "button" at bounding box center [176, 17] width 8 height 14
drag, startPoint x: 113, startPoint y: 82, endPoint x: 114, endPoint y: 88, distance: 6.7
click at [113, 84] on div at bounding box center [407, 439] width 815 height 789
click at [273, 29] on span "undo" at bounding box center [282, 29] width 18 height 8
drag, startPoint x: 111, startPoint y: 83, endPoint x: 142, endPoint y: 68, distance: 34.4
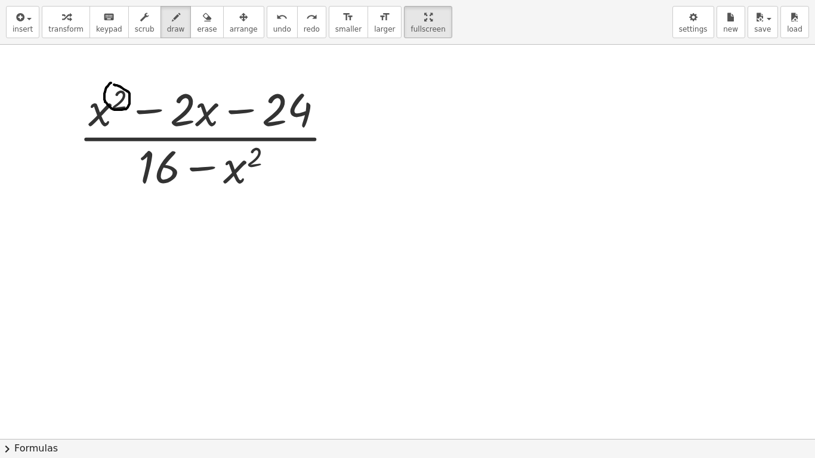
click at [113, 85] on div at bounding box center [407, 439] width 815 height 789
drag, startPoint x: 258, startPoint y: 15, endPoint x: 182, endPoint y: 66, distance: 91.7
click at [276, 17] on icon "undo" at bounding box center [281, 17] width 11 height 14
drag, startPoint x: 113, startPoint y: 86, endPoint x: 104, endPoint y: 91, distance: 9.6
click at [106, 90] on div at bounding box center [407, 439] width 815 height 789
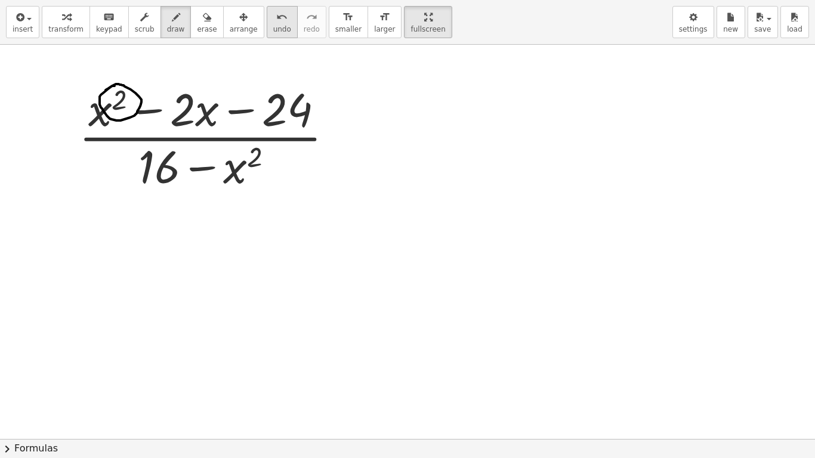
click at [273, 17] on div "undo" at bounding box center [282, 17] width 18 height 14
drag, startPoint x: 342, startPoint y: 118, endPoint x: 366, endPoint y: 115, distance: 24.6
click at [364, 113] on div at bounding box center [407, 439] width 815 height 789
drag, startPoint x: 351, startPoint y: 131, endPoint x: 384, endPoint y: 126, distance: 33.8
click at [373, 124] on div at bounding box center [407, 439] width 815 height 789
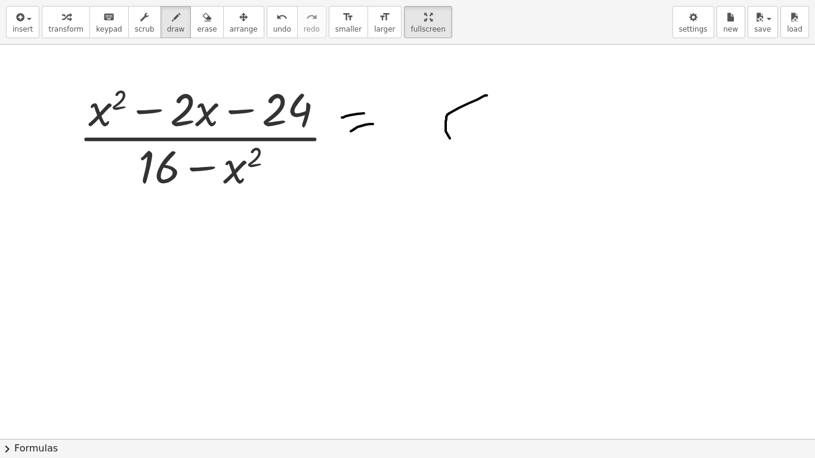
drag, startPoint x: 487, startPoint y: 95, endPoint x: 484, endPoint y: 139, distance: 43.6
click at [484, 139] on div at bounding box center [407, 439] width 815 height 789
click at [267, 27] on button "undo undo" at bounding box center [282, 22] width 31 height 32
drag, startPoint x: 405, startPoint y: 97, endPoint x: 415, endPoint y: 138, distance: 42.4
click at [416, 138] on div at bounding box center [407, 439] width 815 height 789
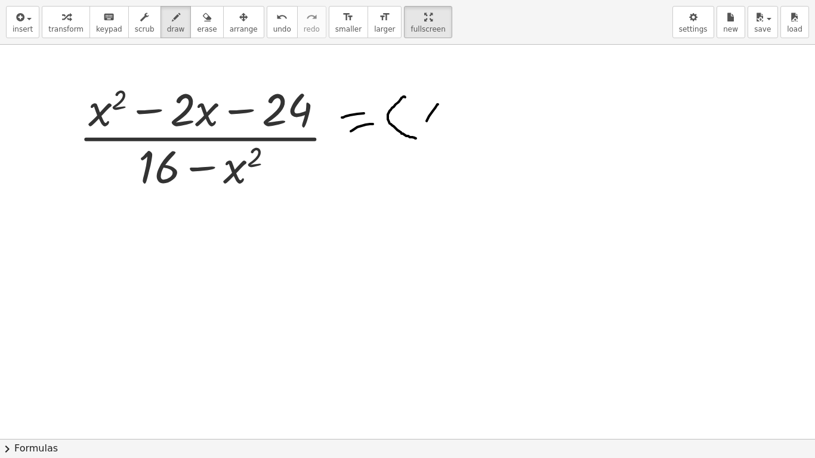
drag, startPoint x: 438, startPoint y: 104, endPoint x: 415, endPoint y: 117, distance: 25.9
click at [419, 130] on div at bounding box center [407, 439] width 815 height 789
drag, startPoint x: 415, startPoint y: 104, endPoint x: 446, endPoint y: 132, distance: 41.8
click at [441, 134] on div at bounding box center [407, 439] width 815 height 789
drag, startPoint x: 533, startPoint y: 93, endPoint x: 529, endPoint y: 132, distance: 39.6
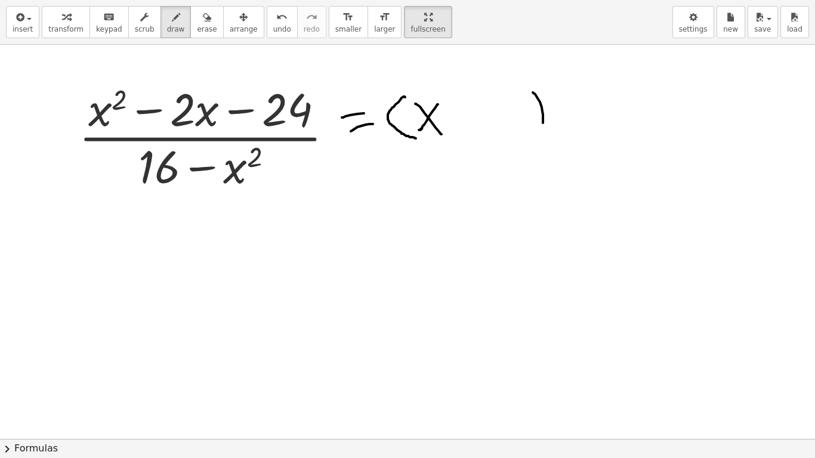
click at [529, 132] on div at bounding box center [407, 439] width 815 height 789
drag, startPoint x: 566, startPoint y: 95, endPoint x: 574, endPoint y: 138, distance: 44.2
click at [572, 138] on div at bounding box center [407, 439] width 815 height 789
drag, startPoint x: 608, startPoint y: 103, endPoint x: 584, endPoint y: 126, distance: 33.8
click at [587, 128] on div at bounding box center [407, 439] width 815 height 789
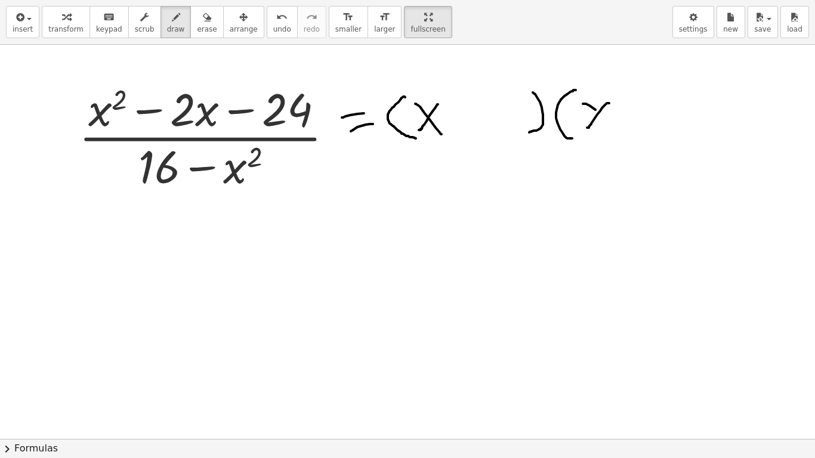
drag, startPoint x: 585, startPoint y: 104, endPoint x: 609, endPoint y: 130, distance: 35.9
click at [617, 125] on div at bounding box center [407, 439] width 815 height 789
drag, startPoint x: 707, startPoint y: 96, endPoint x: 697, endPoint y: 140, distance: 45.4
click at [715, 135] on div at bounding box center [407, 439] width 815 height 789
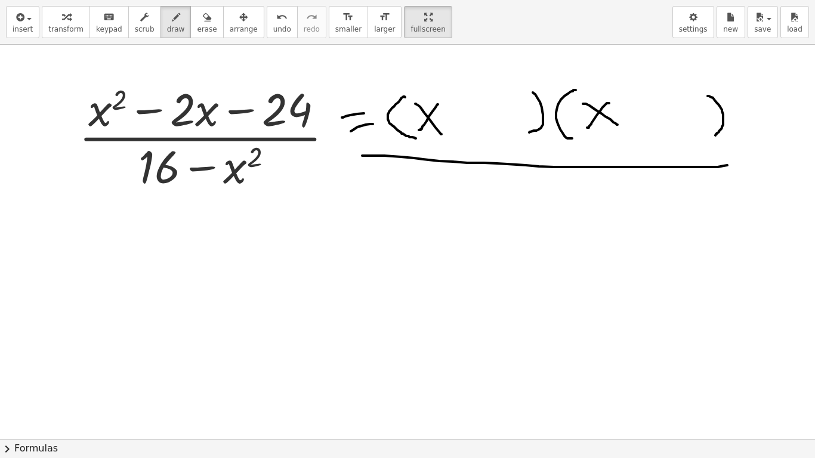
drag, startPoint x: 401, startPoint y: 157, endPoint x: 741, endPoint y: 162, distance: 340.0
click at [748, 162] on div at bounding box center [407, 439] width 815 height 789
drag, startPoint x: 295, startPoint y: 69, endPoint x: 282, endPoint y: 78, distance: 15.9
click at [285, 82] on div at bounding box center [407, 439] width 815 height 789
drag, startPoint x: 282, startPoint y: 70, endPoint x: 298, endPoint y: 84, distance: 21.2
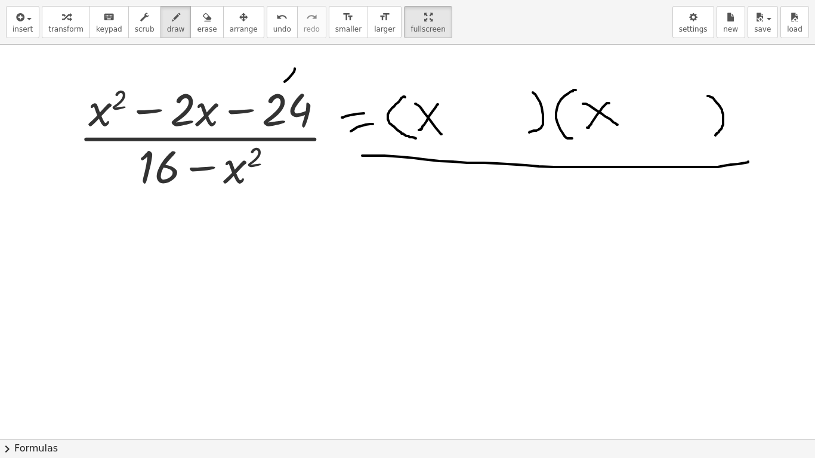
click at [298, 82] on div at bounding box center [407, 439] width 815 height 789
drag, startPoint x: 240, startPoint y: 69, endPoint x: 203, endPoint y: 78, distance: 38.0
click at [203, 78] on div at bounding box center [407, 439] width 815 height 789
click at [180, 66] on div at bounding box center [407, 439] width 815 height 789
click at [276, 23] on icon "undo" at bounding box center [281, 17] width 11 height 14
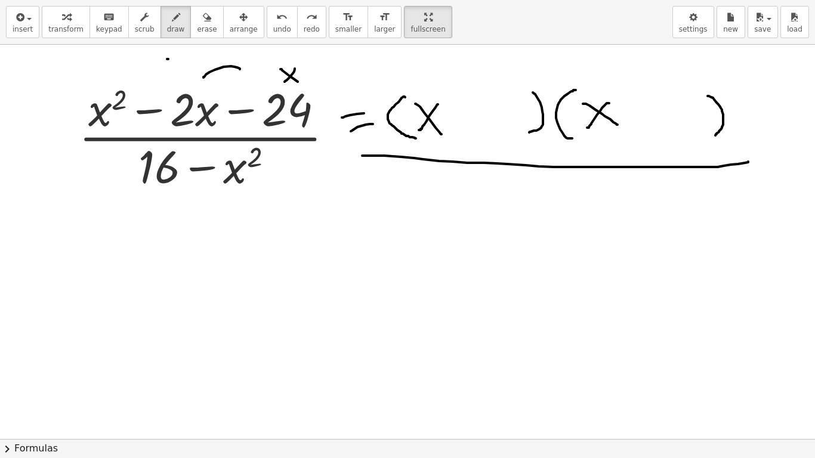
drag, startPoint x: 168, startPoint y: 59, endPoint x: 181, endPoint y: 58, distance: 13.7
click at [178, 58] on div at bounding box center [407, 439] width 815 height 789
click at [273, 21] on div "undo" at bounding box center [282, 17] width 18 height 14
click at [177, 72] on div at bounding box center [407, 439] width 815 height 789
drag, startPoint x: 54, startPoint y: 258, endPoint x: 87, endPoint y: 265, distance: 34.0
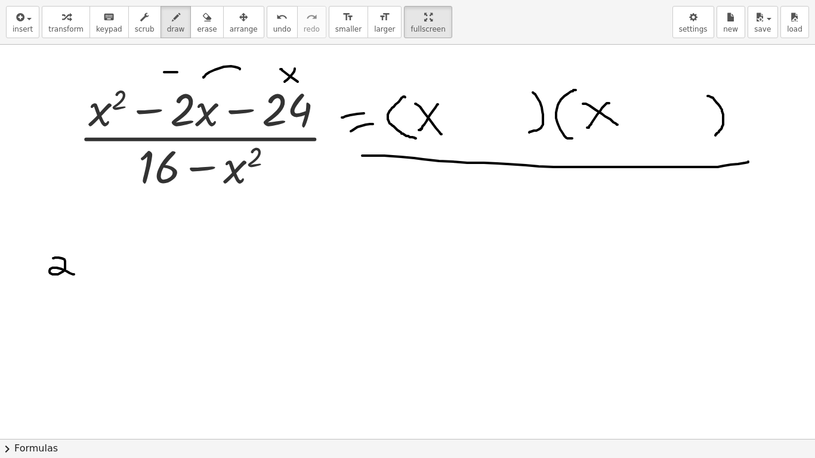
click at [75, 274] on div at bounding box center [407, 439] width 815 height 789
drag, startPoint x: 87, startPoint y: 258, endPoint x: 75, endPoint y: 271, distance: 17.7
click at [76, 271] on div at bounding box center [407, 439] width 815 height 789
click at [94, 273] on div at bounding box center [407, 439] width 815 height 789
click at [276, 14] on icon "undo" at bounding box center [281, 17] width 11 height 14
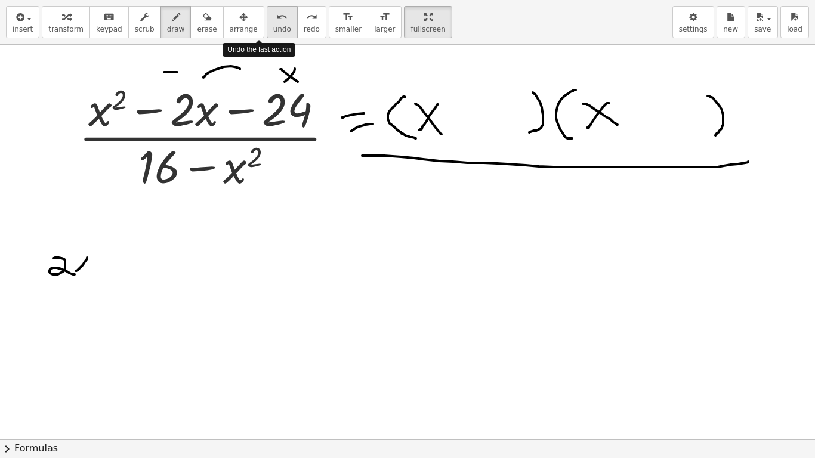
click at [276, 14] on icon "undo" at bounding box center [281, 17] width 11 height 14
drag, startPoint x: 51, startPoint y: 246, endPoint x: 67, endPoint y: 269, distance: 28.2
click at [64, 270] on div at bounding box center [407, 439] width 815 height 789
drag, startPoint x: 91, startPoint y: 256, endPoint x: 81, endPoint y: 271, distance: 18.4
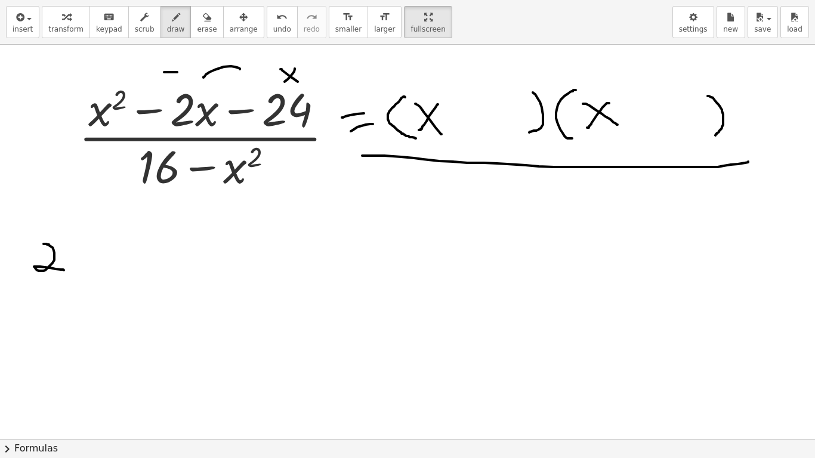
click at [81, 271] on div at bounding box center [407, 439] width 815 height 789
drag, startPoint x: 80, startPoint y: 258, endPoint x: 91, endPoint y: 267, distance: 14.4
click at [91, 267] on div at bounding box center [407, 439] width 815 height 789
drag, startPoint x: 123, startPoint y: 248, endPoint x: 126, endPoint y: 273, distance: 25.8
click at [126, 273] on div at bounding box center [407, 439] width 815 height 789
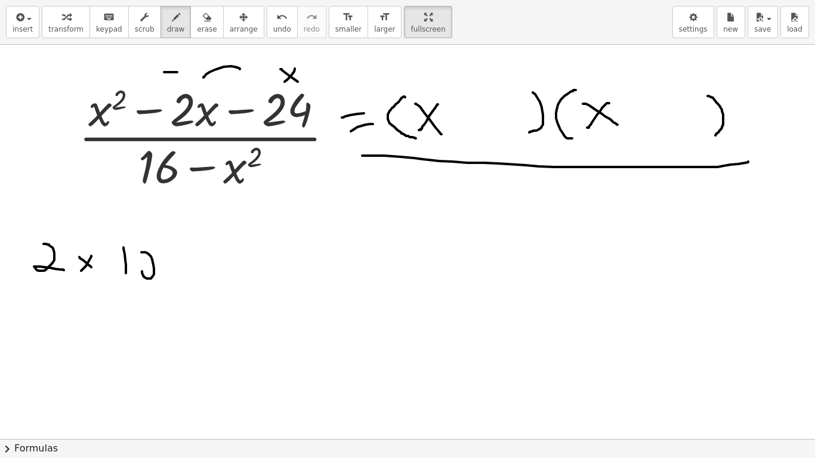
drag, startPoint x: 146, startPoint y: 252, endPoint x: 156, endPoint y: 279, distance: 28.1
click at [158, 275] on div at bounding box center [407, 439] width 815 height 789
drag, startPoint x: 196, startPoint y: 260, endPoint x: 207, endPoint y: 263, distance: 11.7
click at [207, 262] on div at bounding box center [407, 439] width 815 height 789
drag, startPoint x: 194, startPoint y: 277, endPoint x: 214, endPoint y: 279, distance: 19.7
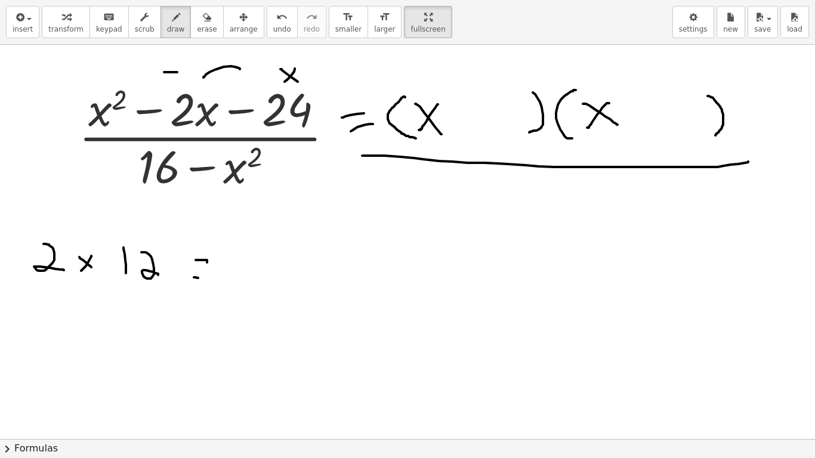
click at [212, 277] on div at bounding box center [407, 439] width 815 height 789
drag, startPoint x: 264, startPoint y: 259, endPoint x: 298, endPoint y: 281, distance: 40.0
click at [296, 280] on div at bounding box center [407, 439] width 815 height 789
drag
click at [320, 286] on div at bounding box center [407, 439] width 815 height 789
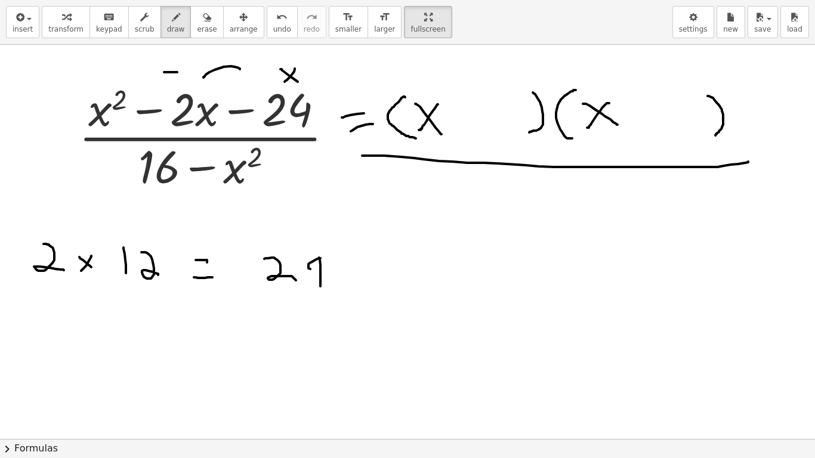
click at [320, 271] on div at bounding box center [407, 439] width 815 height 789
click at [69, 345] on div at bounding box center [407, 439] width 815 height 789
click at [18, 338] on div at bounding box center [407, 439] width 815 height 789
click at [88, 342] on div at bounding box center [407, 439] width 815 height 789
click at [106, 343] on div at bounding box center [407, 439] width 815 height 789
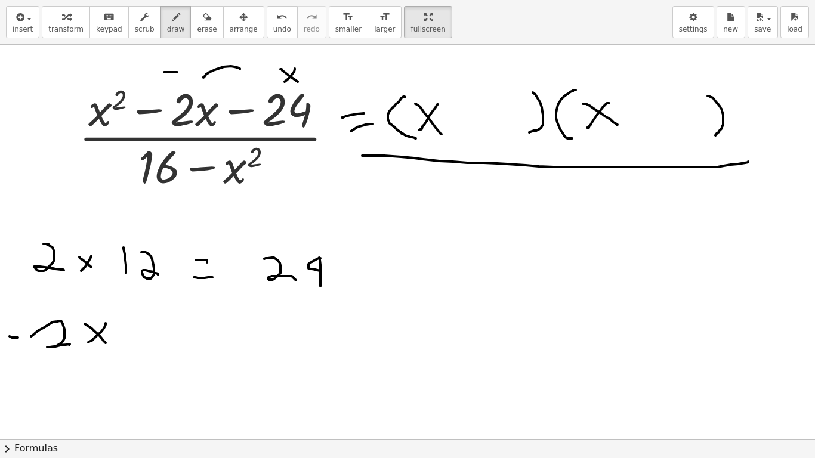
click at [129, 344] on div at bounding box center [407, 439] width 815 height 789
click at [163, 345] on div at bounding box center [407, 439] width 815 height 789
click at [122, 333] on div at bounding box center [407, 439] width 815 height 789
click at [209, 333] on div at bounding box center [407, 439] width 815 height 789
click at [204, 353] on div at bounding box center [407, 439] width 815 height 789
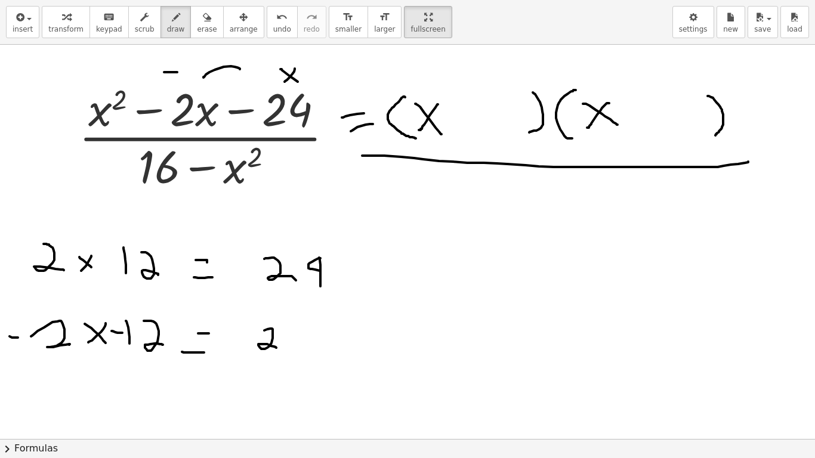
click at [283, 348] on div at bounding box center [407, 439] width 815 height 789
click at [317, 350] on div at bounding box center [407, 439] width 815 height 789
click at [322, 338] on div at bounding box center [407, 439] width 815 height 789
click at [29, 357] on div at bounding box center [407, 439] width 815 height 789
click at [64, 357] on div at bounding box center [407, 439] width 815 height 789
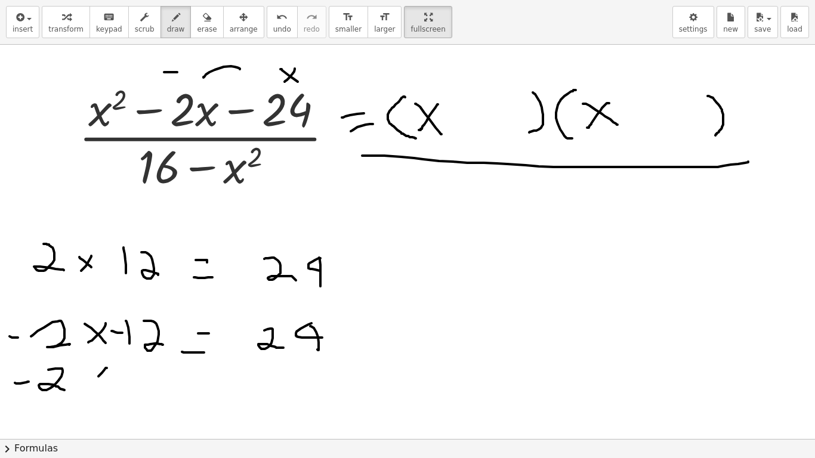
click at [80, 357] on div at bounding box center [407, 439] width 815 height 789
click at [273, 32] on span "undo" at bounding box center [282, 29] width 18 height 8
click at [92, 357] on div at bounding box center [407, 439] width 815 height 789
click at [119, 357] on div at bounding box center [407, 439] width 815 height 789
click at [146, 357] on div at bounding box center [407, 439] width 815 height 789
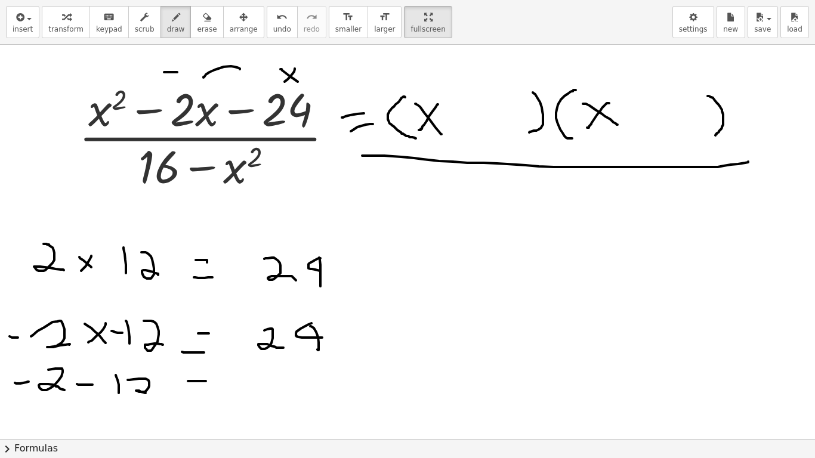
click at [209, 357] on div at bounding box center [407, 439] width 815 height 789
click at [201, 357] on div at bounding box center [407, 439] width 815 height 789
click at [273, 25] on span "undo" at bounding box center [282, 29] width 18 height 8
click at [158, 357] on div at bounding box center [407, 439] width 815 height 789
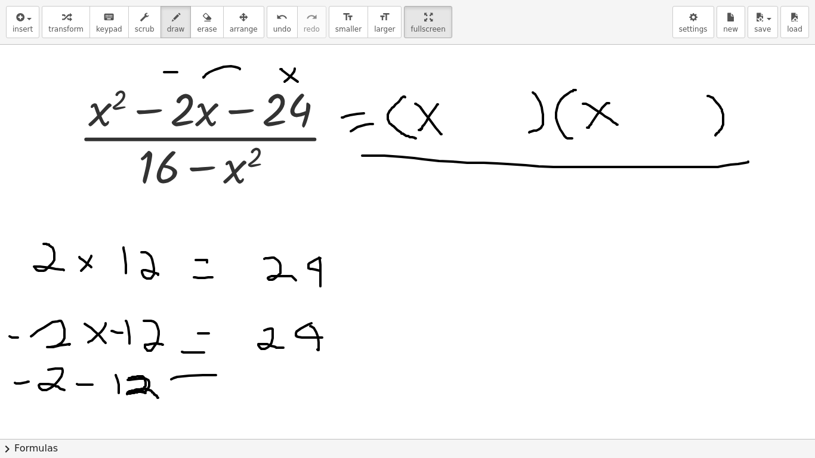
click at [228, 357] on div at bounding box center [407, 439] width 815 height 789
click at [265, 44] on div "insert select one: Math Expression Function Text Youtube Video Graphing Geometr…" at bounding box center [407, 22] width 815 height 45
click at [273, 31] on span "undo" at bounding box center [282, 29] width 18 height 8
click at [195, 357] on div at bounding box center [407, 439] width 815 height 789
click at [198, 357] on div at bounding box center [407, 439] width 815 height 789
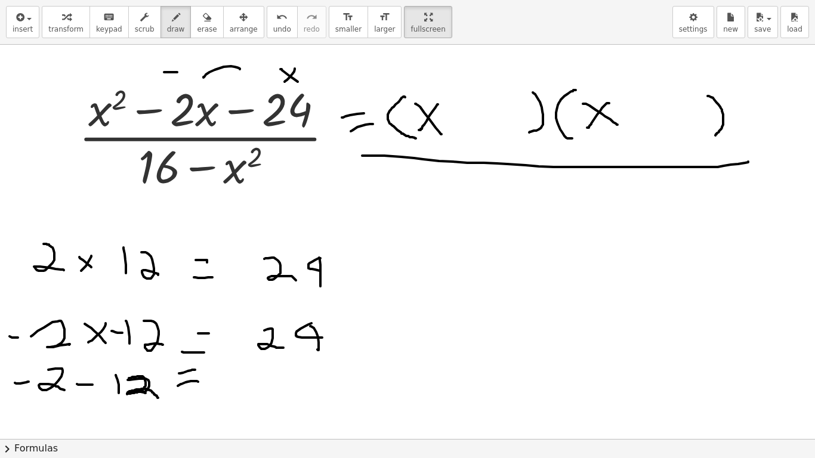
click at [252, 357] on div at bounding box center [407, 439] width 815 height 789
click at [278, 357] on div at bounding box center [407, 439] width 815 height 789
click at [280, 357] on div at bounding box center [407, 439] width 815 height 789
click at [276, 357] on div at bounding box center [407, 439] width 815 height 789
click at [239, 357] on div at bounding box center [407, 439] width 815 height 789
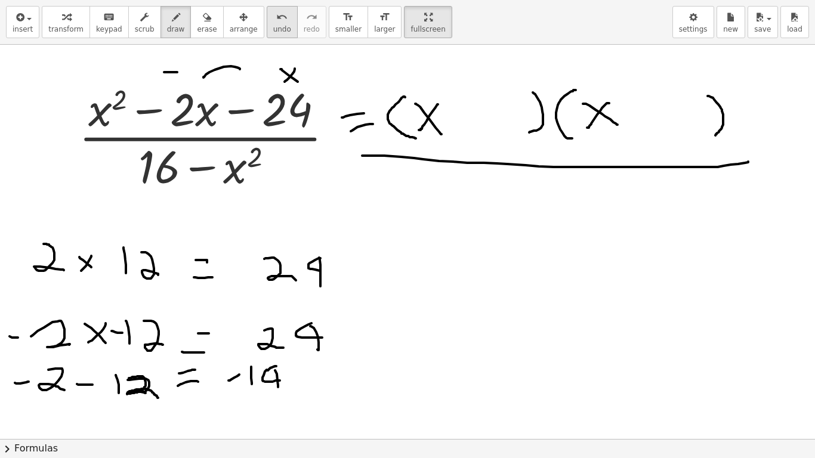
click at [273, 23] on div "undo" at bounding box center [282, 17] width 18 height 14
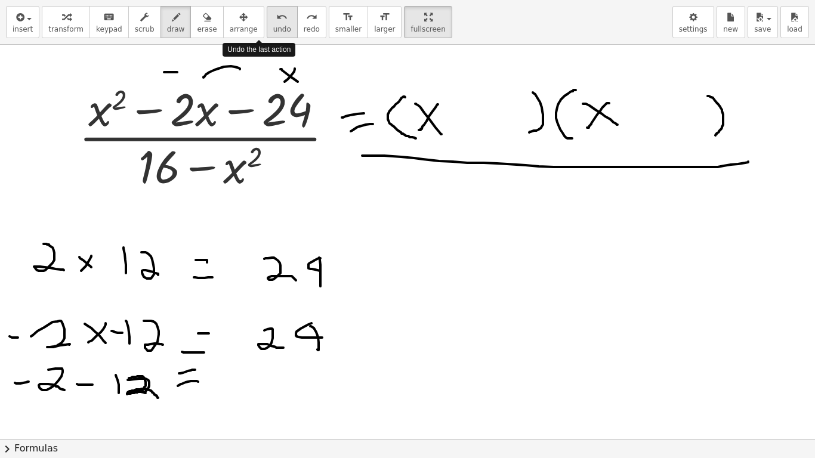
click at [273, 23] on div "undo" at bounding box center [282, 17] width 18 height 14
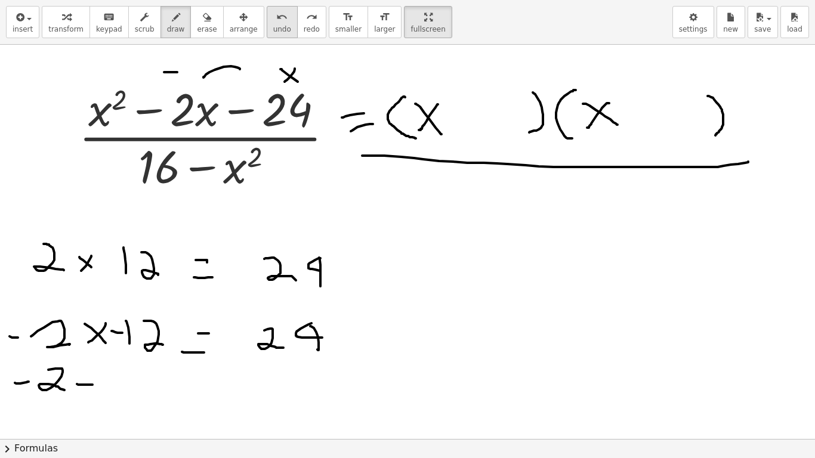
click at [273, 27] on span "undo" at bounding box center [282, 29] width 18 height 8
click at [340, 294] on div at bounding box center [407, 439] width 815 height 789
click at [276, 20] on icon "undo" at bounding box center [281, 17] width 11 height 14
click at [188, 73] on div at bounding box center [407, 439] width 815 height 789
click at [276, 23] on icon "undo" at bounding box center [281, 17] width 11 height 14
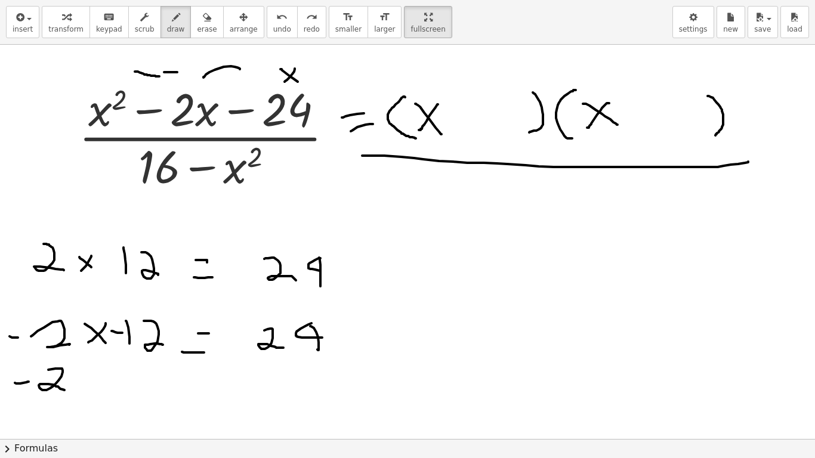
click at [160, 76] on div at bounding box center [407, 439] width 815 height 789
click at [273, 29] on span "undo" at bounding box center [282, 29] width 18 height 8
click at [187, 79] on div at bounding box center [407, 439] width 815 height 789
click at [276, 21] on icon "undo" at bounding box center [281, 17] width 11 height 14
drag, startPoint x: 105, startPoint y: 375, endPoint x: 83, endPoint y: 394, distance: 29.2
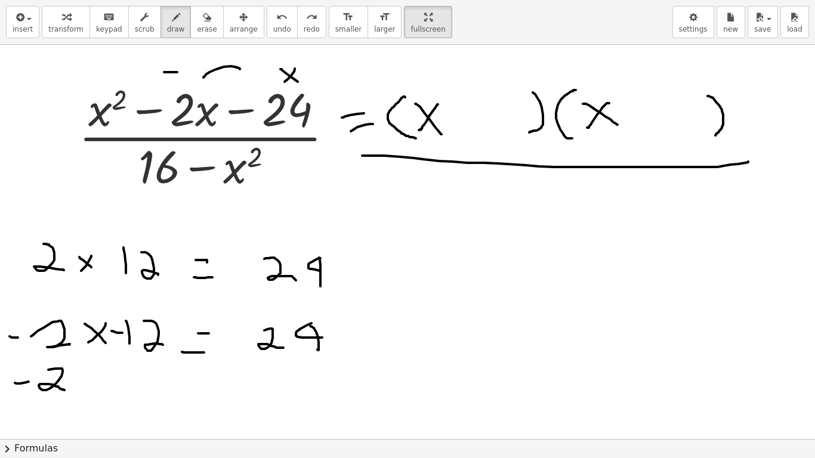
click at [84, 357] on div at bounding box center [407, 439] width 815 height 789
drag, startPoint x: 90, startPoint y: 375, endPoint x: 119, endPoint y: 390, distance: 32.3
click at [103, 357] on div at bounding box center [407, 439] width 815 height 789
drag, startPoint x: 134, startPoint y: 371, endPoint x: 136, endPoint y: 393, distance: 22.2
click at [136, 357] on div at bounding box center [407, 439] width 815 height 789
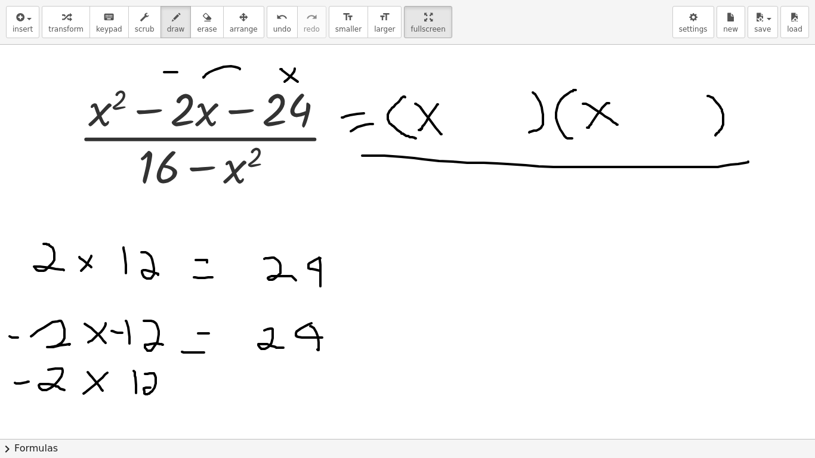
drag, startPoint x: 156, startPoint y: 379, endPoint x: 166, endPoint y: 391, distance: 15.6
click at [160, 357] on div at bounding box center [407, 439] width 815 height 789
click at [191, 357] on div at bounding box center [407, 439] width 815 height 789
drag, startPoint x: 185, startPoint y: 395, endPoint x: 217, endPoint y: 393, distance: 32.3
click at [214, 357] on div at bounding box center [407, 439] width 815 height 789
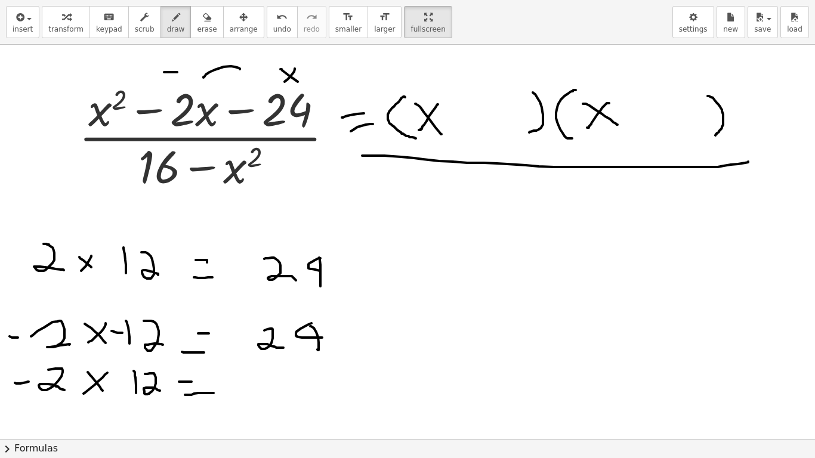
drag, startPoint x: 224, startPoint y: 342, endPoint x: 233, endPoint y: 342, distance: 9.6
click at [230, 342] on div at bounding box center [407, 439] width 815 height 789
click at [276, 15] on icon "undo" at bounding box center [281, 17] width 11 height 14
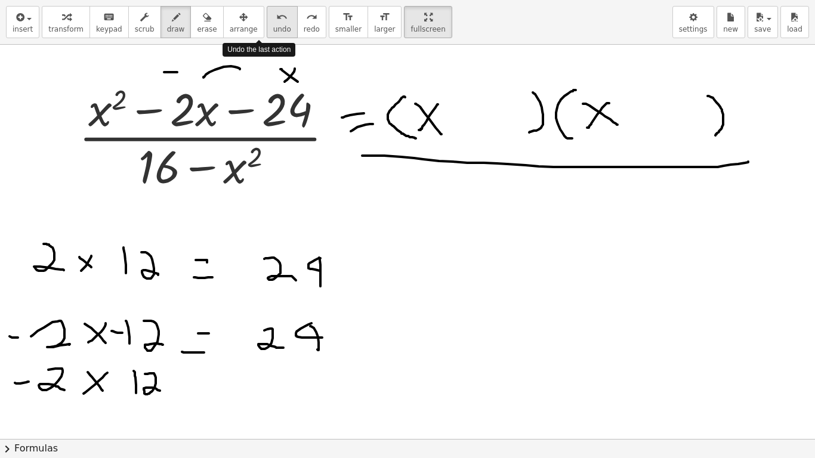
click at [276, 16] on icon "undo" at bounding box center [281, 17] width 11 height 14
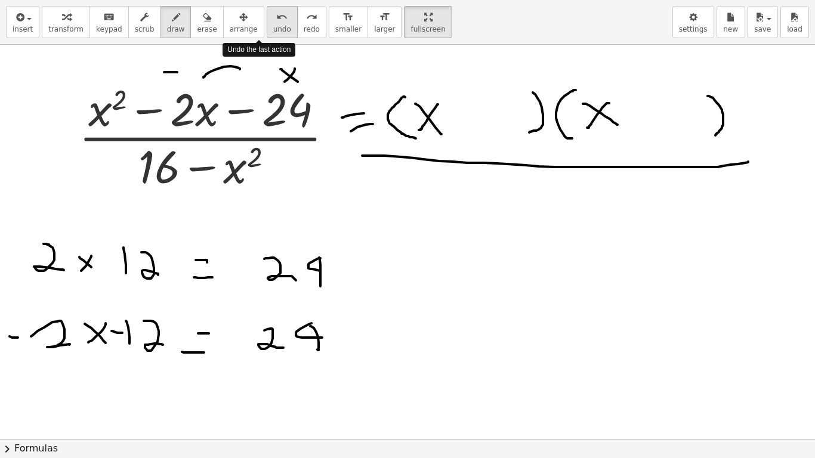
click at [276, 16] on icon "undo" at bounding box center [281, 17] width 11 height 14
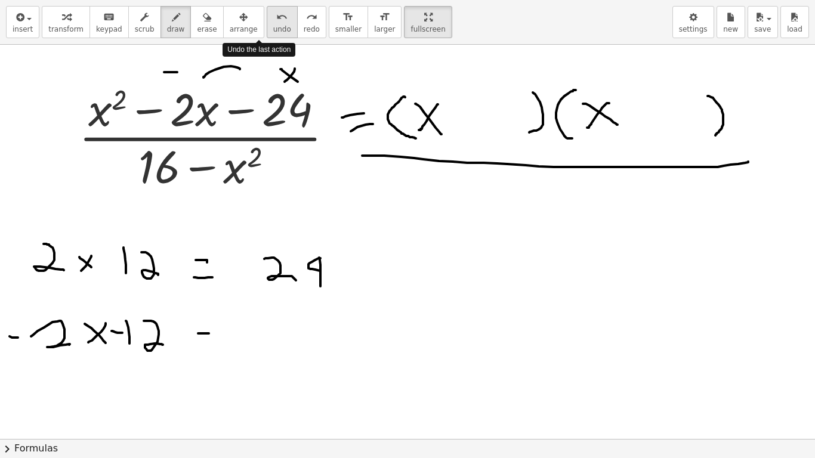
click at [276, 16] on icon "undo" at bounding box center [281, 17] width 11 height 14
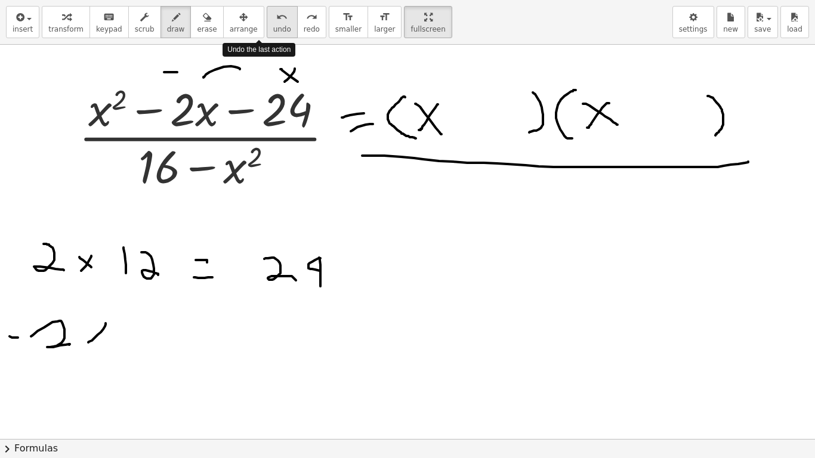
click at [276, 16] on icon "undo" at bounding box center [281, 17] width 11 height 14
click at [276, 17] on icon "undo" at bounding box center [281, 17] width 11 height 14
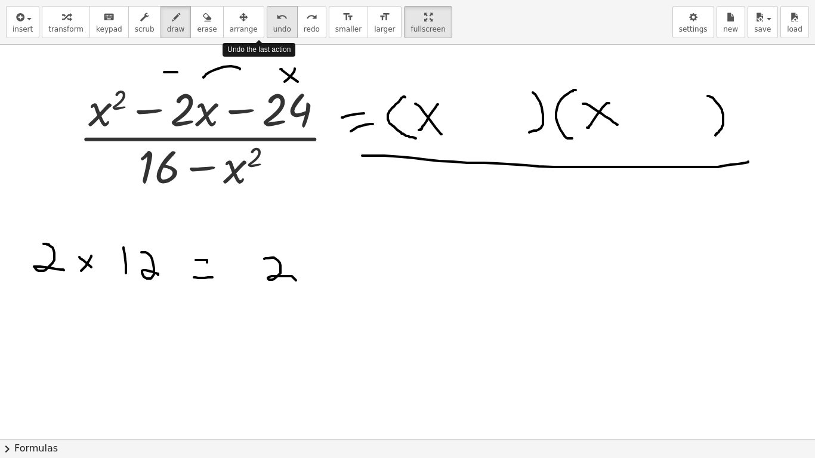
click at [276, 17] on icon "undo" at bounding box center [281, 17] width 11 height 14
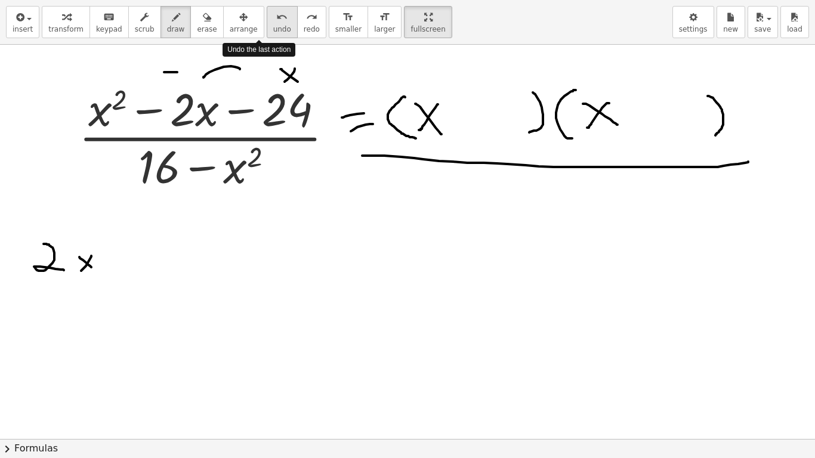
click at [276, 17] on icon "undo" at bounding box center [281, 17] width 11 height 14
drag, startPoint x: 446, startPoint y: 118, endPoint x: 469, endPoint y: 115, distance: 22.9
click at [466, 115] on div at bounding box center [407, 439] width 815 height 789
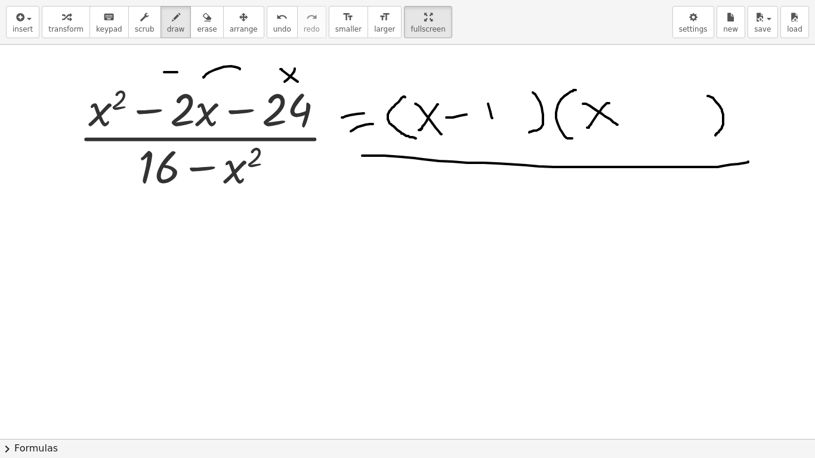
click at [492, 120] on div at bounding box center [407, 439] width 815 height 789
drag, startPoint x: 517, startPoint y: 106, endPoint x: 509, endPoint y: 111, distance: 9.1
click at [507, 117] on div at bounding box center [407, 439] width 815 height 789
click at [528, 113] on div at bounding box center [407, 439] width 815 height 789
drag, startPoint x: 506, startPoint y: 109, endPoint x: 508, endPoint y: 118, distance: 9.7
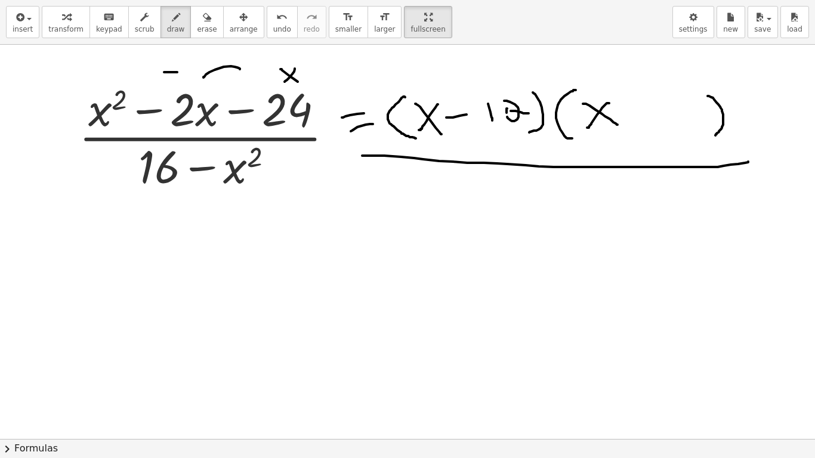
click at [508, 118] on div at bounding box center [407, 439] width 815 height 789
drag, startPoint x: 508, startPoint y: 110, endPoint x: 528, endPoint y: 112, distance: 20.4
click at [521, 111] on div at bounding box center [407, 439] width 815 height 789
drag, startPoint x: 649, startPoint y: 116, endPoint x: 650, endPoint y: 125, distance: 9.0
click at [650, 125] on div at bounding box center [407, 439] width 815 height 789
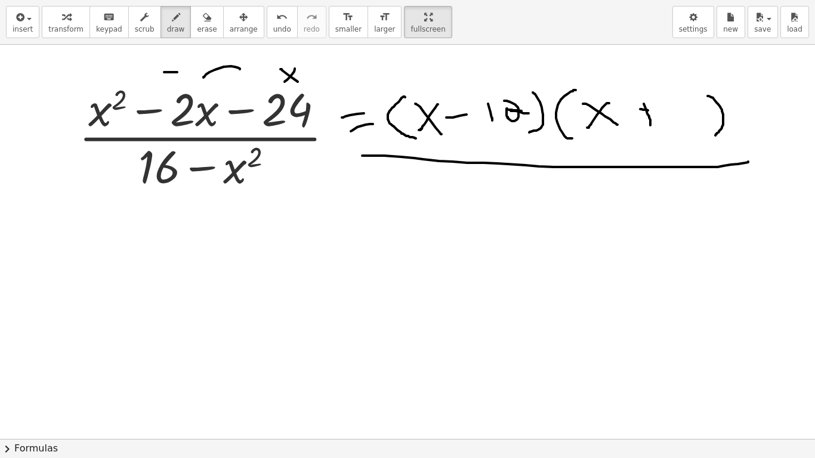
drag, startPoint x: 648, startPoint y: 110, endPoint x: 667, endPoint y: 113, distance: 19.2
click at [658, 111] on div at bounding box center [407, 439] width 815 height 789
drag, startPoint x: 682, startPoint y: 116, endPoint x: 686, endPoint y: 122, distance: 7.5
click at [685, 122] on div at bounding box center [407, 439] width 815 height 789
click at [276, 17] on icon "undo" at bounding box center [281, 17] width 11 height 14
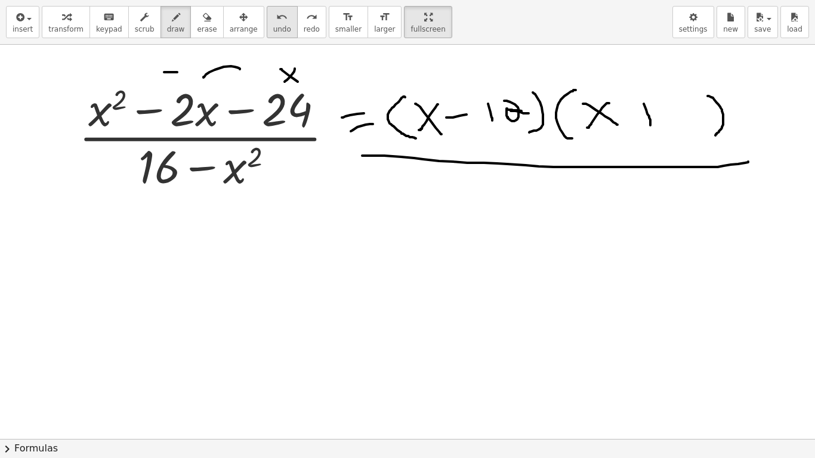
click at [276, 17] on icon "undo" at bounding box center [281, 17] width 11 height 14
click at [273, 25] on span "undo" at bounding box center [282, 29] width 18 height 8
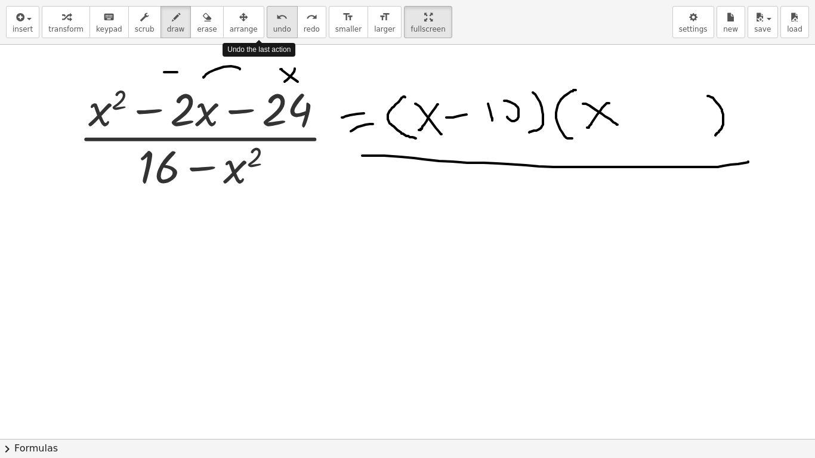
click at [273, 25] on span "undo" at bounding box center [282, 29] width 18 height 8
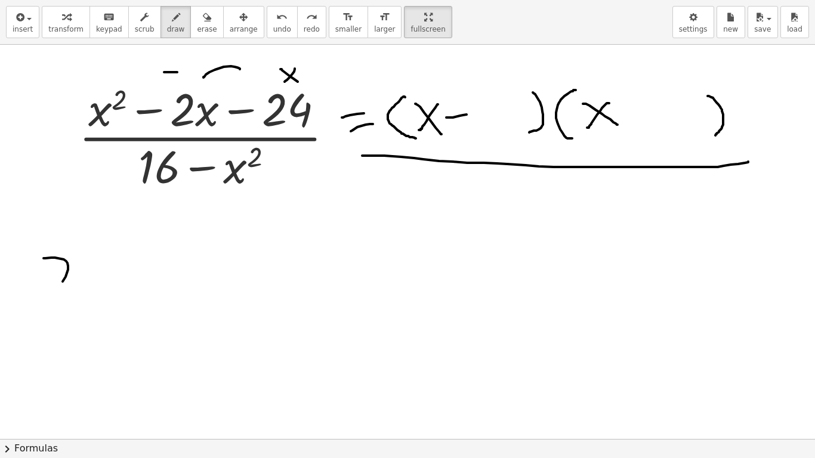
drag, startPoint x: 55, startPoint y: 258, endPoint x: 84, endPoint y: 287, distance: 40.9
click at [84, 287] on div at bounding box center [407, 439] width 815 height 789
click at [17, 265] on div at bounding box center [407, 439] width 815 height 789
click at [20, 302] on div at bounding box center [407, 439] width 815 height 789
drag, startPoint x: 23, startPoint y: 279, endPoint x: 50, endPoint y: 285, distance: 27.4
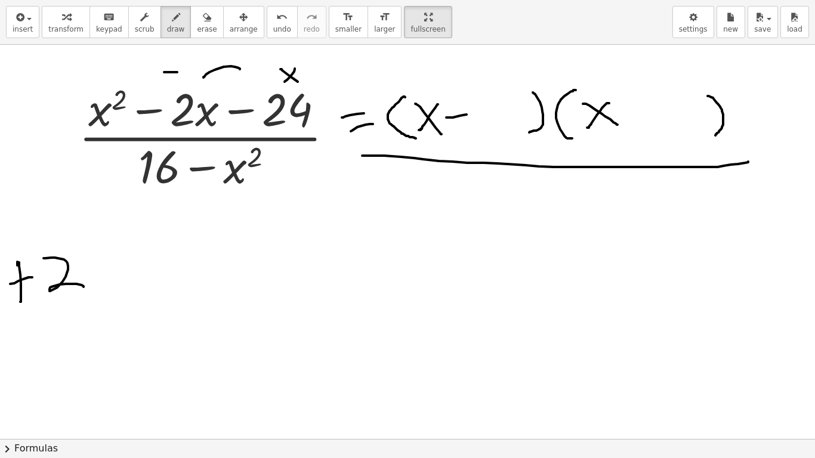
click at [33, 277] on div at bounding box center [407, 439] width 815 height 789
drag, startPoint x: 116, startPoint y: 275, endPoint x: 141, endPoint y: 280, distance: 25.5
click at [125, 276] on div at bounding box center [407, 439] width 815 height 789
click at [152, 282] on div at bounding box center [407, 439] width 815 height 789
drag, startPoint x: 161, startPoint y: 267, endPoint x: 187, endPoint y: 289, distance: 33.8
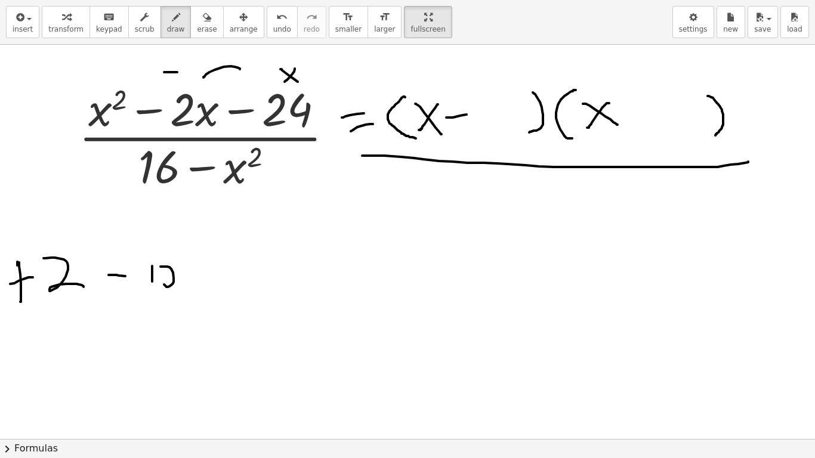
click at [178, 285] on div at bounding box center [407, 439] width 815 height 789
click at [207, 276] on div at bounding box center [407, 439] width 815 height 789
drag, startPoint x: 190, startPoint y: 296, endPoint x: 228, endPoint y: 298, distance: 38.2
click at [218, 293] on div at bounding box center [407, 439] width 815 height 789
click at [273, 33] on span "undo" at bounding box center [282, 29] width 18 height 8
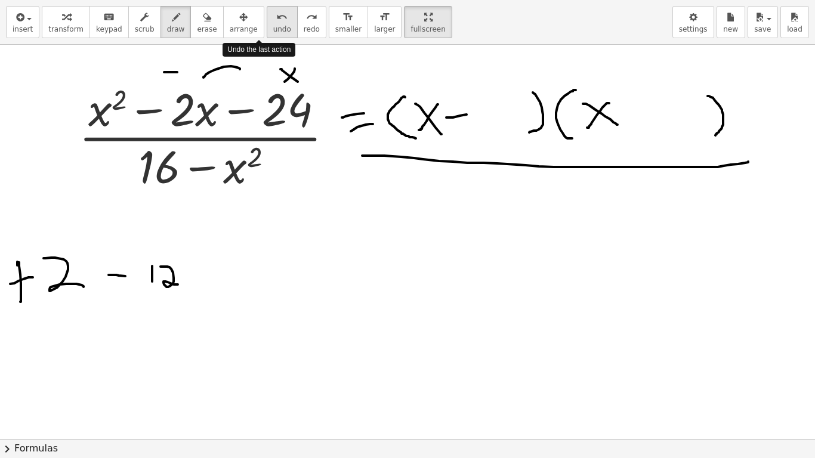
click at [273, 33] on span "undo" at bounding box center [282, 29] width 18 height 8
drag, startPoint x: 197, startPoint y: 267, endPoint x: 214, endPoint y: 267, distance: 16.1
click at [214, 267] on div at bounding box center [407, 439] width 815 height 789
drag, startPoint x: 195, startPoint y: 280, endPoint x: 219, endPoint y: 280, distance: 23.9
click at [218, 280] on div at bounding box center [407, 439] width 815 height 789
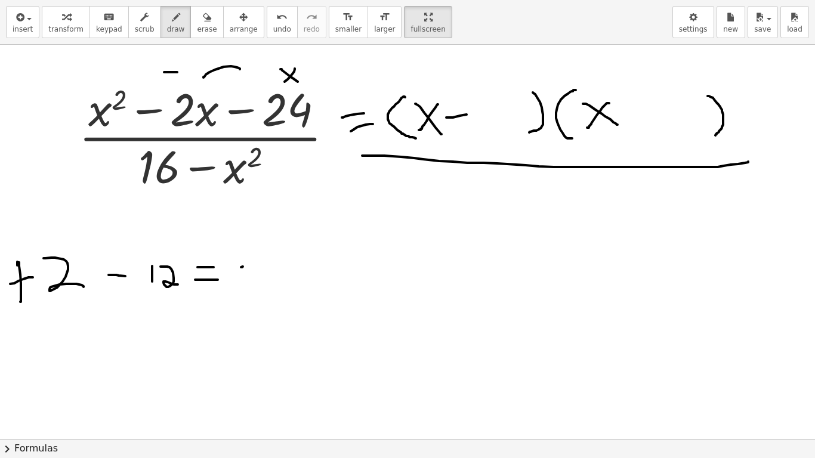
click at [243, 267] on div at bounding box center [407, 439] width 815 height 789
click at [267, 24] on button "undo undo" at bounding box center [282, 22] width 31 height 32
drag, startPoint x: 258, startPoint y: 280, endPoint x: 258, endPoint y: 287, distance: 7.2
click at [258, 287] on div at bounding box center [407, 439] width 815 height 789
drag, startPoint x: 279, startPoint y: 264, endPoint x: 288, endPoint y: 263, distance: 9.0
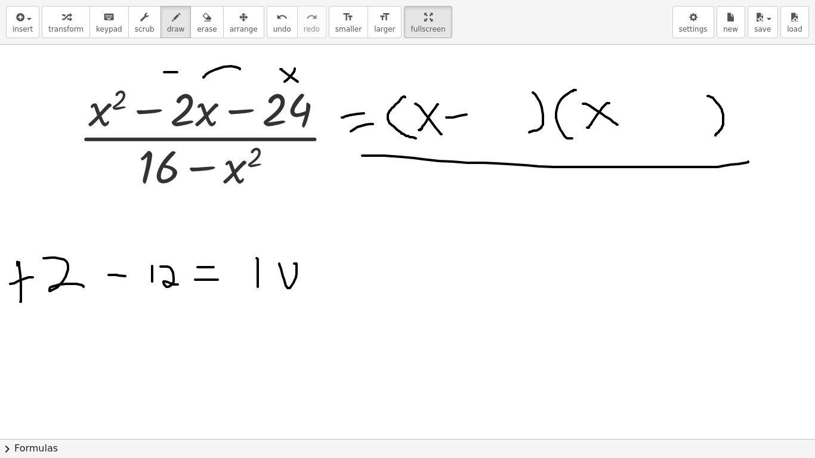
click at [288, 263] on div at bounding box center [407, 439] width 815 height 789
click at [276, 18] on icon "undo" at bounding box center [281, 17] width 11 height 14
drag, startPoint x: 269, startPoint y: 270, endPoint x: 292, endPoint y: 273, distance: 23.5
click at [274, 264] on div at bounding box center [407, 439] width 815 height 789
drag, startPoint x: 233, startPoint y: 270, endPoint x: 243, endPoint y: 273, distance: 10.4
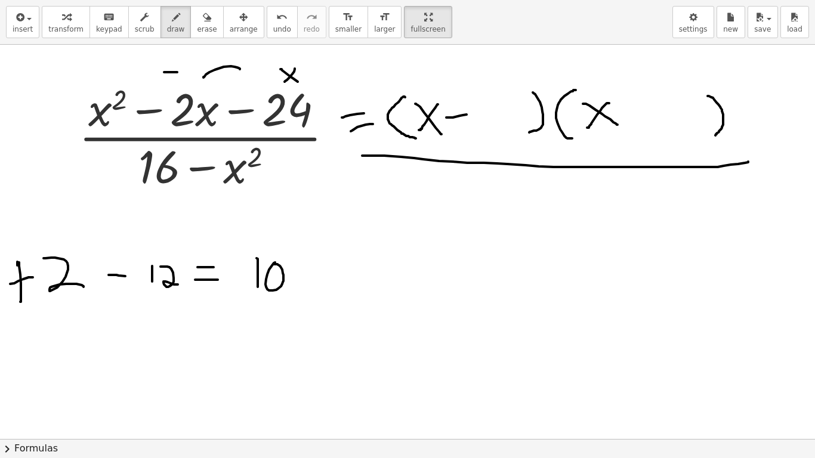
click at [236, 270] on div at bounding box center [407, 439] width 815 height 789
click at [276, 23] on icon "undo" at bounding box center [281, 17] width 11 height 14
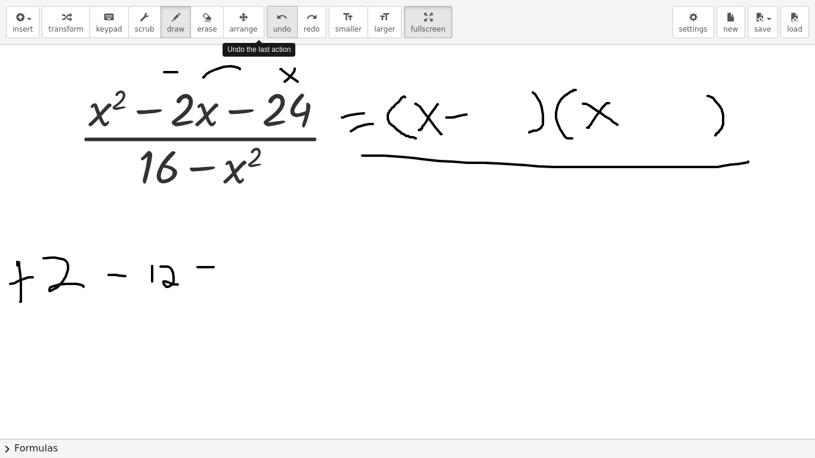
click at [276, 23] on icon "undo" at bounding box center [281, 17] width 11 height 14
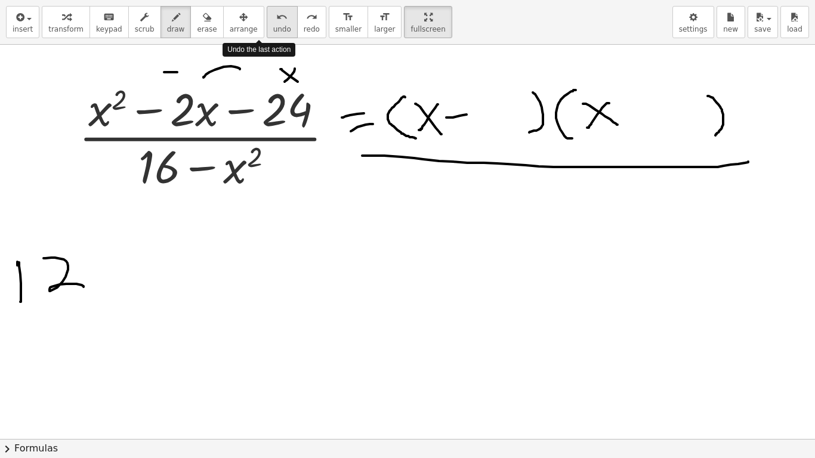
click at [276, 23] on icon "undo" at bounding box center [281, 17] width 11 height 14
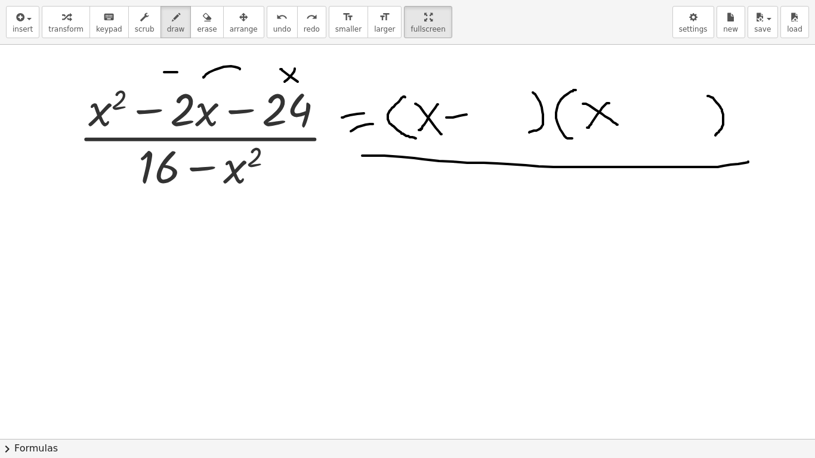
drag, startPoint x: 73, startPoint y: 289, endPoint x: 70, endPoint y: 301, distance: 12.9
click at [70, 305] on div at bounding box center [407, 439] width 815 height 789
drag, startPoint x: 70, startPoint y: 263, endPoint x: 88, endPoint y: 288, distance: 30.4
click at [65, 286] on div at bounding box center [407, 439] width 815 height 789
click at [72, 305] on div at bounding box center [407, 439] width 815 height 789
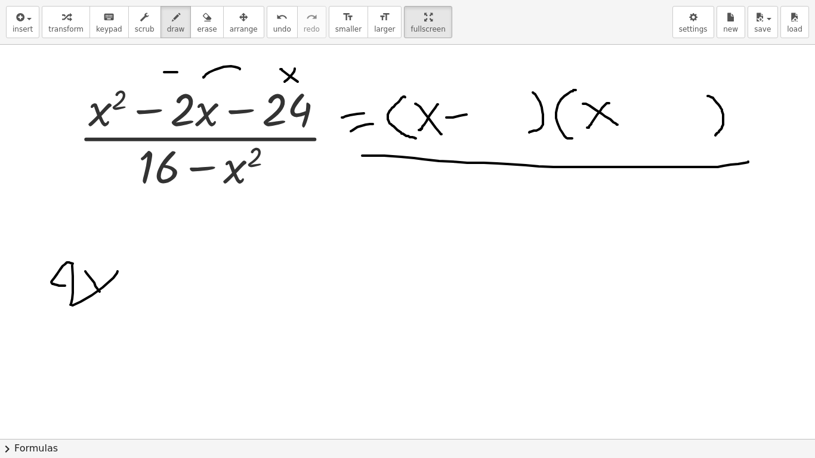
drag, startPoint x: 100, startPoint y: 292, endPoint x: 129, endPoint y: 282, distance: 31.3
click at [103, 298] on div at bounding box center [407, 439] width 815 height 789
click at [267, 25] on button "undo undo" at bounding box center [282, 22] width 31 height 32
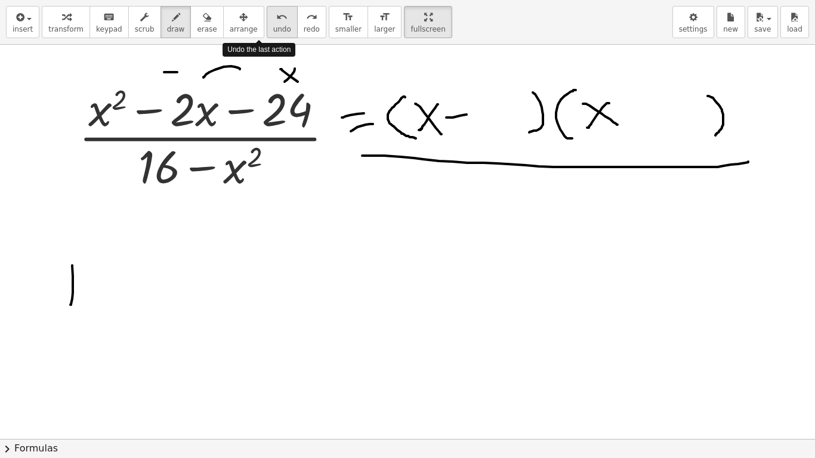
click at [267, 25] on button "undo undo" at bounding box center [282, 22] width 31 height 32
click at [273, 31] on span "undo" at bounding box center [282, 29] width 18 height 8
drag, startPoint x: 84, startPoint y: 268, endPoint x: 81, endPoint y: 286, distance: 17.6
click at [81, 302] on div at bounding box center [407, 439] width 815 height 789
drag, startPoint x: 83, startPoint y: 265, endPoint x: 88, endPoint y: 283, distance: 17.9
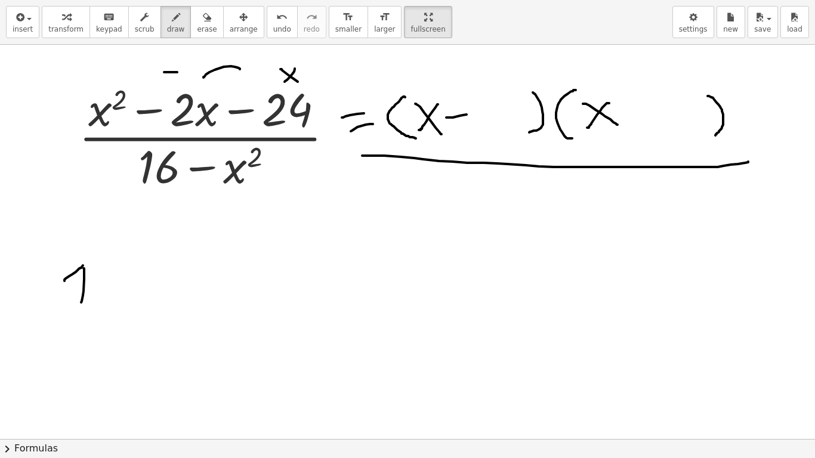
click at [87, 283] on div at bounding box center [407, 439] width 815 height 789
drag, startPoint x: 122, startPoint y: 280, endPoint x: 100, endPoint y: 305, distance: 33.5
click at [100, 308] on div at bounding box center [407, 439] width 815 height 789
drag, startPoint x: 110, startPoint y: 284, endPoint x: 119, endPoint y: 299, distance: 17.4
click at [119, 299] on div at bounding box center [407, 439] width 815 height 789
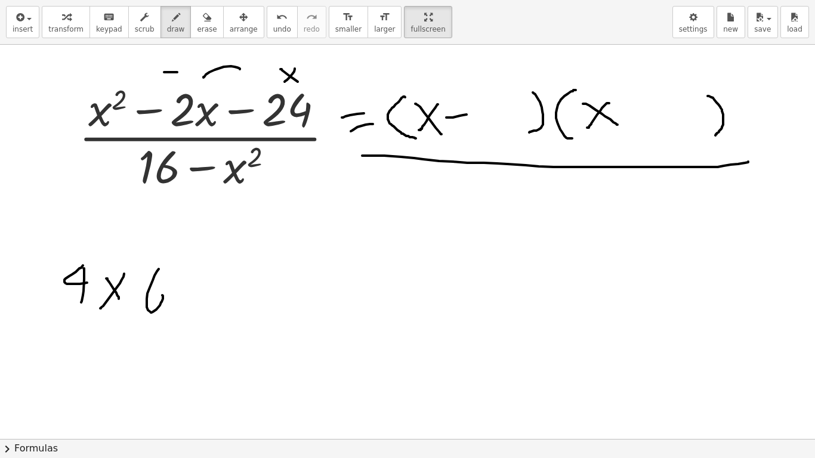
drag, startPoint x: 150, startPoint y: 288, endPoint x: 149, endPoint y: 304, distance: 16.7
click at [149, 304] on div at bounding box center [407, 439] width 815 height 789
click at [273, 28] on span "undo" at bounding box center [282, 29] width 18 height 8
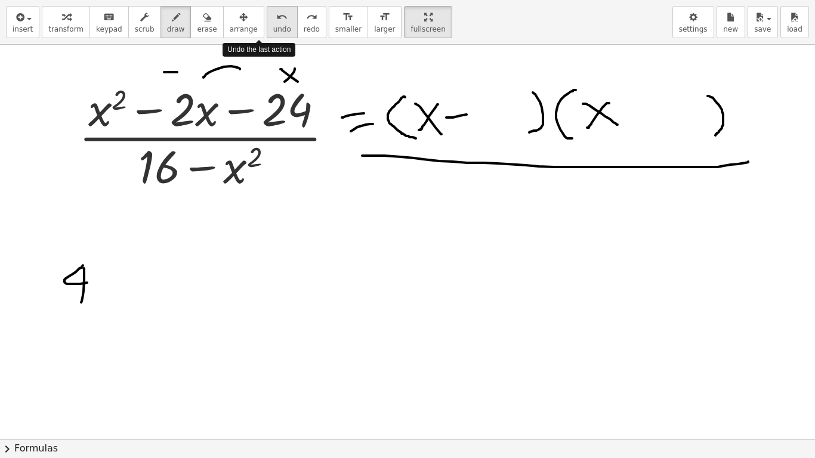
click at [273, 30] on span "undo" at bounding box center [282, 29] width 18 height 8
drag, startPoint x: 121, startPoint y: 277, endPoint x: 98, endPoint y: 279, distance: 23.3
click at [103, 297] on div at bounding box center [407, 439] width 815 height 789
drag, startPoint x: 98, startPoint y: 278, endPoint x: 136, endPoint y: 285, distance: 38.7
click at [125, 297] on div at bounding box center [407, 439] width 815 height 789
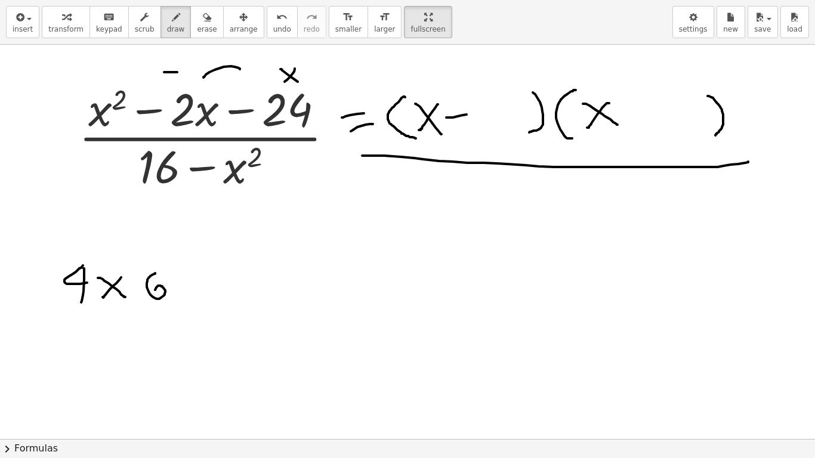
drag, startPoint x: 155, startPoint y: 273, endPoint x: 165, endPoint y: 276, distance: 10.0
click at [159, 295] on div at bounding box center [407, 439] width 815 height 789
drag, startPoint x: 187, startPoint y: 280, endPoint x: 205, endPoint y: 277, distance: 18.1
click at [205, 277] on div at bounding box center [407, 439] width 815 height 789
drag, startPoint x: 197, startPoint y: 294, endPoint x: 239, endPoint y: 299, distance: 42.1
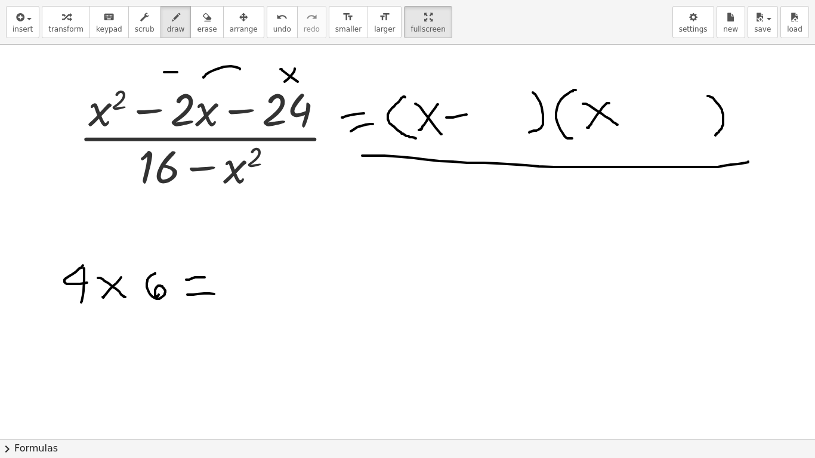
click at [218, 296] on div at bounding box center [407, 439] width 815 height 789
drag, startPoint x: 239, startPoint y: 270, endPoint x: 274, endPoint y: 276, distance: 35.2
click at [260, 296] on div at bounding box center [407, 439] width 815 height 789
drag, startPoint x: 276, startPoint y: 274, endPoint x: 276, endPoint y: 288, distance: 13.7
click at [276, 290] on div at bounding box center [407, 439] width 815 height 789
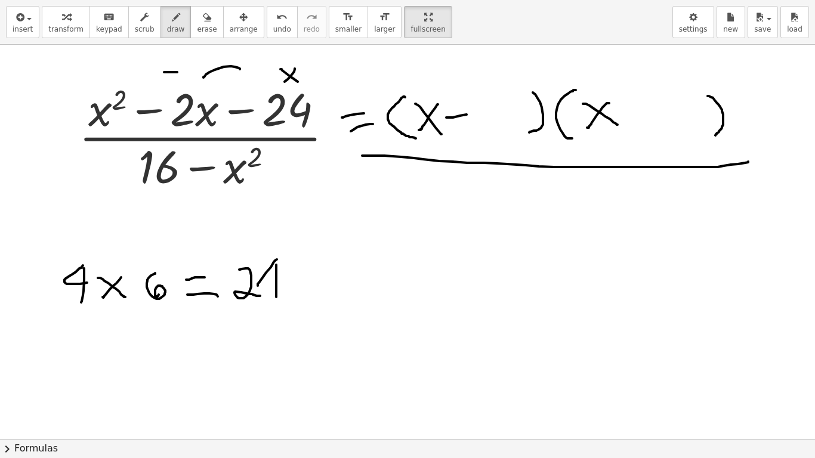
drag, startPoint x: 277, startPoint y: 259, endPoint x: 282, endPoint y: 288, distance: 29.1
click at [282, 285] on div at bounding box center [407, 439] width 815 height 789
drag, startPoint x: 80, startPoint y: 262, endPoint x: 143, endPoint y: 265, distance: 62.7
click at [143, 265] on div at bounding box center [407, 439] width 815 height 789
drag, startPoint x: 104, startPoint y: 230, endPoint x: 118, endPoint y: 236, distance: 15.7
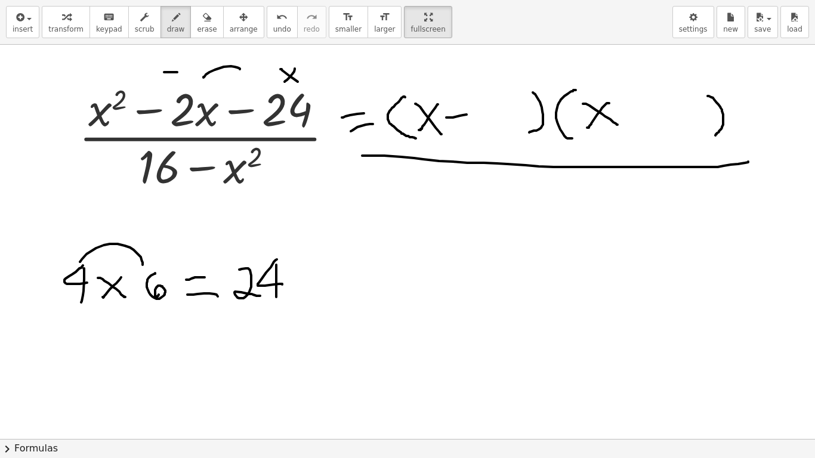
click at [117, 230] on div at bounding box center [407, 439] width 815 height 789
drag, startPoint x: 143, startPoint y: 227, endPoint x: 163, endPoint y: 234, distance: 21.5
click at [164, 228] on div at bounding box center [407, 439] width 815 height 789
click at [168, 244] on div at bounding box center [407, 439] width 815 height 789
click at [206, 239] on div at bounding box center [407, 439] width 815 height 789
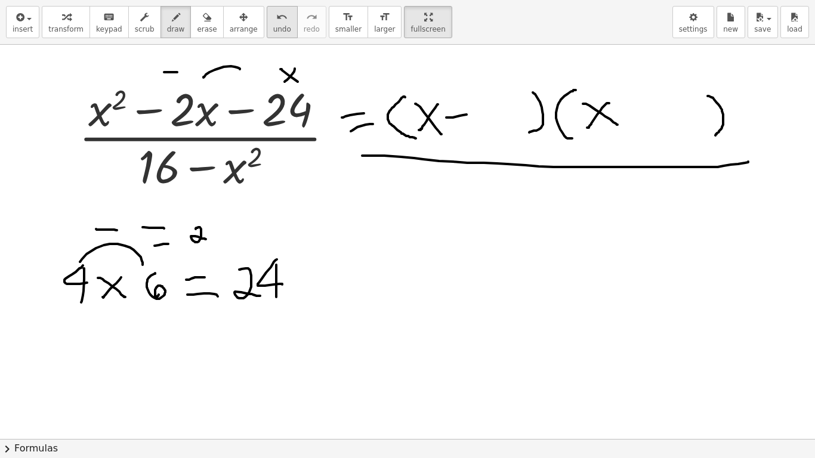
click at [276, 23] on icon "undo" at bounding box center [281, 17] width 11 height 14
click at [141, 290] on div at bounding box center [407, 439] width 815 height 789
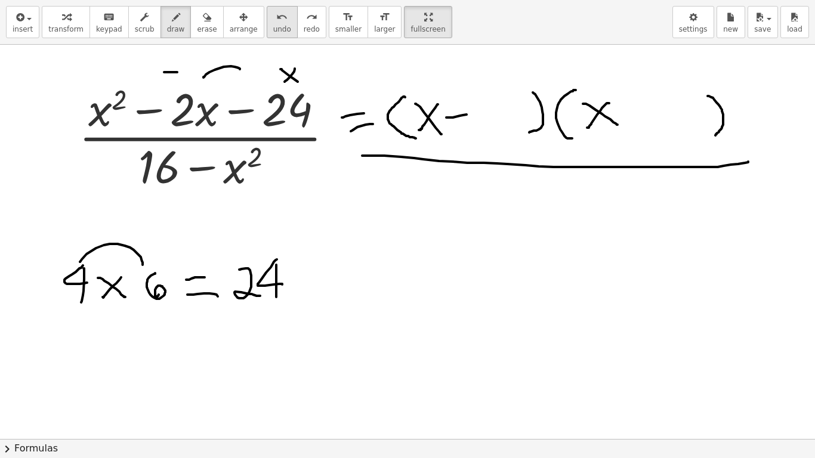
click at [273, 25] on span "undo" at bounding box center [282, 29] width 18 height 8
click at [49, 292] on div at bounding box center [407, 439] width 815 height 789
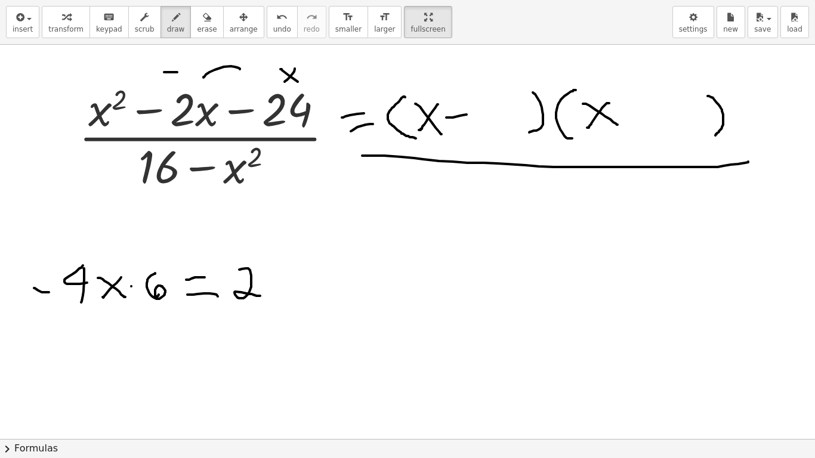
click at [137, 286] on div at bounding box center [407, 439] width 815 height 789
click at [288, 298] on div at bounding box center [407, 439] width 815 height 789
click at [301, 284] on div at bounding box center [407, 439] width 815 height 789
drag, startPoint x: 218, startPoint y: 285, endPoint x: 231, endPoint y: 283, distance: 13.2
click at [229, 283] on div at bounding box center [407, 439] width 815 height 789
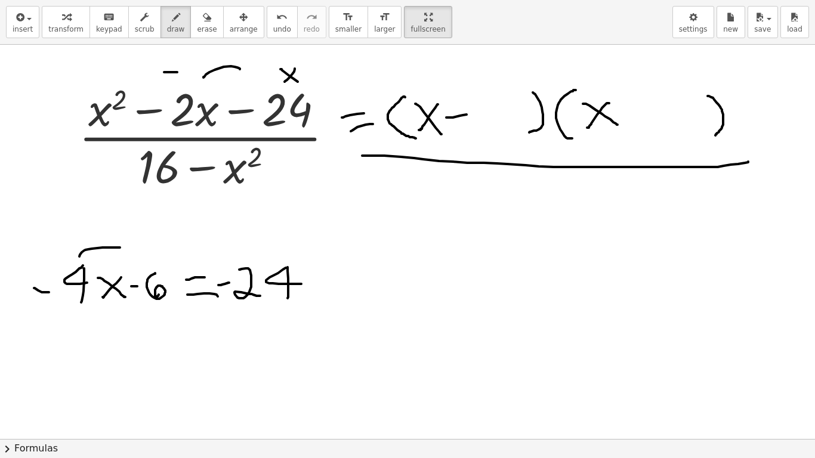
drag, startPoint x: 79, startPoint y: 256, endPoint x: 135, endPoint y: 266, distance: 56.3
click at [126, 252] on div at bounding box center [407, 439] width 815 height 789
click at [273, 28] on span "undo" at bounding box center [282, 29] width 18 height 8
click at [41, 313] on div at bounding box center [407, 439] width 815 height 789
drag, startPoint x: 491, startPoint y: 100, endPoint x: 495, endPoint y: 122, distance: 22.5
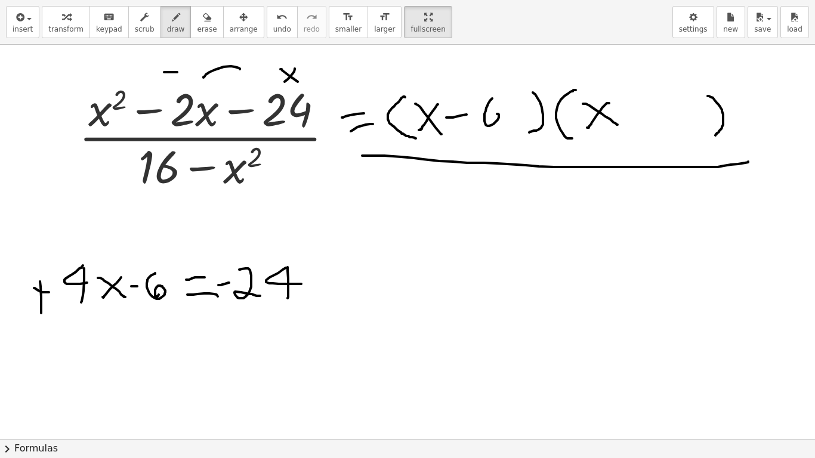
click at [491, 122] on div at bounding box center [407, 439] width 815 height 789
drag, startPoint x: 638, startPoint y: 102, endPoint x: 636, endPoint y: 120, distance: 18.6
click at [636, 120] on div at bounding box center [407, 439] width 815 height 789
drag, startPoint x: 629, startPoint y: 110, endPoint x: 648, endPoint y: 109, distance: 19.7
click at [646, 109] on div at bounding box center [407, 439] width 815 height 789
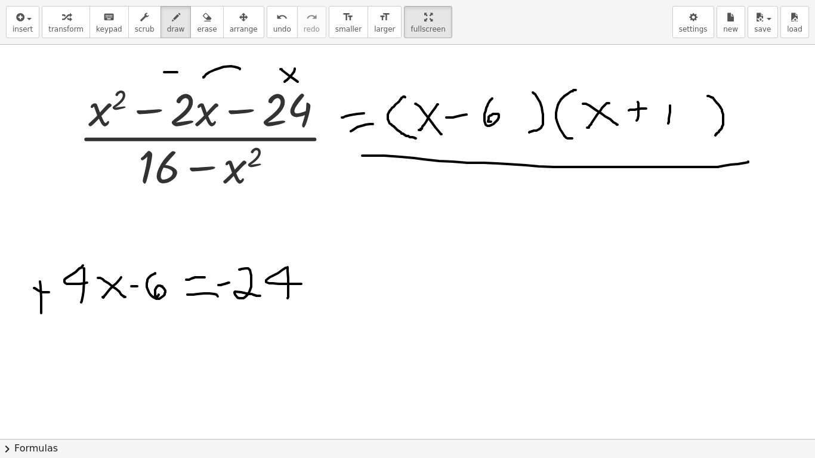
drag, startPoint x: 668, startPoint y: 123, endPoint x: 667, endPoint y: 106, distance: 17.9
click at [667, 123] on div at bounding box center [407, 439] width 815 height 789
drag, startPoint x: 657, startPoint y: 114, endPoint x: 677, endPoint y: 112, distance: 20.4
click at [677, 112] on div at bounding box center [407, 439] width 815 height 789
click at [276, 20] on icon "undo" at bounding box center [281, 17] width 11 height 14
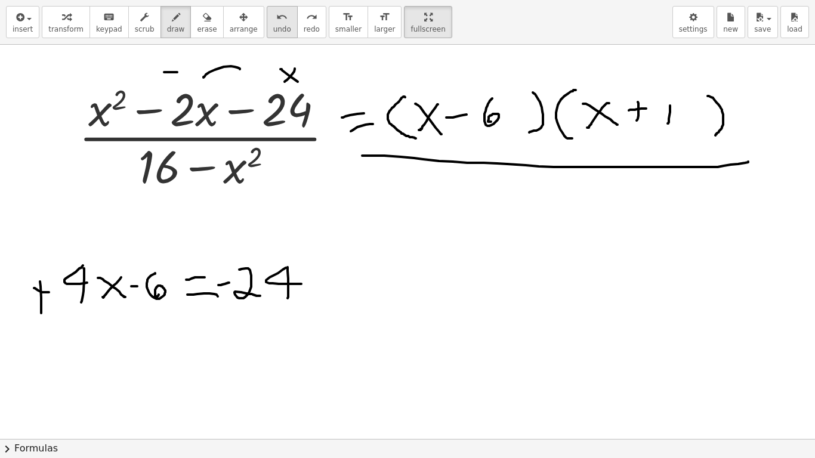
click at [276, 20] on icon "undo" at bounding box center [281, 17] width 11 height 14
drag, startPoint x: 677, startPoint y: 95, endPoint x: 678, endPoint y: 104, distance: 9.6
click at [680, 123] on div at bounding box center [407, 439] width 815 height 789
drag, startPoint x: 678, startPoint y: 91, endPoint x: 697, endPoint y: 107, distance: 24.6
click at [700, 104] on div at bounding box center [407, 439] width 815 height 789
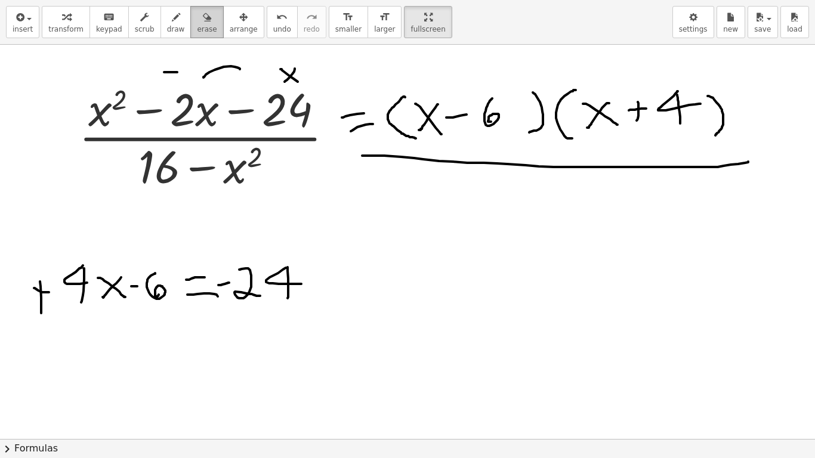
click at [197, 23] on div "button" at bounding box center [207, 17] width 20 height 14
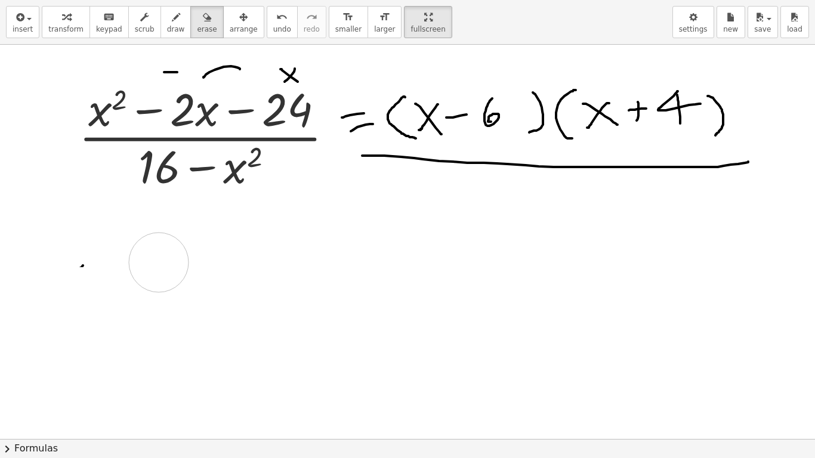
drag, startPoint x: 302, startPoint y: 239, endPoint x: 243, endPoint y: 137, distance: 117.9
click at [107, 261] on div at bounding box center [407, 439] width 815 height 789
click at [167, 26] on span "draw" at bounding box center [176, 29] width 18 height 8
drag, startPoint x: 156, startPoint y: 205, endPoint x: 181, endPoint y: 228, distance: 34.2
click at [178, 230] on div at bounding box center [407, 439] width 815 height 789
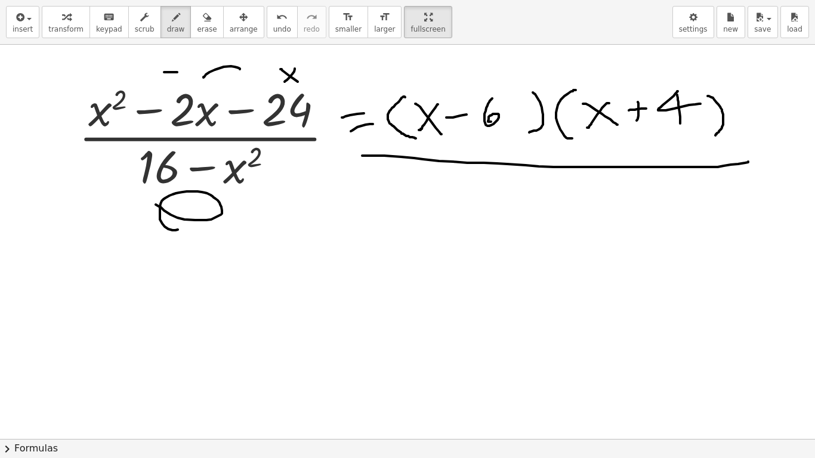
drag, startPoint x: 255, startPoint y: 21, endPoint x: 245, endPoint y: 39, distance: 20.1
click at [276, 23] on icon "undo" at bounding box center [281, 17] width 11 height 14
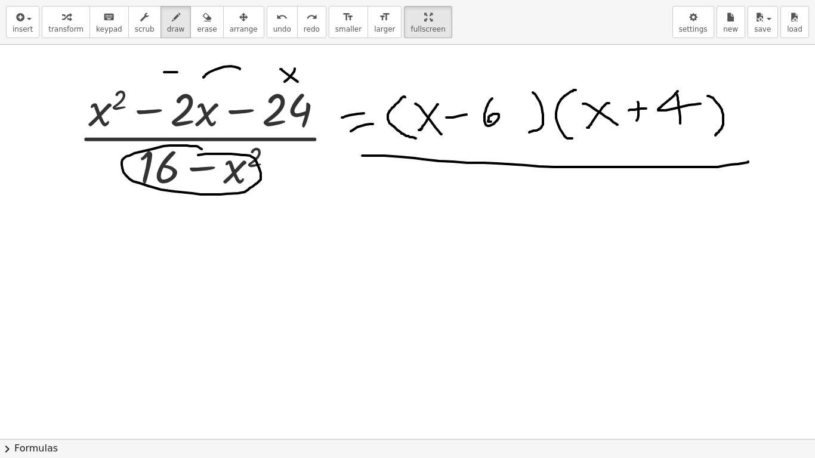
drag, startPoint x: 198, startPoint y: 147, endPoint x: 203, endPoint y: 117, distance: 30.2
click at [183, 157] on div at bounding box center [407, 439] width 815 height 789
click at [273, 26] on span "undo" at bounding box center [282, 29] width 18 height 8
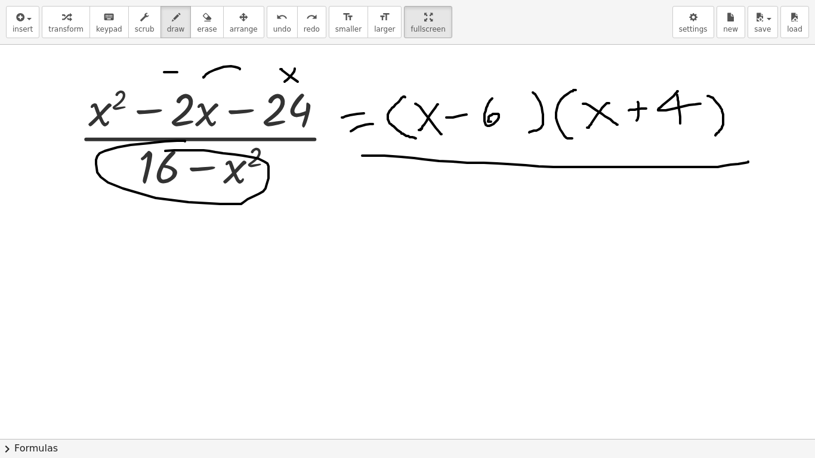
drag, startPoint x: 182, startPoint y: 141, endPoint x: 154, endPoint y: 152, distance: 30.2
click at [154, 152] on div at bounding box center [407, 439] width 815 height 789
drag, startPoint x: 246, startPoint y: 28, endPoint x: 246, endPoint y: 42, distance: 14.3
click at [267, 28] on button "undo undo" at bounding box center [282, 22] width 31 height 32
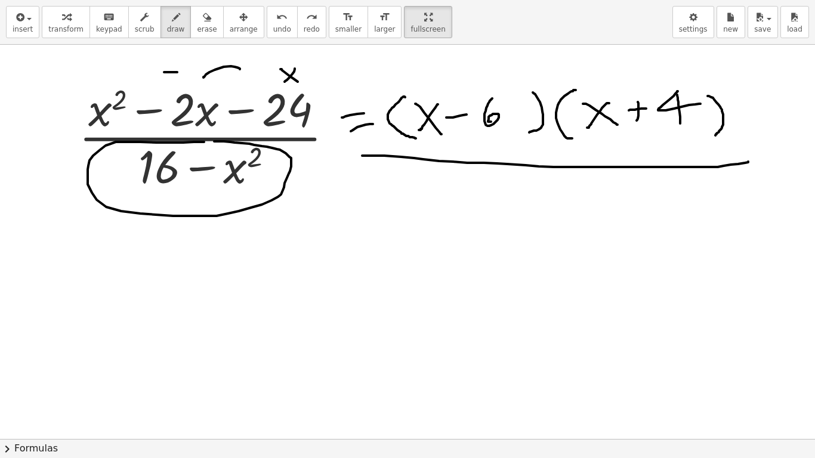
drag, startPoint x: 194, startPoint y: 142, endPoint x: 168, endPoint y: 147, distance: 26.1
click at [172, 147] on div at bounding box center [407, 439] width 815 height 789
click at [273, 27] on span "undo" at bounding box center [282, 29] width 18 height 8
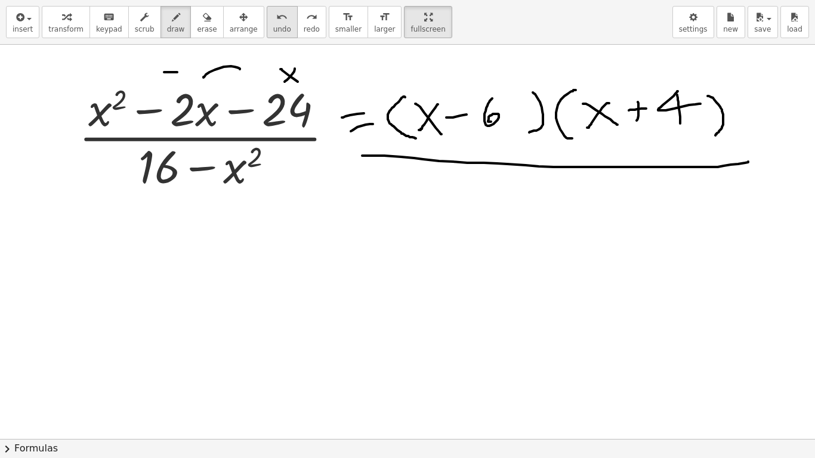
click at [273, 27] on span "undo" at bounding box center [282, 29] width 18 height 8
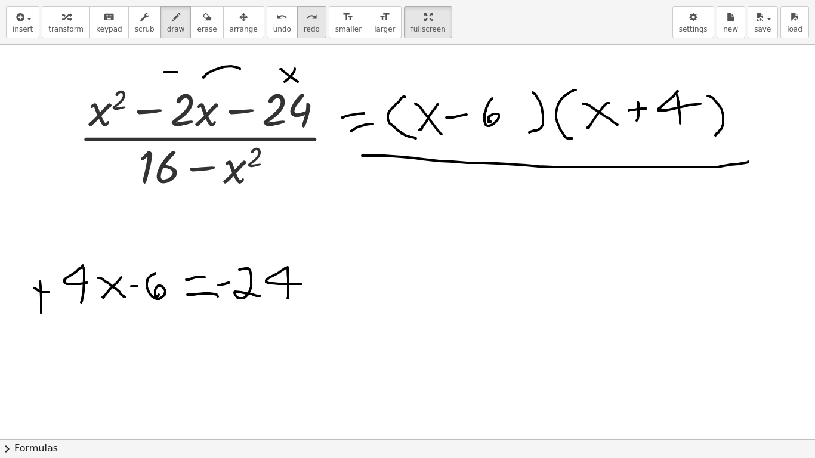
click at [297, 24] on button "redo redo" at bounding box center [311, 22] width 29 height 32
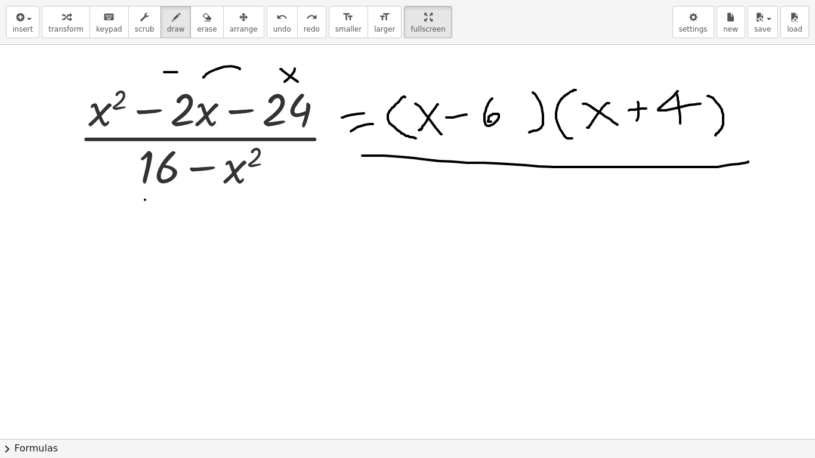
drag, startPoint x: 145, startPoint y: 200, endPoint x: 138, endPoint y: 209, distance: 11.9
click at [135, 215] on div at bounding box center [407, 439] width 815 height 789
click at [131, 197] on div at bounding box center [407, 439] width 815 height 789
drag, startPoint x: 152, startPoint y: 208, endPoint x: 119, endPoint y: 237, distance: 44.0
click at [151, 215] on div at bounding box center [407, 439] width 815 height 789
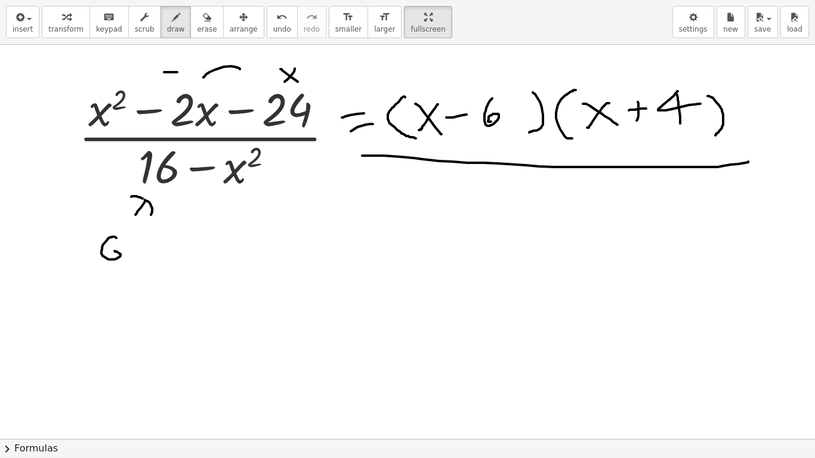
drag, startPoint x: 116, startPoint y: 238, endPoint x: 115, endPoint y: 251, distance: 13.2
click at [115, 251] on div at bounding box center [407, 439] width 815 height 789
drag, startPoint x: 139, startPoint y: 245, endPoint x: 162, endPoint y: 255, distance: 24.8
click at [143, 257] on div at bounding box center [407, 439] width 815 height 789
drag, startPoint x: 156, startPoint y: 235, endPoint x: 149, endPoint y: 259, distance: 24.9
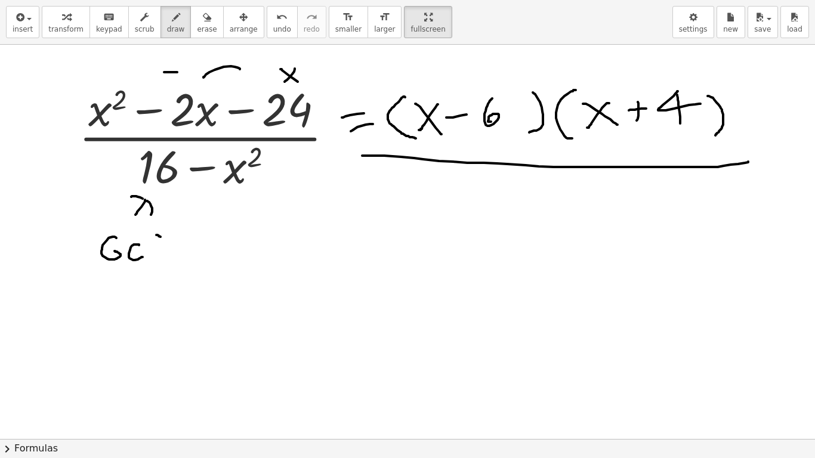
click at [149, 259] on div at bounding box center [407, 439] width 815 height 789
drag, startPoint x: 152, startPoint y: 250, endPoint x: 160, endPoint y: 248, distance: 9.1
click at [159, 249] on div at bounding box center [407, 439] width 815 height 789
click at [276, 21] on icon "undo" at bounding box center [281, 17] width 11 height 14
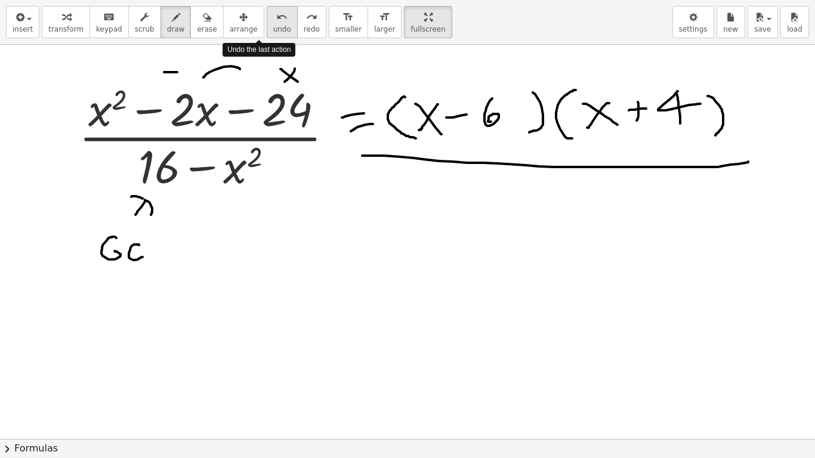
click at [276, 21] on icon "undo" at bounding box center [281, 17] width 11 height 14
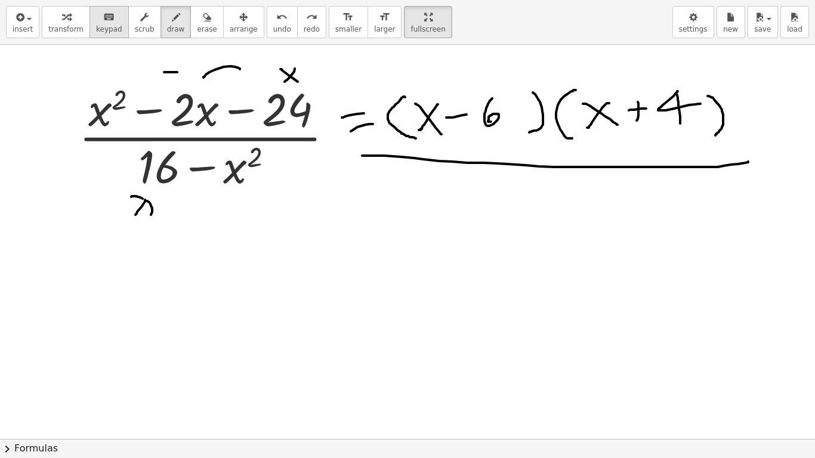
click at [103, 20] on icon "keyboard" at bounding box center [108, 17] width 11 height 14
click at [110, 243] on div at bounding box center [407, 439] width 815 height 789
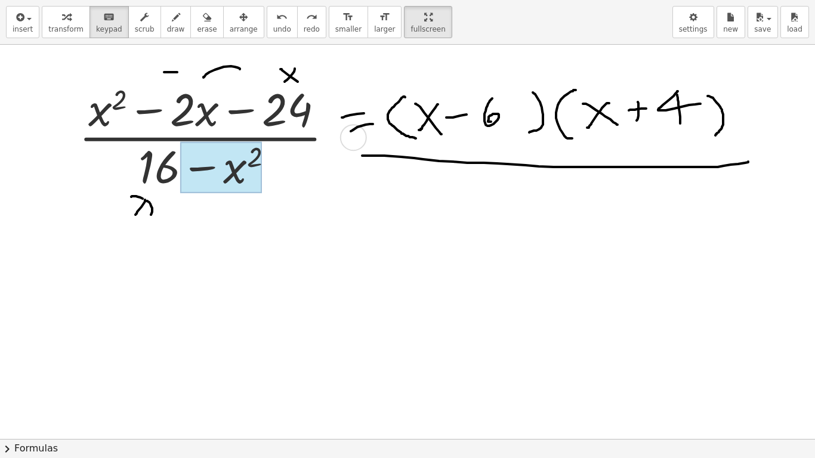
click at [246, 166] on div at bounding box center [221, 167] width 82 height 51
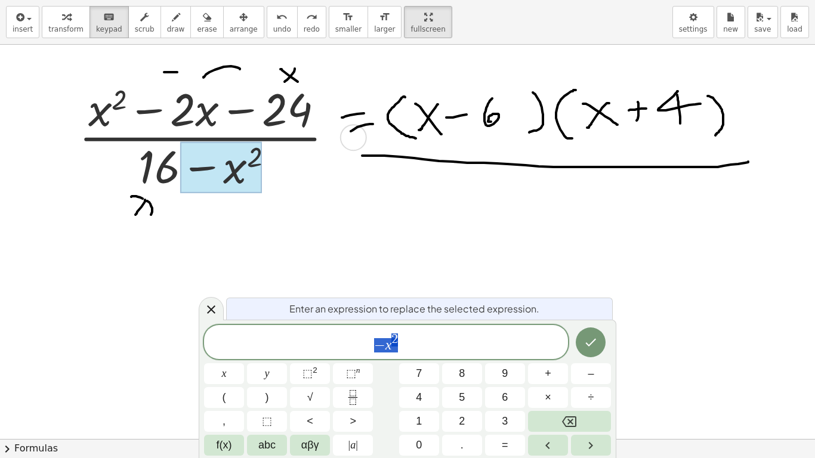
click at [289, 72] on div at bounding box center [407, 439] width 815 height 789
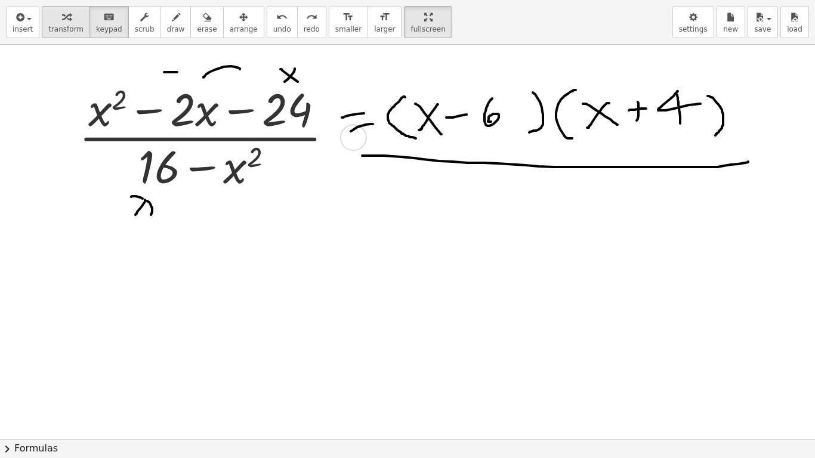
click at [54, 29] on span "transform" at bounding box center [65, 29] width 35 height 8
click at [236, 169] on div at bounding box center [210, 136] width 277 height 117
click at [204, 205] on icon at bounding box center [200, 205] width 13 height 13
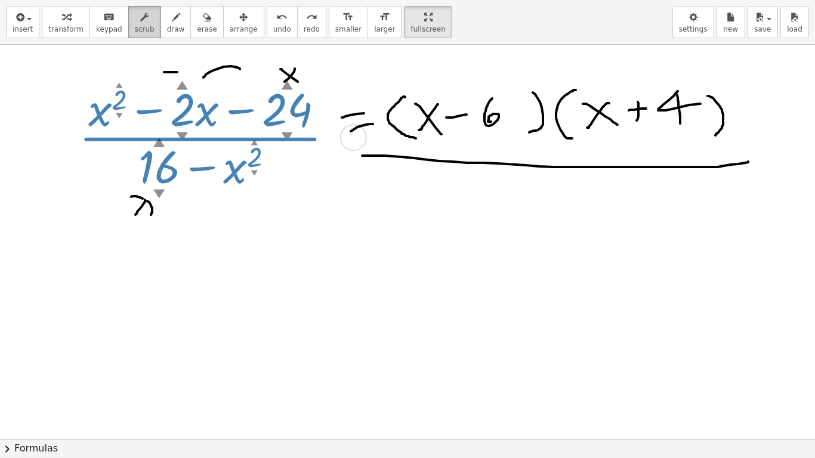
click at [143, 25] on button "scrub" at bounding box center [144, 22] width 33 height 32
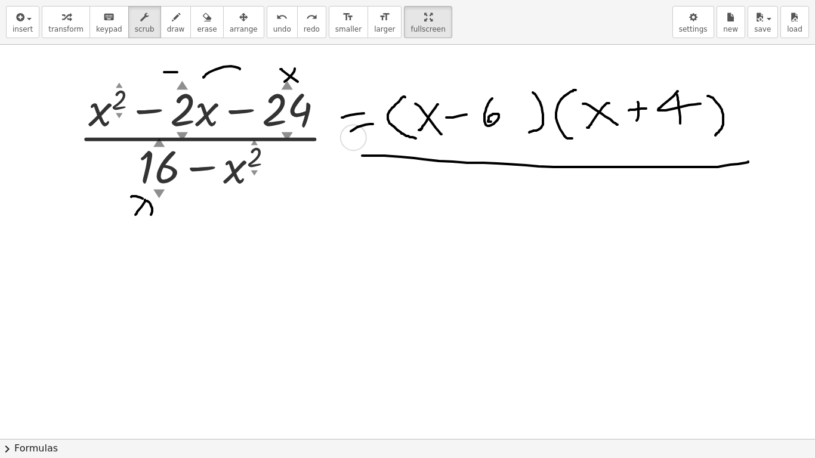
click at [253, 169] on div "▼" at bounding box center [254, 173] width 7 height 10
click at [255, 172] on div "▼" at bounding box center [254, 173] width 7 height 10
click at [254, 167] on div at bounding box center [210, 136] width 277 height 117
click at [253, 153] on div at bounding box center [210, 136] width 277 height 117
click at [230, 175] on div at bounding box center [210, 136] width 277 height 117
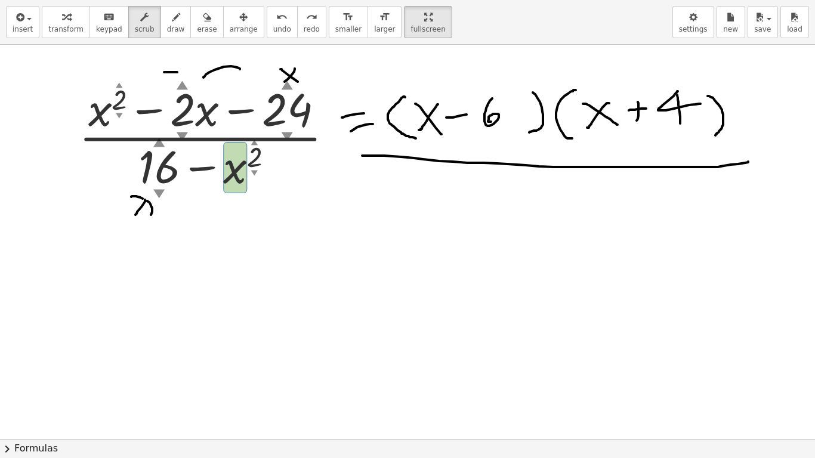
drag, startPoint x: 230, startPoint y: 172, endPoint x: 307, endPoint y: 112, distance: 97.6
click at [284, 109] on div at bounding box center [210, 136] width 277 height 117
click at [305, 104] on div at bounding box center [210, 136] width 277 height 117
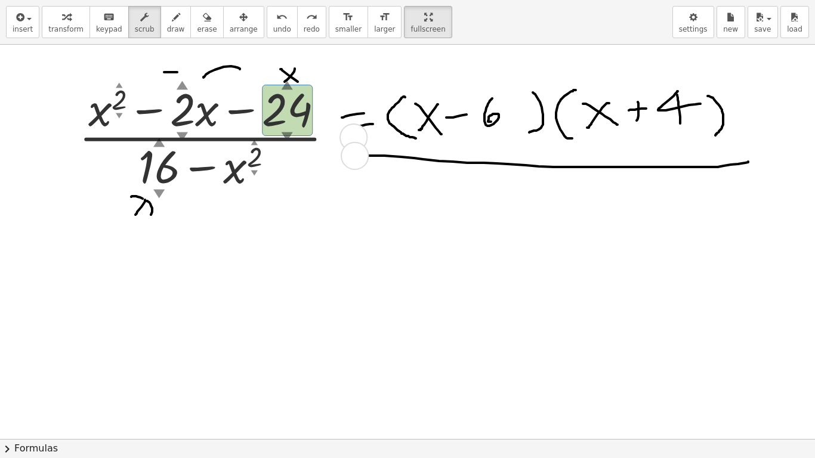
drag, startPoint x: 350, startPoint y: 139, endPoint x: 356, endPoint y: 196, distance: 57.0
click at [356, 193] on div "· ( + x 2 ▲ ▼ − · 2 ▲ ▼ · x − 24 ▲ ▼ ) · ( + 16 ▲ ▼ − x 2 ▲ ▼ )" at bounding box center [221, 136] width 322 height 123
drag, startPoint x: 360, startPoint y: 147, endPoint x: 527, endPoint y: 139, distance: 167.2
click at [527, 139] on div "· ( + x 2 ▲ ▼ − · 2 ▲ ▼ · x − 24 ▲ ▼ ) · ( + 16 ▲ ▼ − x 2 ▲ ▼ )" at bounding box center [407, 439] width 815 height 789
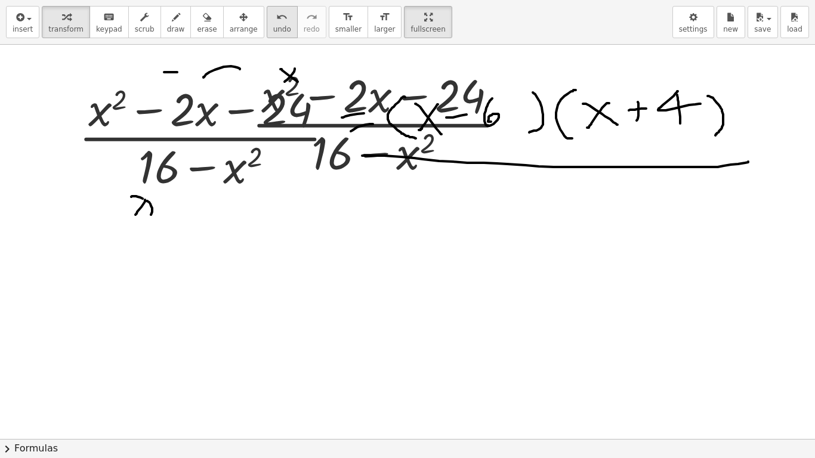
click at [276, 21] on icon "undo" at bounding box center [281, 17] width 11 height 14
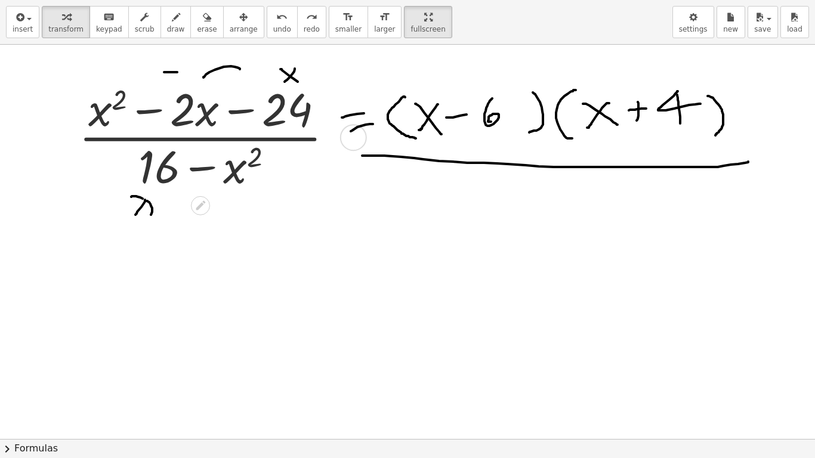
click at [286, 115] on div at bounding box center [210, 136] width 277 height 117
drag, startPoint x: 286, startPoint y: 115, endPoint x: 259, endPoint y: 174, distance: 65.1
click at [277, 164] on div at bounding box center [210, 136] width 277 height 117
click at [140, 24] on icon "button" at bounding box center [144, 17] width 8 height 14
click at [119, 112] on div "▼" at bounding box center [119, 115] width 7 height 10
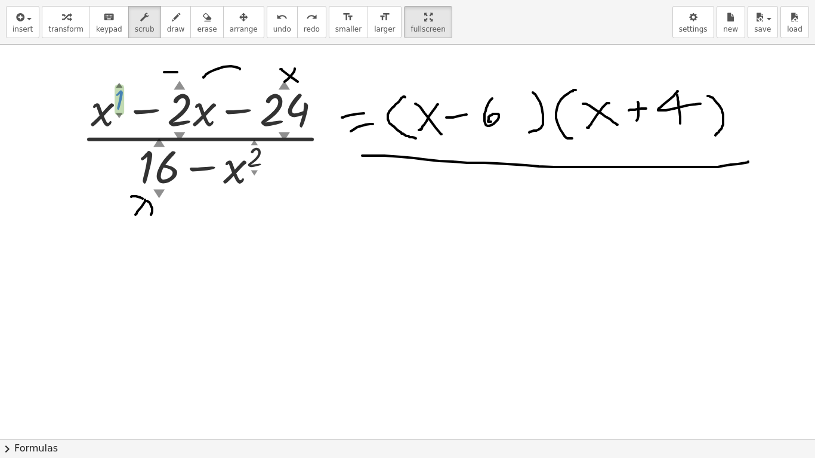
drag, startPoint x: 120, startPoint y: 103, endPoint x: 213, endPoint y: 112, distance: 93.5
click at [213, 112] on div at bounding box center [210, 136] width 277 height 117
drag, startPoint x: 126, startPoint y: 103, endPoint x: 0, endPoint y: 134, distance: 129.8
click at [0, 134] on div "· ( + x 1 ▲ ▼ − · 2 ▲ ▼ · x − 24 ▲ ▼ ) · ( + 16 ▲ ▼ − x 2 ▲ ▼ )" at bounding box center [407, 439] width 815 height 789
drag, startPoint x: 156, startPoint y: 105, endPoint x: 116, endPoint y: 114, distance: 41.5
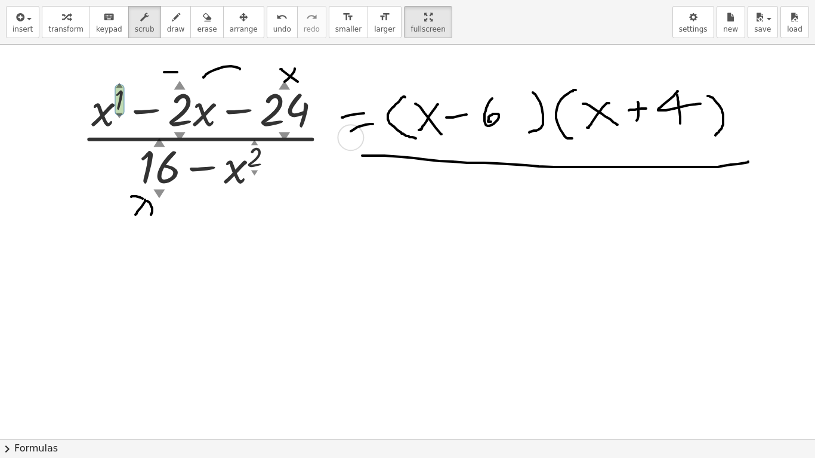
click at [200, 138] on div "· ( + x 1 ▲ ▼ − · 2 ▲ ▼ · x − 24 ▲ ▼ ) · ( + 16 ▲ ▼ − x 2 ▲ ▼ )" at bounding box center [200, 138] width 0 height 0
drag, startPoint x: 116, startPoint y: 85, endPoint x: 119, endPoint y: 52, distance: 32.3
click at [119, 53] on div "· ( + x 1 ▲ ▼ − · 2 ▲ ▼ · x − 24 ▲ ▼ ) · ( + 16 ▲ ▼ − x 2 ▲ ▼ )" at bounding box center [407, 439] width 815 height 789
click at [120, 112] on div "▼" at bounding box center [119, 115] width 7 height 10
drag, startPoint x: 118, startPoint y: 113, endPoint x: 115, endPoint y: 120, distance: 7.2
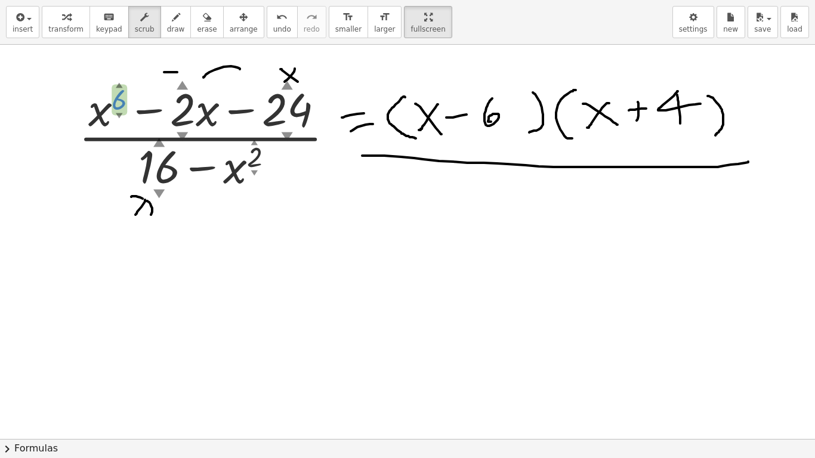
click at [200, 138] on div "· ( + x 6 ▲ ▼ − · 2 ▲ ▼ · x − 24 ▲ ▼ ) · ( + 16 ▲ ▼ − x 2 ▲ ▼ )" at bounding box center [200, 138] width 0 height 0
drag, startPoint x: 117, startPoint y: 115, endPoint x: 120, endPoint y: 128, distance: 14.0
click at [200, 138] on div "· ( + x 5 ▲ ▼ − · 2 ▲ ▼ · x − 24 ▲ ▼ ) · ( + 16 ▲ ▼ − x 2 ▲ ▼ )" at bounding box center [200, 138] width 0 height 0
drag, startPoint x: 120, startPoint y: 116, endPoint x: 122, endPoint y: 128, distance: 12.7
click at [200, 138] on div "· ( + x 4 ▲ ▼ − · 2 ▲ ▼ · x − 24 ▲ ▼ ) · ( + 16 ▲ ▼ − x 2 ▲ ▼ )" at bounding box center [200, 138] width 0 height 0
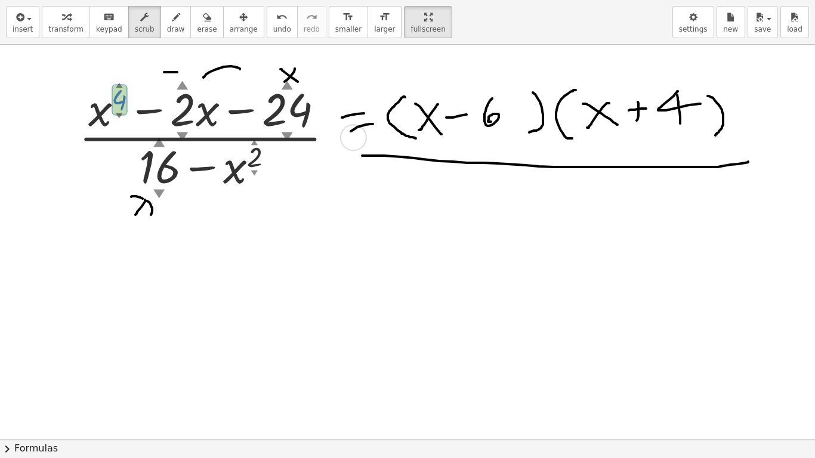
drag, startPoint x: 120, startPoint y: 117, endPoint x: 122, endPoint y: 130, distance: 13.2
click at [200, 138] on div "· ( + x 4 ▲ ▼ − · 2 ▲ ▼ · x − 24 ▲ ▼ ) · ( + 16 ▲ ▼ − x 2 ▲ ▼ )" at bounding box center [200, 138] width 0 height 0
drag, startPoint x: 120, startPoint y: 117, endPoint x: 122, endPoint y: 127, distance: 10.4
click at [200, 138] on div "· ( + x 3 ▲ ▼ − · 2 ▲ ▼ · x − 24 ▲ ▼ ) · ( + 16 ▲ ▼ − x 2 ▲ ▼ )" at bounding box center [200, 138] width 0 height 0
click at [140, 21] on icon "button" at bounding box center [144, 17] width 8 height 14
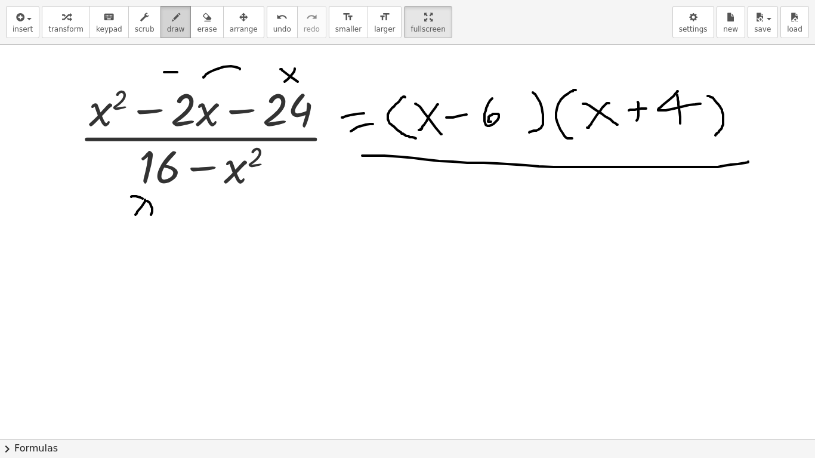
click at [167, 23] on div "button" at bounding box center [176, 17] width 18 height 14
drag, startPoint x: 115, startPoint y: 231, endPoint x: 123, endPoint y: 239, distance: 11.8
click at [106, 240] on div at bounding box center [407, 439] width 815 height 789
drag, startPoint x: 123, startPoint y: 239, endPoint x: 132, endPoint y: 247, distance: 11.8
click at [126, 246] on div at bounding box center [407, 439] width 815 height 789
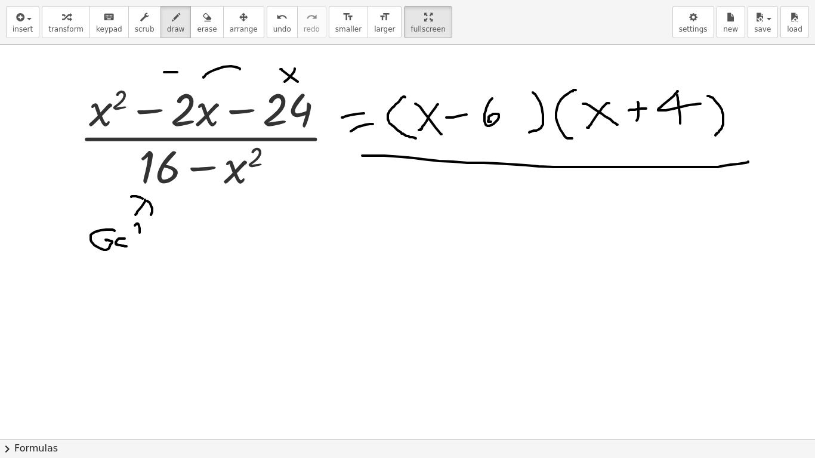
drag, startPoint x: 140, startPoint y: 231, endPoint x: 131, endPoint y: 245, distance: 16.1
click at [132, 249] on div at bounding box center [407, 439] width 815 height 789
drag, startPoint x: 129, startPoint y: 242, endPoint x: 147, endPoint y: 239, distance: 17.5
click at [147, 239] on div at bounding box center [407, 439] width 815 height 789
drag, startPoint x: 187, startPoint y: 26, endPoint x: 164, endPoint y: 157, distance: 132.6
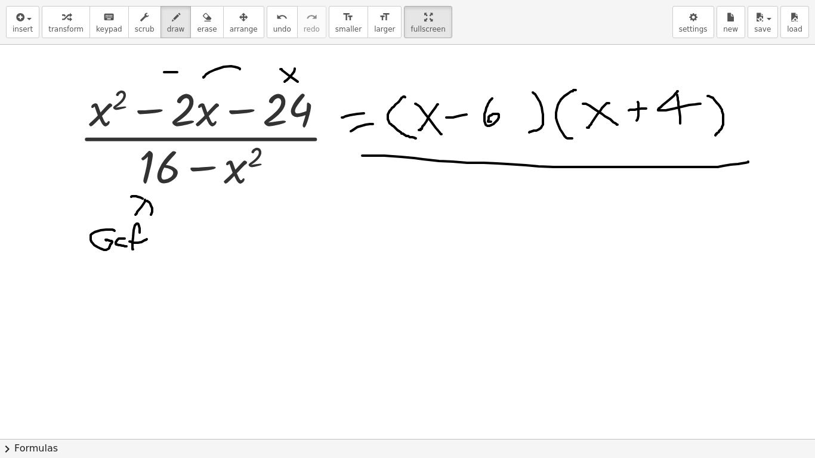
click at [197, 27] on span "erase" at bounding box center [207, 29] width 20 height 8
drag, startPoint x: 143, startPoint y: 243, endPoint x: 132, endPoint y: 219, distance: 25.9
click at [129, 219] on div at bounding box center [407, 439] width 815 height 789
click at [170, 23] on button "draw" at bounding box center [175, 22] width 31 height 32
drag, startPoint x: 120, startPoint y: 214, endPoint x: 120, endPoint y: 206, distance: 7.2
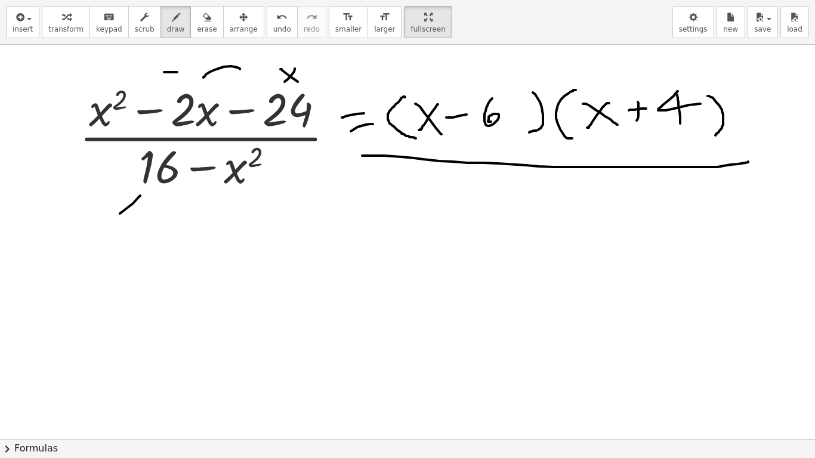
click at [105, 222] on div at bounding box center [407, 439] width 815 height 789
drag, startPoint x: 137, startPoint y: 197, endPoint x: 118, endPoint y: 193, distance: 19.5
click at [118, 193] on div at bounding box center [407, 439] width 815 height 789
drag, startPoint x: 153, startPoint y: 204, endPoint x: 157, endPoint y: 236, distance: 32.0
click at [160, 231] on div at bounding box center [407, 439] width 815 height 789
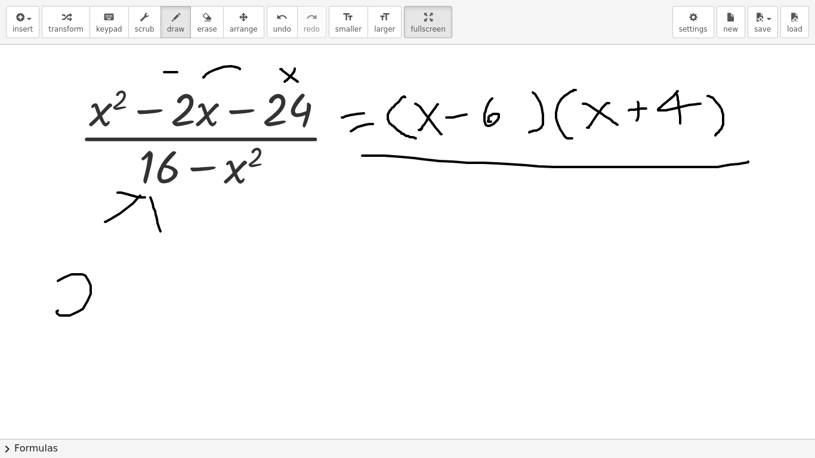
drag, startPoint x: 72, startPoint y: 274, endPoint x: 137, endPoint y: 310, distance: 74.5
click at [127, 319] on div at bounding box center [407, 439] width 815 height 789
click at [273, 22] on div "undo" at bounding box center [282, 17] width 18 height 14
click at [267, 21] on button "undo undo" at bounding box center [282, 22] width 31 height 32
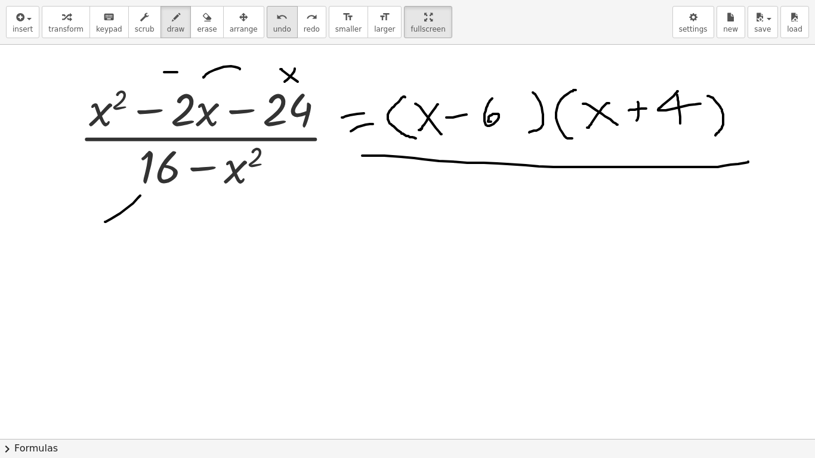
click at [267, 23] on button "undo undo" at bounding box center [282, 22] width 31 height 32
drag, startPoint x: 81, startPoint y: 255, endPoint x: 76, endPoint y: 285, distance: 30.3
click at [76, 285] on div at bounding box center [407, 439] width 815 height 789
drag, startPoint x: 86, startPoint y: 252, endPoint x: 101, endPoint y: 270, distance: 23.8
click at [92, 267] on div at bounding box center [407, 439] width 815 height 789
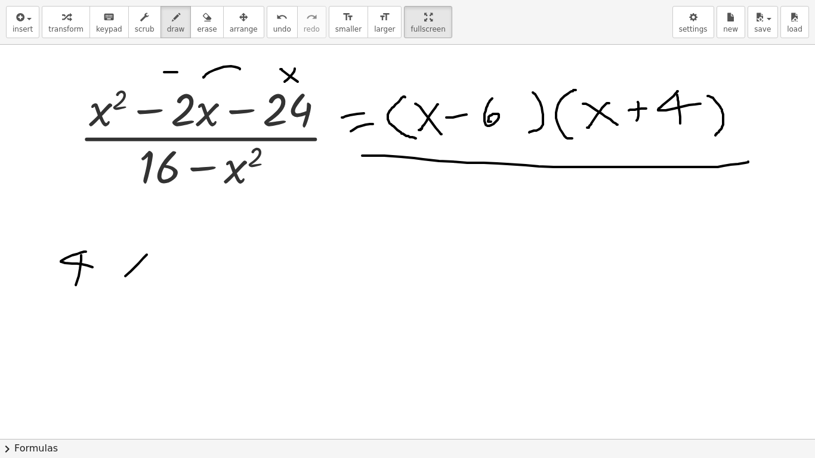
drag, startPoint x: 125, startPoint y: 276, endPoint x: 116, endPoint y: 274, distance: 9.3
click at [114, 287] on div at bounding box center [407, 439] width 815 height 789
drag, startPoint x: 118, startPoint y: 262, endPoint x: 152, endPoint y: 285, distance: 41.7
click at [141, 282] on div at bounding box center [407, 439] width 815 height 789
click at [187, 285] on div at bounding box center [407, 439] width 815 height 789
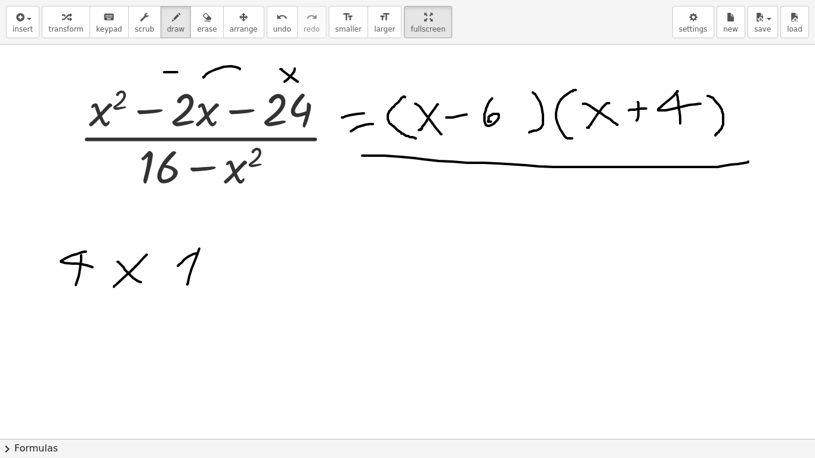
drag, startPoint x: 197, startPoint y: 254, endPoint x: 204, endPoint y: 270, distance: 18.2
click at [188, 267] on div at bounding box center [407, 439] width 815 height 789
drag, startPoint x: 218, startPoint y: 270, endPoint x: 239, endPoint y: 269, distance: 20.3
click at [239, 269] on div at bounding box center [407, 439] width 815 height 789
drag, startPoint x: 218, startPoint y: 288, endPoint x: 249, endPoint y: 287, distance: 31.6
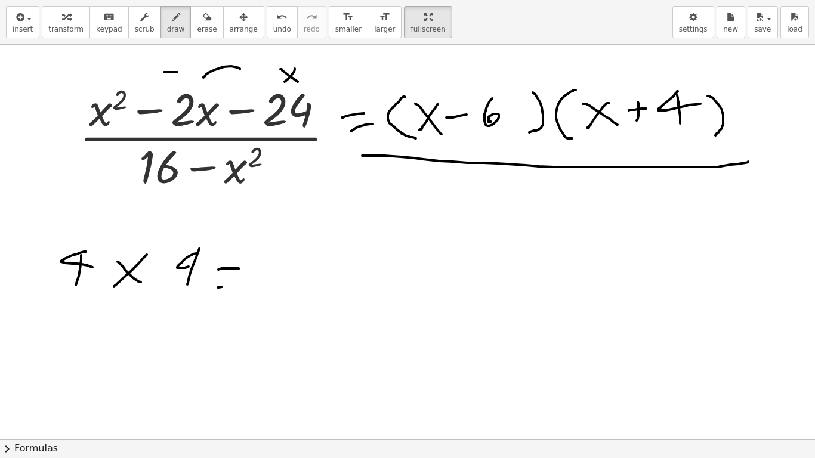
click at [249, 286] on div at bounding box center [407, 439] width 815 height 789
click at [274, 286] on div at bounding box center [407, 439] width 815 height 789
click at [288, 294] on div at bounding box center [407, 439] width 815 height 789
click at [203, 22] on icon "button" at bounding box center [207, 17] width 8 height 14
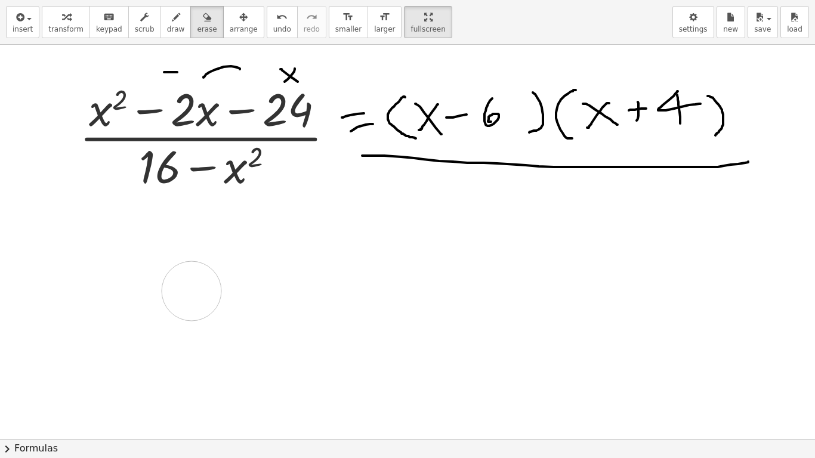
click at [225, 270] on div at bounding box center [407, 439] width 815 height 789
click at [167, 26] on span "draw" at bounding box center [176, 29] width 18 height 8
click at [224, 207] on div at bounding box center [407, 439] width 815 height 789
click at [276, 18] on icon "undo" at bounding box center [281, 17] width 11 height 14
click at [106, 267] on div at bounding box center [407, 439] width 815 height 789
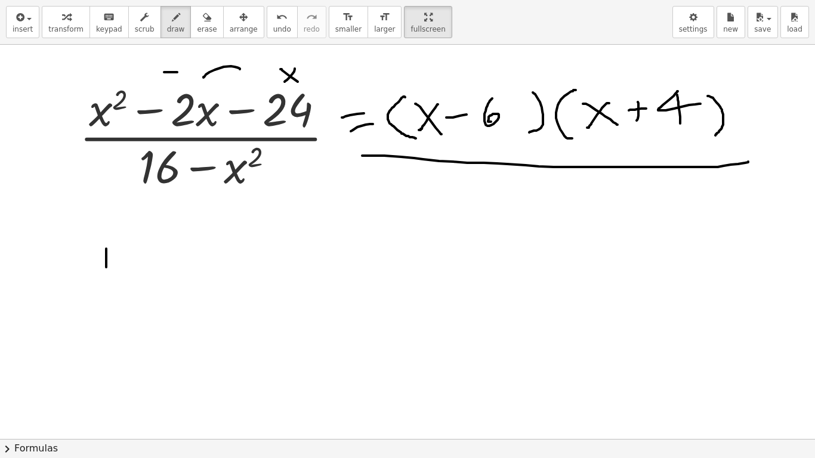
click at [267, 29] on button "undo undo" at bounding box center [282, 22] width 31 height 32
click at [218, 225] on div at bounding box center [407, 439] width 815 height 789
click at [209, 203] on div at bounding box center [407, 439] width 815 height 789
click at [242, 221] on div at bounding box center [407, 439] width 815 height 789
click at [185, 262] on div at bounding box center [407, 439] width 815 height 789
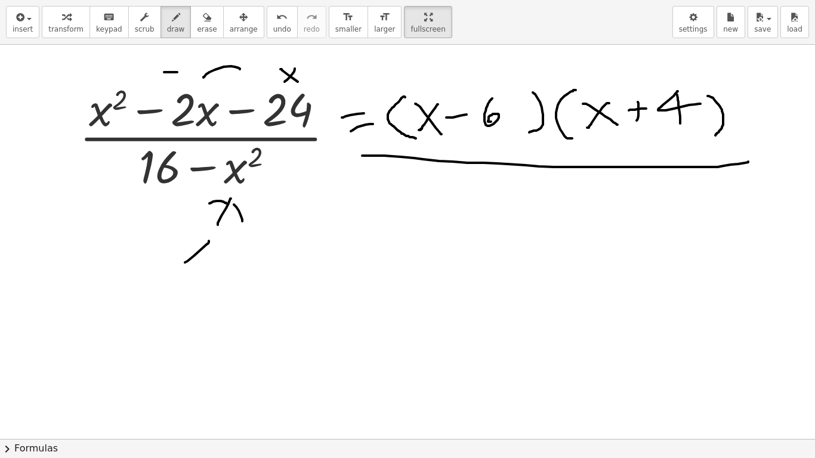
click at [205, 254] on div at bounding box center [407, 439] width 815 height 789
click at [276, 23] on icon "undo" at bounding box center [281, 17] width 11 height 14
click at [267, 24] on button "undo undo" at bounding box center [282, 22] width 31 height 32
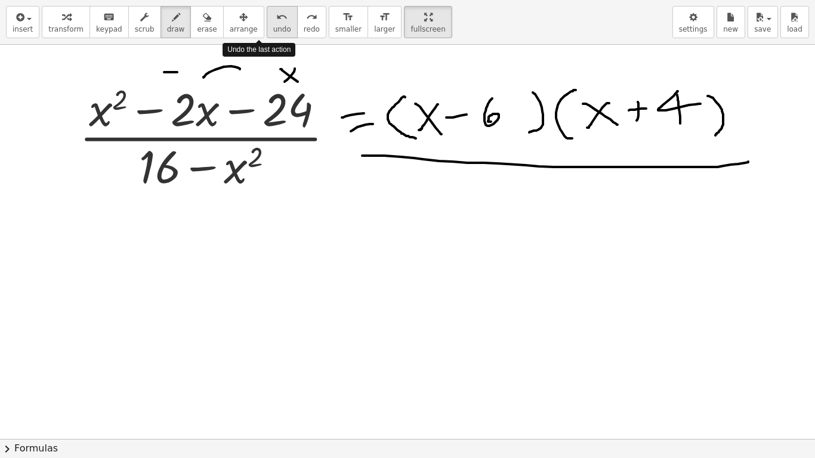
click at [267, 24] on button "undo undo" at bounding box center [282, 22] width 31 height 32
click at [93, 290] on div at bounding box center [407, 439] width 815 height 789
click at [101, 269] on div at bounding box center [407, 439] width 815 height 789
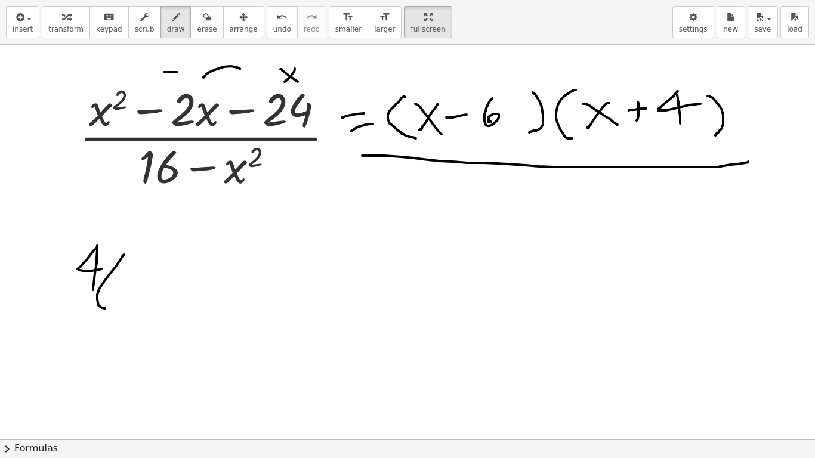
click at [122, 302] on div at bounding box center [407, 439] width 815 height 789
click at [273, 18] on div "undo" at bounding box center [282, 17] width 18 height 14
click at [123, 290] on div at bounding box center [407, 439] width 815 height 789
click at [153, 289] on div at bounding box center [407, 439] width 815 height 789
click at [169, 274] on div at bounding box center [407, 439] width 815 height 789
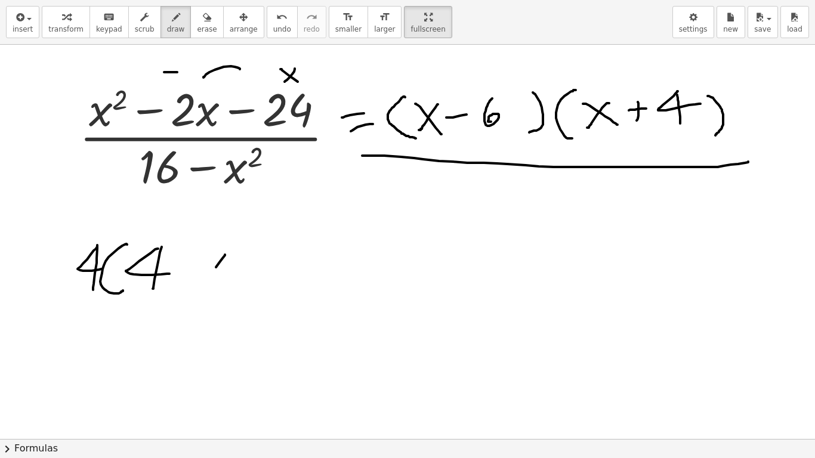
click at [200, 286] on div at bounding box center [407, 439] width 815 height 789
click at [234, 296] on div at bounding box center [407, 439] width 815 height 789
click at [276, 21] on icon "undo" at bounding box center [281, 17] width 11 height 14
click at [209, 266] on div at bounding box center [407, 439] width 815 height 789
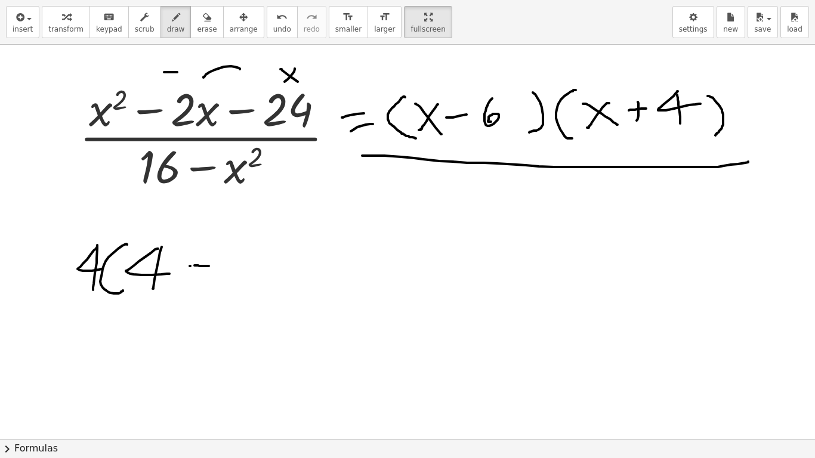
click at [229, 267] on div at bounding box center [407, 439] width 815 height 789
click at [298, 208] on div at bounding box center [407, 439] width 815 height 789
click at [267, 24] on button "undo undo" at bounding box center [282, 22] width 31 height 32
click at [265, 225] on div at bounding box center [407, 439] width 815 height 789
click at [236, 202] on div at bounding box center [407, 439] width 815 height 789
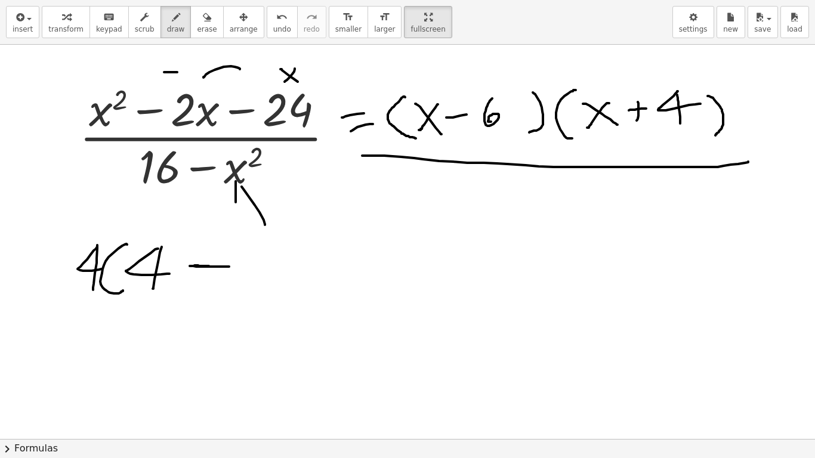
click at [326, 204] on div at bounding box center [407, 439] width 815 height 789
click at [273, 25] on span "undo" at bounding box center [282, 29] width 18 height 8
click at [1, 186] on div at bounding box center [407, 439] width 815 height 789
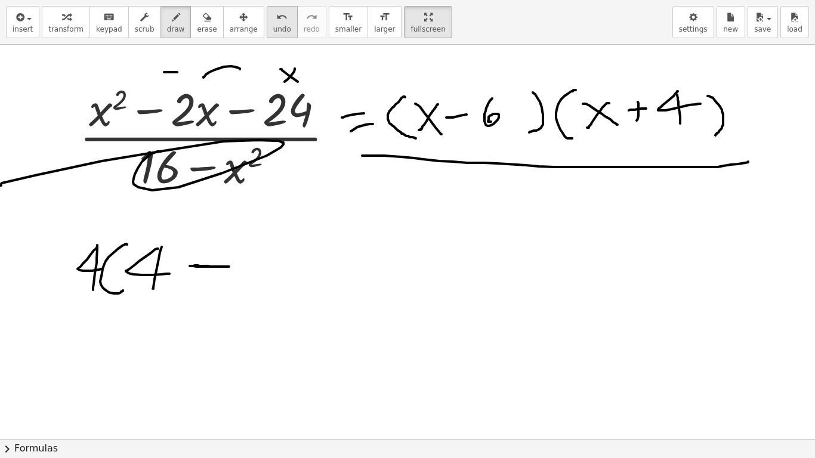
click at [267, 30] on button "undo undo" at bounding box center [282, 22] width 31 height 32
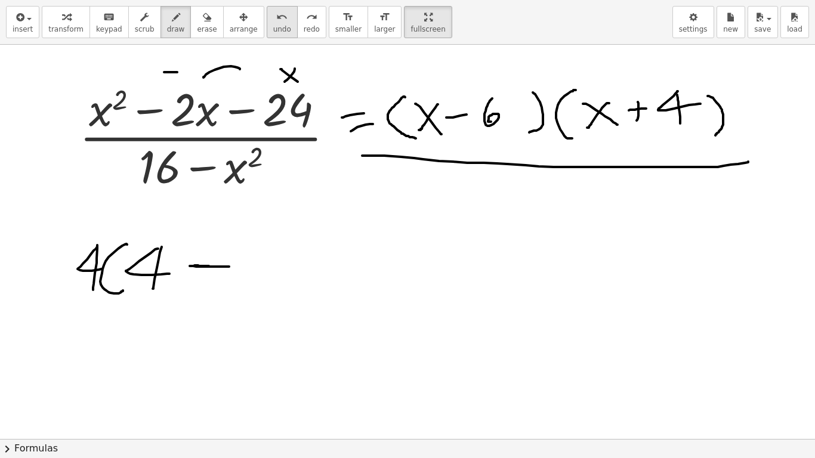
click at [267, 30] on button "undo undo" at bounding box center [282, 22] width 31 height 32
click at [65, 33] on span "transform" at bounding box center [65, 29] width 35 height 8
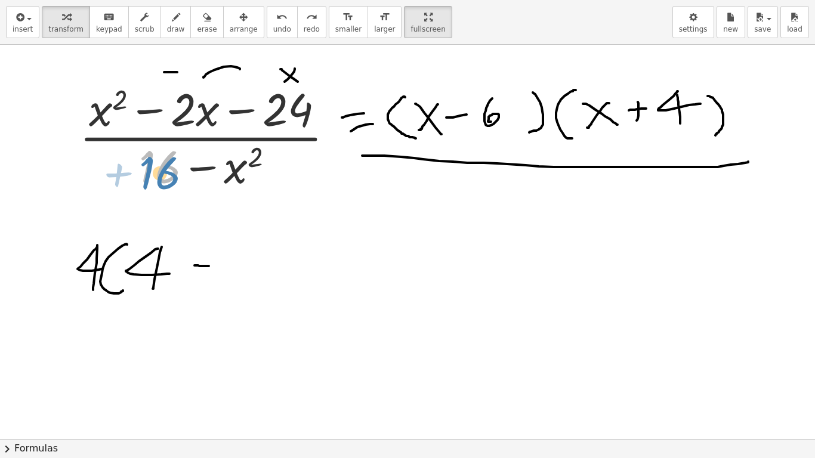
click at [159, 163] on div at bounding box center [211, 136] width 277 height 117
click at [245, 169] on div at bounding box center [211, 136] width 277 height 117
click at [150, 176] on div at bounding box center [211, 136] width 277 height 117
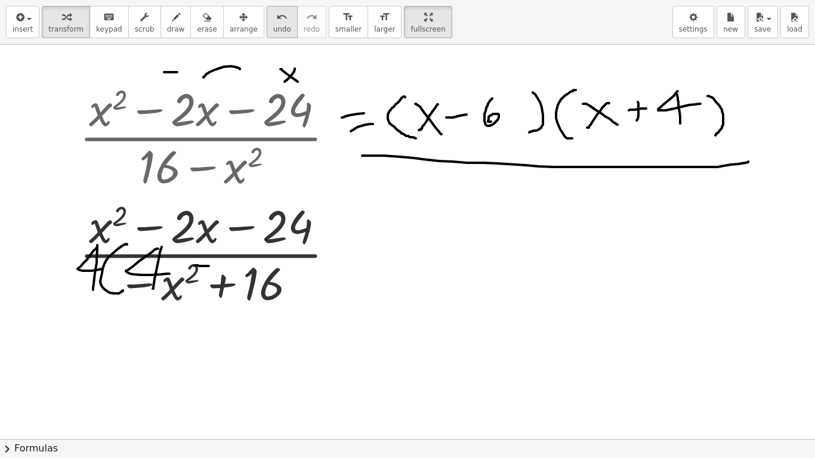
click at [273, 25] on span "undo" at bounding box center [282, 29] width 18 height 8
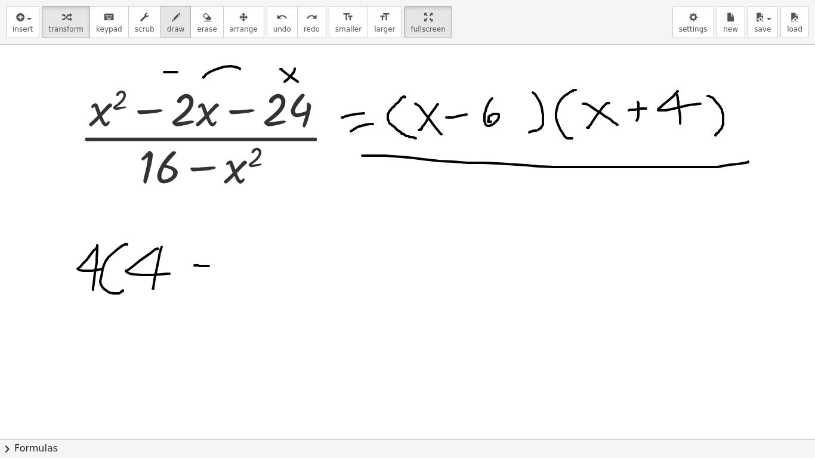
click at [167, 29] on span "draw" at bounding box center [176, 29] width 18 height 8
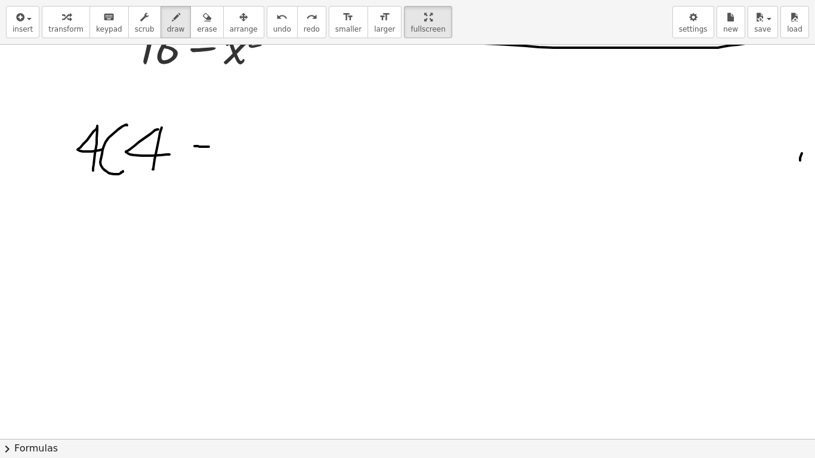
drag, startPoint x: 800, startPoint y: 160, endPoint x: 814, endPoint y: 73, distance: 88.3
click at [814, 115] on div "· ( + x 2 − · 2 · x − 24 ) · ( + 16 − x 2 ) ×" at bounding box center [407, 242] width 815 height 394
click at [270, 32] on button "undo undo" at bounding box center [282, 22] width 31 height 32
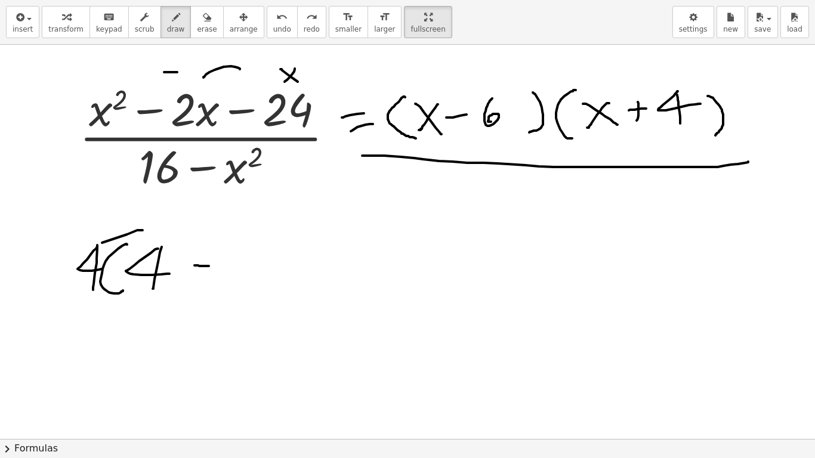
drag, startPoint x: 127, startPoint y: 234, endPoint x: 104, endPoint y: 224, distance: 25.6
click at [168, 267] on div at bounding box center [409, 439] width 818 height 789
click at [273, 32] on span "undo" at bounding box center [282, 29] width 18 height 8
drag, startPoint x: 112, startPoint y: 199, endPoint x: 131, endPoint y: 190, distance: 21.9
click at [131, 190] on div at bounding box center [409, 439] width 818 height 789
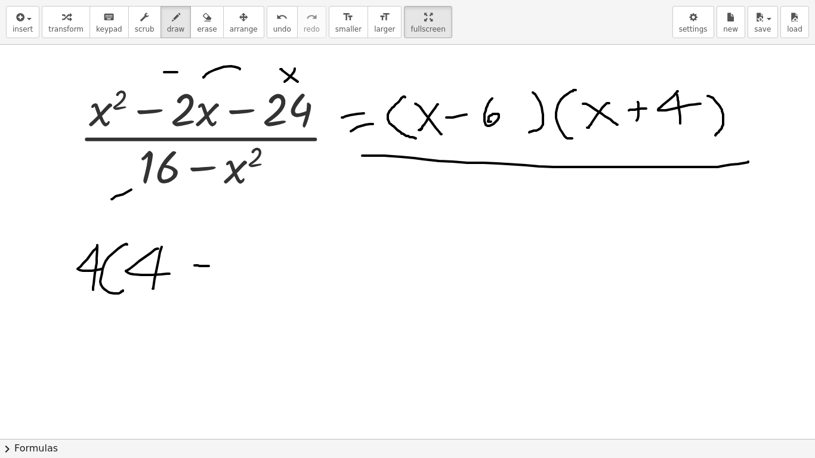
click at [122, 185] on div at bounding box center [409, 439] width 818 height 789
drag, startPoint x: 123, startPoint y: 183, endPoint x: 146, endPoint y: 193, distance: 24.5
click at [130, 202] on div at bounding box center [409, 439] width 818 height 789
click at [273, 32] on span "undo" at bounding box center [282, 29] width 18 height 8
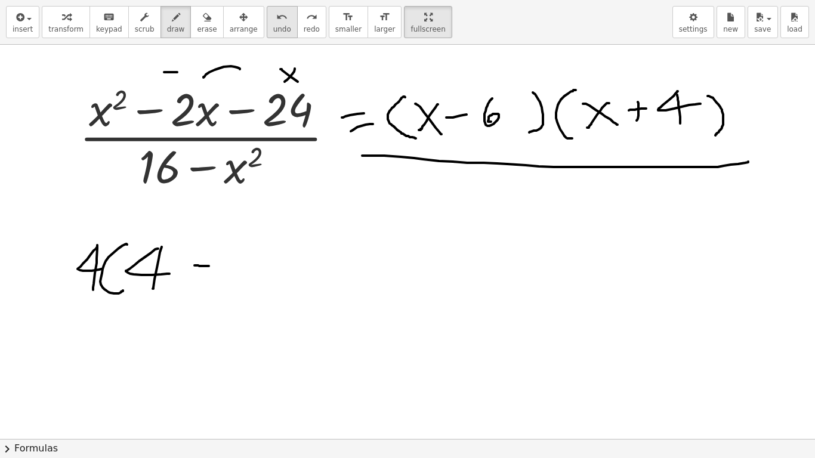
click at [273, 26] on span "undo" at bounding box center [282, 29] width 18 height 8
drag, startPoint x: 252, startPoint y: 264, endPoint x: 233, endPoint y: 282, distance: 25.3
click at [236, 283] on div at bounding box center [409, 439] width 818 height 789
drag, startPoint x: 244, startPoint y: 291, endPoint x: 265, endPoint y: 310, distance: 28.3
click at [267, 315] on div at bounding box center [409, 439] width 818 height 789
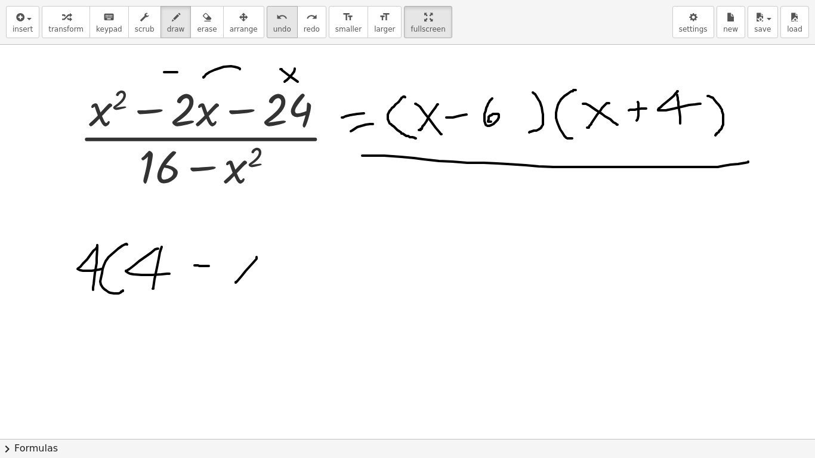
click at [276, 20] on icon "undo" at bounding box center [281, 17] width 11 height 14
drag, startPoint x: 255, startPoint y: 254, endPoint x: 231, endPoint y: 288, distance: 41.7
click at [231, 288] on div at bounding box center [409, 439] width 818 height 789
drag, startPoint x: 251, startPoint y: 279, endPoint x: 264, endPoint y: 270, distance: 15.1
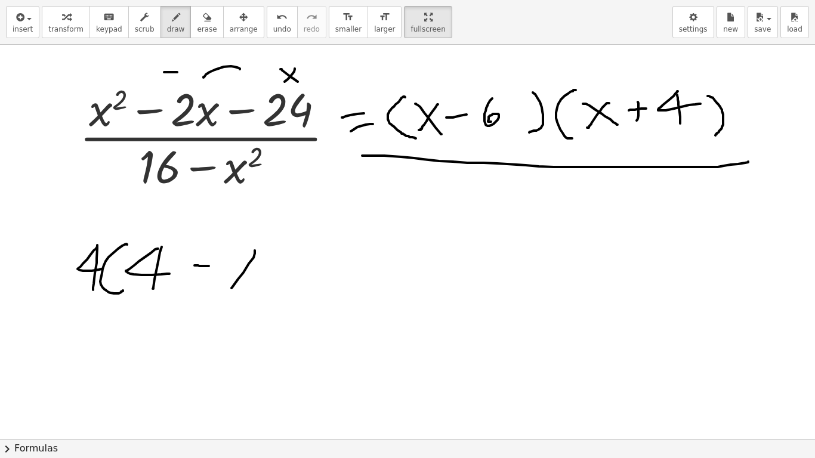
click at [261, 291] on div at bounding box center [409, 439] width 818 height 789
drag, startPoint x: 268, startPoint y: 237, endPoint x: 289, endPoint y: 262, distance: 32.6
click at [289, 262] on div at bounding box center [409, 439] width 818 height 789
drag, startPoint x: 91, startPoint y: 239, endPoint x: 217, endPoint y: 236, distance: 126.5
click at [208, 231] on div at bounding box center [409, 439] width 818 height 789
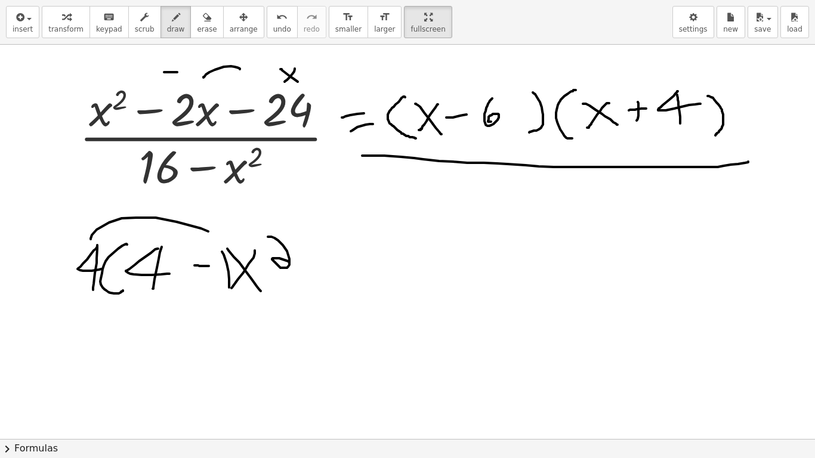
click at [228, 286] on div at bounding box center [409, 439] width 818 height 789
drag, startPoint x: 222, startPoint y: 245, endPoint x: 236, endPoint y: 262, distance: 21.6
click at [231, 264] on div at bounding box center [409, 439] width 818 height 789
click at [276, 13] on icon "undo" at bounding box center [281, 17] width 11 height 14
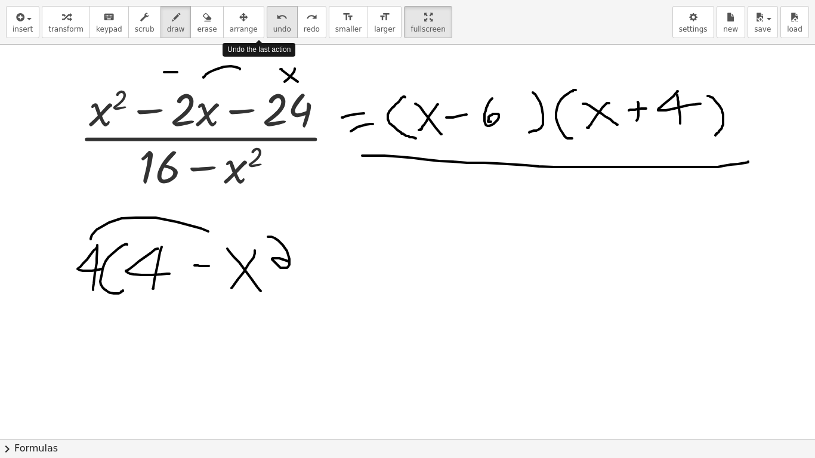
click at [276, 16] on icon "undo" at bounding box center [281, 17] width 11 height 14
click at [267, 22] on button "undo undo" at bounding box center [282, 22] width 31 height 32
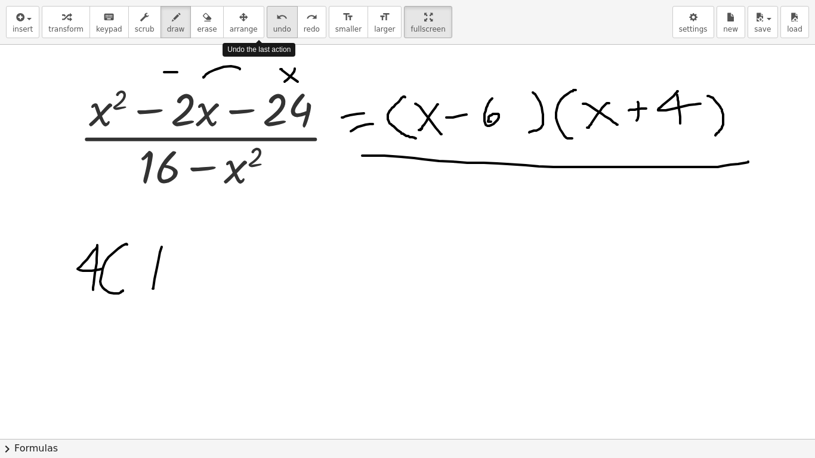
click at [267, 22] on button "undo undo" at bounding box center [282, 22] width 31 height 32
click at [273, 23] on div "undo" at bounding box center [282, 17] width 18 height 14
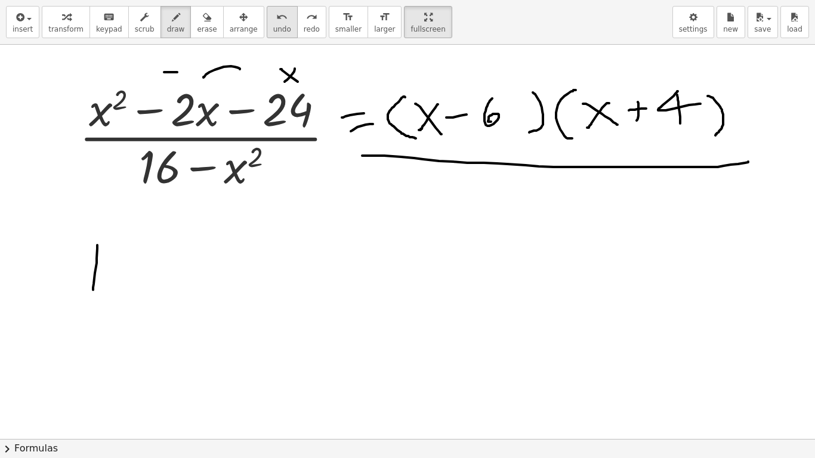
click at [276, 23] on icon "undo" at bounding box center [281, 17] width 11 height 14
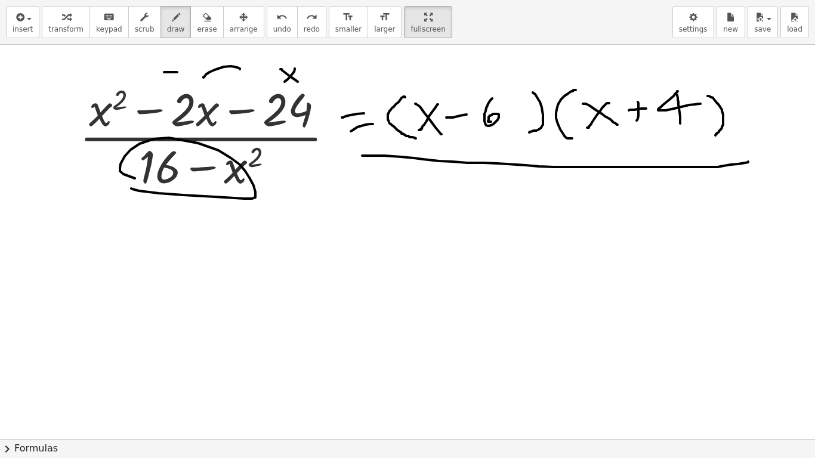
drag, startPoint x: 131, startPoint y: 188, endPoint x: 207, endPoint y: 178, distance: 76.4
click at [195, 180] on div at bounding box center [409, 439] width 818 height 789
click at [267, 25] on button "undo undo" at bounding box center [282, 22] width 31 height 32
drag, startPoint x: 109, startPoint y: 259, endPoint x: 106, endPoint y: 289, distance: 30.0
click at [106, 293] on div at bounding box center [409, 439] width 818 height 789
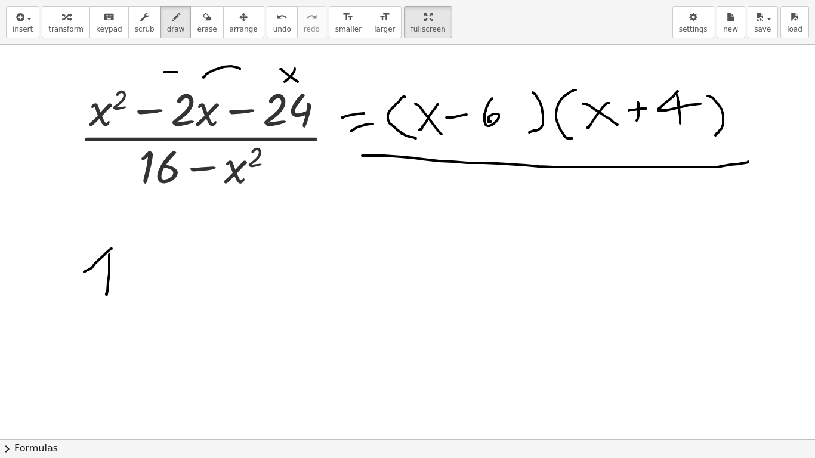
drag, startPoint x: 112, startPoint y: 249, endPoint x: 114, endPoint y: 272, distance: 23.4
click at [111, 272] on div at bounding box center [409, 439] width 818 height 789
drag, startPoint x: 150, startPoint y: 244, endPoint x: 149, endPoint y: 291, distance: 47.2
click at [147, 292] on div at bounding box center [409, 439] width 818 height 789
drag, startPoint x: 172, startPoint y: 263, endPoint x: 172, endPoint y: 282, distance: 19.1
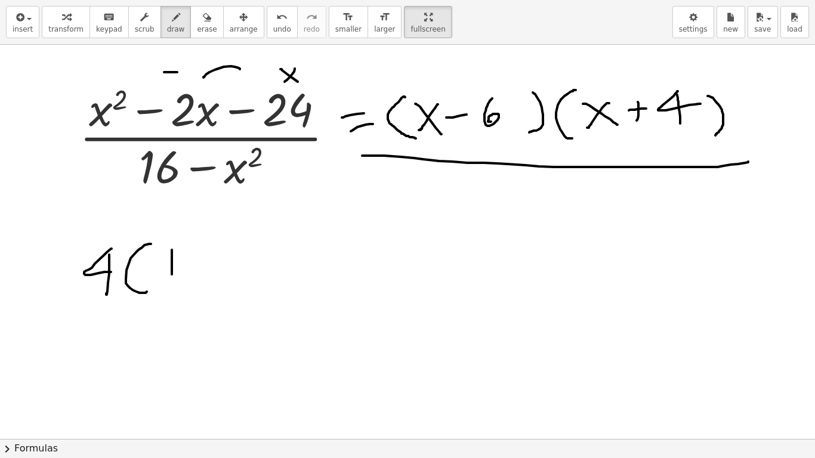
click at [172, 282] on div at bounding box center [409, 439] width 818 height 789
drag, startPoint x: 169, startPoint y: 252, endPoint x: 191, endPoint y: 266, distance: 26.3
click at [178, 265] on div at bounding box center [409, 439] width 818 height 789
drag, startPoint x: 196, startPoint y: 265, endPoint x: 214, endPoint y: 266, distance: 17.9
click at [213, 266] on div at bounding box center [409, 439] width 818 height 789
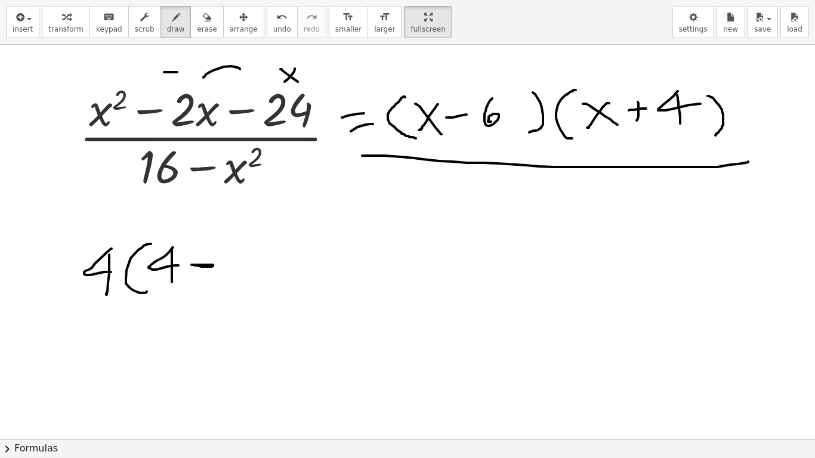
drag, startPoint x: 191, startPoint y: 265, endPoint x: 230, endPoint y: 265, distance: 38.2
click at [229, 265] on div at bounding box center [409, 439] width 818 height 789
drag, startPoint x: 275, startPoint y: 250, endPoint x: 248, endPoint y: 279, distance: 39.7
click at [248, 279] on div at bounding box center [409, 439] width 818 height 789
drag, startPoint x: 249, startPoint y: 248, endPoint x: 277, endPoint y: 288, distance: 48.5
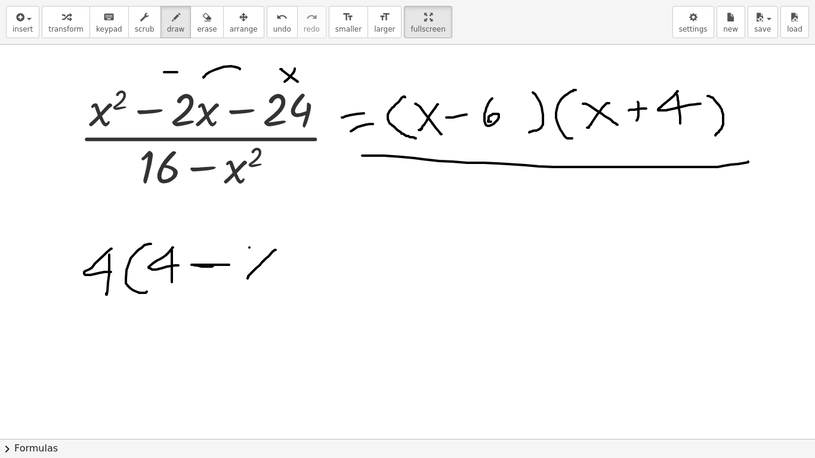
click at [274, 290] on div at bounding box center [409, 439] width 818 height 789
drag, startPoint x: 311, startPoint y: 258, endPoint x: 305, endPoint y: 295, distance: 38.1
click at [307, 295] on div at bounding box center [409, 439] width 818 height 789
drag, startPoint x: 156, startPoint y: 221, endPoint x: 193, endPoint y: 237, distance: 39.8
click at [181, 240] on div at bounding box center [409, 439] width 818 height 789
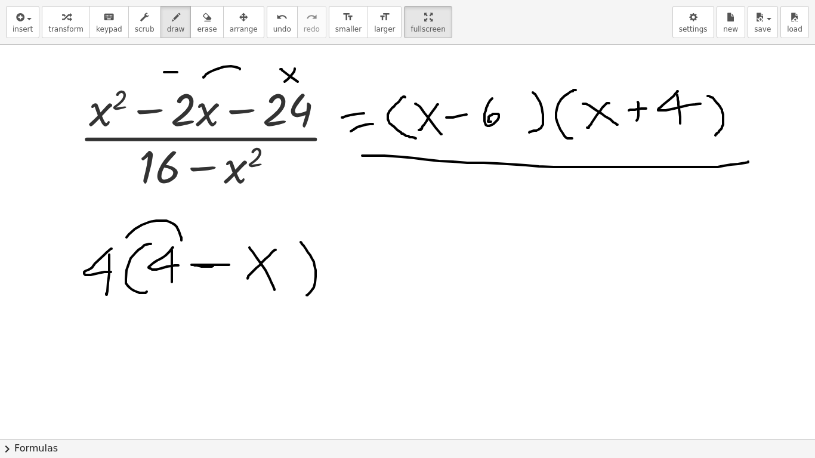
drag, startPoint x: 185, startPoint y: 199, endPoint x: 184, endPoint y: 219, distance: 19.7
click at [184, 219] on div at bounding box center [409, 439] width 818 height 789
drag, startPoint x: 197, startPoint y: 197, endPoint x: 216, endPoint y: 224, distance: 32.9
click at [194, 216] on div at bounding box center [409, 439] width 818 height 789
drag, startPoint x: 227, startPoint y: 223, endPoint x: 244, endPoint y: 243, distance: 26.2
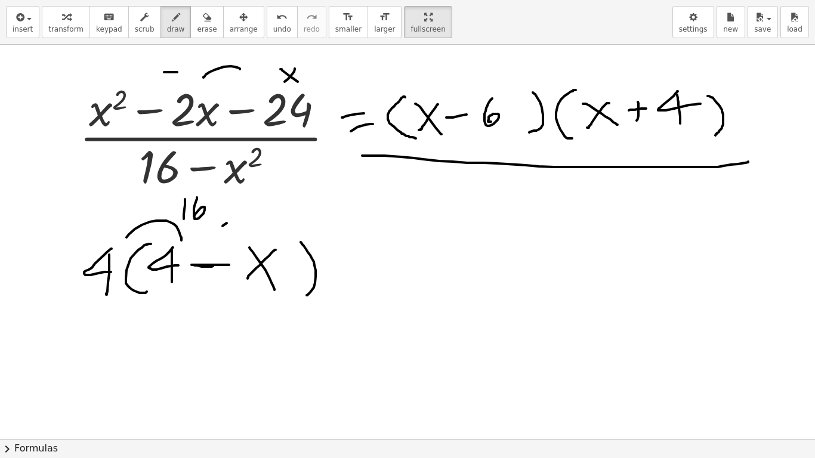
click at [241, 242] on div at bounding box center [409, 439] width 818 height 789
click at [267, 20] on button "undo undo" at bounding box center [282, 22] width 31 height 32
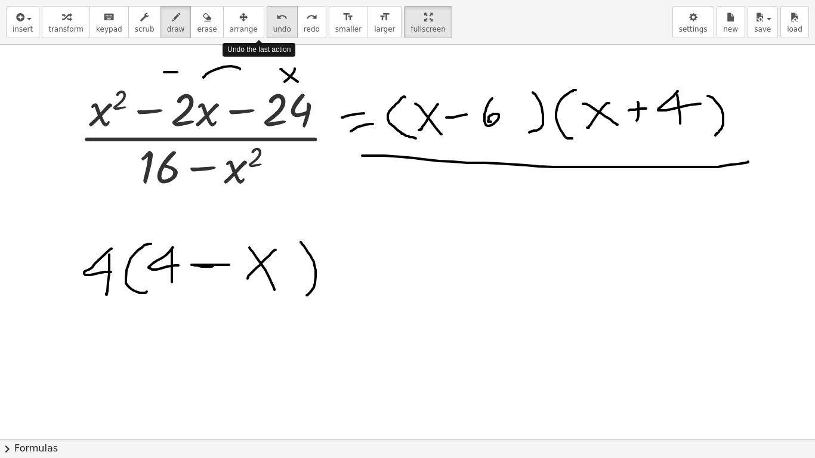
click at [267, 20] on button "undo undo" at bounding box center [282, 22] width 31 height 32
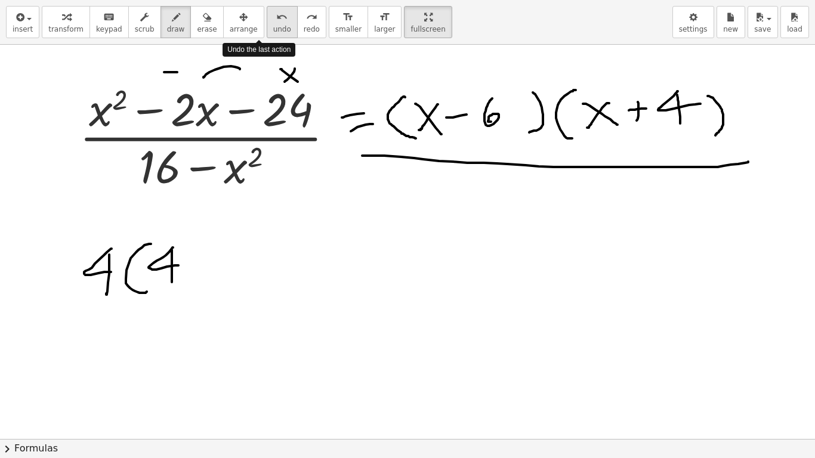
click at [267, 20] on button "undo undo" at bounding box center [282, 22] width 31 height 32
click at [267, 19] on button "undo undo" at bounding box center [282, 22] width 31 height 32
click at [267, 18] on button "undo undo" at bounding box center [282, 22] width 31 height 32
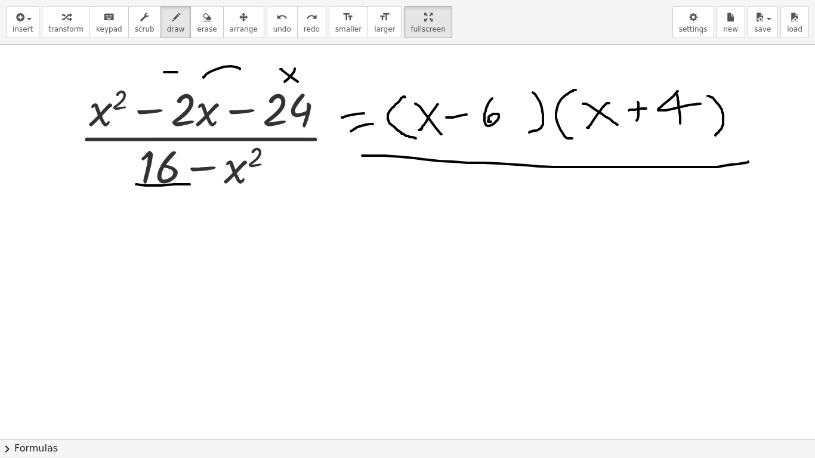
drag, startPoint x: 137, startPoint y: 184, endPoint x: 252, endPoint y: 186, distance: 115.7
click at [222, 185] on div at bounding box center [409, 439] width 818 height 789
click at [276, 21] on icon "undo" at bounding box center [281, 17] width 11 height 14
drag, startPoint x: 149, startPoint y: 147, endPoint x: 135, endPoint y: 159, distance: 17.8
click at [144, 159] on div at bounding box center [409, 439] width 818 height 789
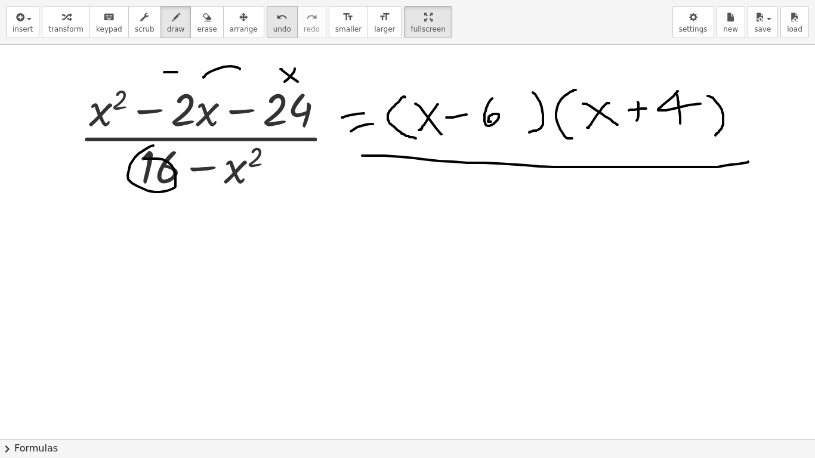
click at [273, 17] on div "undo" at bounding box center [282, 17] width 18 height 14
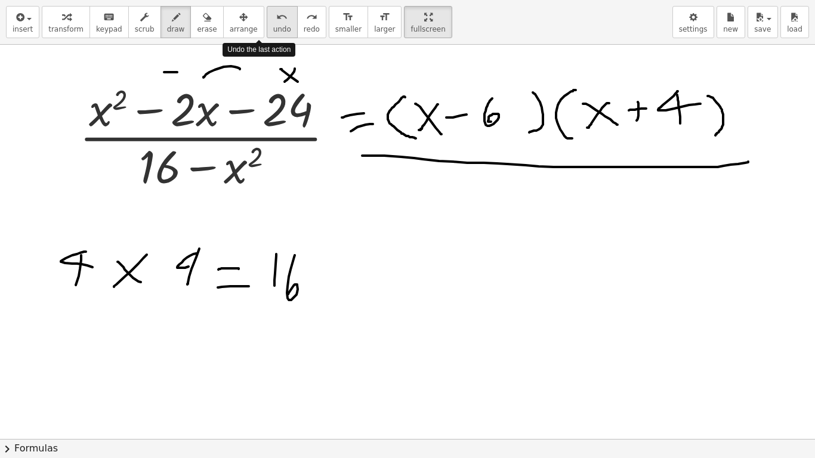
click at [273, 17] on div "undo" at bounding box center [282, 17] width 18 height 14
click at [304, 16] on div "redo" at bounding box center [312, 17] width 16 height 14
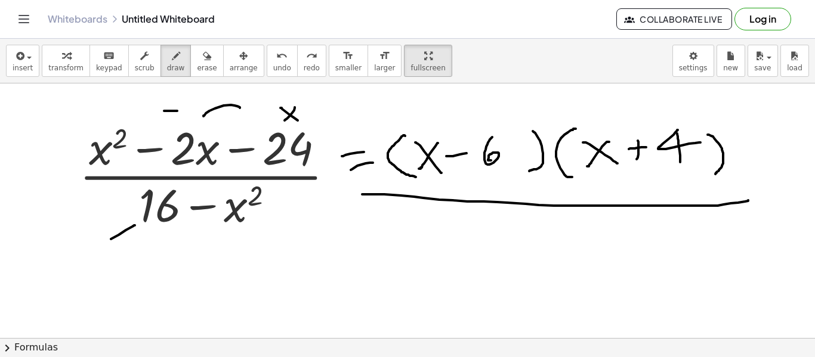
drag, startPoint x: 135, startPoint y: 225, endPoint x: 99, endPoint y: 248, distance: 42.0
drag, startPoint x: 134, startPoint y: 227, endPoint x: 118, endPoint y: 213, distance: 21.5
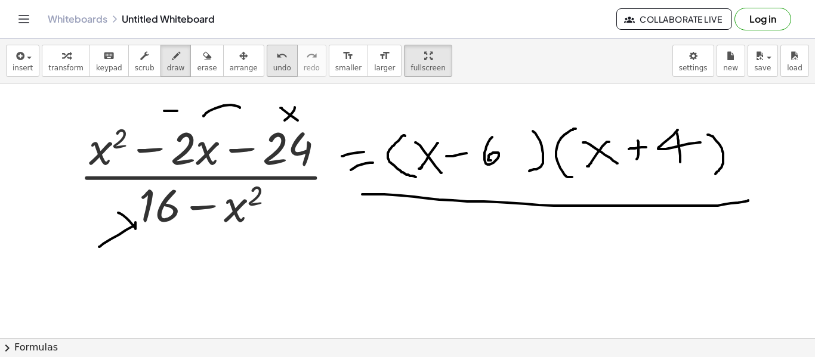
click at [276, 57] on icon "undo" at bounding box center [281, 56] width 11 height 14
click at [404, 48] on button "fullscreen" at bounding box center [428, 61] width 48 height 32
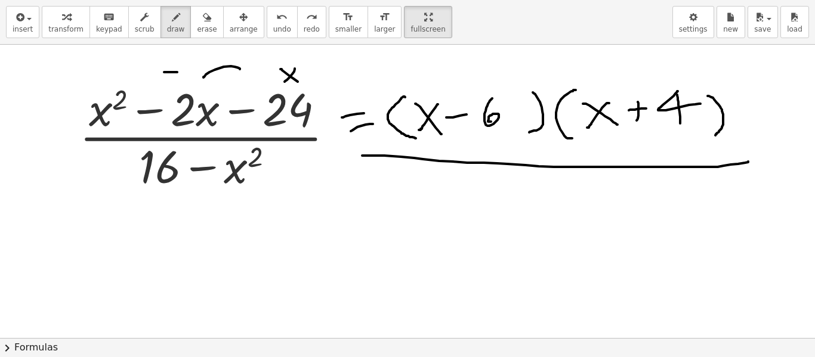
click at [396, 129] on div "insert select one: Math Expression Function Text Youtube Video Graphing Geometr…" at bounding box center [407, 178] width 815 height 357
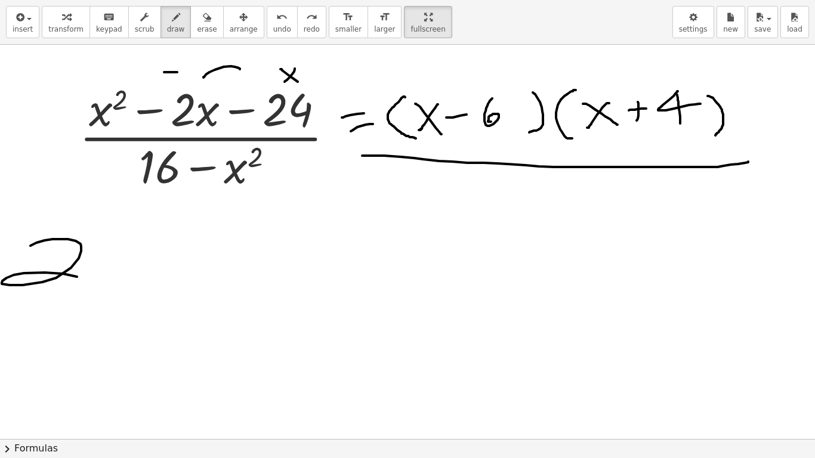
drag, startPoint x: 81, startPoint y: 251, endPoint x: 99, endPoint y: 280, distance: 33.8
click at [84, 278] on div at bounding box center [409, 439] width 818 height 789
click at [273, 26] on span "undo" at bounding box center [282, 29] width 18 height 8
drag, startPoint x: 52, startPoint y: 230, endPoint x: 53, endPoint y: 276, distance: 46.5
click at [53, 276] on div at bounding box center [409, 439] width 818 height 789
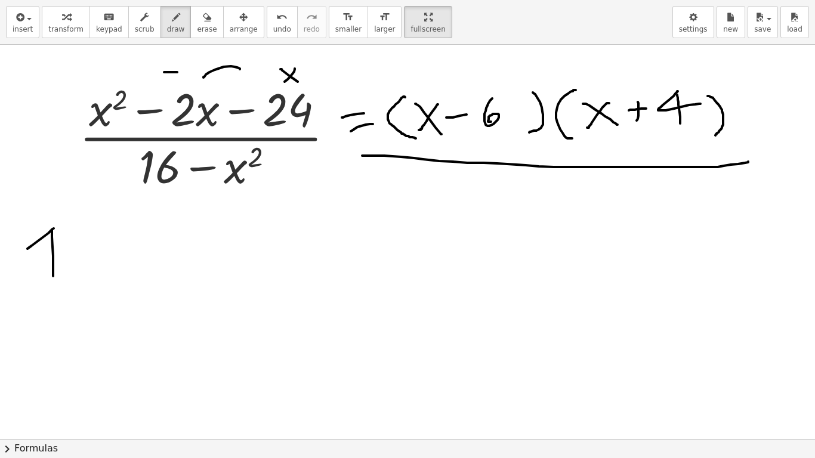
drag, startPoint x: 27, startPoint y: 249, endPoint x: 67, endPoint y: 251, distance: 39.4
click at [61, 251] on div at bounding box center [409, 439] width 818 height 789
click at [276, 19] on icon "undo" at bounding box center [281, 17] width 11 height 14
drag, startPoint x: 66, startPoint y: 252, endPoint x: 34, endPoint y: 290, distance: 49.5
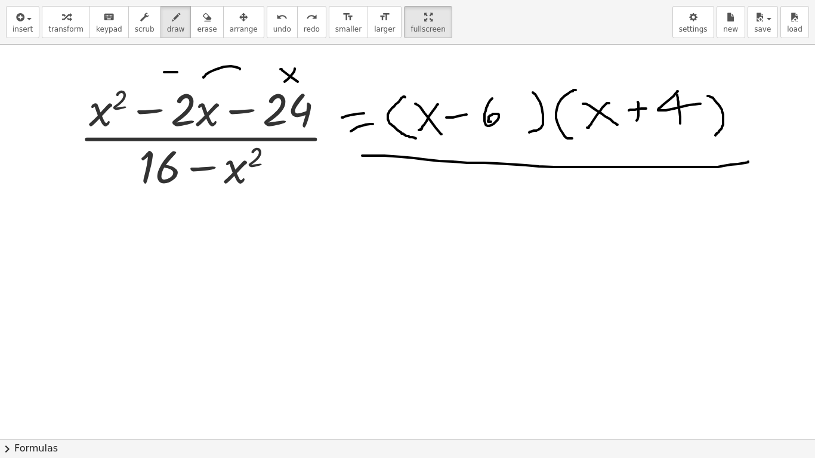
click at [34, 290] on div at bounding box center [409, 439] width 818 height 789
drag, startPoint x: 39, startPoint y: 259, endPoint x: 61, endPoint y: 282, distance: 32.1
click at [61, 282] on div at bounding box center [409, 439] width 818 height 789
drag, startPoint x: 27, startPoint y: 243, endPoint x: 52, endPoint y: 312, distance: 73.0
click at [19, 316] on div at bounding box center [409, 439] width 818 height 789
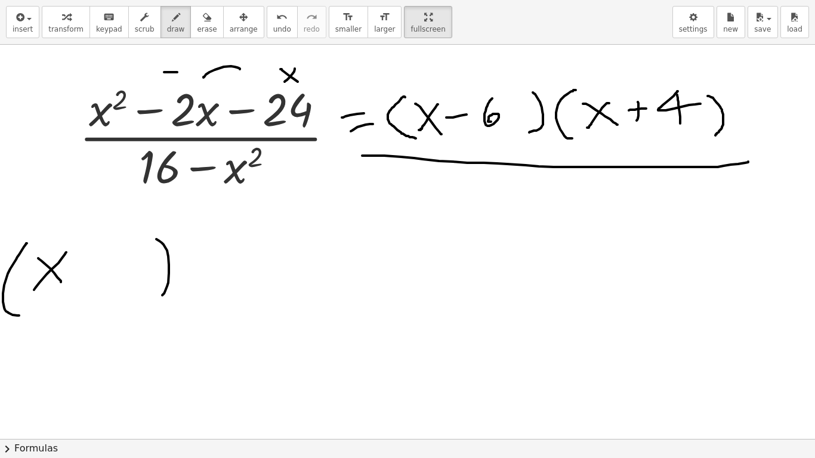
drag, startPoint x: 162, startPoint y: 243, endPoint x: 159, endPoint y: 296, distance: 53.1
click at [159, 296] on div at bounding box center [409, 439] width 818 height 789
drag, startPoint x: 205, startPoint y: 248, endPoint x: 235, endPoint y: 302, distance: 61.7
click at [234, 302] on div at bounding box center [409, 439] width 818 height 789
drag, startPoint x: 272, startPoint y: 266, endPoint x: 253, endPoint y: 295, distance: 34.9
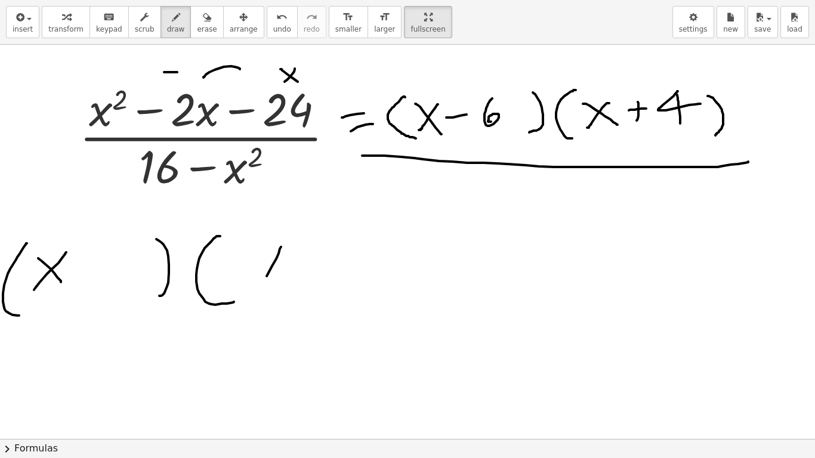
click at [254, 296] on div at bounding box center [409, 439] width 818 height 789
drag, startPoint x: 256, startPoint y: 249, endPoint x: 332, endPoint y: 273, distance: 80.0
click at [285, 289] on div at bounding box center [409, 439] width 818 height 789
drag, startPoint x: 379, startPoint y: 246, endPoint x: 385, endPoint y: 311, distance: 65.3
click at [388, 310] on div at bounding box center [409, 439] width 818 height 789
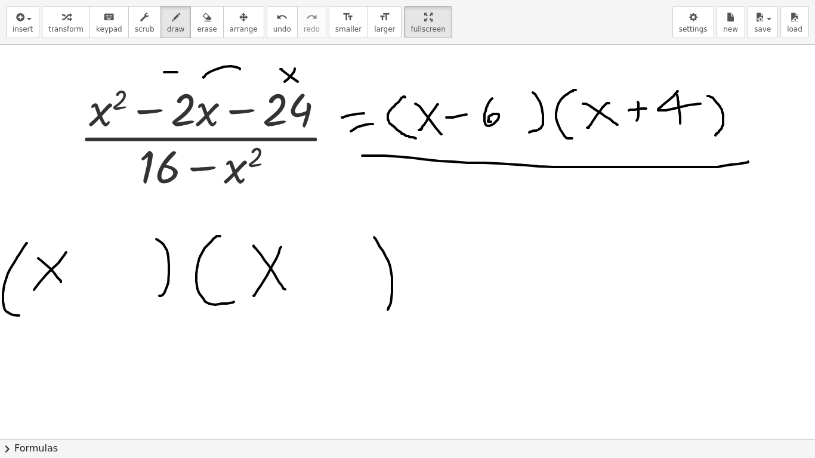
drag, startPoint x: 153, startPoint y: 194, endPoint x: 131, endPoint y: 210, distance: 26.8
click at [131, 210] on div at bounding box center [409, 439] width 818 height 789
drag, startPoint x: 150, startPoint y: 191, endPoint x: 128, endPoint y: 186, distance: 22.0
click at [129, 186] on div at bounding box center [409, 439] width 818 height 789
drag, startPoint x: 155, startPoint y: 201, endPoint x: 159, endPoint y: 224, distance: 23.6
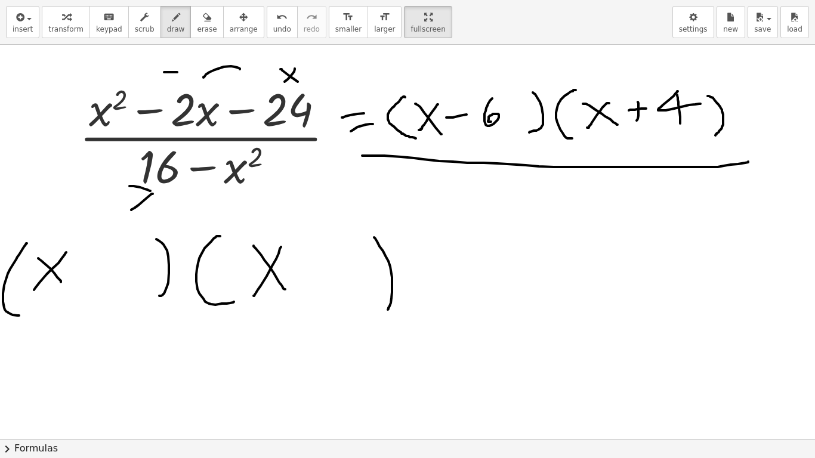
click at [159, 223] on div at bounding box center [409, 439] width 818 height 789
drag, startPoint x: 120, startPoint y: 274, endPoint x: 122, endPoint y: 259, distance: 15.0
click at [120, 282] on div at bounding box center [409, 439] width 818 height 789
drag, startPoint x: 98, startPoint y: 267, endPoint x: 163, endPoint y: 270, distance: 65.1
click at [151, 268] on div at bounding box center [409, 439] width 818 height 789
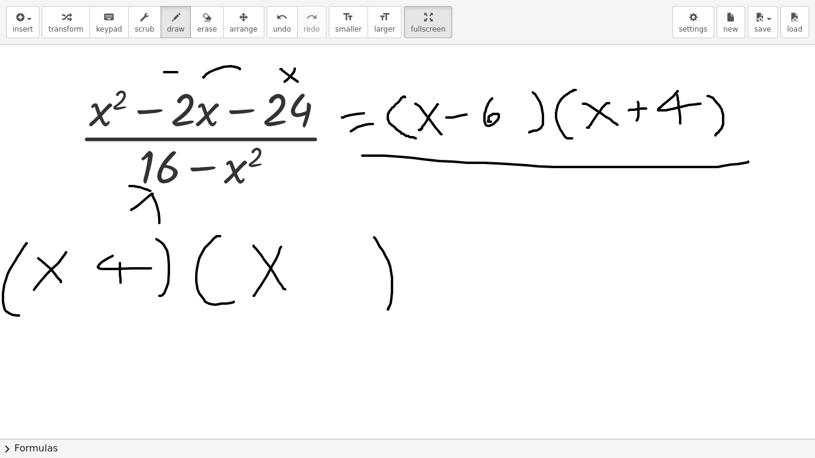
drag, startPoint x: 116, startPoint y: 255, endPoint x: 122, endPoint y: 258, distance: 7.0
click at [121, 258] on div at bounding box center [409, 439] width 818 height 789
click at [271, 21] on button "undo undo" at bounding box center [282, 22] width 31 height 32
click at [268, 20] on button "undo undo" at bounding box center [282, 22] width 31 height 32
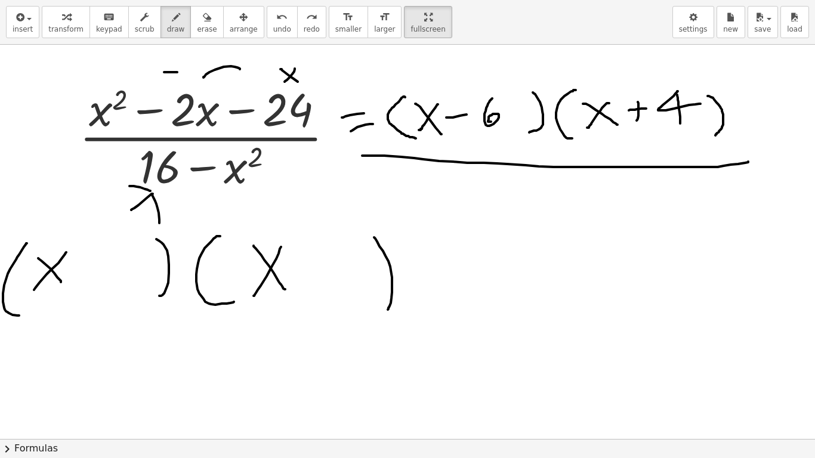
click at [187, 222] on div at bounding box center [409, 439] width 818 height 789
drag, startPoint x: 256, startPoint y: 23, endPoint x: 254, endPoint y: 30, distance: 7.8
click at [267, 24] on button "undo undo" at bounding box center [282, 22] width 31 height 32
drag, startPoint x: 100, startPoint y: 268, endPoint x: 100, endPoint y: 279, distance: 11.3
click at [100, 287] on div at bounding box center [409, 439] width 818 height 789
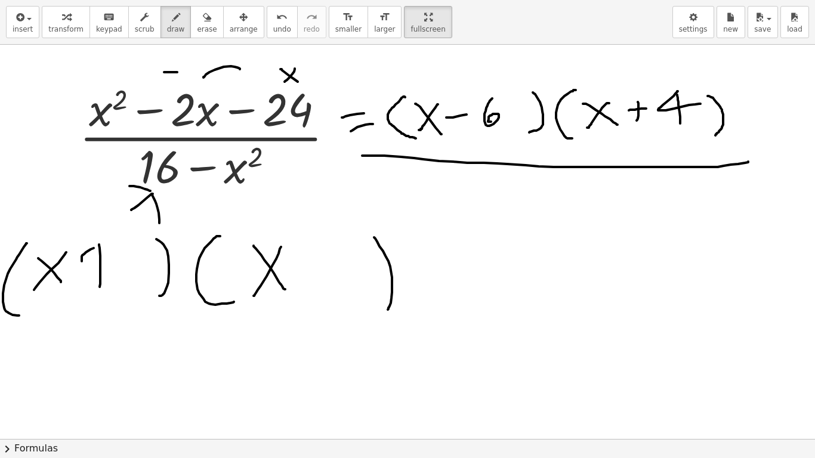
drag, startPoint x: 82, startPoint y: 257, endPoint x: 147, endPoint y: 245, distance: 66.8
click at [101, 261] on div at bounding box center [409, 439] width 818 height 789
click at [268, 24] on button "undo undo" at bounding box center [282, 22] width 31 height 32
click at [273, 17] on div "undo" at bounding box center [282, 17] width 18 height 14
click at [217, 204] on div at bounding box center [409, 439] width 818 height 789
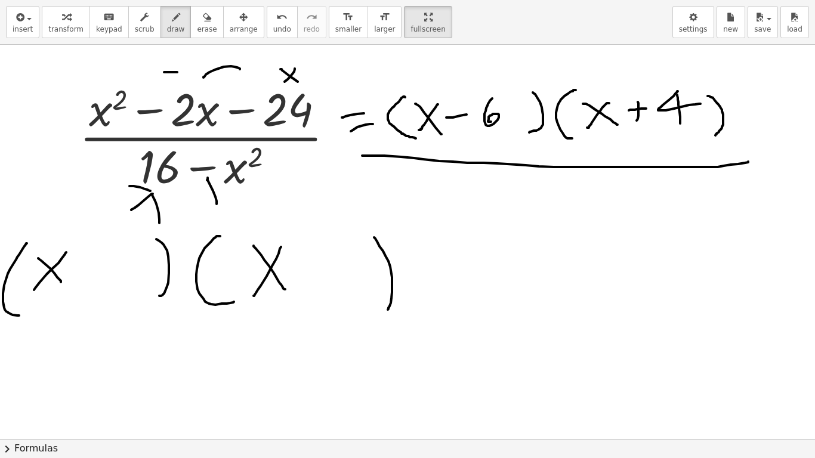
drag, startPoint x: 208, startPoint y: 178, endPoint x: 202, endPoint y: 191, distance: 14.4
click at [202, 190] on div at bounding box center [409, 439] width 818 height 789
drag, startPoint x: 220, startPoint y: 186, endPoint x: 227, endPoint y: 193, distance: 10.6
click at [225, 193] on div at bounding box center [409, 439] width 818 height 789
click at [273, 29] on span "undo" at bounding box center [282, 29] width 18 height 8
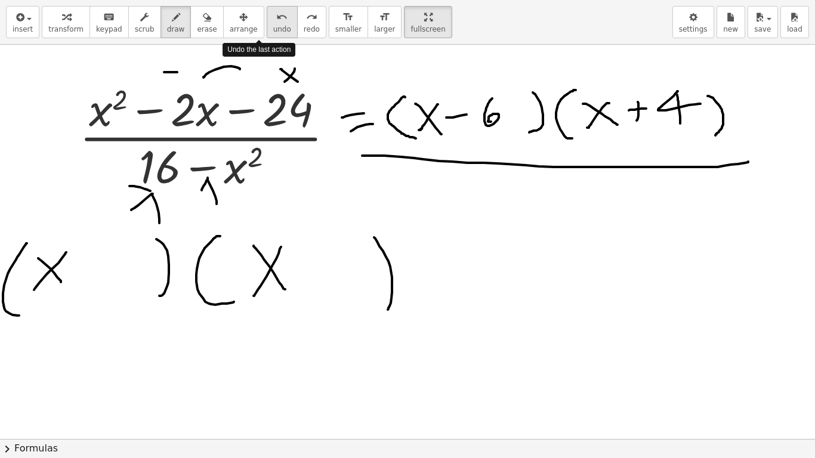
click at [273, 29] on span "undo" at bounding box center [282, 29] width 18 height 8
drag, startPoint x: 208, startPoint y: 181, endPoint x: 222, endPoint y: 142, distance: 41.9
click at [207, 182] on div at bounding box center [409, 439] width 818 height 789
click at [276, 21] on icon "undo" at bounding box center [281, 17] width 11 height 14
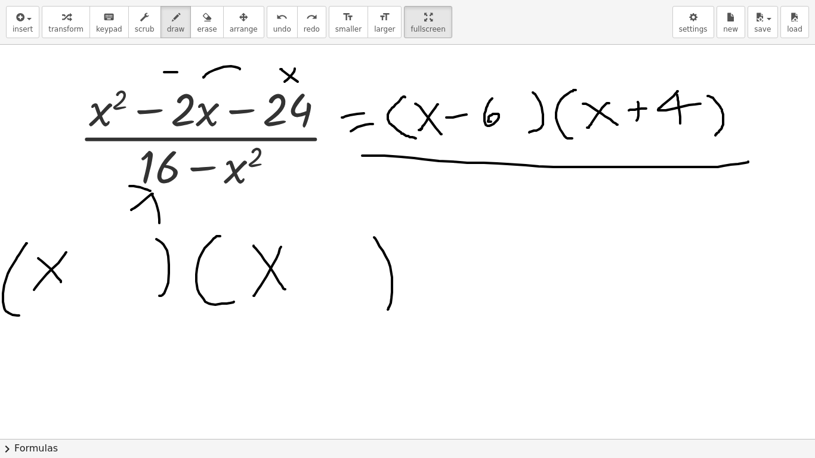
drag, startPoint x: 97, startPoint y: 175, endPoint x: 162, endPoint y: 157, distance: 67.6
click at [142, 160] on div at bounding box center [409, 439] width 818 height 789
click at [276, 18] on icon "undo" at bounding box center [281, 17] width 11 height 14
drag, startPoint x: 79, startPoint y: 270, endPoint x: 113, endPoint y: 271, distance: 34.0
click at [105, 271] on div at bounding box center [409, 439] width 818 height 789
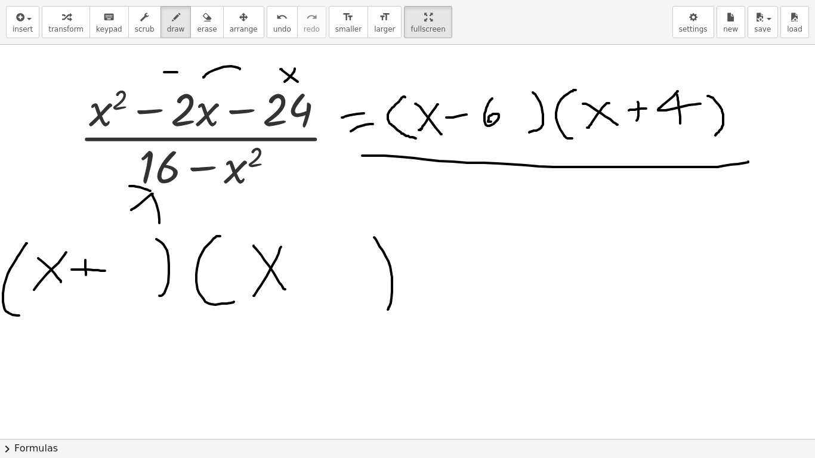
drag, startPoint x: 85, startPoint y: 263, endPoint x: 95, endPoint y: 278, distance: 17.7
click at [86, 279] on div at bounding box center [409, 439] width 818 height 789
click at [137, 280] on div at bounding box center [409, 439] width 818 height 789
drag, startPoint x: 135, startPoint y: 249, endPoint x: 145, endPoint y: 264, distance: 18.2
click at [145, 264] on div at bounding box center [409, 439] width 818 height 789
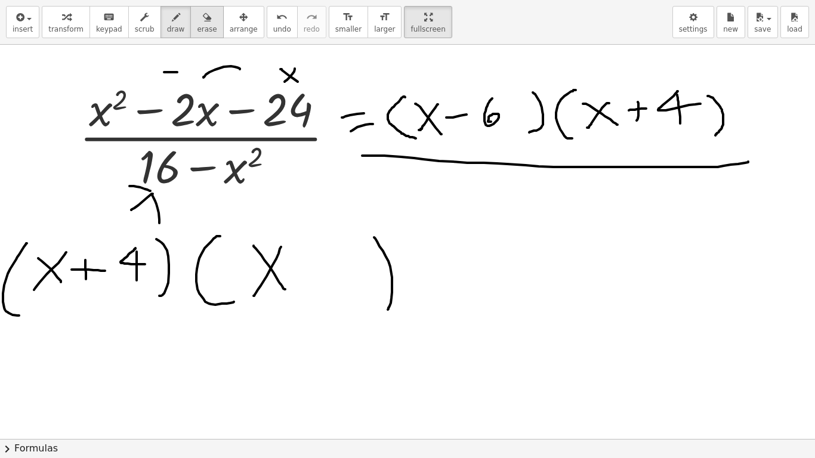
click at [197, 29] on span "erase" at bounding box center [207, 29] width 20 height 8
drag, startPoint x: 278, startPoint y: 246, endPoint x: 284, endPoint y: 278, distance: 32.8
click at [284, 278] on div at bounding box center [409, 439] width 818 height 789
click at [274, 293] on div at bounding box center [409, 439] width 818 height 789
click at [173, 22] on button "draw" at bounding box center [175, 22] width 31 height 32
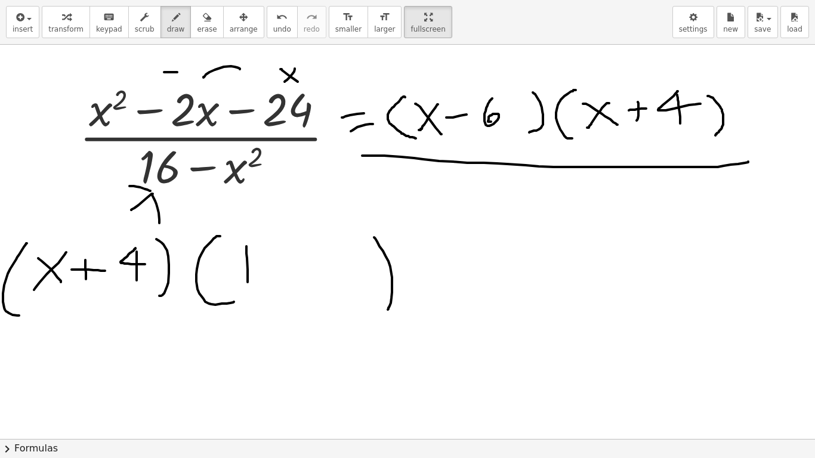
click at [248, 282] on div at bounding box center [409, 439] width 818 height 789
drag, startPoint x: 245, startPoint y: 245, endPoint x: 258, endPoint y: 267, distance: 25.7
click at [256, 267] on div at bounding box center [409, 439] width 818 height 789
drag, startPoint x: 277, startPoint y: 268, endPoint x: 303, endPoint y: 271, distance: 25.8
click at [303, 271] on div at bounding box center [409, 439] width 818 height 789
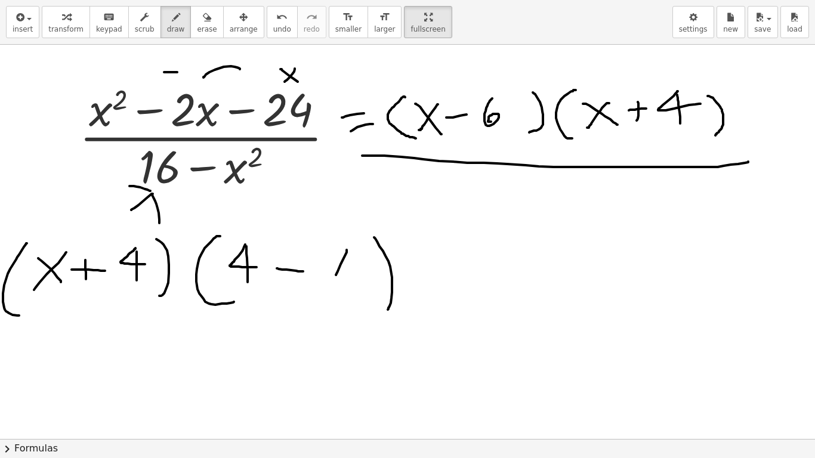
drag, startPoint x: 347, startPoint y: 250, endPoint x: 322, endPoint y: 274, distance: 35.0
click at [332, 282] on div at bounding box center [409, 439] width 818 height 789
drag, startPoint x: 330, startPoint y: 252, endPoint x: 347, endPoint y: 282, distance: 34.5
click at [348, 280] on div at bounding box center [409, 439] width 818 height 789
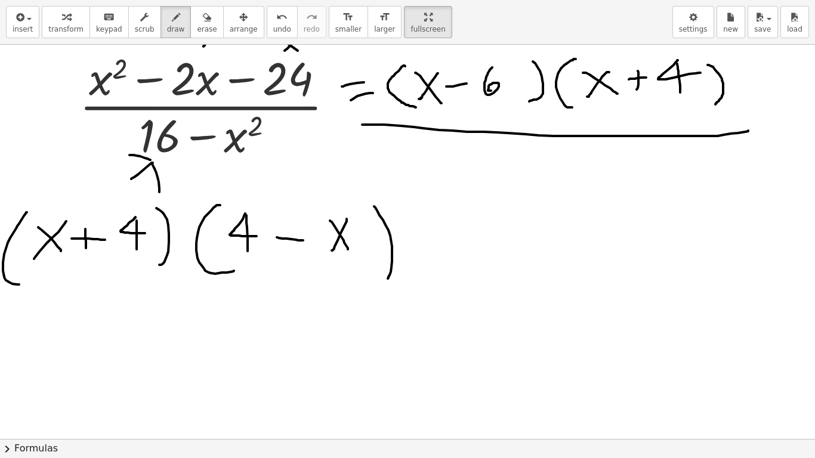
scroll to position [60, 0]
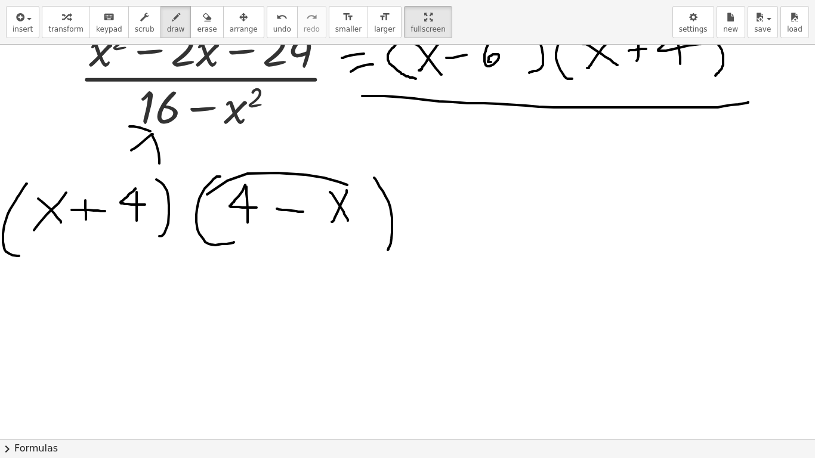
drag, startPoint x: 248, startPoint y: 174, endPoint x: 305, endPoint y: 178, distance: 58.0
click at [356, 198] on div at bounding box center [409, 379] width 818 height 789
click at [273, 28] on span "undo" at bounding box center [282, 29] width 18 height 8
drag, startPoint x: 285, startPoint y: 274, endPoint x: 282, endPoint y: 250, distance: 24.0
click at [283, 279] on div at bounding box center [409, 379] width 818 height 789
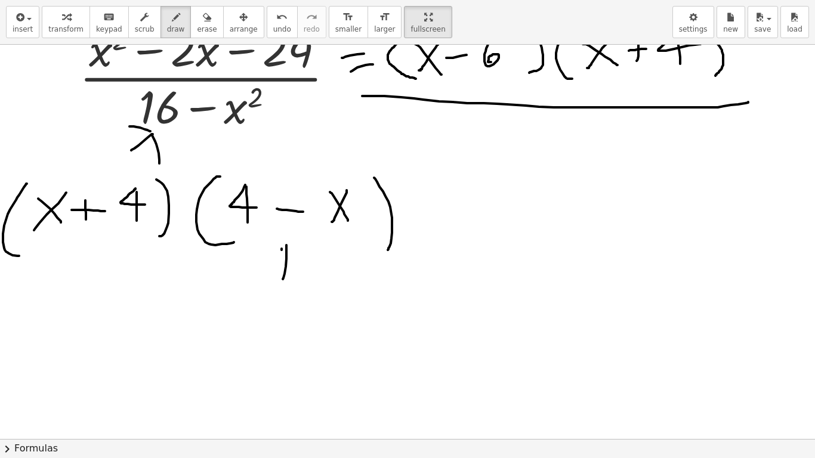
click at [268, 259] on div at bounding box center [409, 379] width 818 height 789
drag, startPoint x: 295, startPoint y: 242, endPoint x: 344, endPoint y: 282, distance: 63.2
click at [336, 280] on div at bounding box center [409, 379] width 818 height 789
click at [273, 30] on span "undo" at bounding box center [282, 29] width 18 height 8
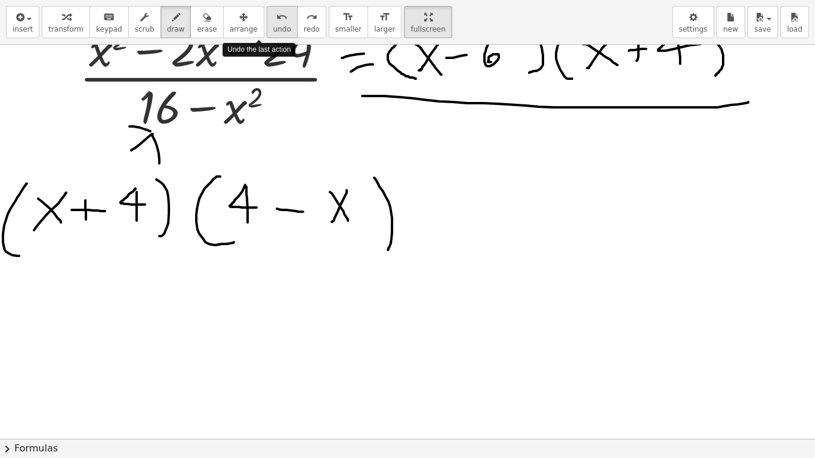
click at [273, 30] on span "undo" at bounding box center [282, 29] width 18 height 8
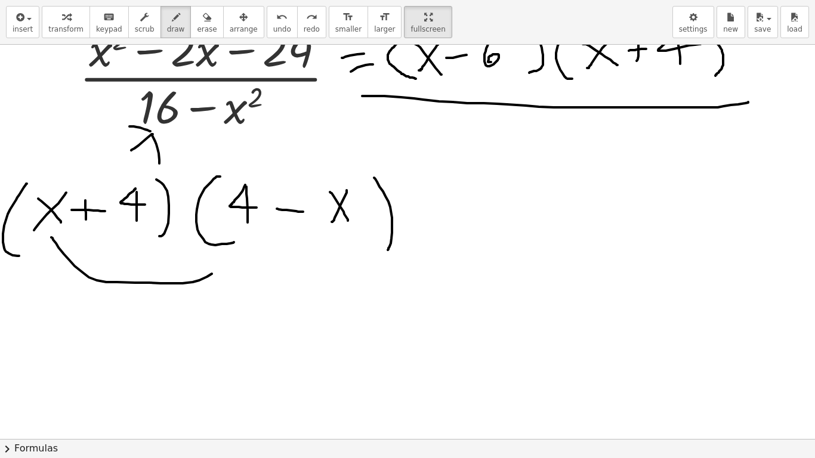
drag, startPoint x: 56, startPoint y: 243, endPoint x: 234, endPoint y: 245, distance: 178.4
click at [234, 245] on div at bounding box center [409, 379] width 818 height 789
click at [120, 333] on div at bounding box center [409, 379] width 818 height 789
drag, startPoint x: 120, startPoint y: 298, endPoint x: 129, endPoint y: 315, distance: 18.9
click at [129, 315] on div at bounding box center [409, 379] width 818 height 789
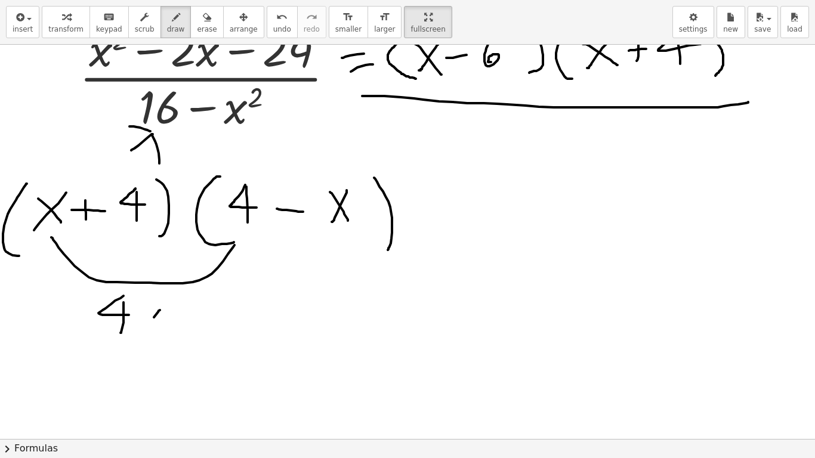
drag, startPoint x: 160, startPoint y: 310, endPoint x: 133, endPoint y: 313, distance: 27.0
click at [134, 338] on div at bounding box center [409, 379] width 818 height 789
drag, startPoint x: 157, startPoint y: 339, endPoint x: 162, endPoint y: 331, distance: 9.4
click at [158, 339] on div at bounding box center [409, 379] width 818 height 789
drag, startPoint x: 85, startPoint y: 252, endPoint x: 322, endPoint y: 243, distance: 237.0
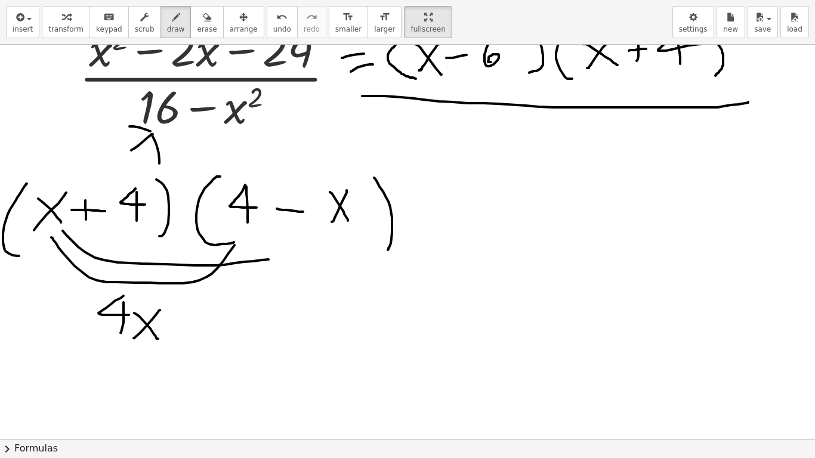
click at [322, 243] on div at bounding box center [409, 379] width 818 height 789
drag, startPoint x: 256, startPoint y: 318, endPoint x: 310, endPoint y: 317, distance: 53.7
click at [275, 318] on div at bounding box center [409, 379] width 818 height 789
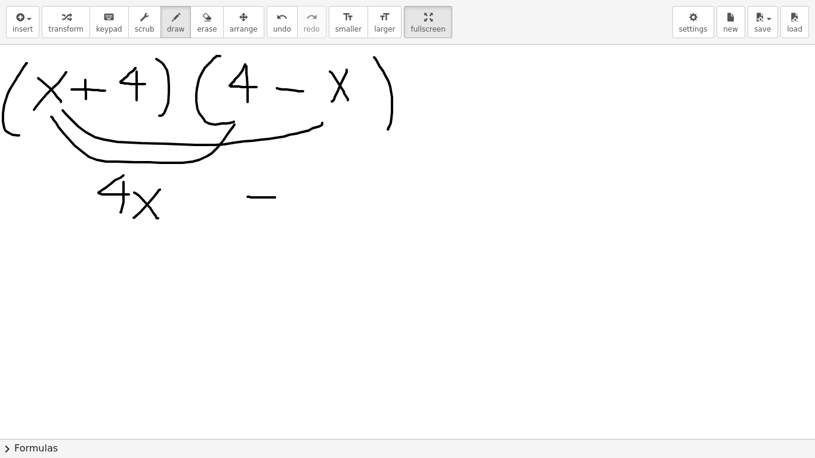
scroll to position [181, 0]
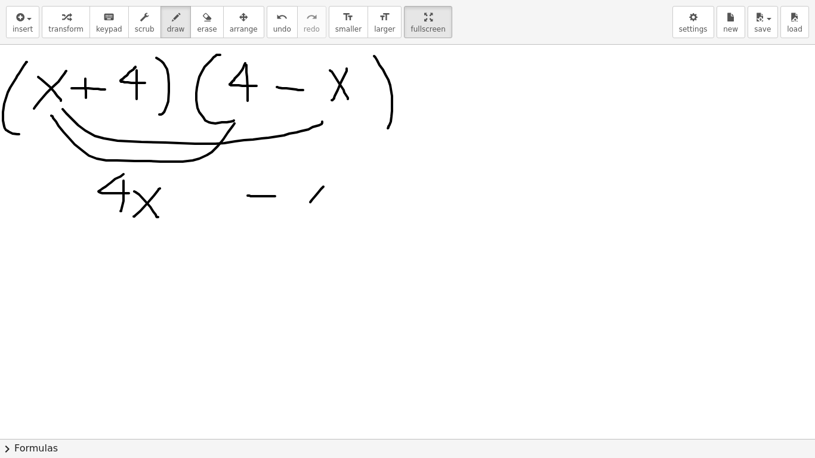
drag, startPoint x: 319, startPoint y: 192, endPoint x: 304, endPoint y: 190, distance: 15.1
click at [306, 208] on div at bounding box center [409, 257] width 818 height 789
drag, startPoint x: 307, startPoint y: 187, endPoint x: 332, endPoint y: 206, distance: 31.5
click at [331, 208] on div at bounding box center [409, 257] width 818 height 789
drag, startPoint x: 340, startPoint y: 172, endPoint x: 355, endPoint y: 189, distance: 22.4
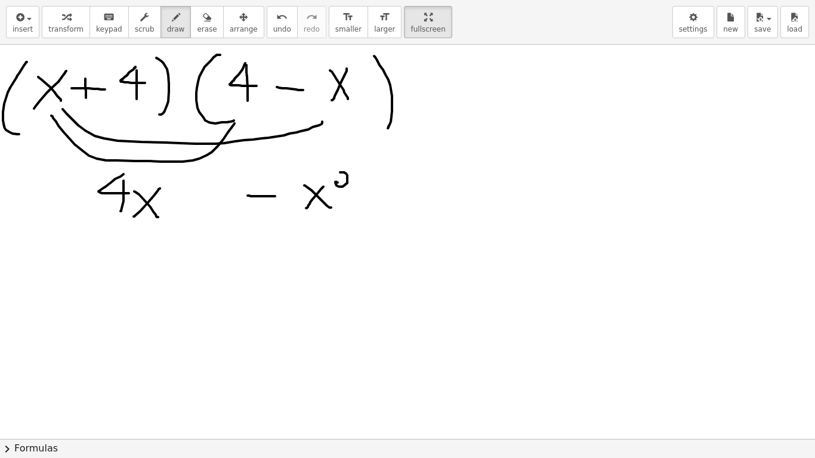
click at [355, 188] on div at bounding box center [409, 257] width 818 height 789
drag, startPoint x: 144, startPoint y: 110, endPoint x: 255, endPoint y: 98, distance: 111.6
click at [255, 98] on div at bounding box center [409, 257] width 818 height 789
drag, startPoint x: 92, startPoint y: 238, endPoint x: 97, endPoint y: 265, distance: 27.3
click at [95, 266] on div at bounding box center [409, 257] width 818 height 789
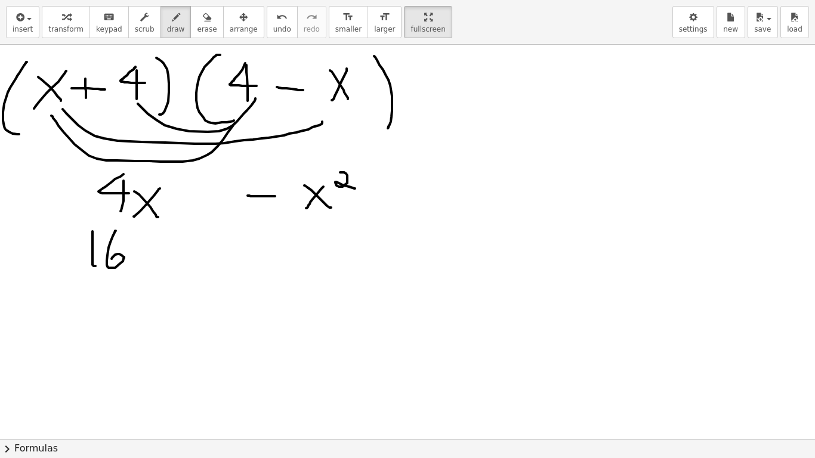
drag, startPoint x: 116, startPoint y: 231, endPoint x: 135, endPoint y: 250, distance: 27.4
click at [112, 259] on div at bounding box center [409, 257] width 818 height 789
drag, startPoint x: 152, startPoint y: 248, endPoint x: 137, endPoint y: 271, distance: 27.5
click at [137, 271] on div at bounding box center [409, 257] width 818 height 789
click at [152, 264] on div at bounding box center [409, 257] width 818 height 789
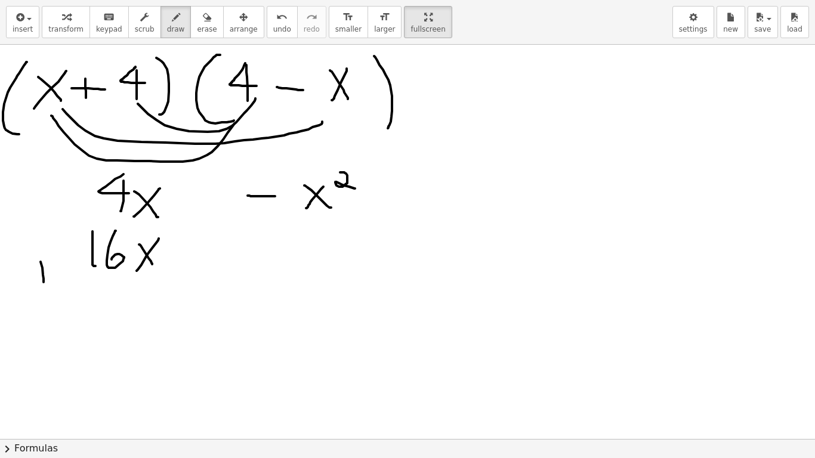
drag, startPoint x: 44, startPoint y: 282, endPoint x: 36, endPoint y: 270, distance: 14.2
click at [43, 282] on div at bounding box center [409, 257] width 818 height 789
drag, startPoint x: 58, startPoint y: 268, endPoint x: 79, endPoint y: 268, distance: 20.9
click at [76, 268] on div at bounding box center [409, 257] width 818 height 789
click at [273, 25] on span "undo" at bounding box center [282, 29] width 18 height 8
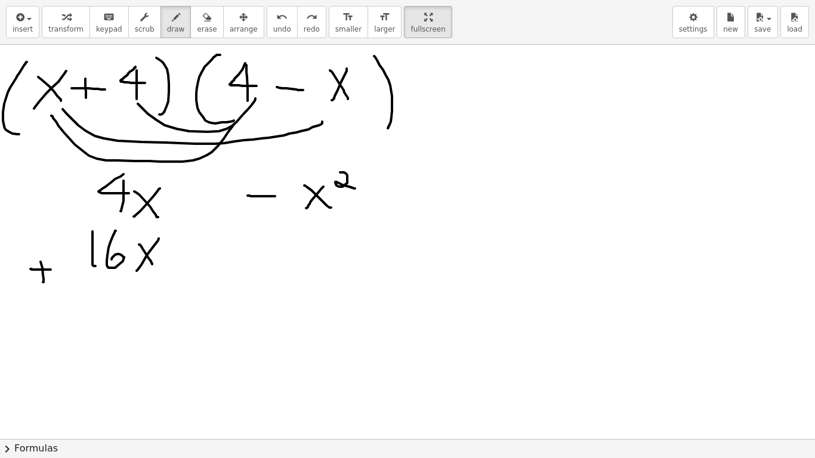
drag, startPoint x: 35, startPoint y: 270, endPoint x: 52, endPoint y: 269, distance: 17.3
click at [52, 270] on div at bounding box center [409, 257] width 818 height 789
drag, startPoint x: 156, startPoint y: 122, endPoint x: 359, endPoint y: 117, distance: 202.9
click at [359, 117] on div at bounding box center [409, 257] width 818 height 789
drag, startPoint x: 93, startPoint y: 299, endPoint x: 92, endPoint y: 313, distance: 13.2
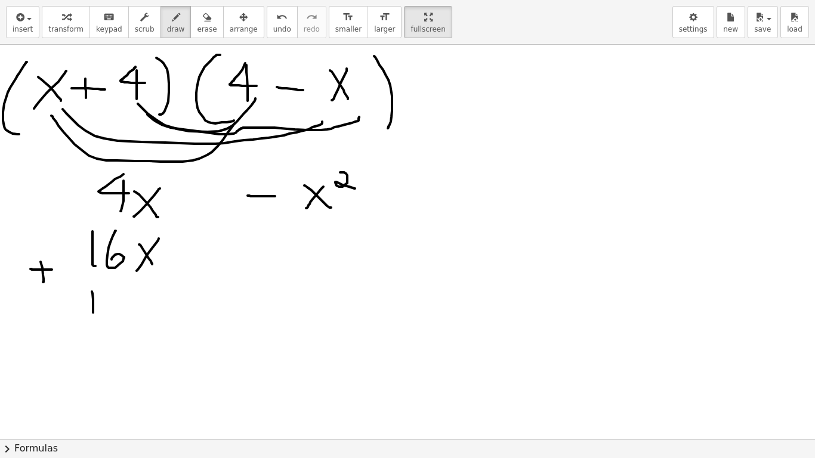
click at [92, 313] on div at bounding box center [409, 257] width 818 height 789
drag, startPoint x: 76, startPoint y: 299, endPoint x: 92, endPoint y: 303, distance: 16.5
click at [92, 303] on div at bounding box center [409, 257] width 818 height 789
drag, startPoint x: 127, startPoint y: 301, endPoint x: 115, endPoint y: 309, distance: 14.6
click at [115, 309] on div at bounding box center [409, 257] width 818 height 789
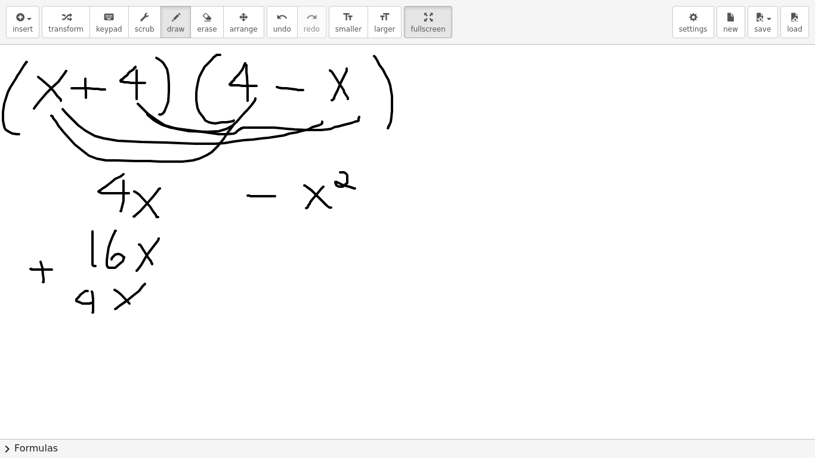
drag, startPoint x: 118, startPoint y: 292, endPoint x: 141, endPoint y: 316, distance: 33.8
click at [140, 316] on div at bounding box center [409, 257] width 818 height 789
click at [31, 326] on div at bounding box center [409, 257] width 818 height 789
drag, startPoint x: 14, startPoint y: 314, endPoint x: 38, endPoint y: 322, distance: 24.5
click at [36, 322] on div at bounding box center [409, 257] width 818 height 789
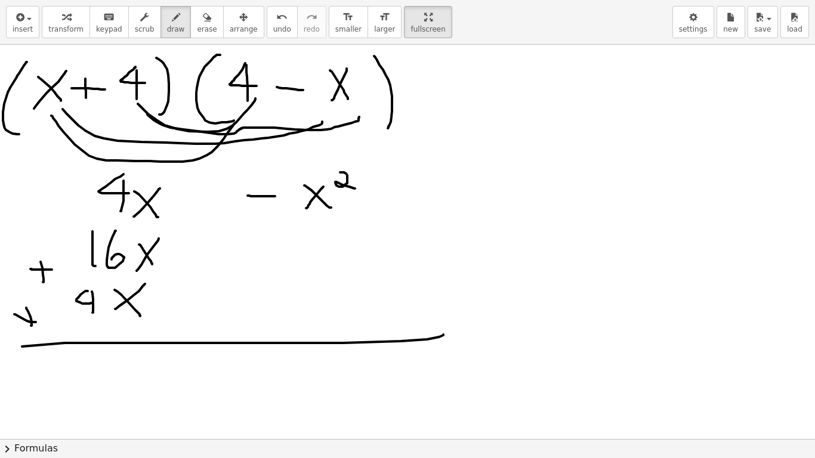
drag, startPoint x: 65, startPoint y: 343, endPoint x: 443, endPoint y: 335, distance: 378.3
click at [443, 335] on div at bounding box center [409, 257] width 818 height 789
drag, startPoint x: 277, startPoint y: 371, endPoint x: 300, endPoint y: 372, distance: 23.3
click at [298, 357] on div at bounding box center [409, 257] width 818 height 789
drag, startPoint x: 347, startPoint y: 362, endPoint x: 329, endPoint y: 382, distance: 26.2
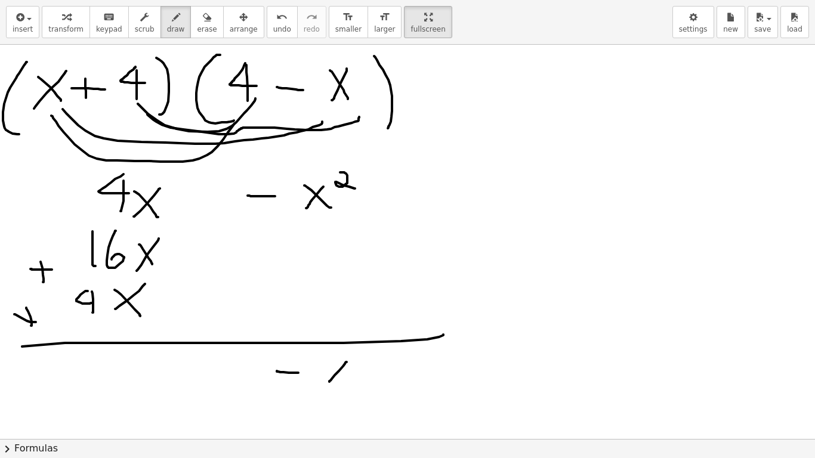
click at [329, 357] on div at bounding box center [409, 257] width 818 height 789
drag, startPoint x: 340, startPoint y: 375, endPoint x: 351, endPoint y: 378, distance: 11.7
click at [343, 357] on div at bounding box center [409, 257] width 818 height 789
drag, startPoint x: 360, startPoint y: 354, endPoint x: 381, endPoint y: 366, distance: 23.8
click at [381, 357] on div at bounding box center [409, 257] width 818 height 789
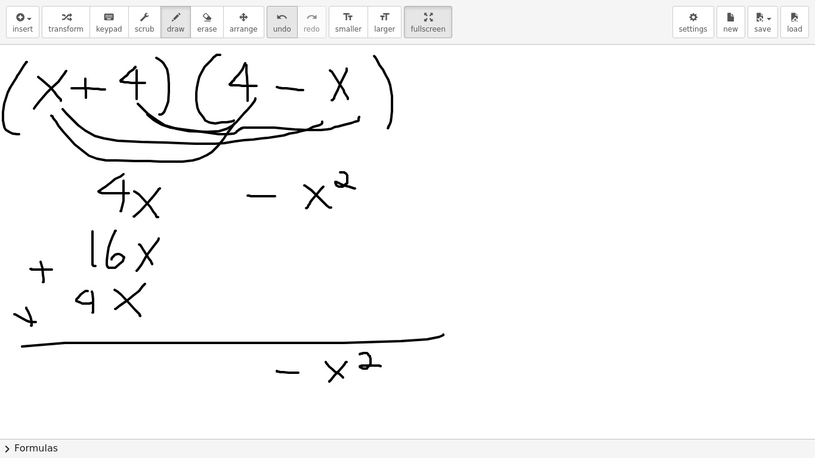
click at [267, 24] on button "undo undo" at bounding box center [282, 22] width 31 height 32
drag, startPoint x: 171, startPoint y: 203, endPoint x: 168, endPoint y: 297, distance: 93.7
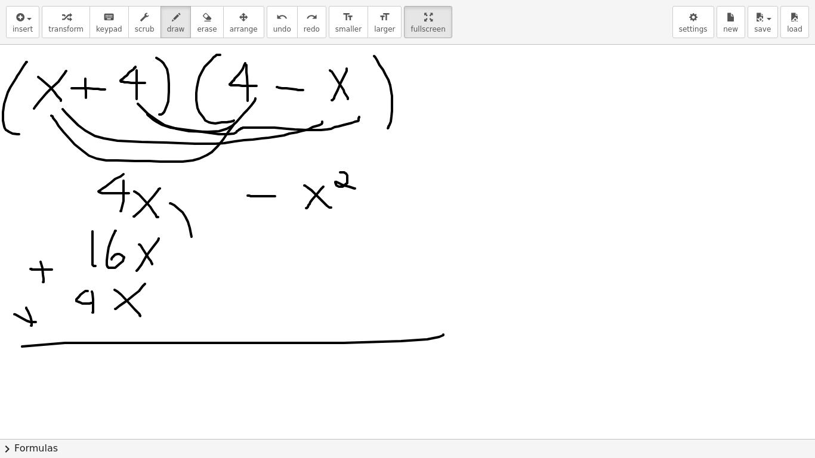
click at [169, 296] on div at bounding box center [409, 257] width 818 height 789
click at [273, 31] on span "undo" at bounding box center [282, 29] width 18 height 8
drag, startPoint x: 92, startPoint y: 354, endPoint x: 124, endPoint y: 372, distance: 36.0
click at [116, 357] on div at bounding box center [409, 257] width 818 height 789
drag, startPoint x: 127, startPoint y: 356, endPoint x: 126, endPoint y: 369, distance: 13.1
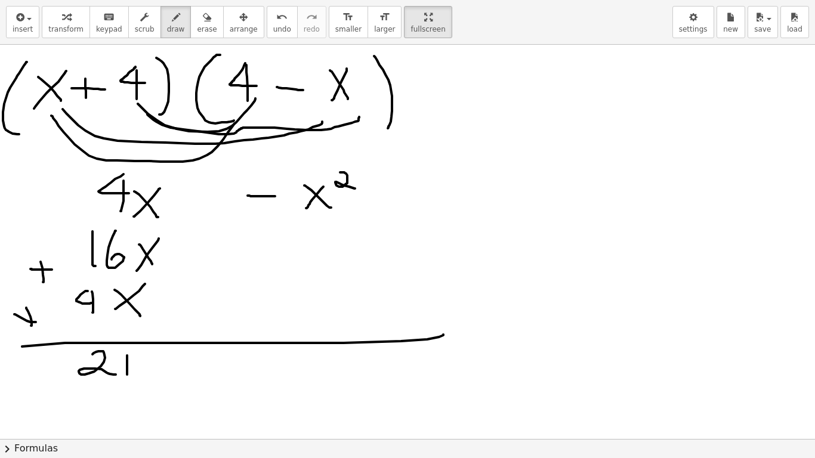
click at [126, 357] on div at bounding box center [409, 257] width 818 height 789
drag, startPoint x: 119, startPoint y: 355, endPoint x: 136, endPoint y: 363, distance: 19.0
click at [136, 357] on div at bounding box center [409, 257] width 818 height 789
drag, startPoint x: 164, startPoint y: 354, endPoint x: 144, endPoint y: 359, distance: 20.3
click at [144, 357] on div at bounding box center [409, 257] width 818 height 789
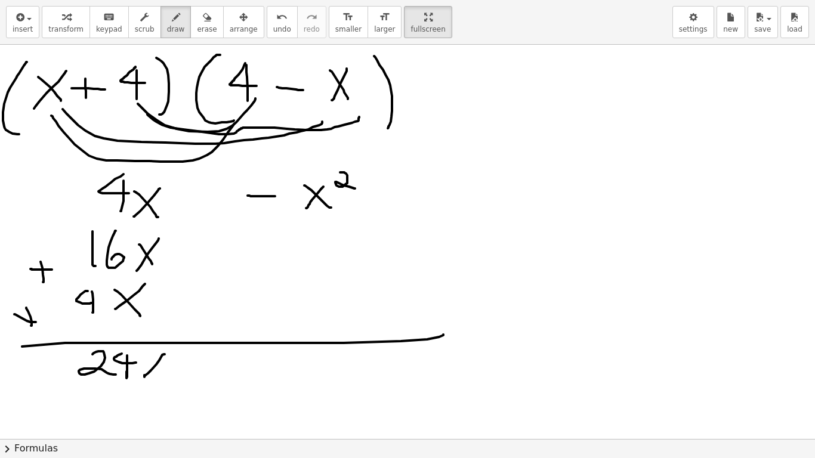
drag, startPoint x: 183, startPoint y: 380, endPoint x: 200, endPoint y: 382, distance: 16.9
click at [198, 357] on div at bounding box center [409, 257] width 818 height 789
click at [297, 357] on div at bounding box center [409, 257] width 818 height 789
drag, startPoint x: 330, startPoint y: 361, endPoint x: 309, endPoint y: 379, distance: 27.5
click at [309, 357] on div at bounding box center [409, 257] width 818 height 789
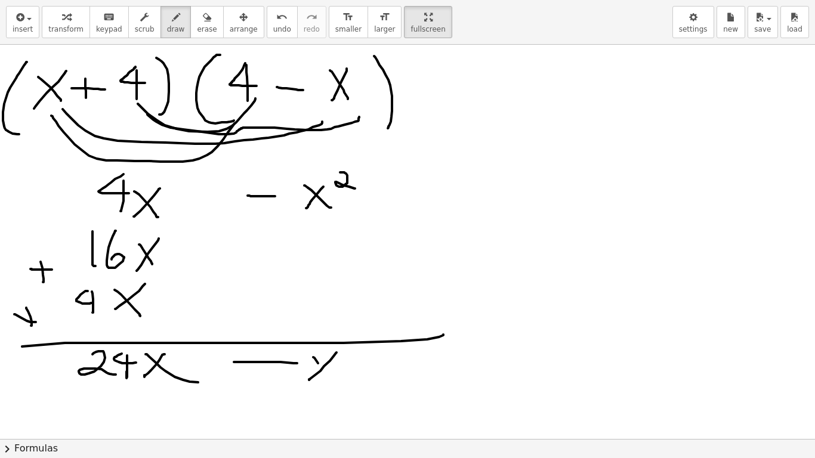
drag, startPoint x: 313, startPoint y: 357, endPoint x: 334, endPoint y: 376, distance: 27.9
click at [333, 357] on div at bounding box center [409, 257] width 818 height 789
drag, startPoint x: 353, startPoint y: 354, endPoint x: 385, endPoint y: 376, distance: 38.2
click at [382, 357] on div at bounding box center [409, 257] width 818 height 789
drag, startPoint x: 461, startPoint y: 376, endPoint x: 466, endPoint y: 302, distance: 73.5
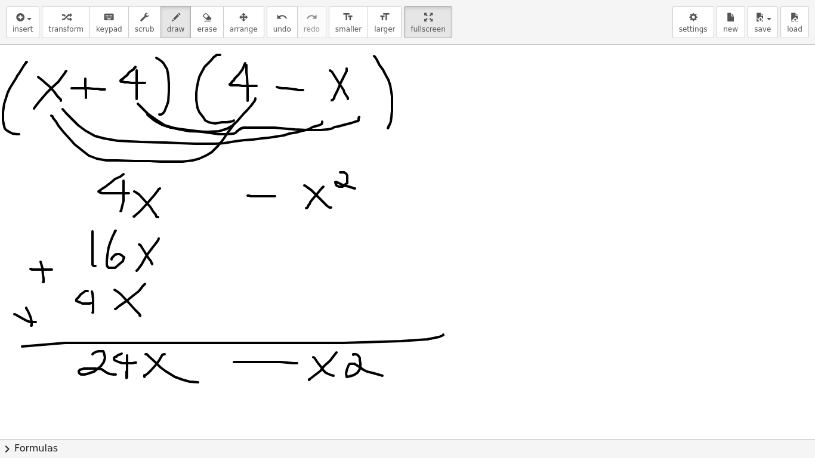
click at [460, 357] on div at bounding box center [409, 257] width 818 height 789
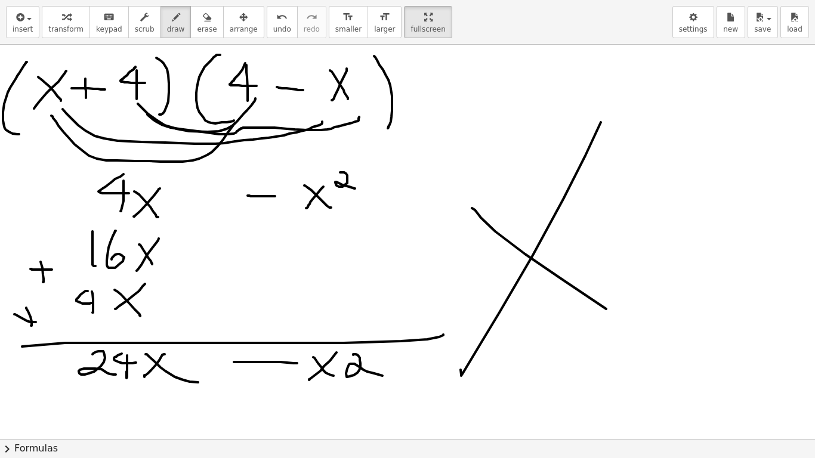
drag, startPoint x: 525, startPoint y: 254, endPoint x: 649, endPoint y: 339, distance: 150.2
click at [649, 340] on div at bounding box center [409, 257] width 818 height 789
drag, startPoint x: 192, startPoint y: 28, endPoint x: 425, endPoint y: 170, distance: 273.0
click at [197, 29] on span "erase" at bounding box center [207, 29] width 20 height 8
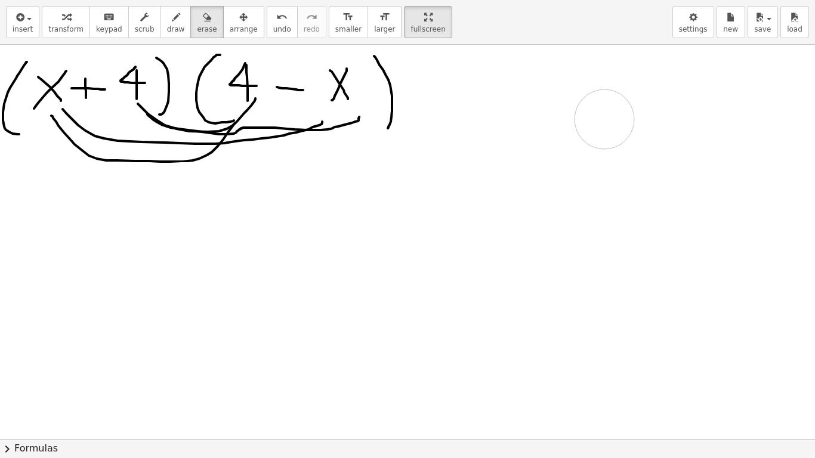
drag, startPoint x: 666, startPoint y: 245, endPoint x: 799, endPoint y: 199, distance: 141.1
click at [600, 120] on div at bounding box center [409, 257] width 818 height 789
drag, startPoint x: 795, startPoint y: 188, endPoint x: 810, endPoint y: 152, distance: 39.3
click at [810, 152] on div "· ( + x 2 − · 2 · x − 24 ) · ( + 16 − x 2 ) ×" at bounding box center [407, 242] width 815 height 394
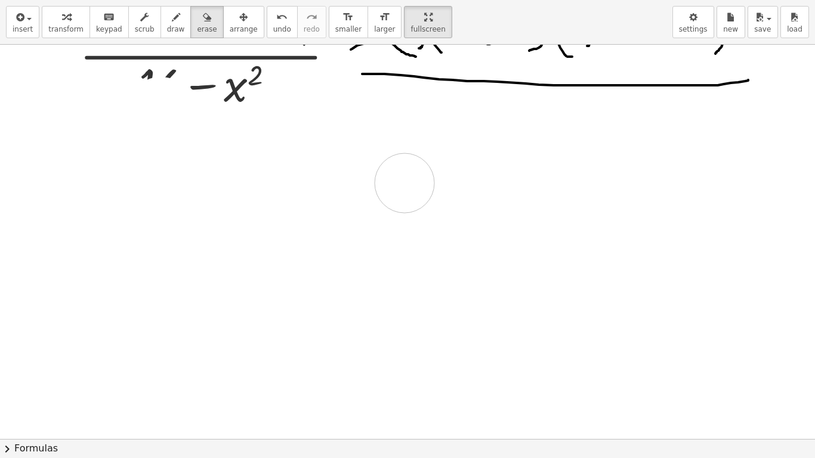
drag, startPoint x: 415, startPoint y: 201, endPoint x: 455, endPoint y: 162, distance: 56.5
click at [406, 182] on div at bounding box center [409, 357] width 818 height 789
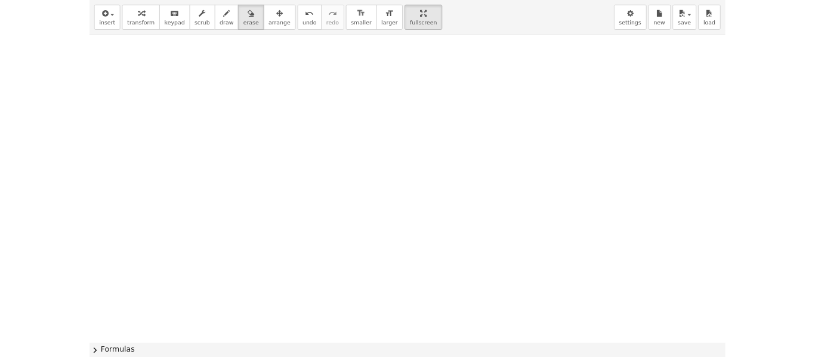
scroll to position [0, 0]
